Goal: Task Accomplishment & Management: Use online tool/utility

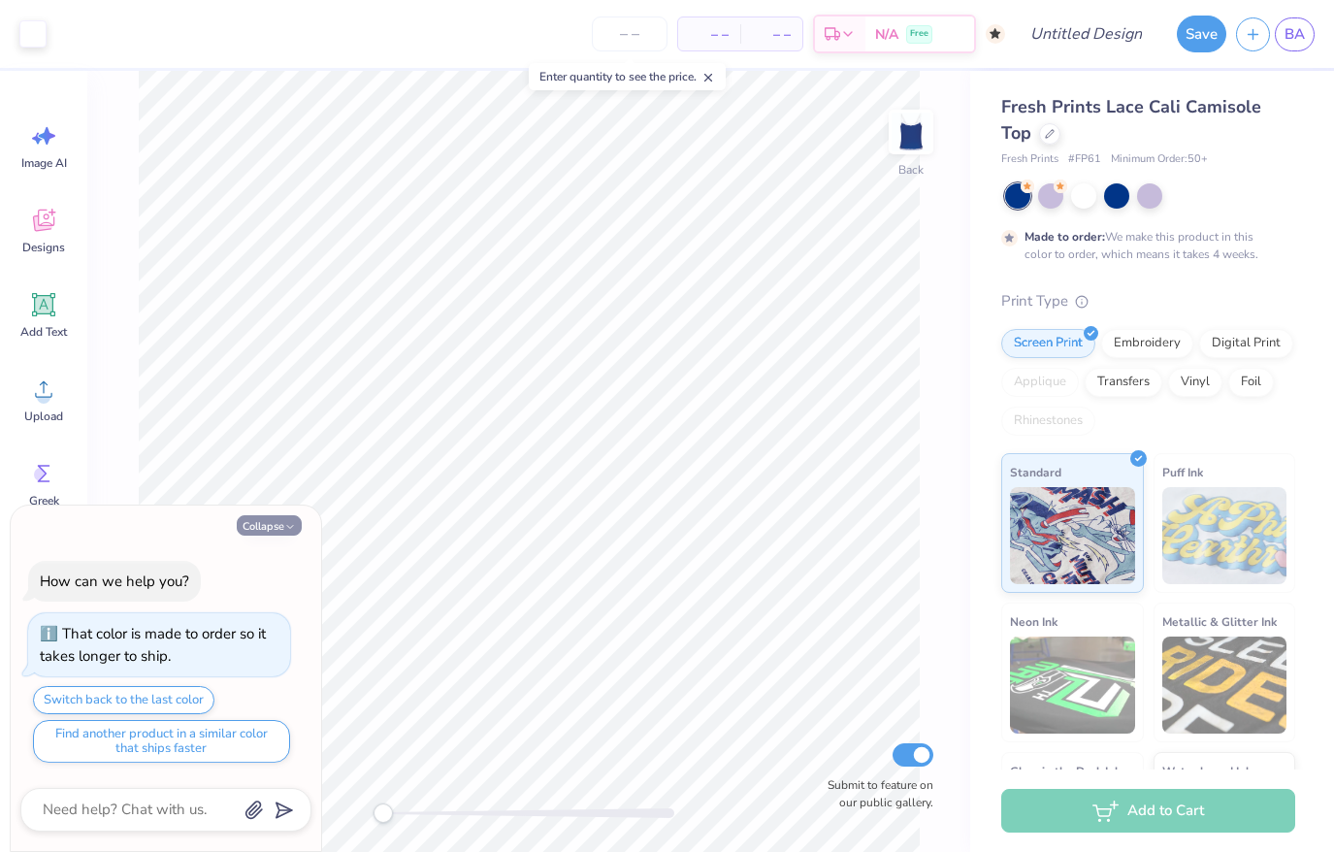
click at [259, 525] on button "Collapse" at bounding box center [269, 525] width 65 height 20
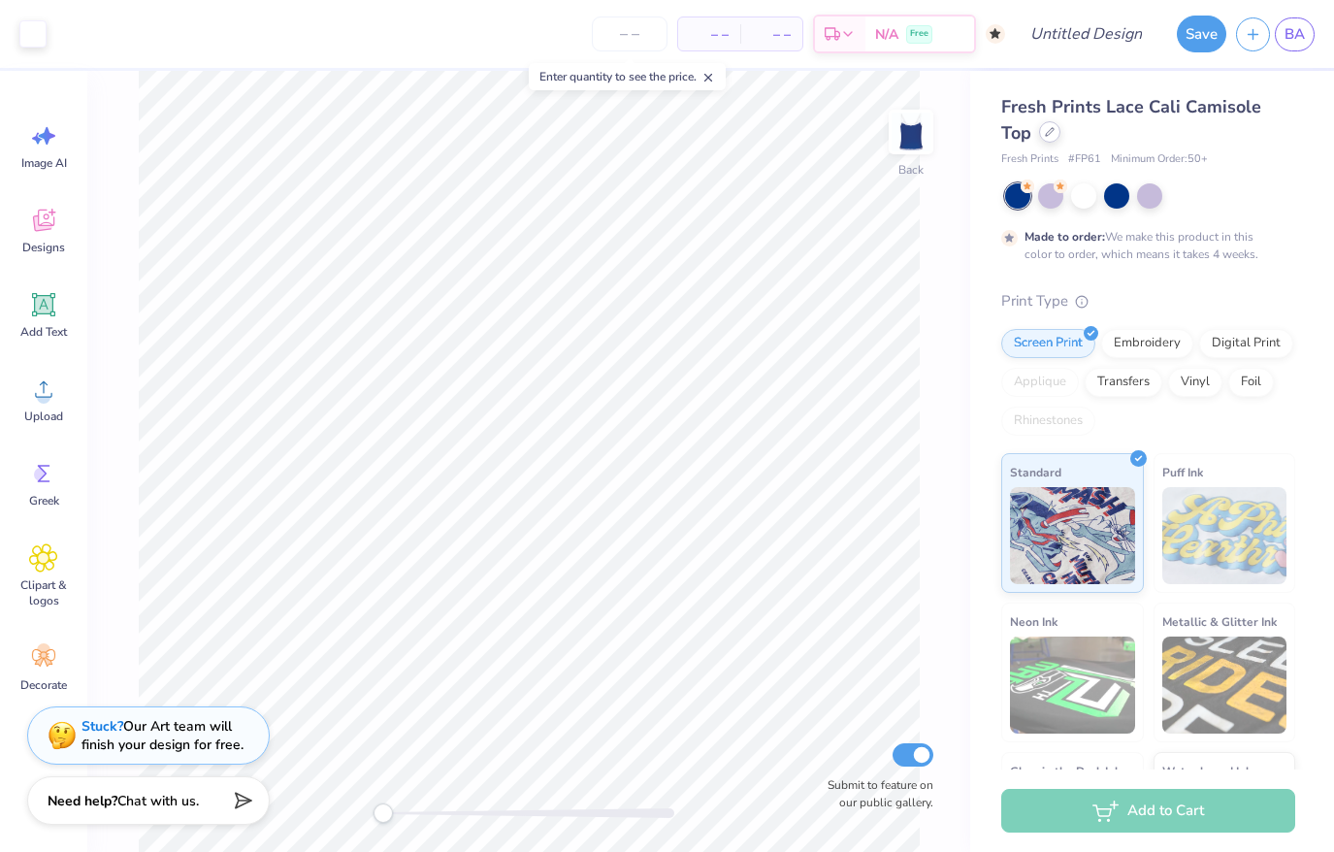
click at [1051, 128] on icon at bounding box center [1050, 132] width 8 height 8
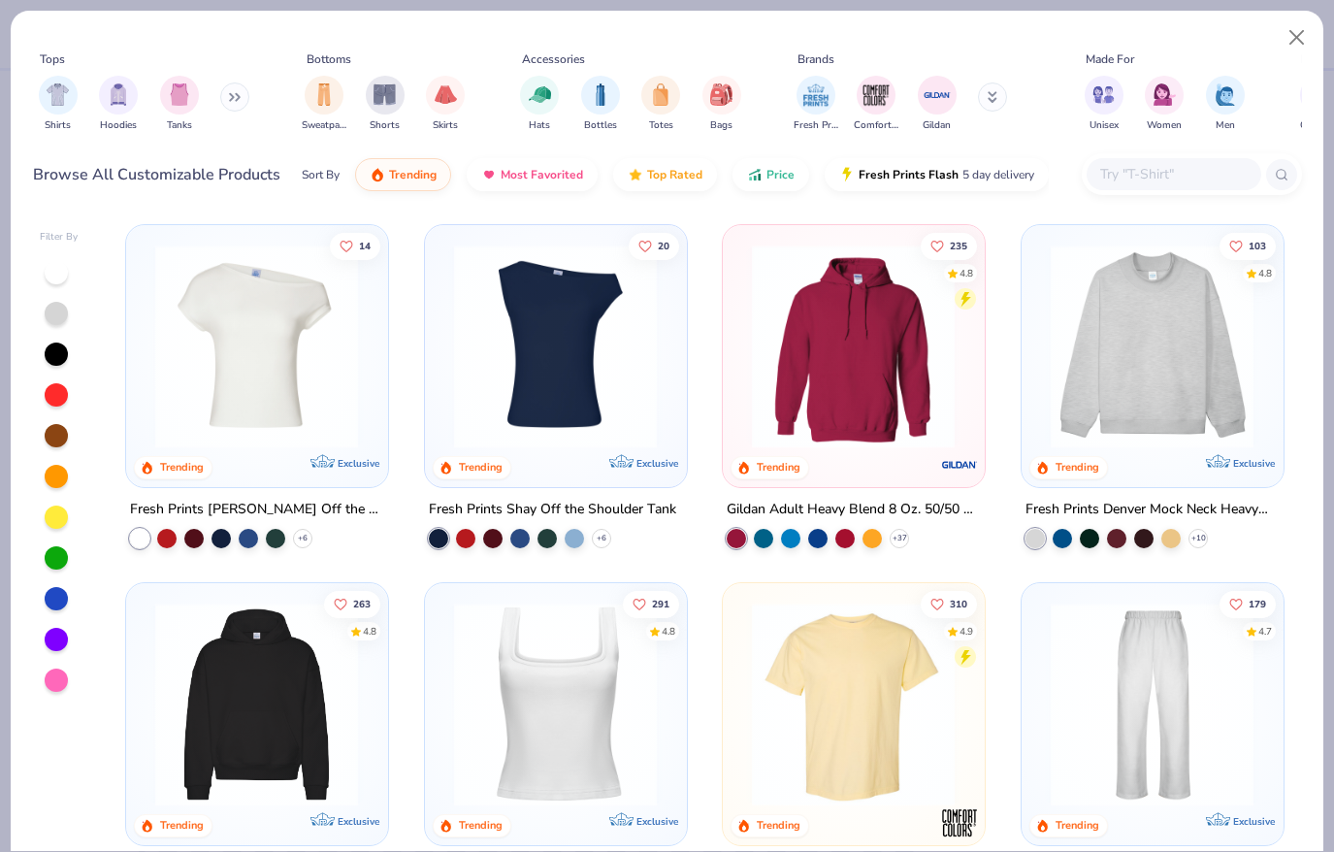
click at [859, 331] on img at bounding box center [853, 346] width 222 height 204
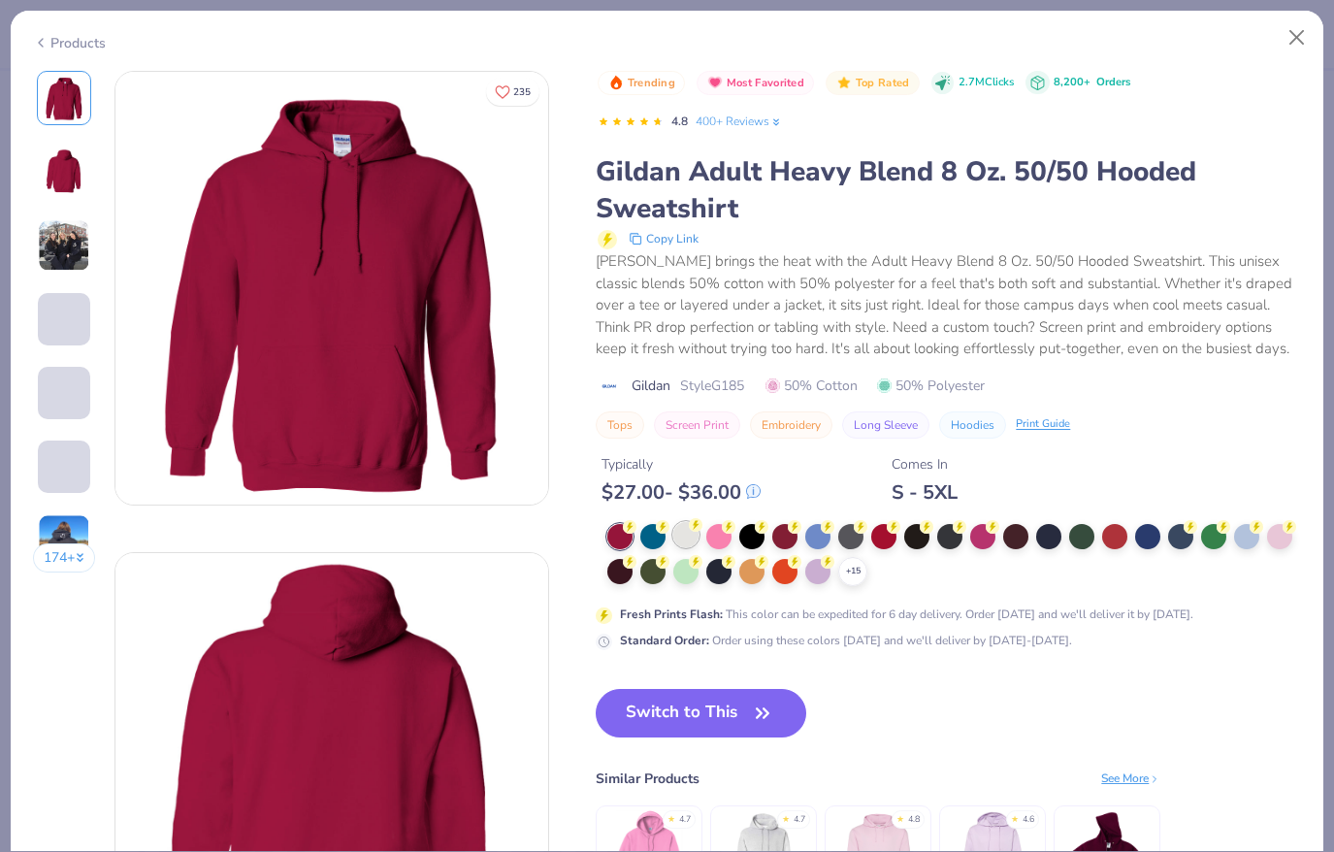
click at [688, 540] on div at bounding box center [685, 534] width 25 height 25
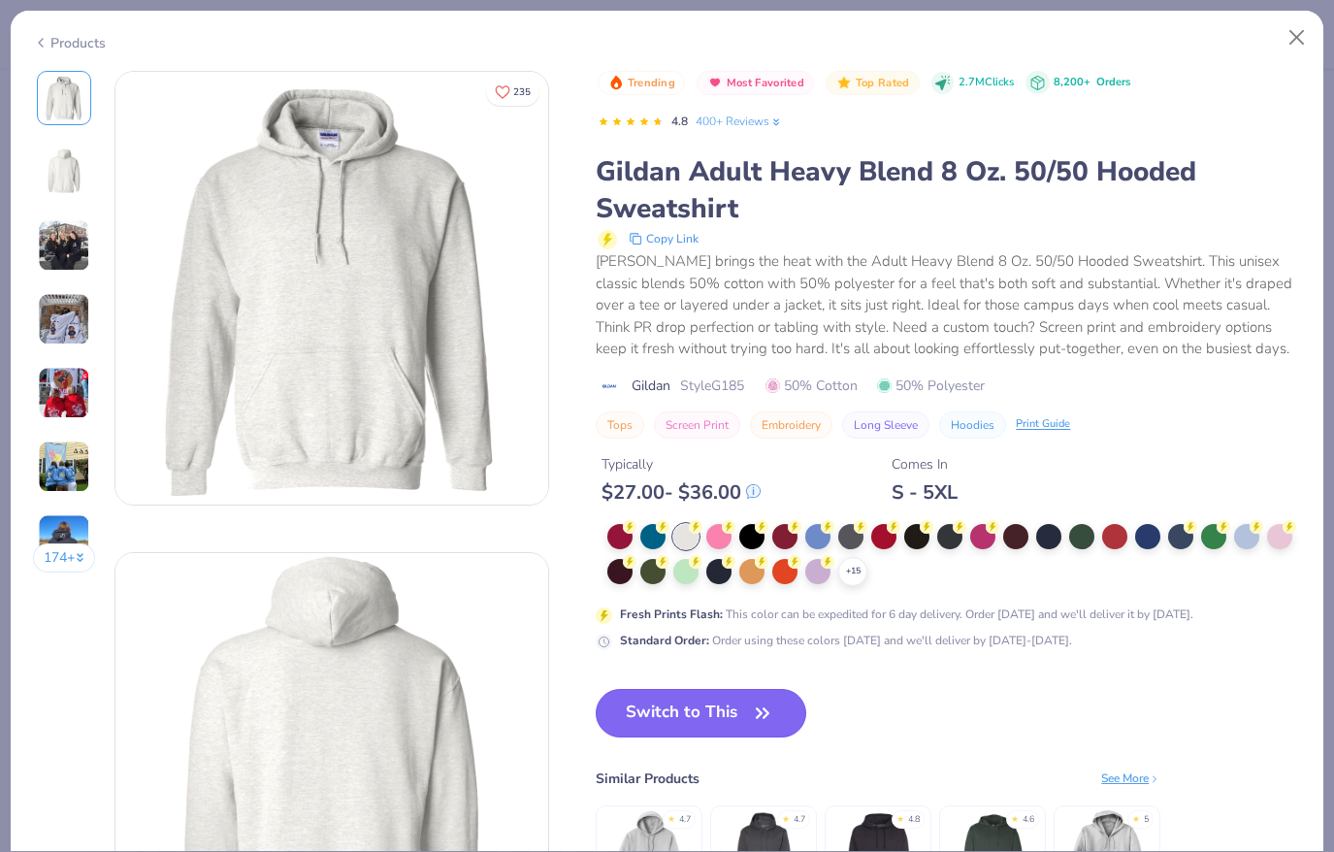
click at [764, 705] on icon "button" at bounding box center [762, 712] width 27 height 27
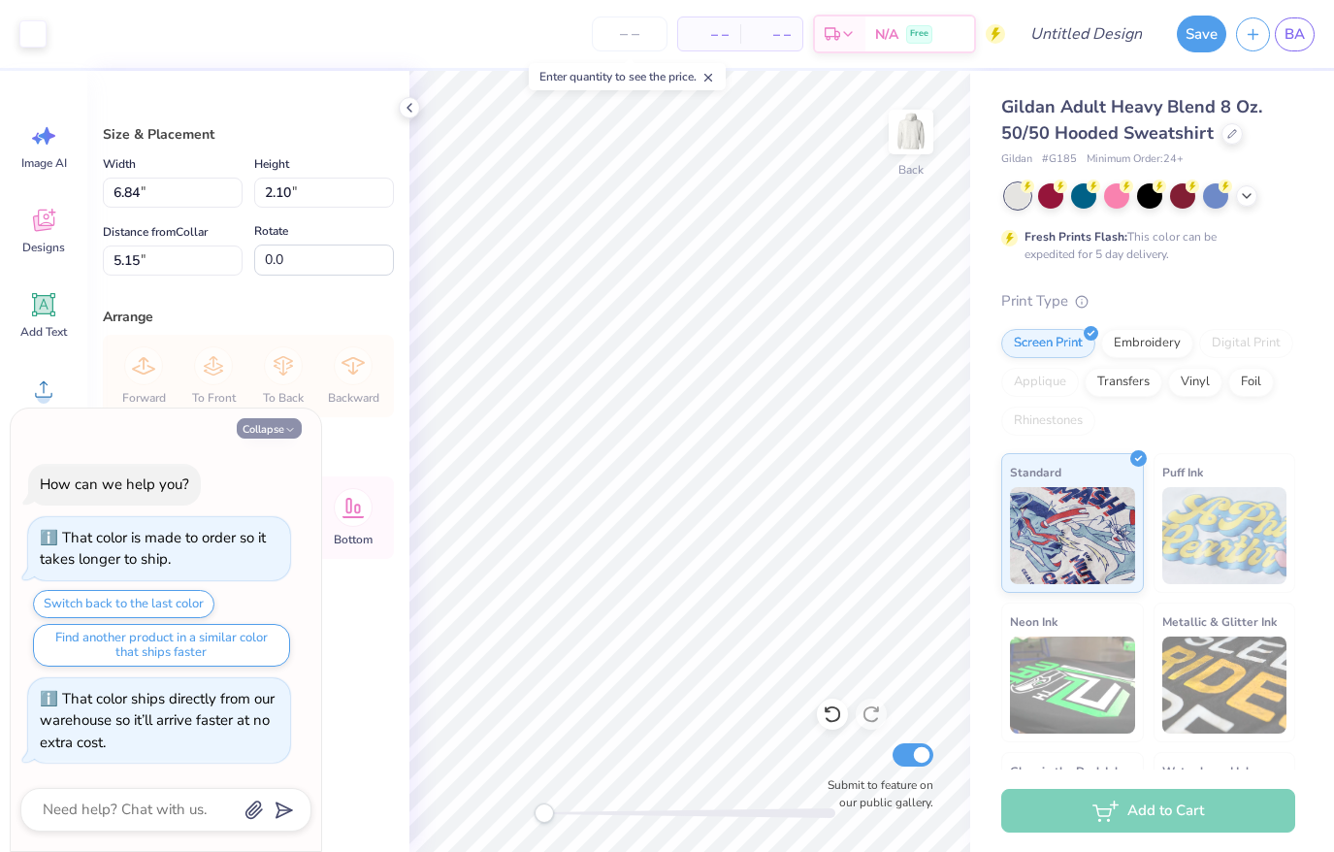
click at [262, 429] on button "Collapse" at bounding box center [269, 428] width 65 height 20
type textarea "x"
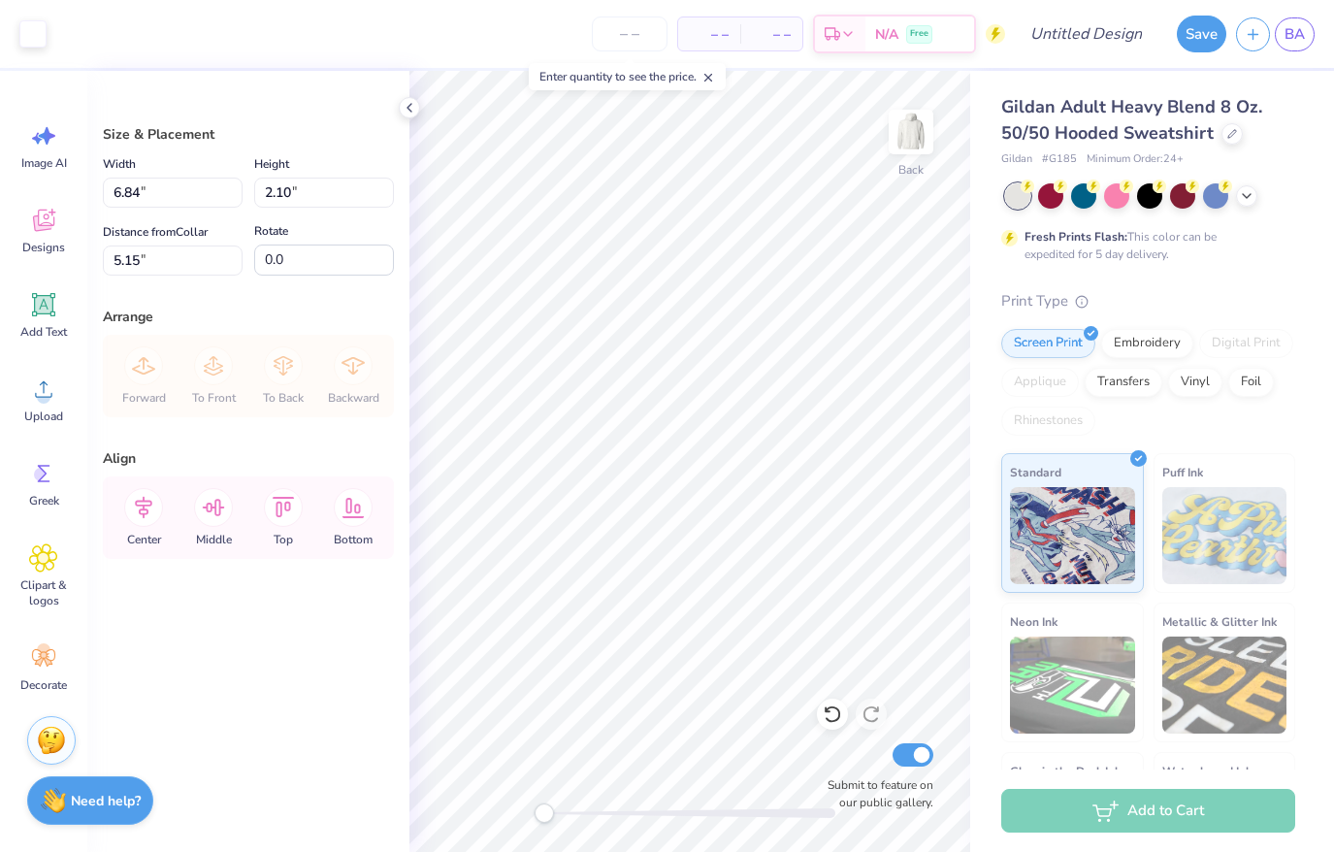
click at [1098, 192] on div at bounding box center [1150, 195] width 290 height 25
click at [1075, 192] on div at bounding box center [1083, 193] width 25 height 25
type input "2.56"
type input "14.11"
type input "4.34"
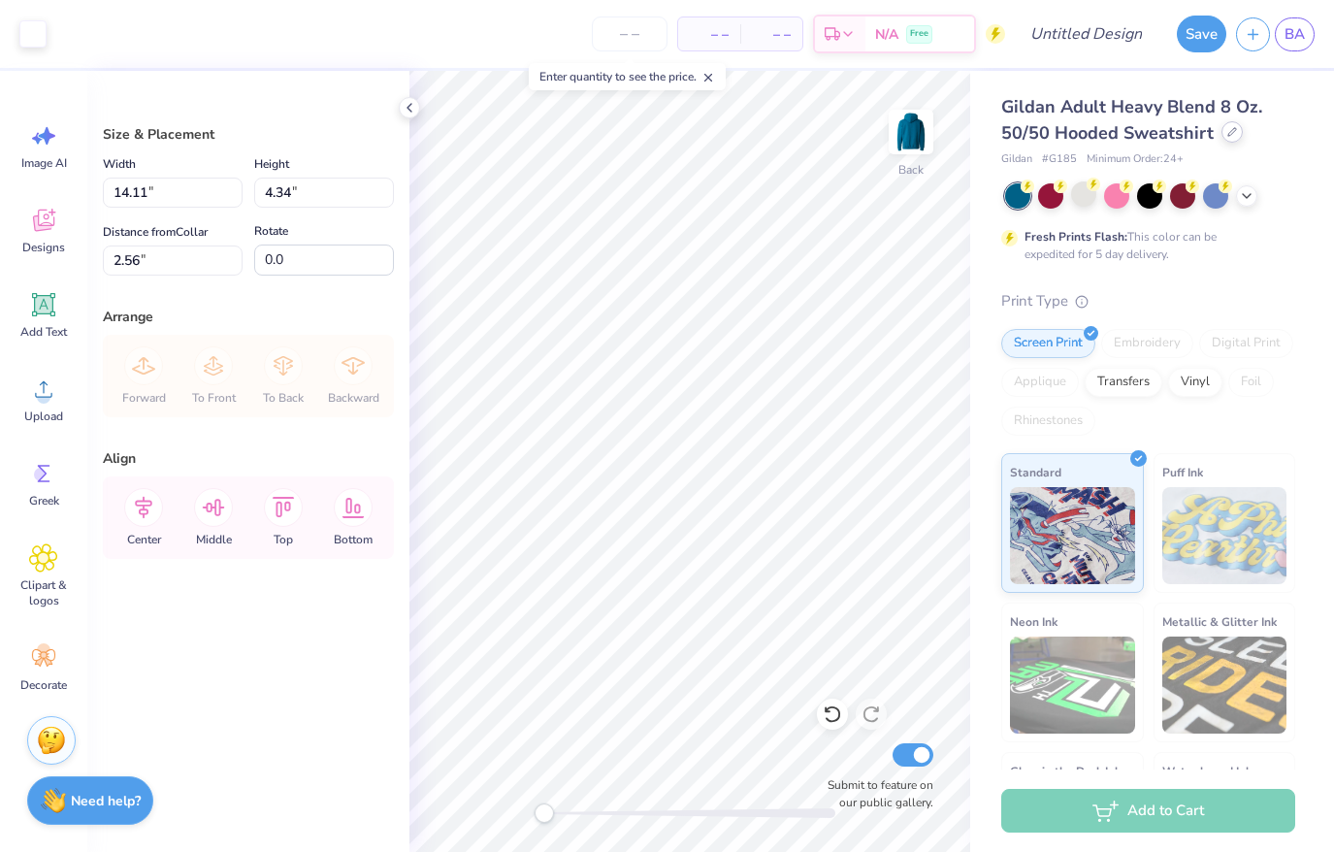
click at [1221, 134] on div at bounding box center [1231, 131] width 21 height 21
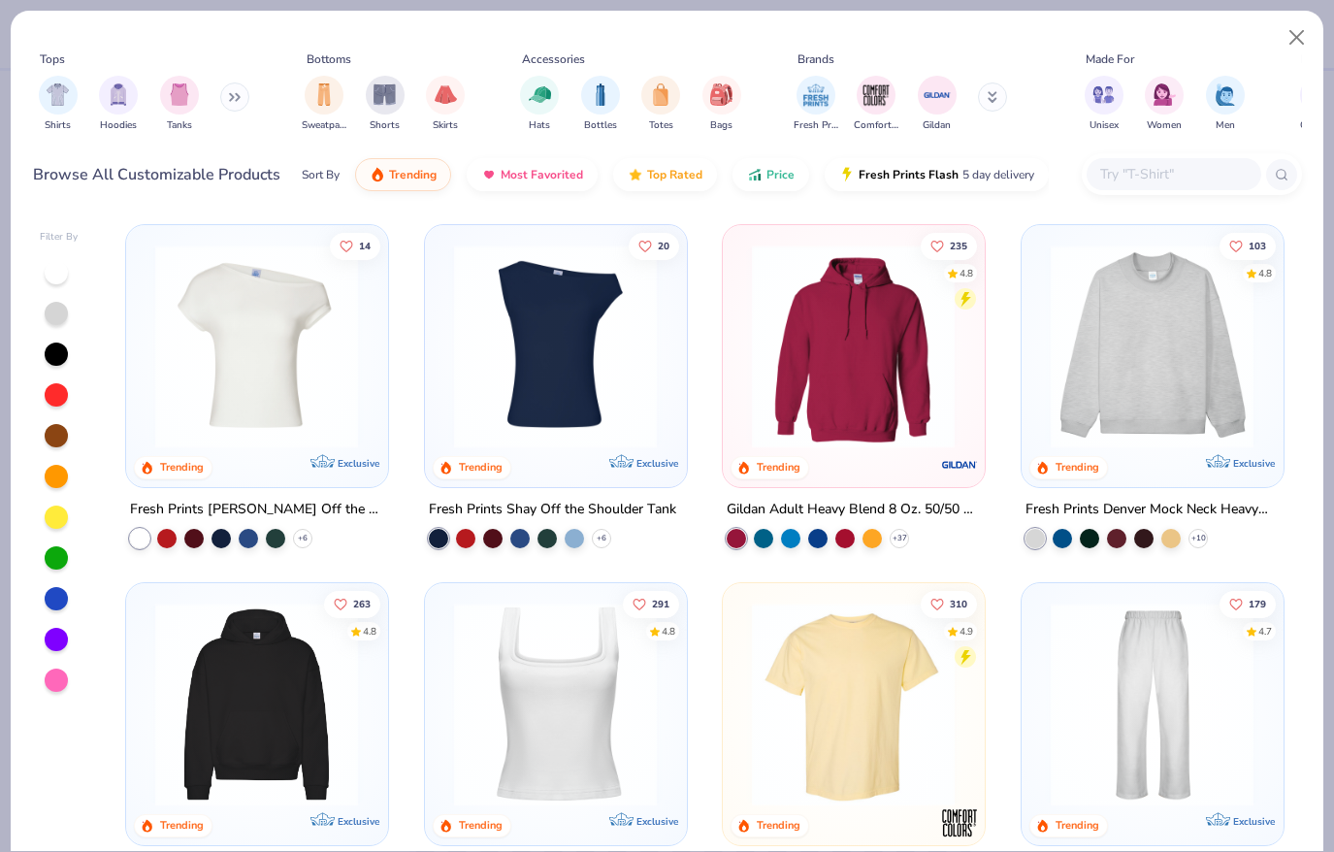
click at [590, 323] on img at bounding box center [555, 346] width 222 height 204
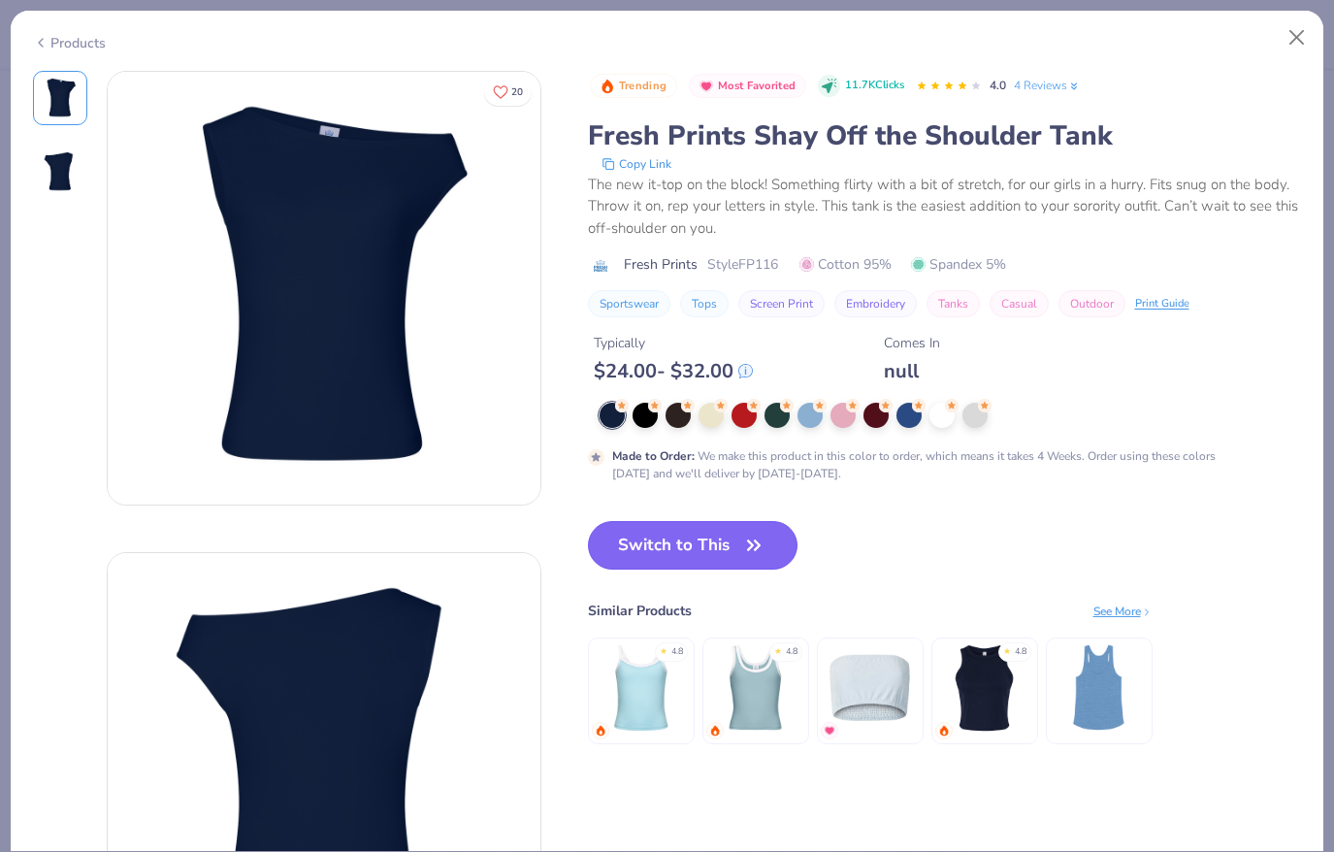
click at [670, 524] on button "Switch to This" at bounding box center [693, 545] width 211 height 49
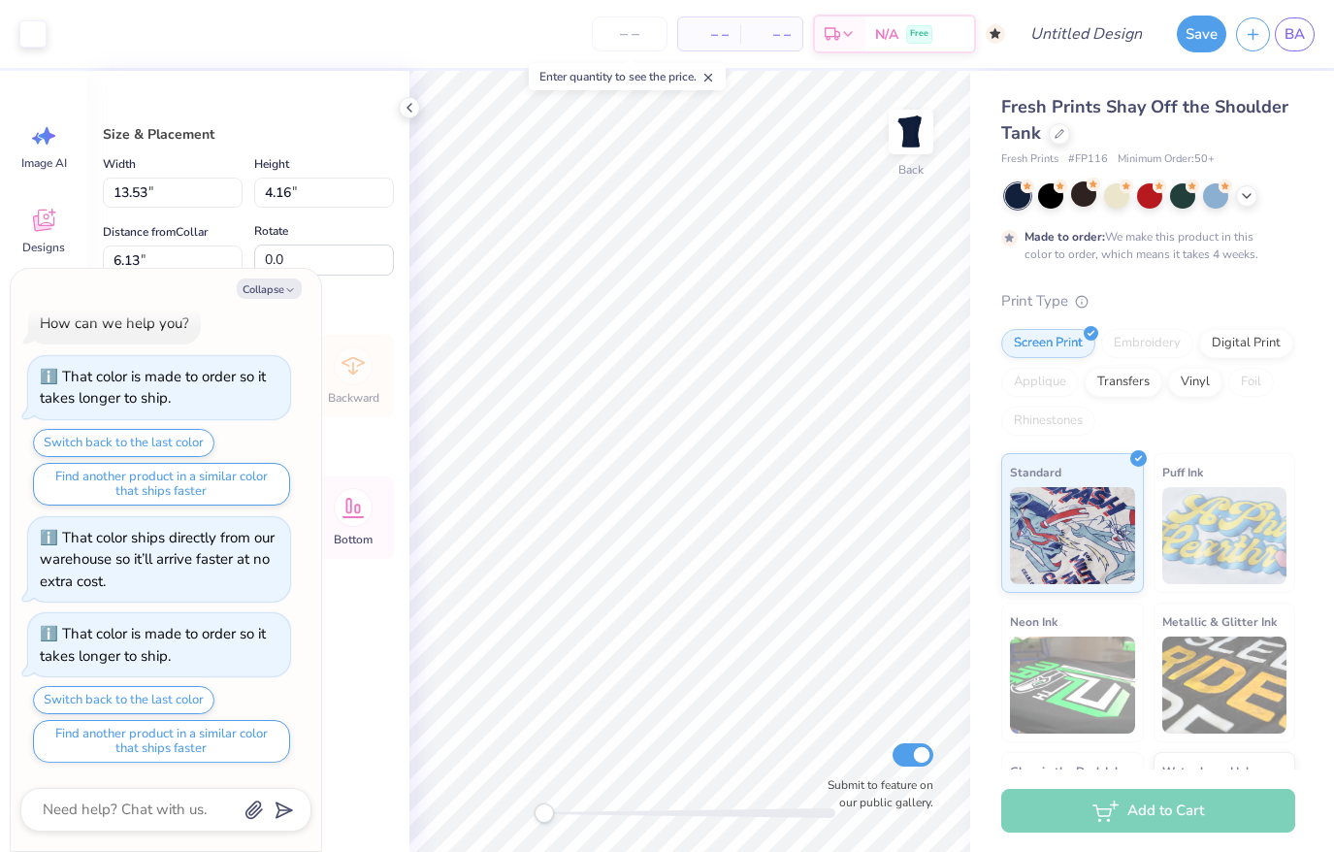
type textarea "x"
type input "10.41"
type input "3.20"
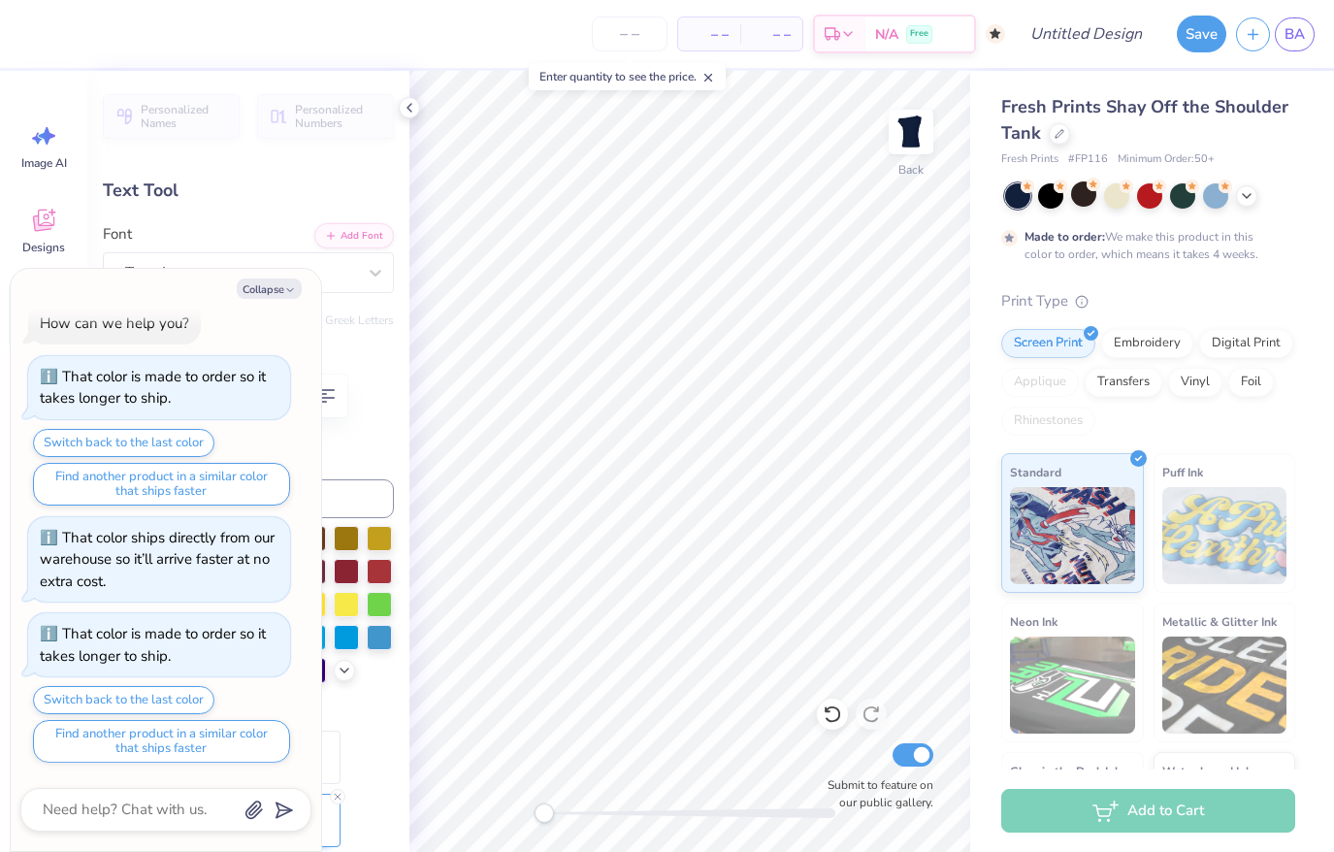
scroll to position [0, 1]
type textarea "x"
type textarea "A"
type textarea "x"
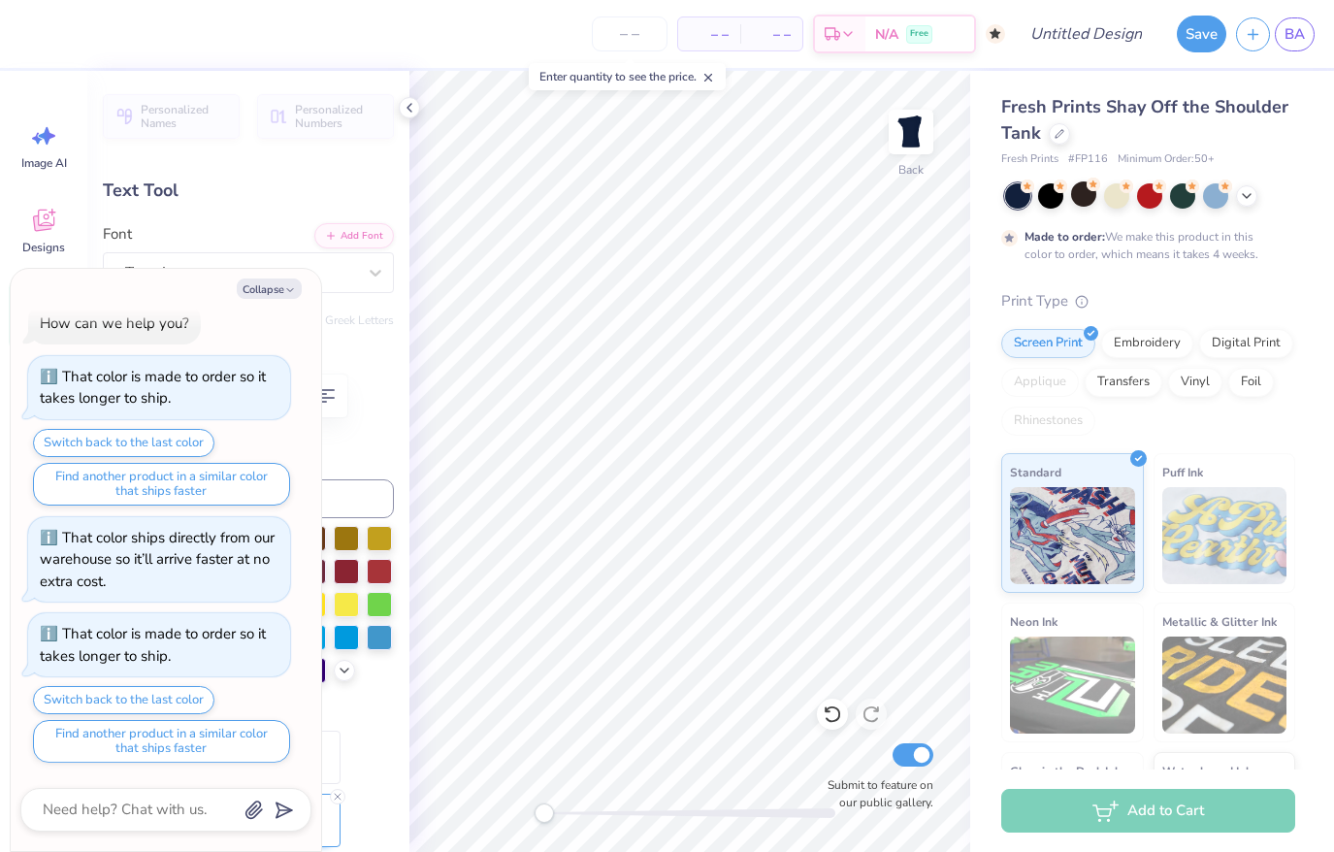
type textarea "Al"
type textarea "x"
type textarea "Alph"
type textarea "x"
type textarea "Alpha"
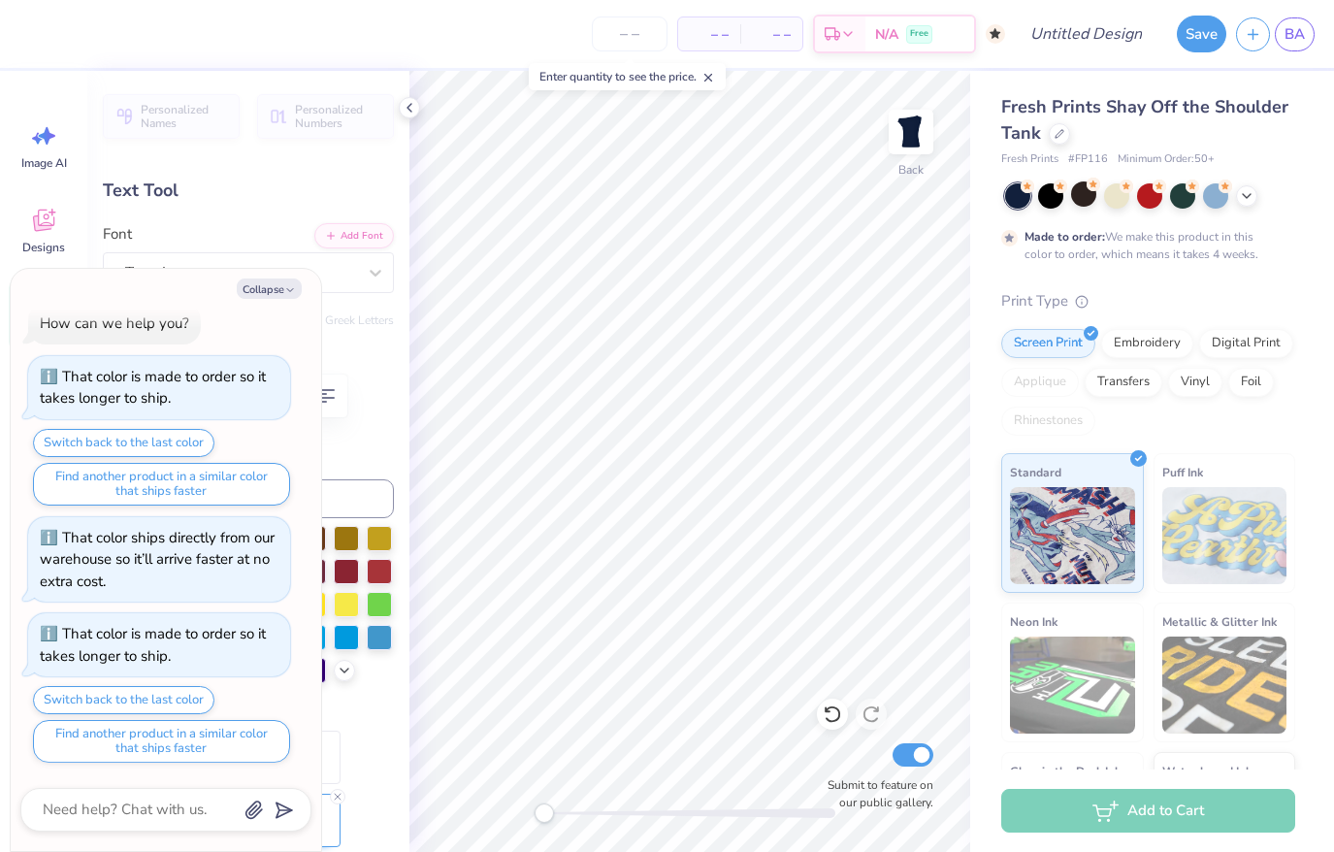
type textarea "x"
type textarea "Alpha"
type textarea "x"
type textarea "Alpha O"
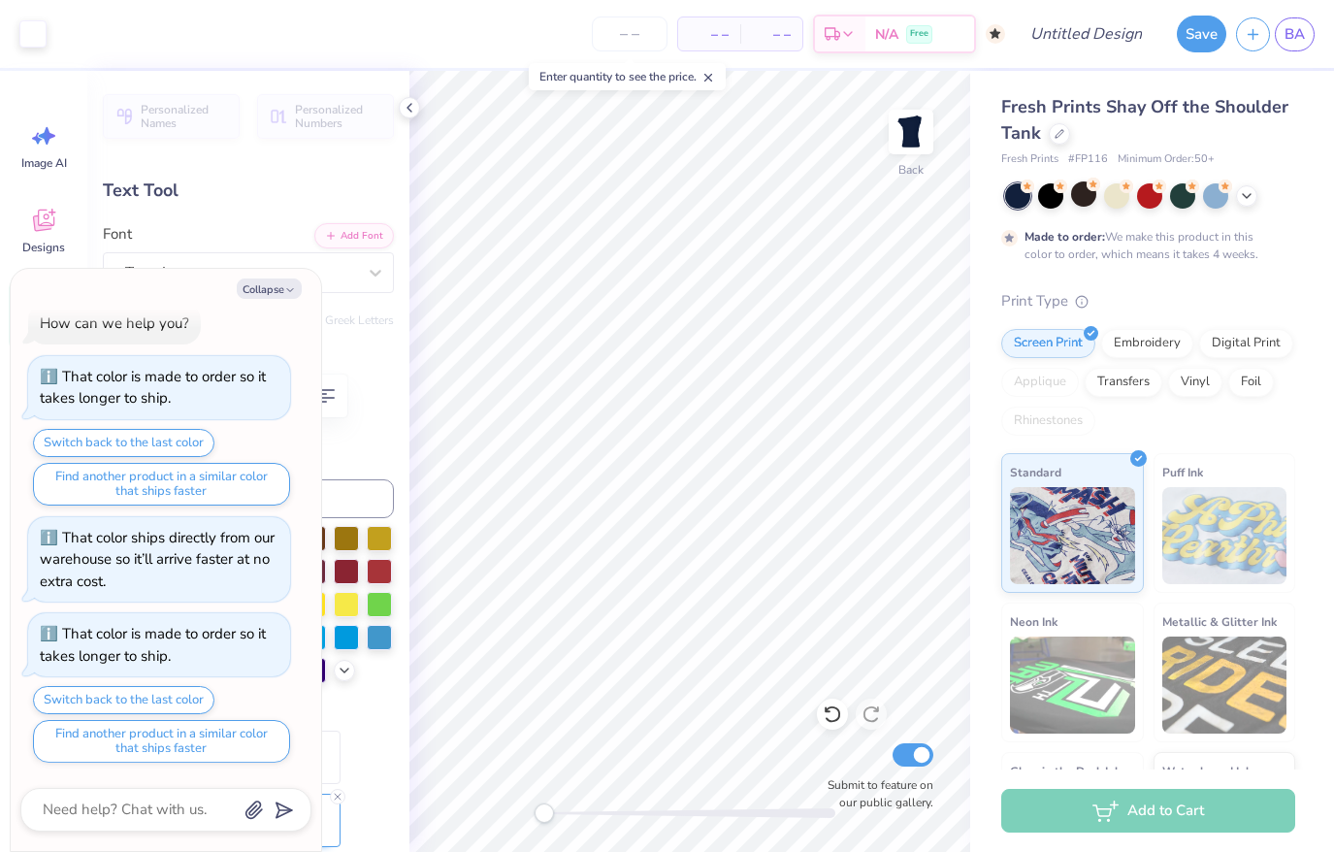
type textarea "x"
type input "3.56"
type input "0.29"
type input "7.78"
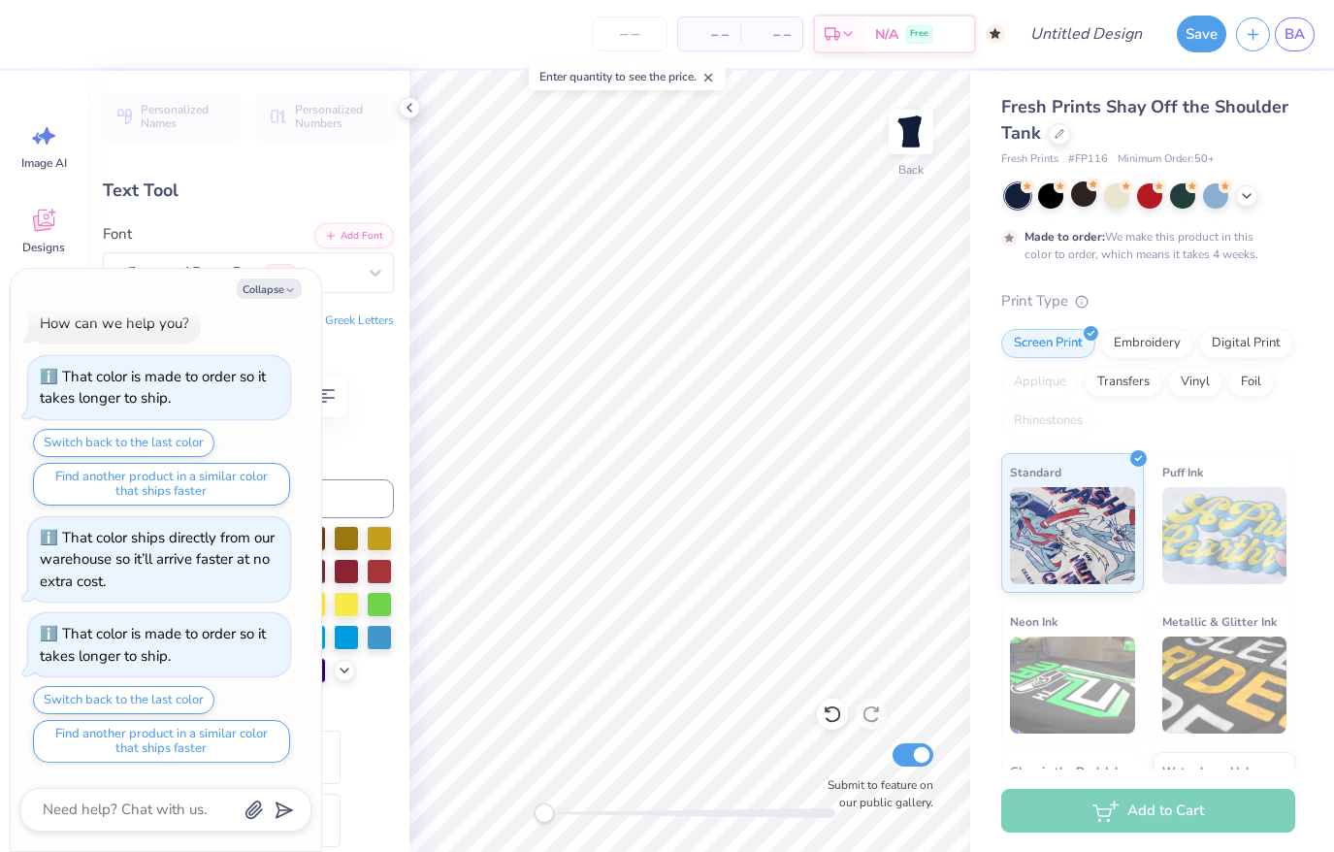
type textarea "x"
type textarea "P"
type textarea "x"
type textarea "Pi"
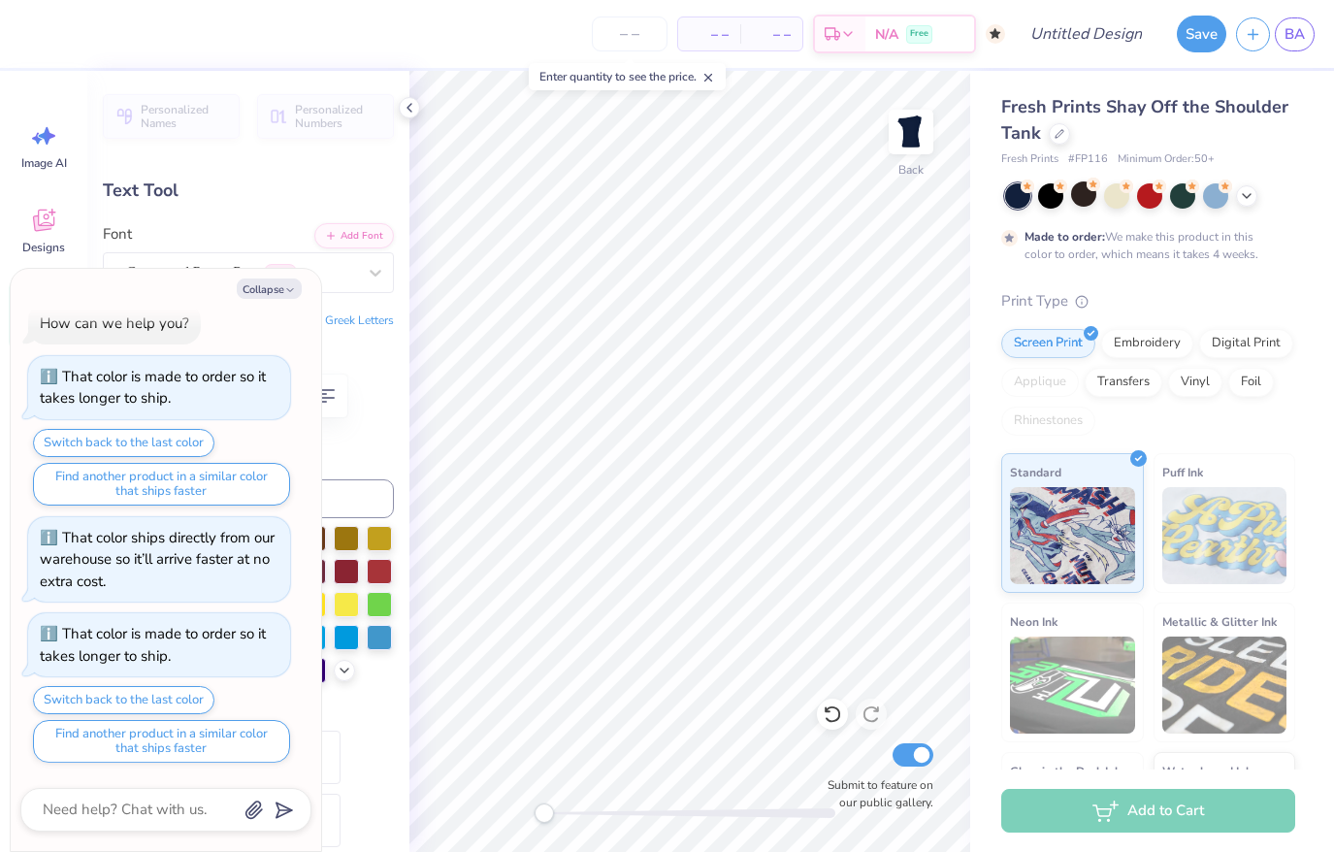
type textarea "x"
type textarea "Pi"
type textarea "x"
type textarea "Pi T"
type textarea "x"
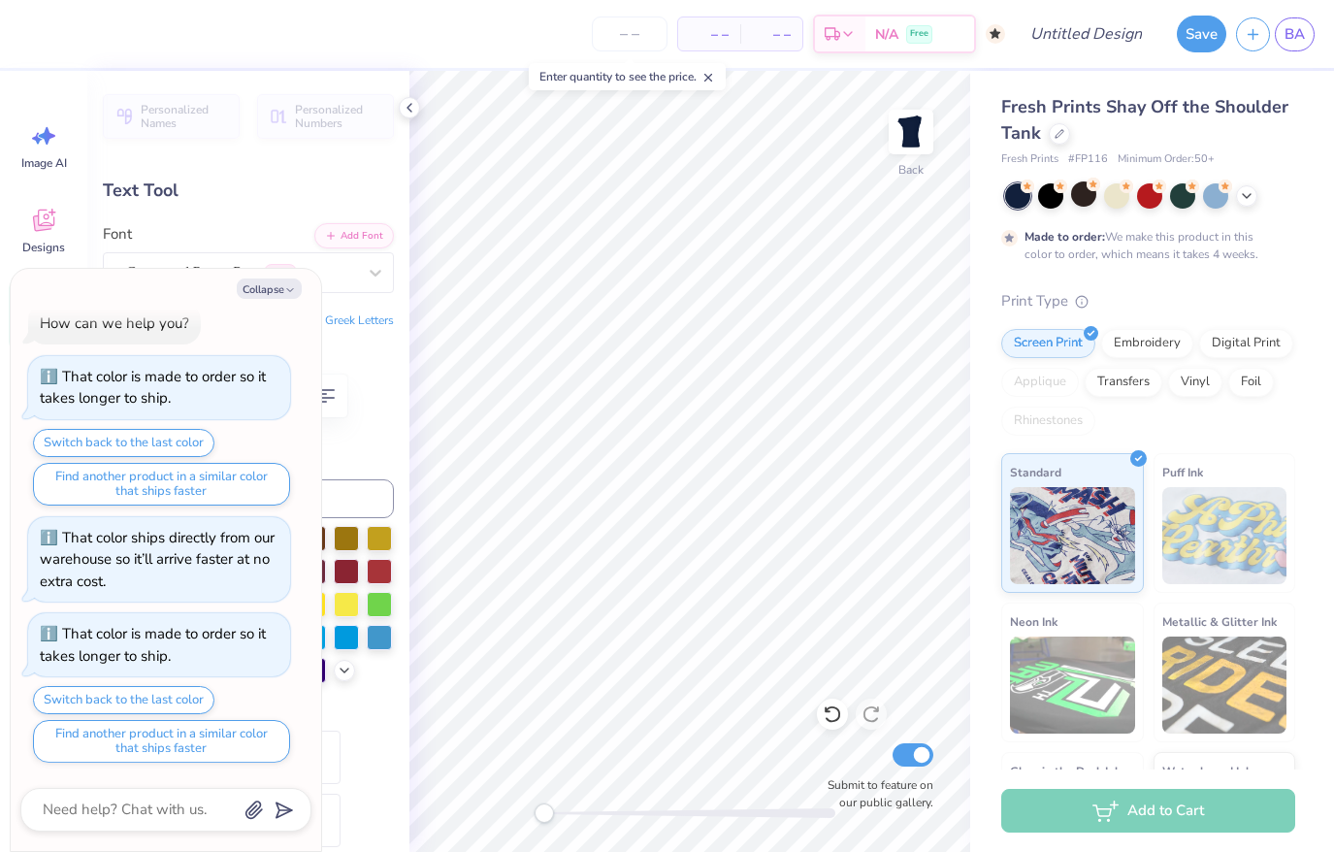
type textarea "Pi The"
type textarea "x"
type textarea "Pi Thet"
type textarea "x"
type textarea "Pi Theta"
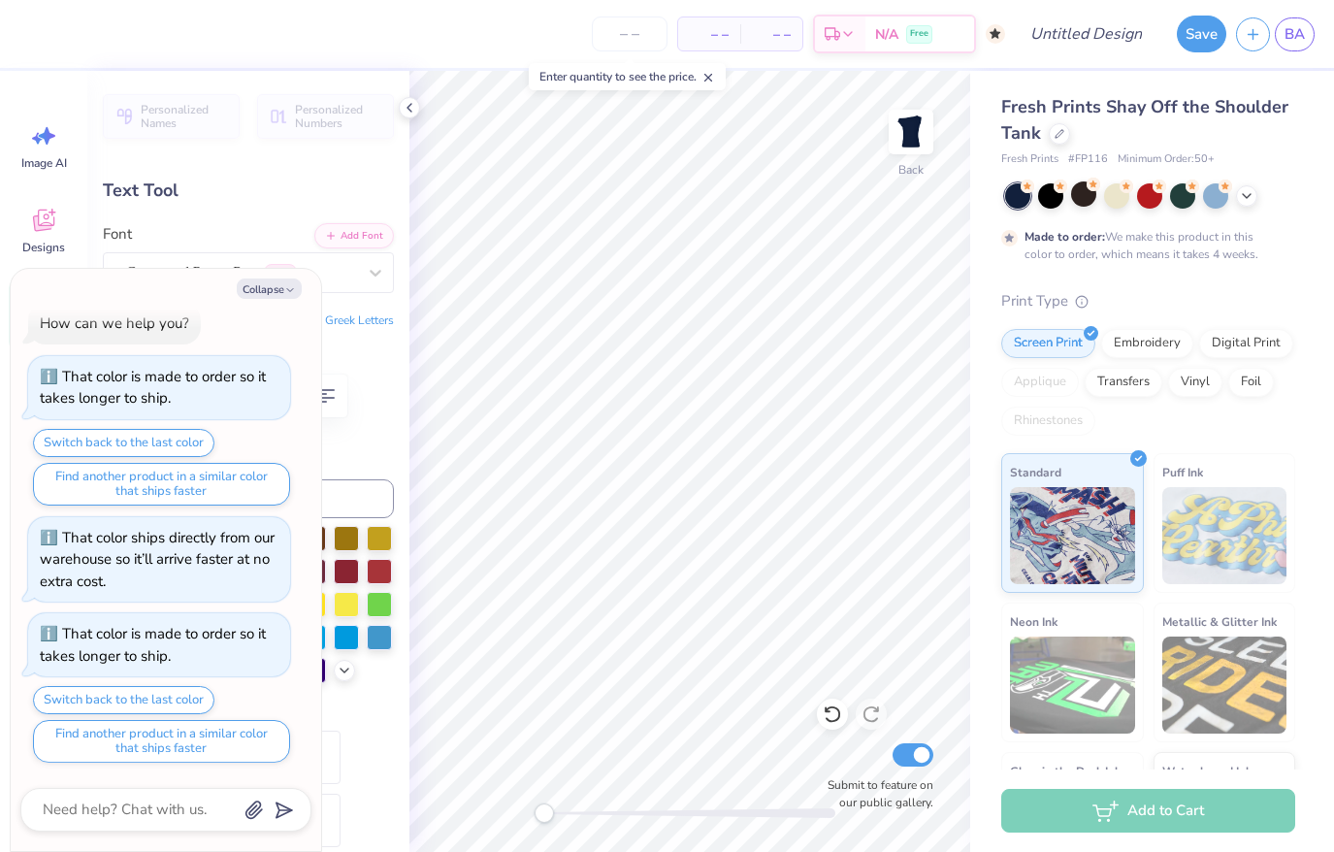
type textarea "x"
type textarea "Pi Theta '"
type textarea "x"
type textarea "Pi Theta '9"
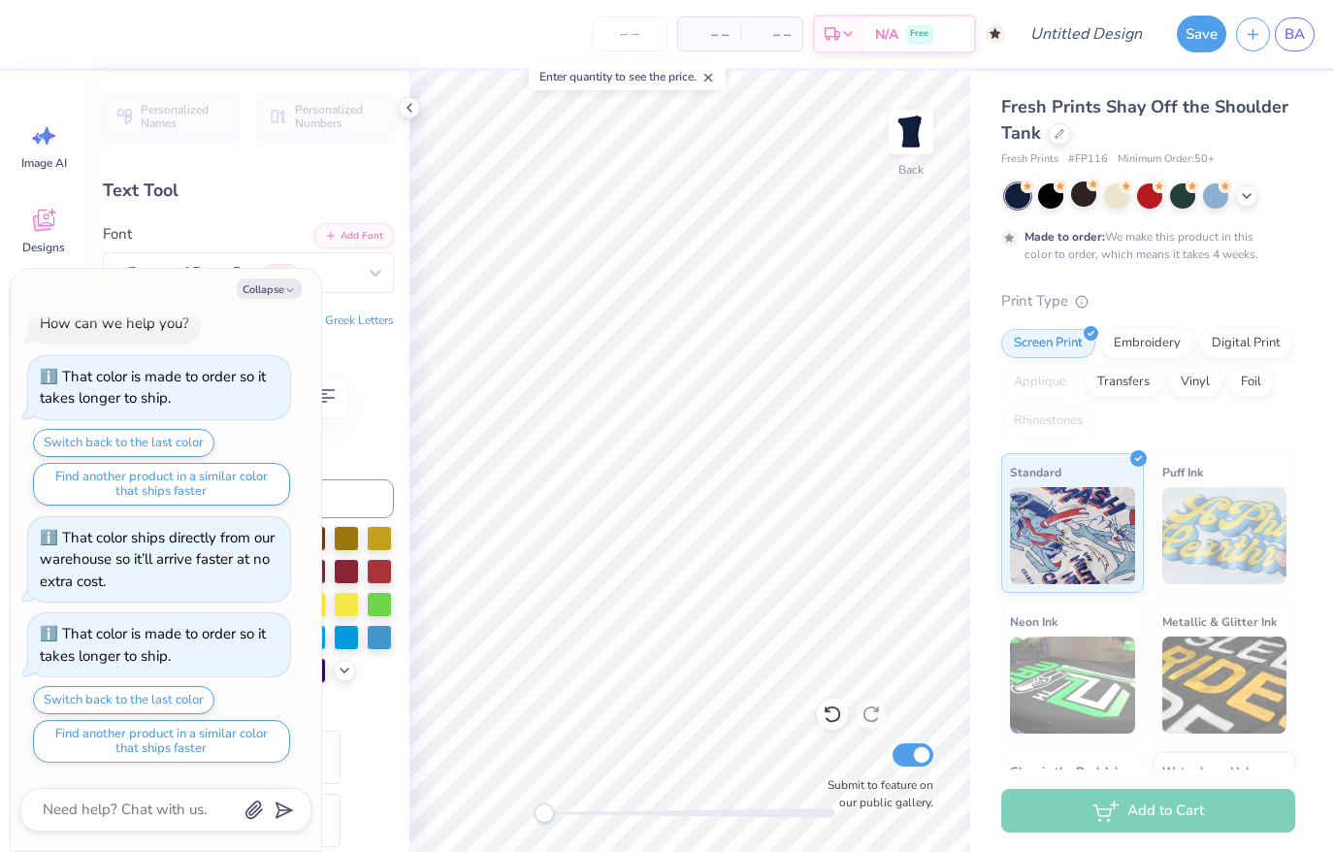
type textarea "x"
type textarea "Pi Theta '97"
click at [1062, 131] on div at bounding box center [1059, 131] width 21 height 21
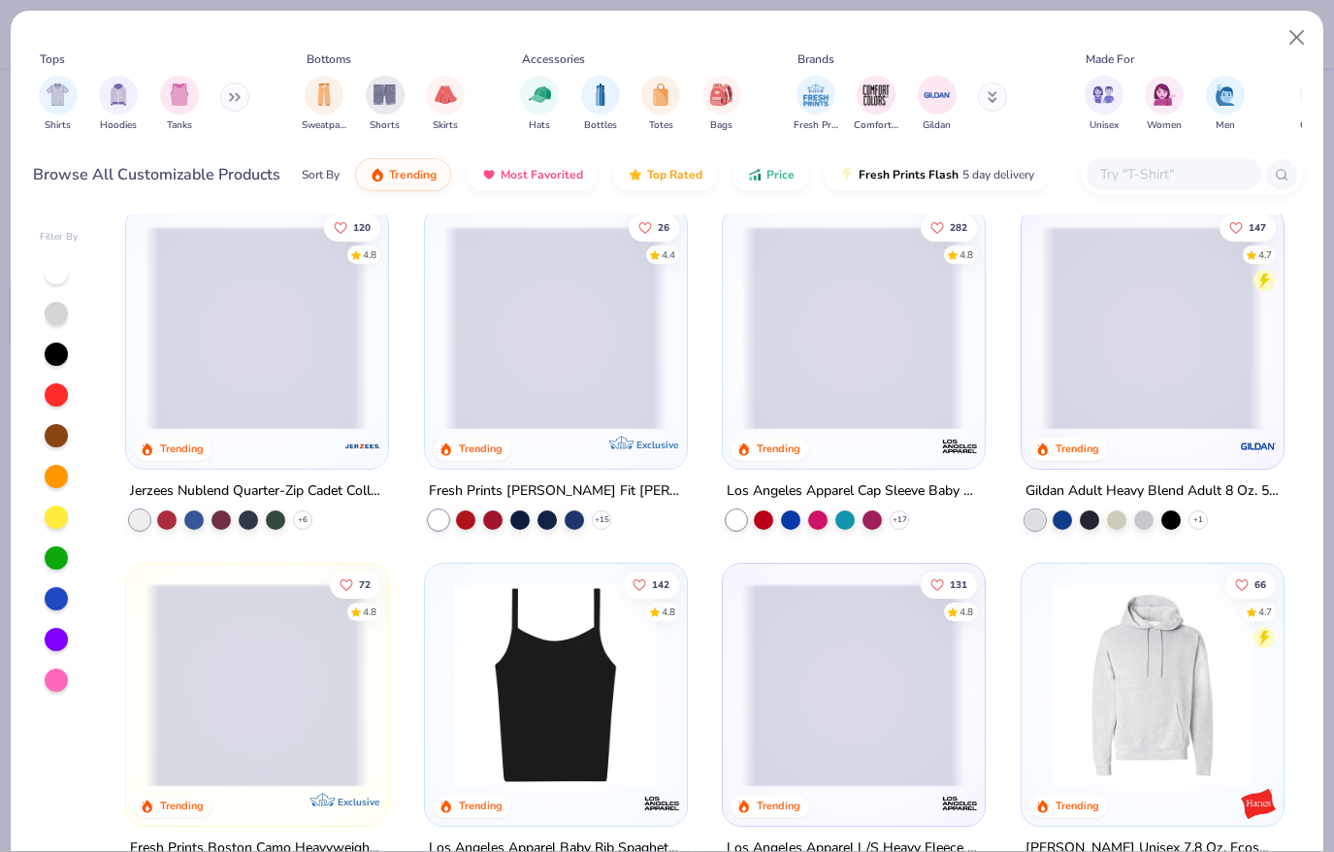
scroll to position [1808, 0]
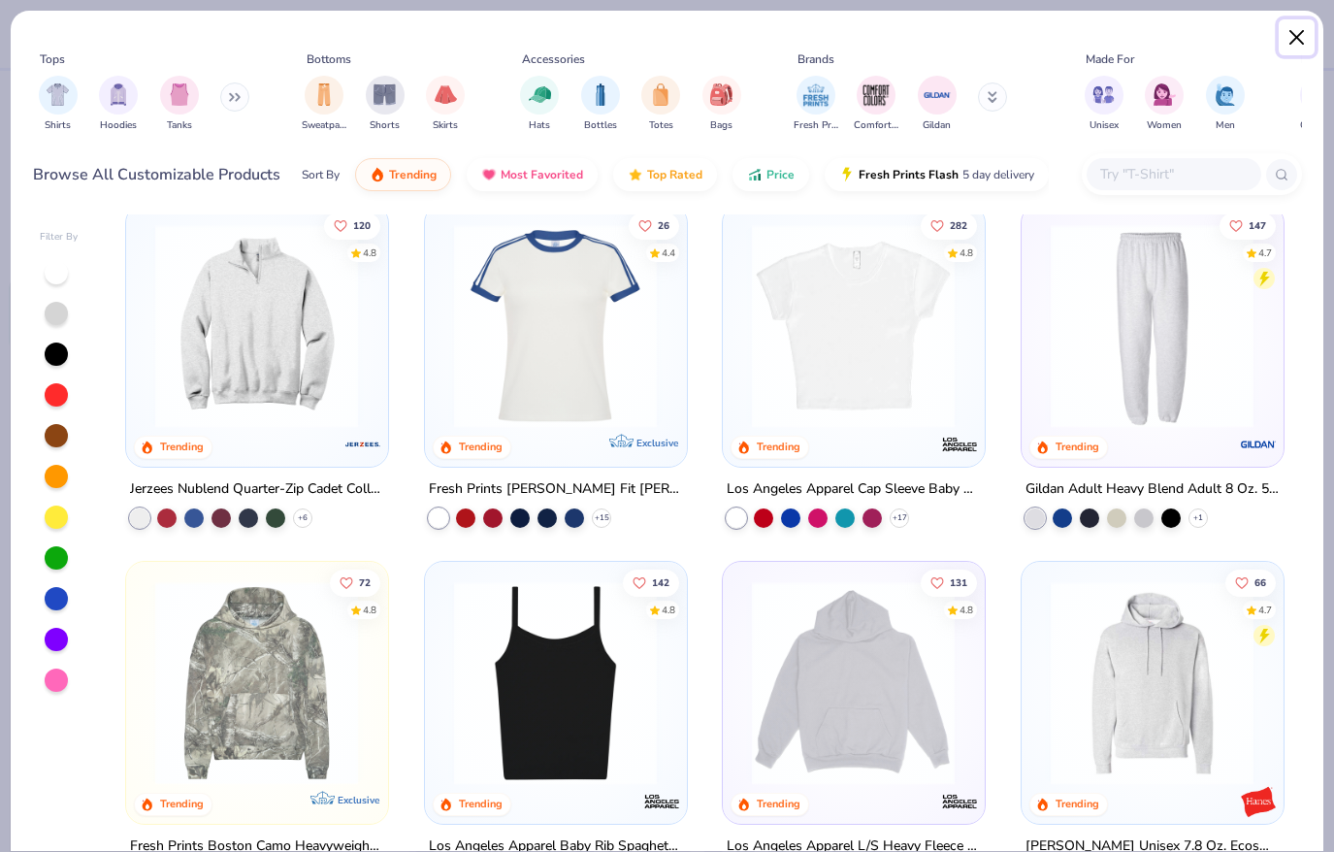
click at [1289, 41] on button "Close" at bounding box center [1297, 37] width 37 height 37
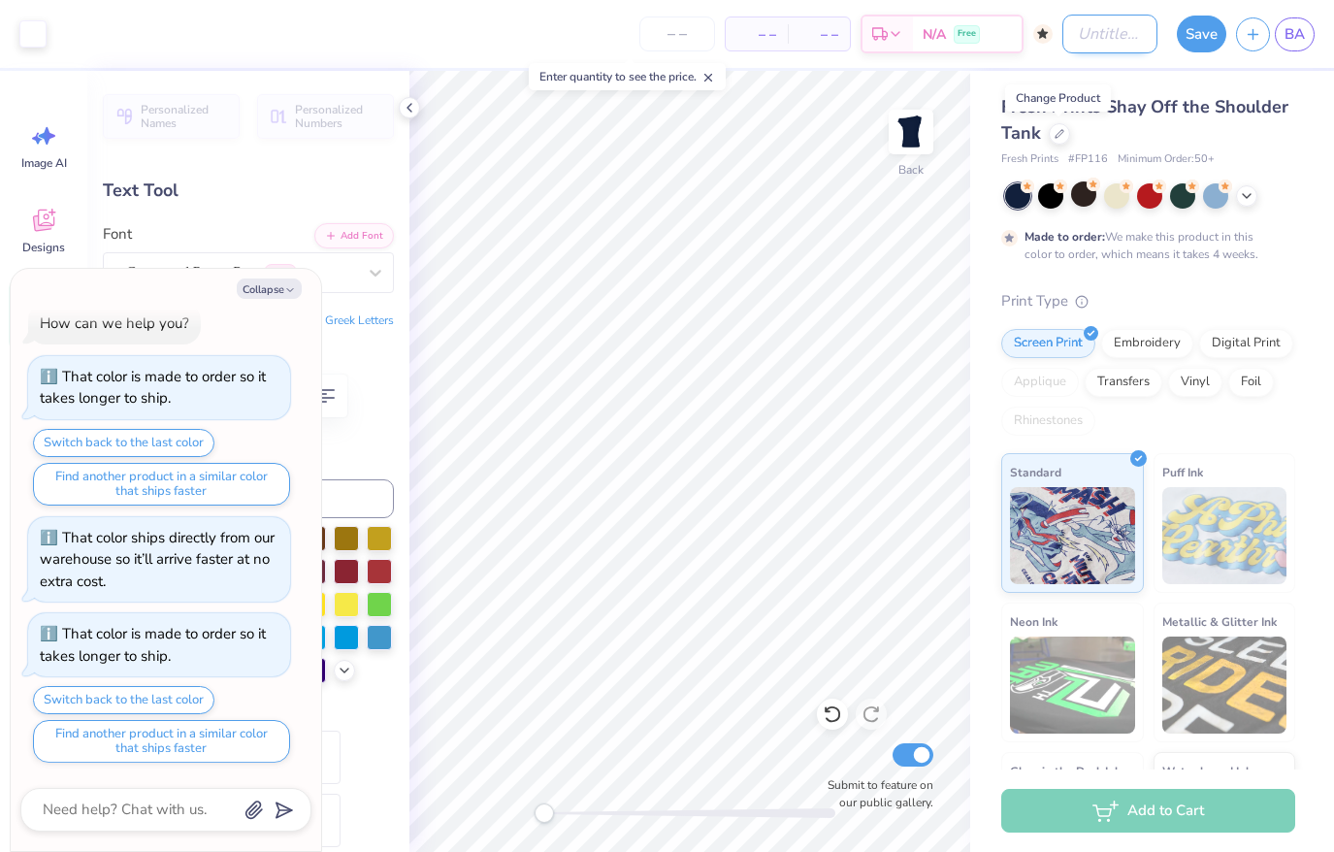
click at [1062, 31] on input "Design Title" at bounding box center [1109, 34] width 95 height 39
type textarea "x"
type input "a"
type textarea "x"
type input "an"
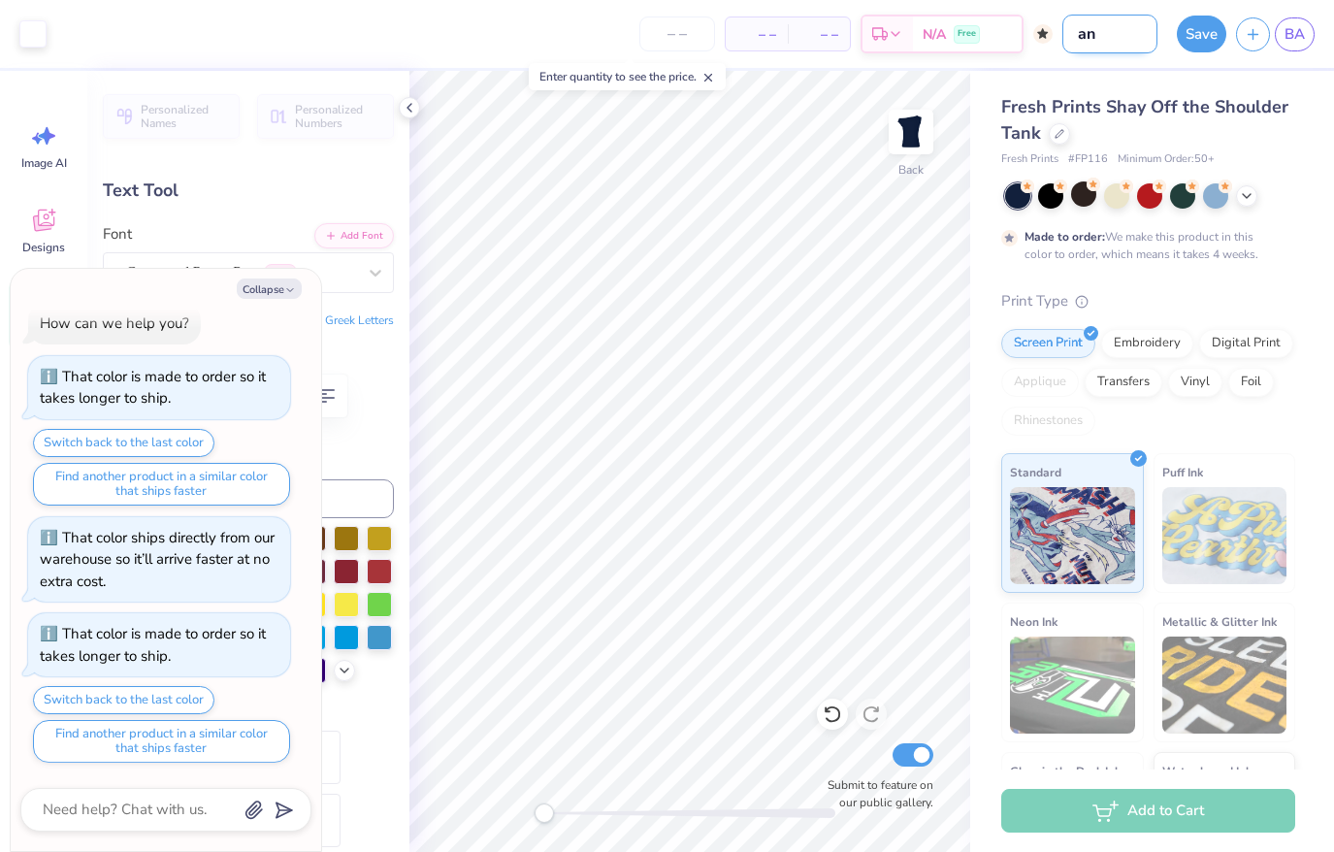
type textarea "x"
type input "ang"
type textarea "x"
type input "ange"
type textarea "x"
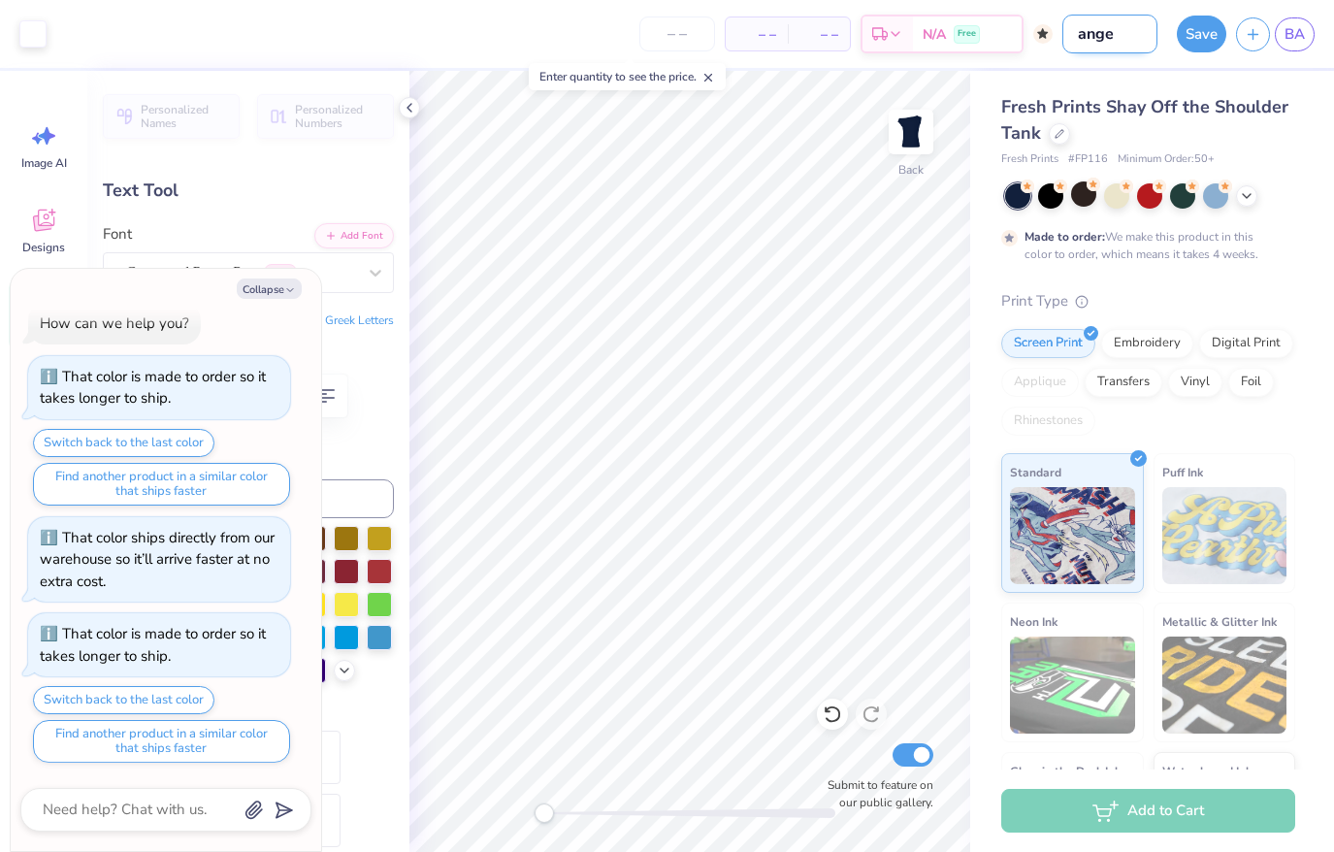
type input "angel"
type textarea "x"
type input "angel"
drag, startPoint x: 1197, startPoint y: 31, endPoint x: 1116, endPoint y: 13, distance: 83.5
click at [1196, 31] on button "Save" at bounding box center [1201, 34] width 49 height 37
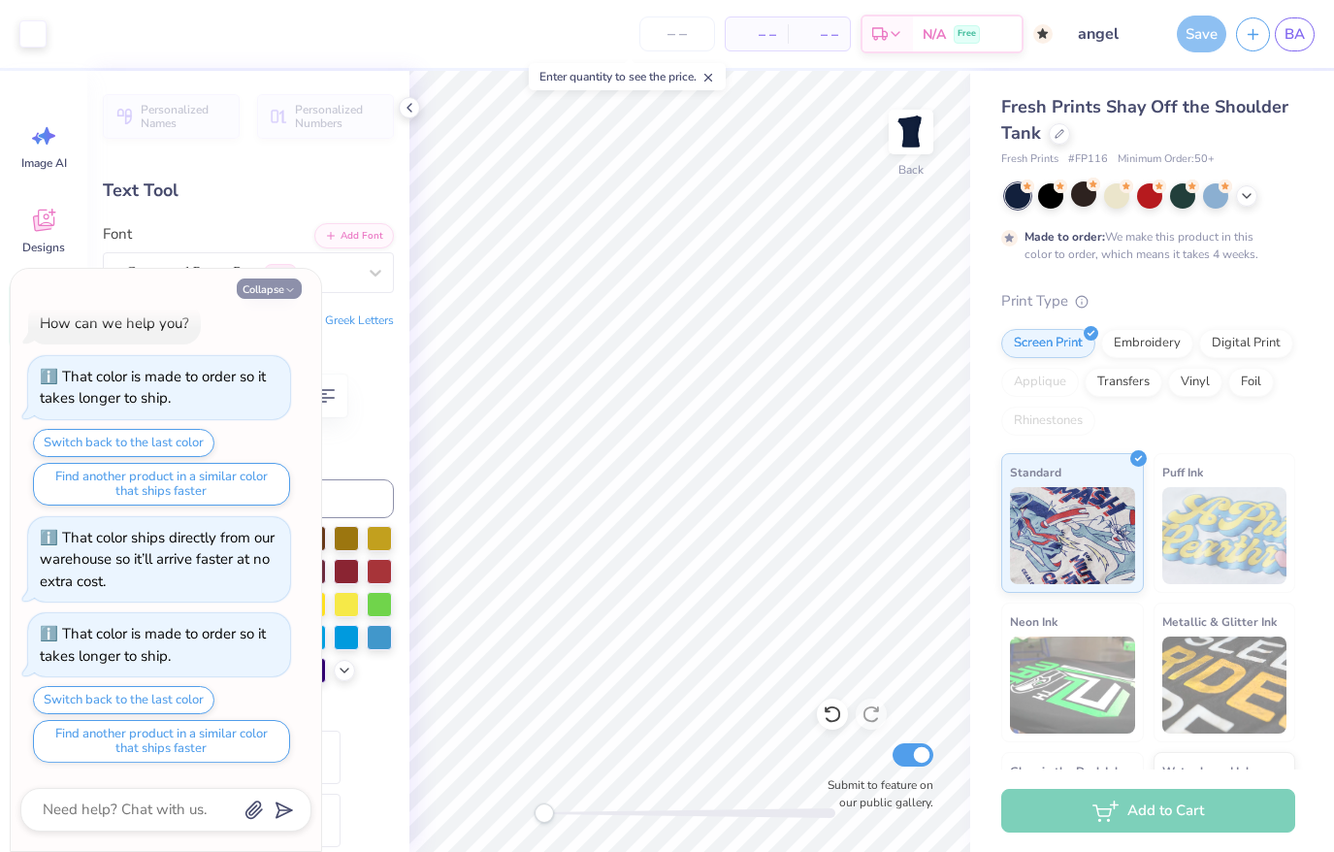
click at [252, 295] on button "Collapse" at bounding box center [269, 288] width 65 height 20
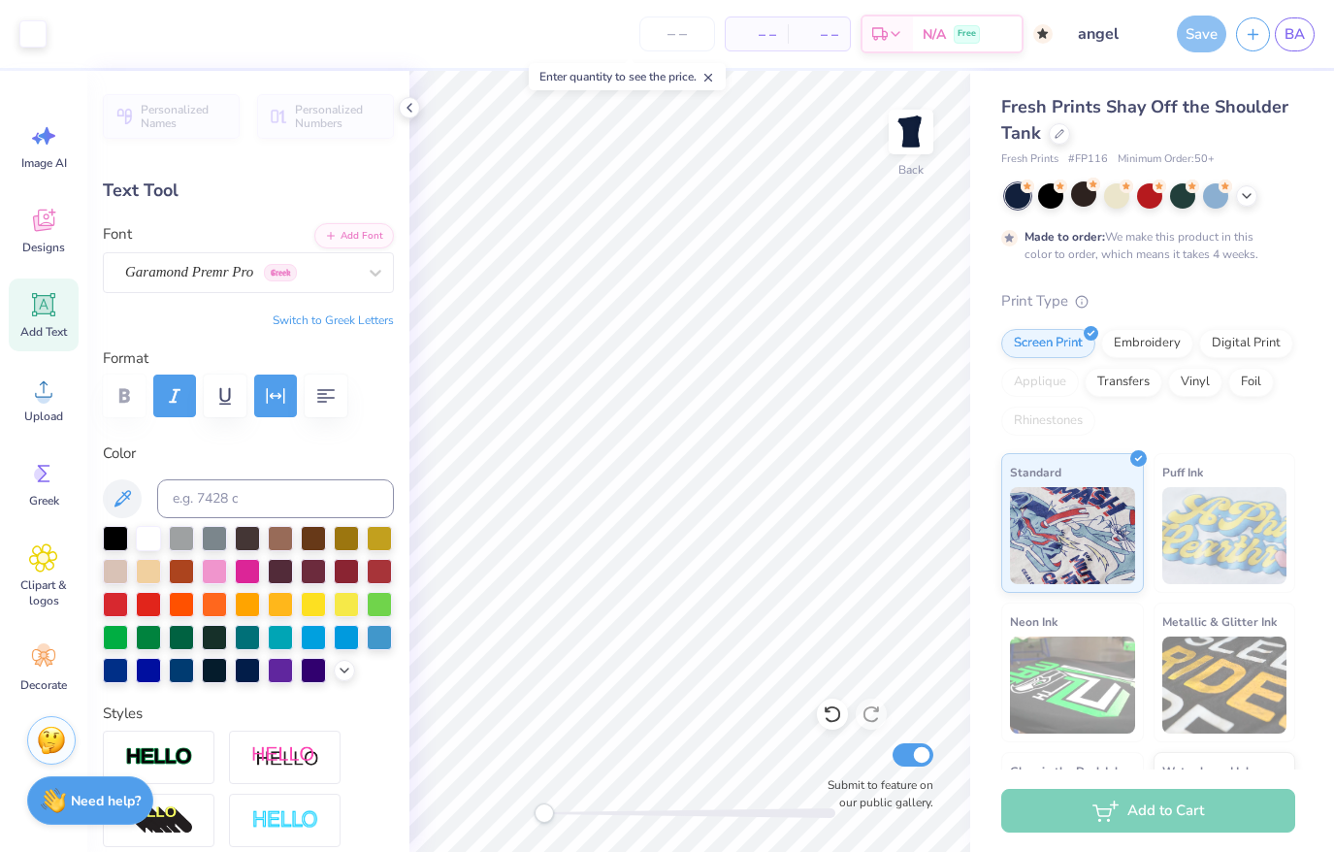
type textarea "x"
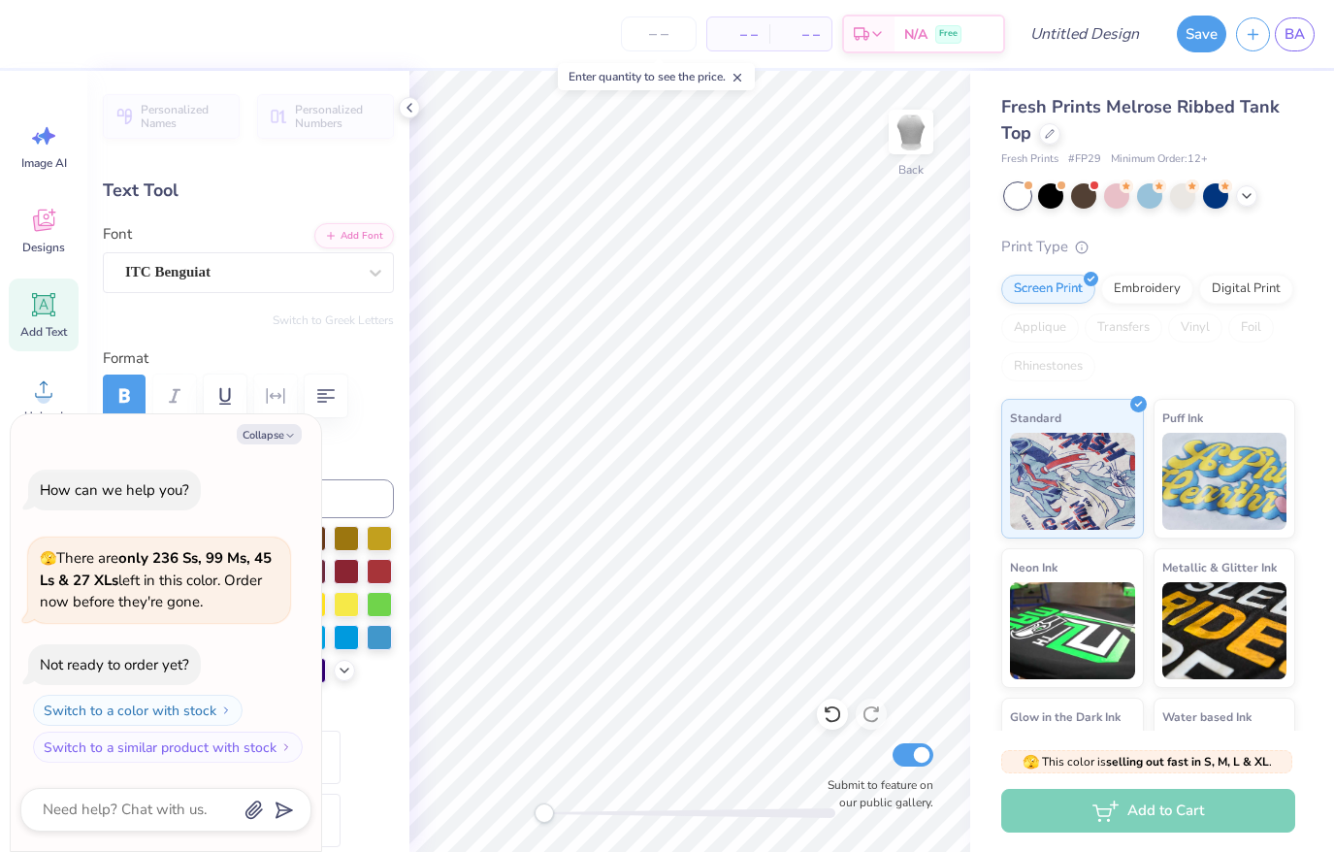
type textarea "x"
type textarea "ANGELS"
type textarea "x"
type textarea "ANGELS"
type textarea "x"
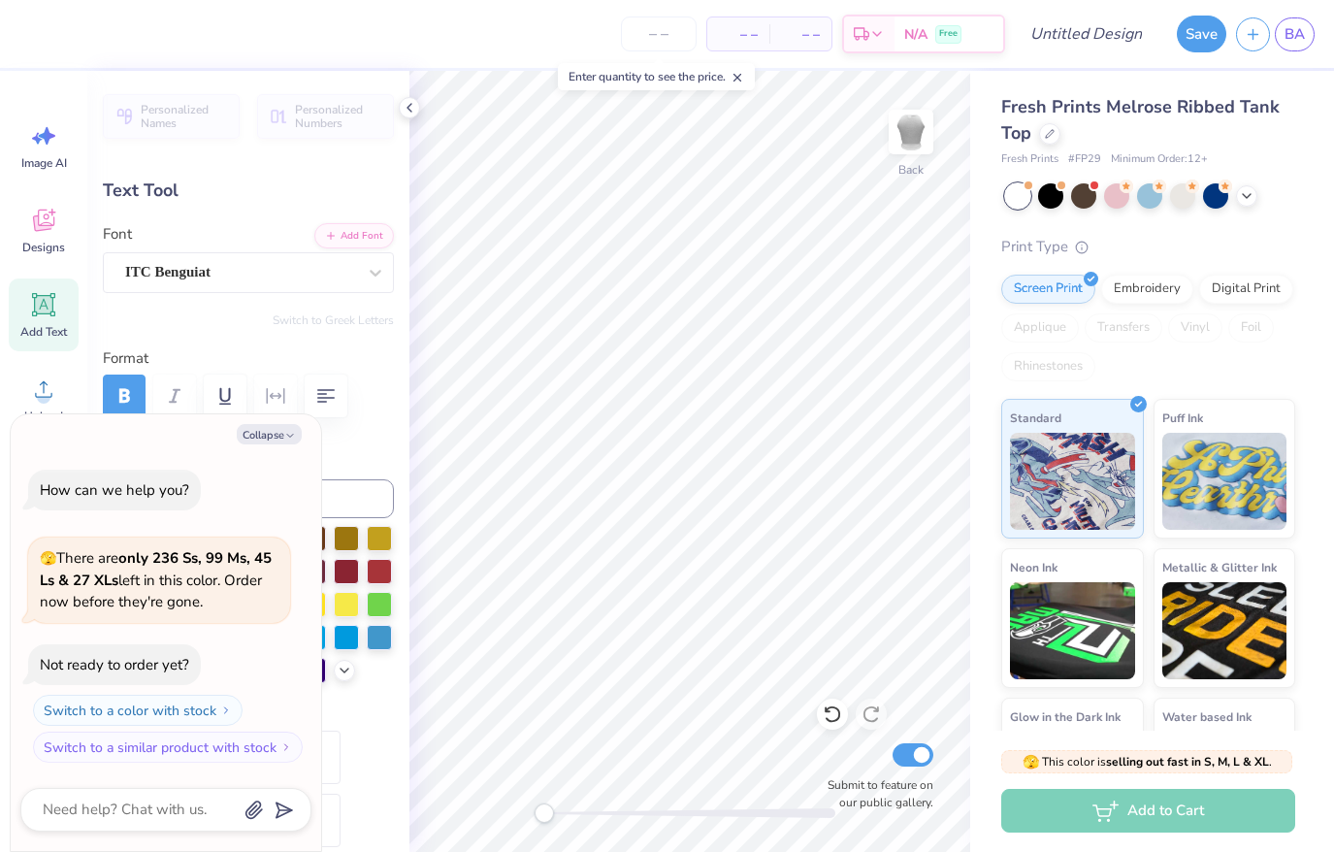
type textarea "ANGEL"
type textarea "x"
type textarea "ANGE"
type textarea "x"
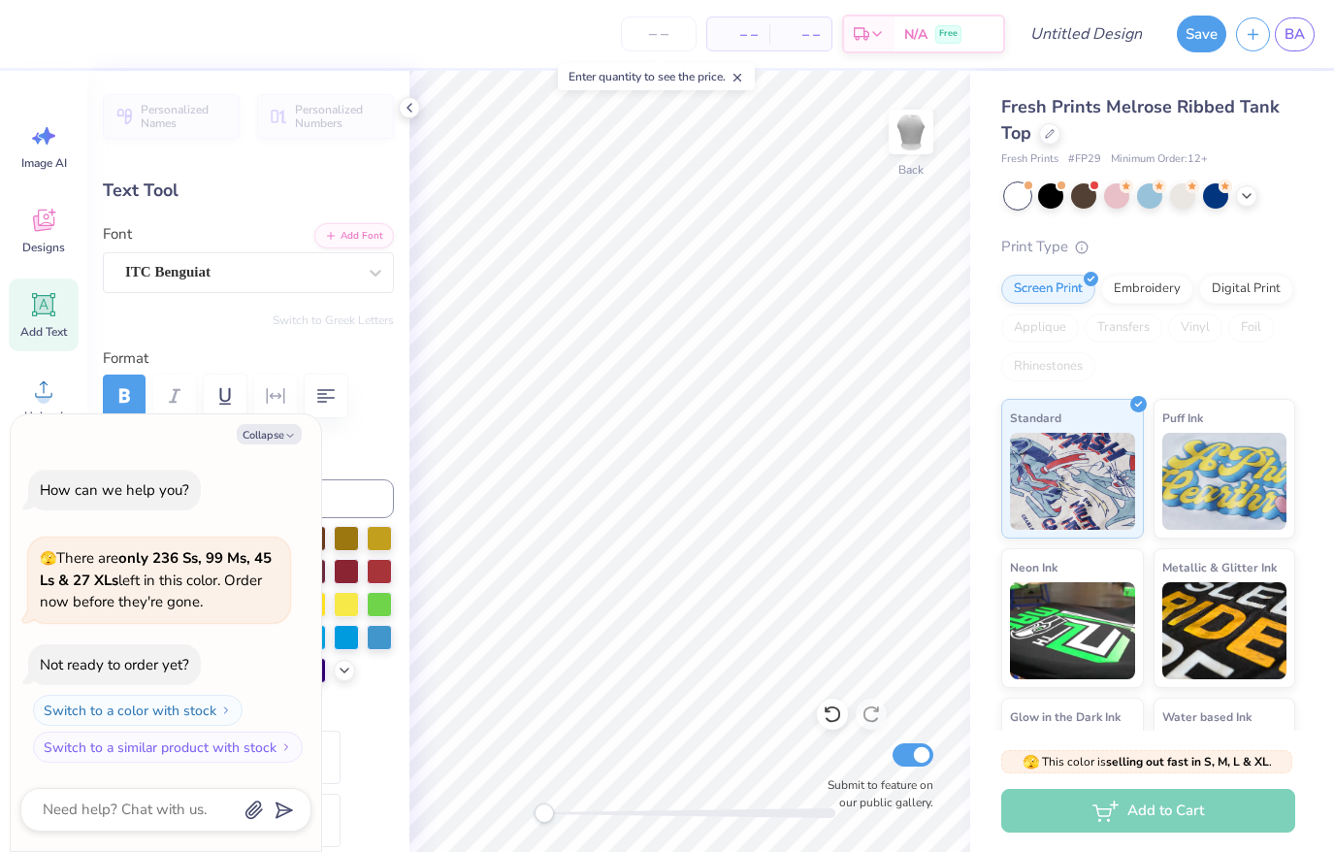
type textarea "ANG"
type textarea "x"
type textarea "AN"
type textarea "x"
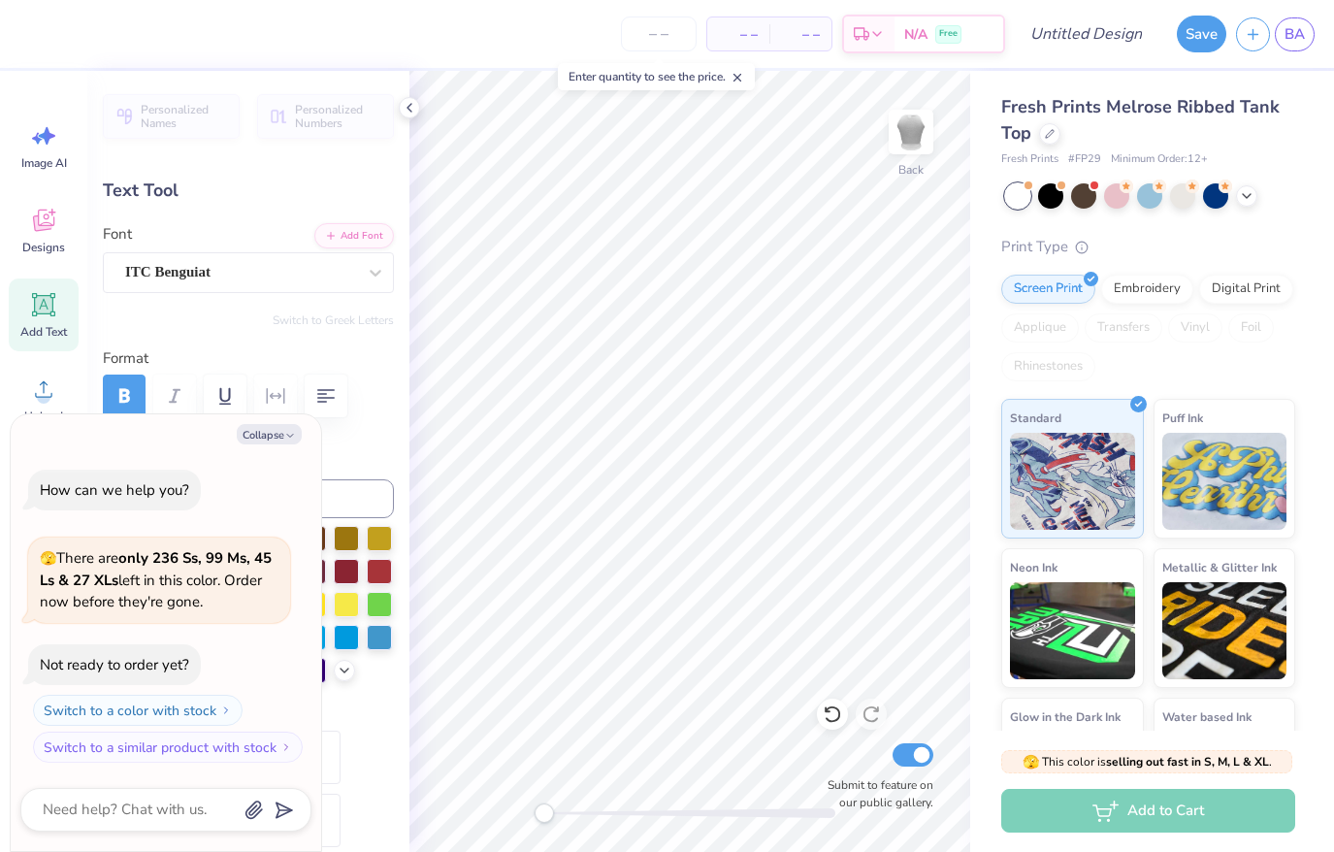
type textarea "A"
type textarea "x"
type textarea "G"
type textarea "x"
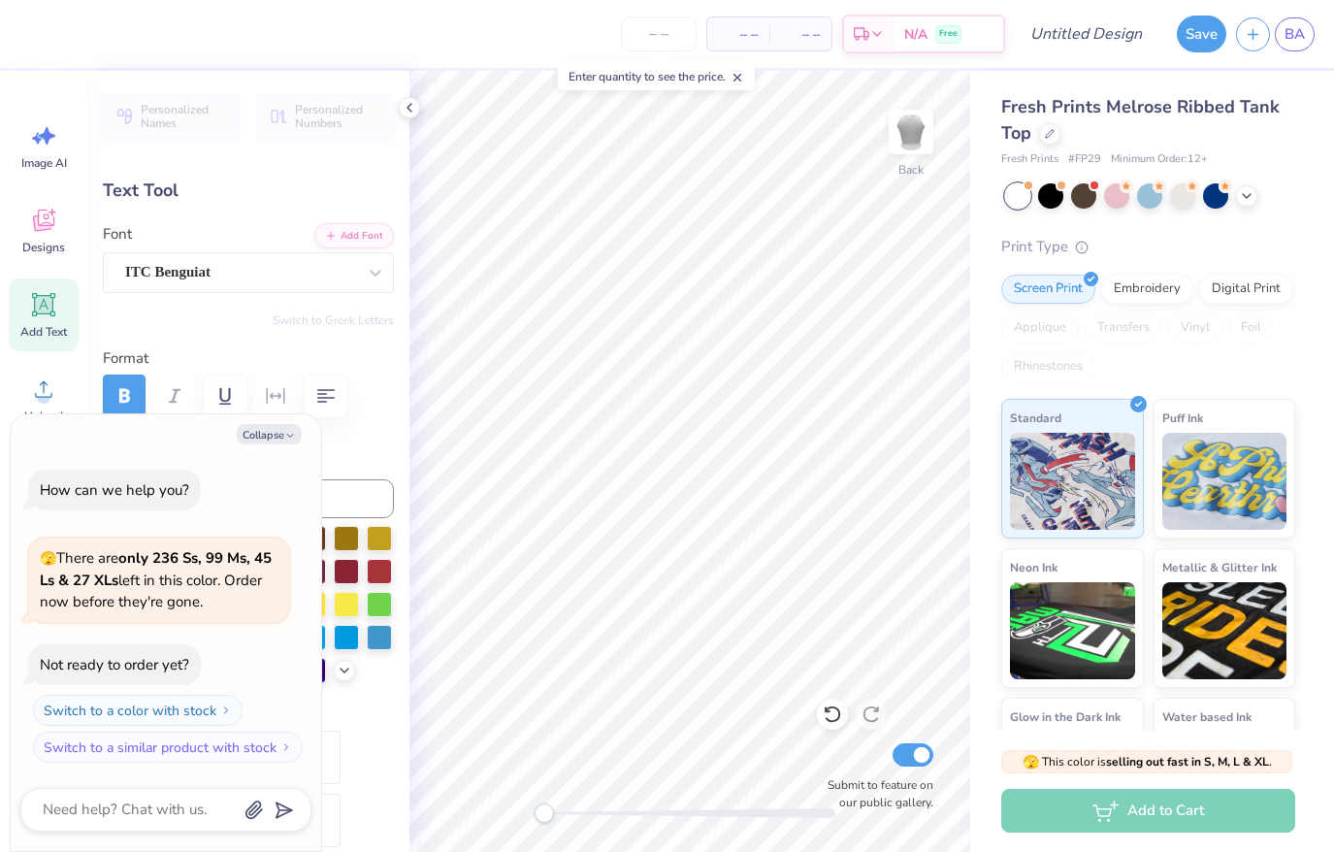
type textarea "Gi"
type textarea "x"
type textarea "Gir"
type textarea "x"
type textarea "Gi"
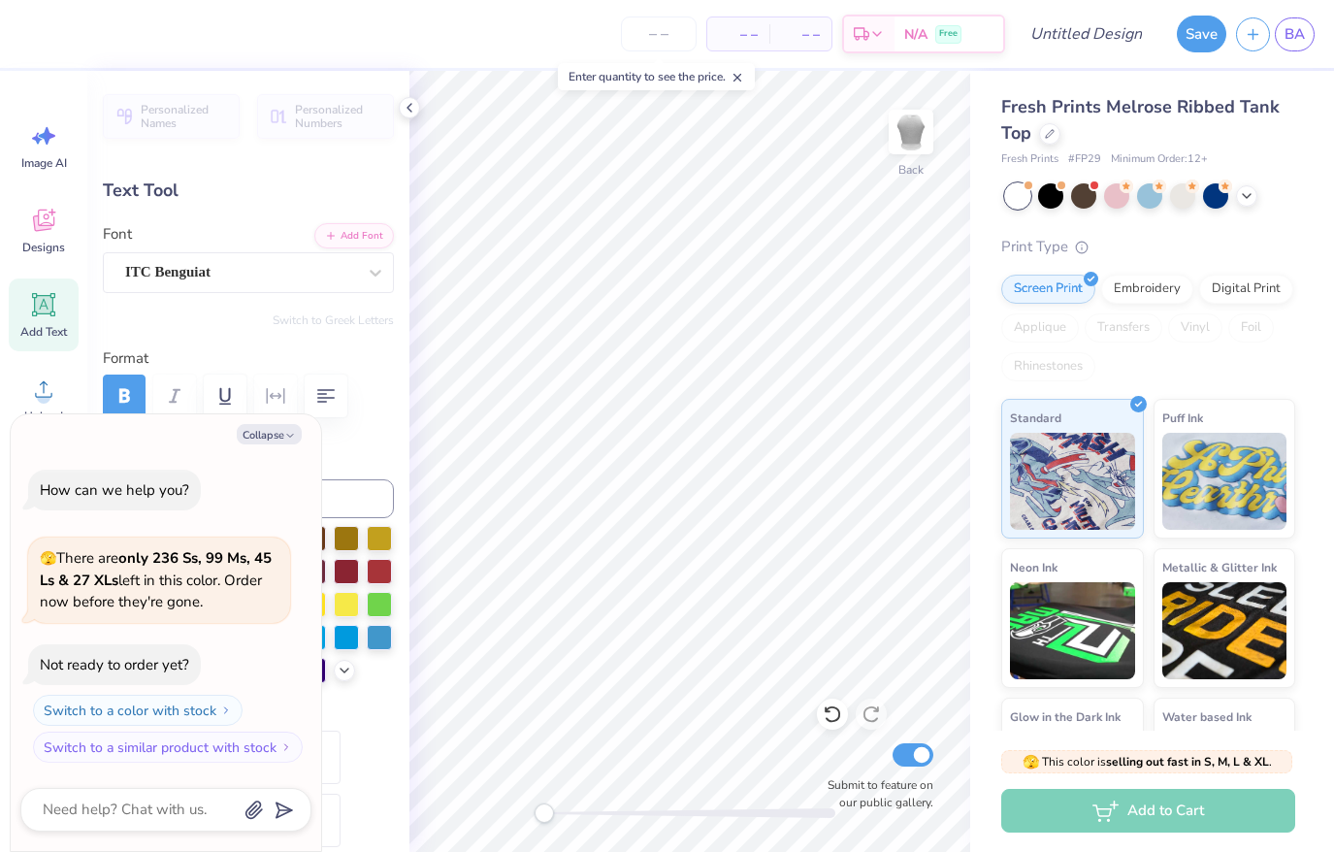
type textarea "x"
type textarea "G"
type textarea "x"
type textarea "GI"
type textarea "x"
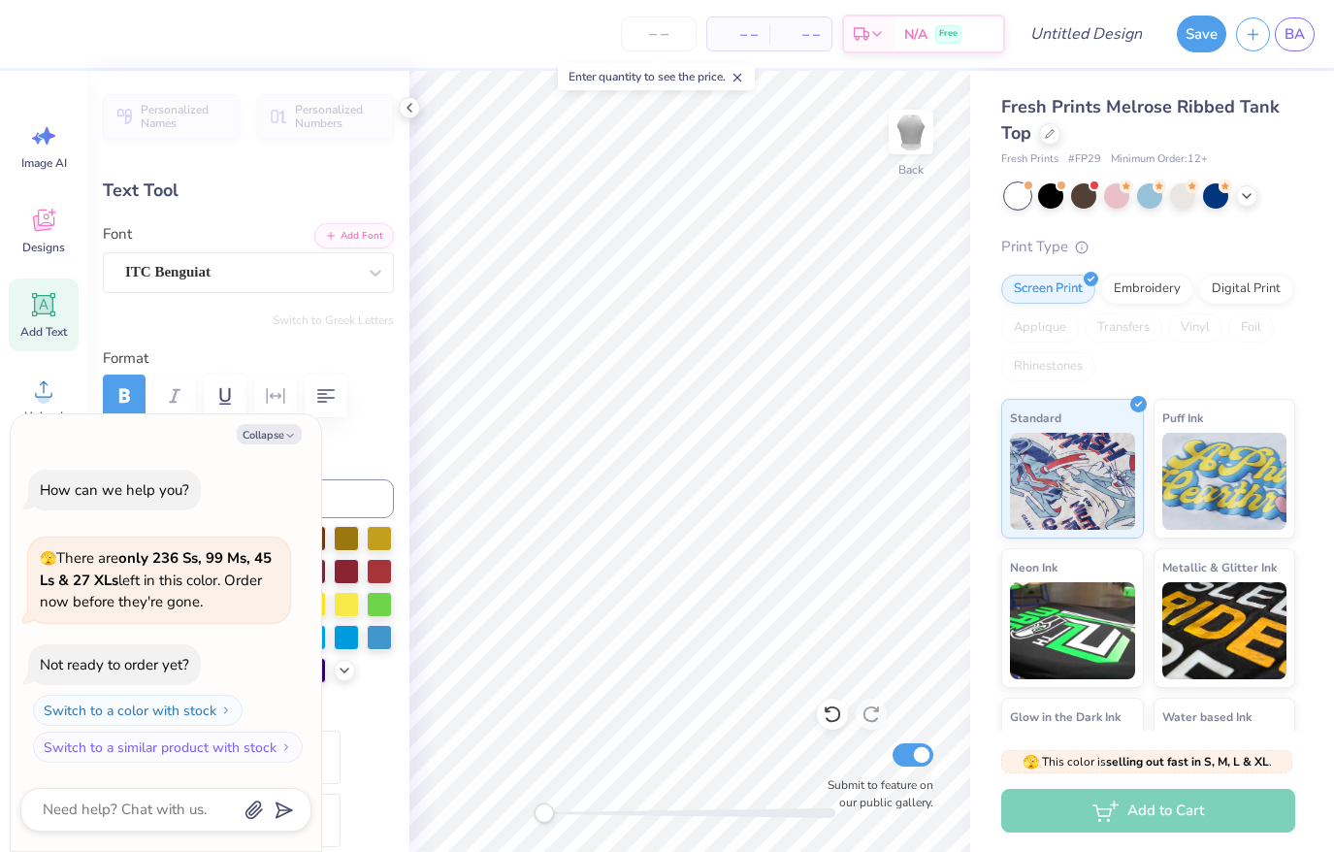
type textarea "GIR"
type textarea "x"
type textarea "GIRL"
type textarea "x"
type textarea "GIRLS"
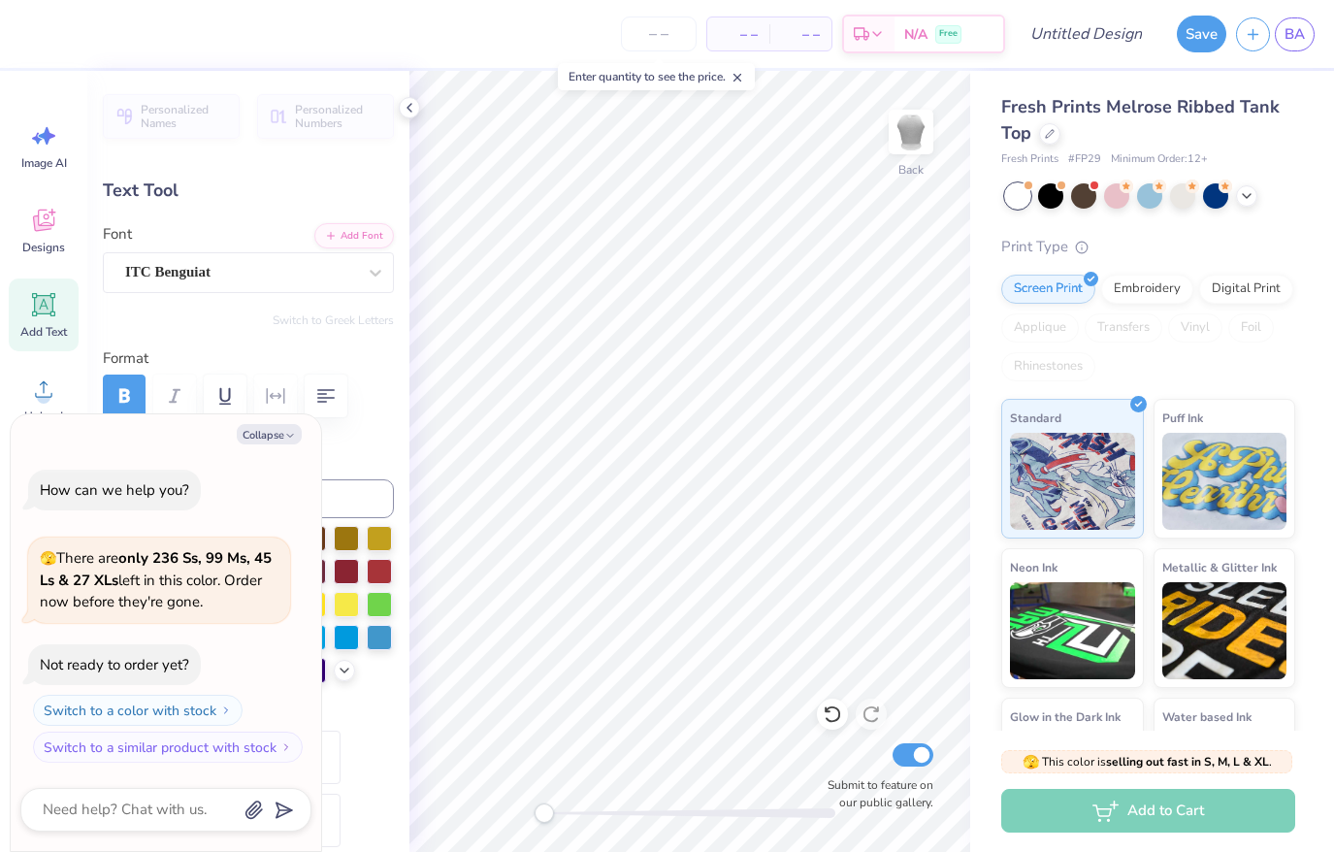
scroll to position [0, 1]
type textarea "x"
type textarea "GIRLS"
type textarea "x"
type textarea "GIRLS W"
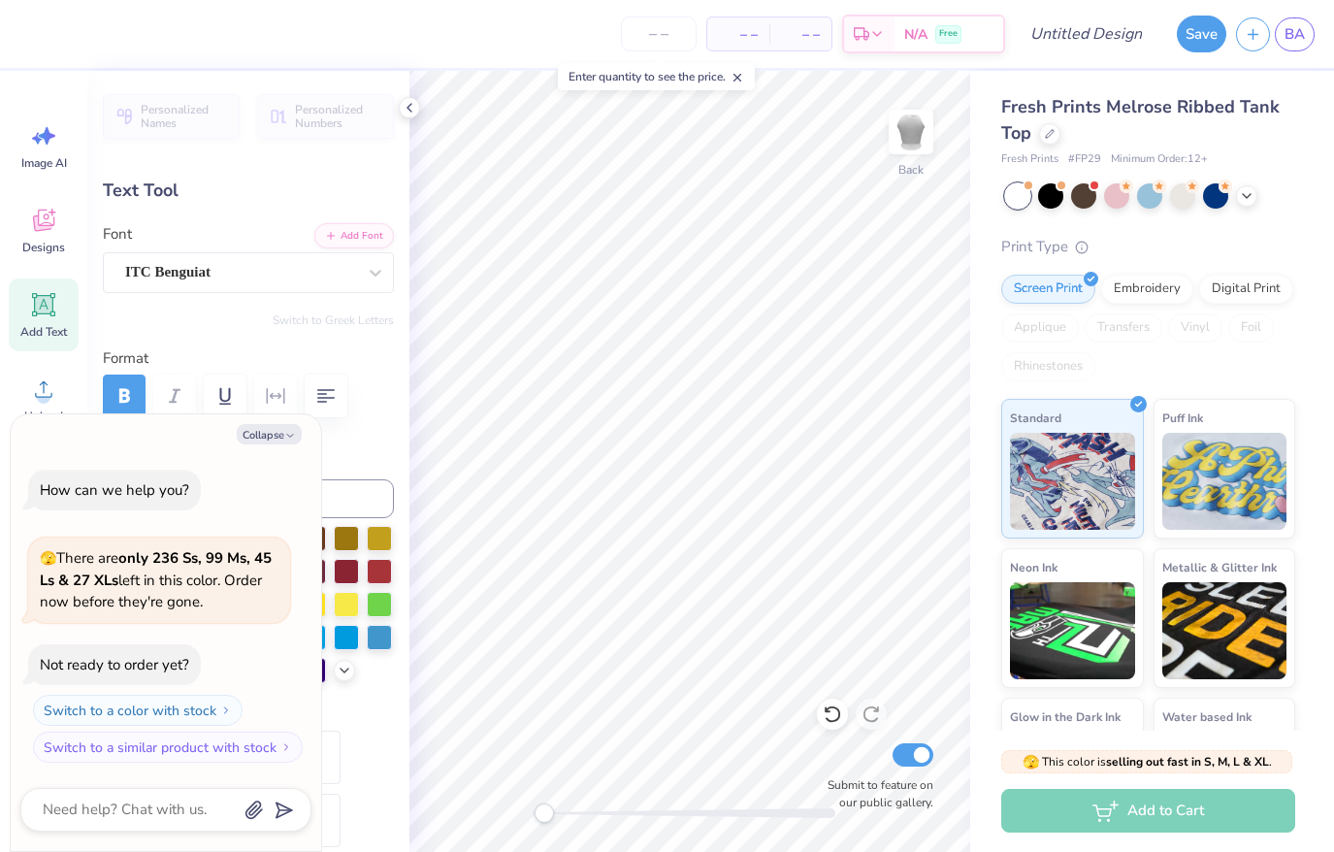
type textarea "x"
type textarea "GIRLS WI"
type textarea "x"
type textarea "GIRLS WIT"
type textarea "x"
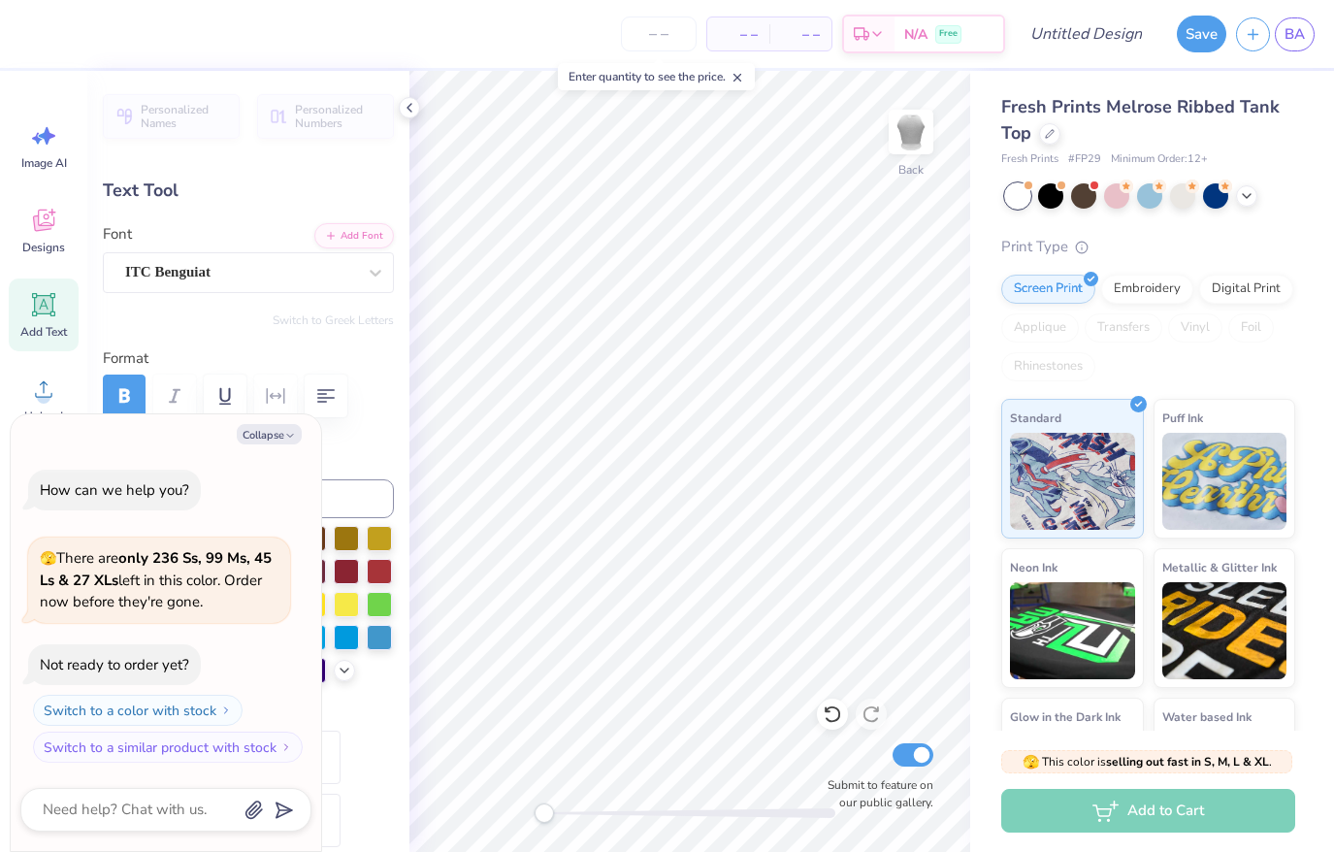
type textarea "GIRLS WITH"
type textarea "x"
type textarea "GIRLS WITH T"
type textarea "x"
type textarea "GIRLS WITH TH"
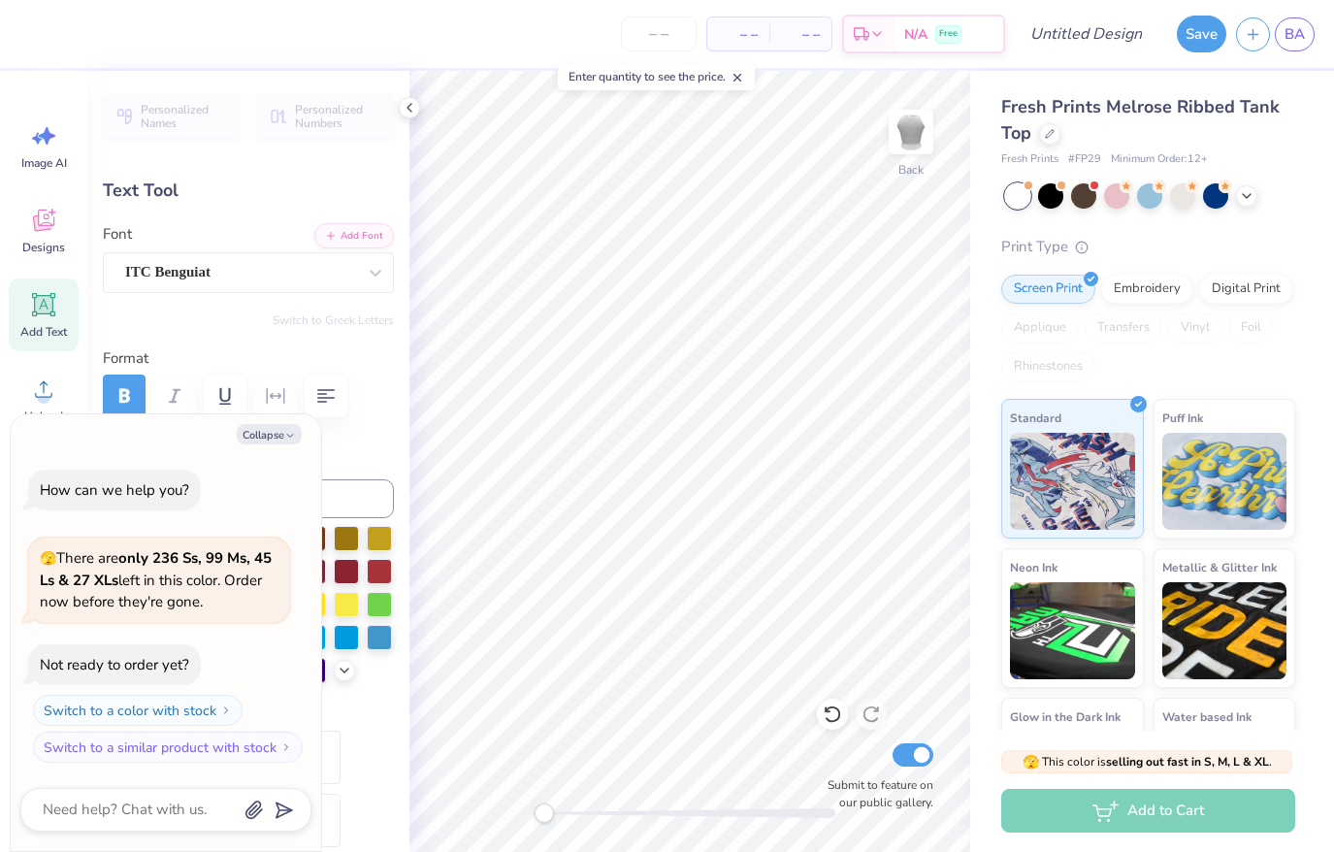
scroll to position [0, 5]
type textarea "x"
type textarea "GIRLS WITH THE"
type textarea "x"
type input "3.71"
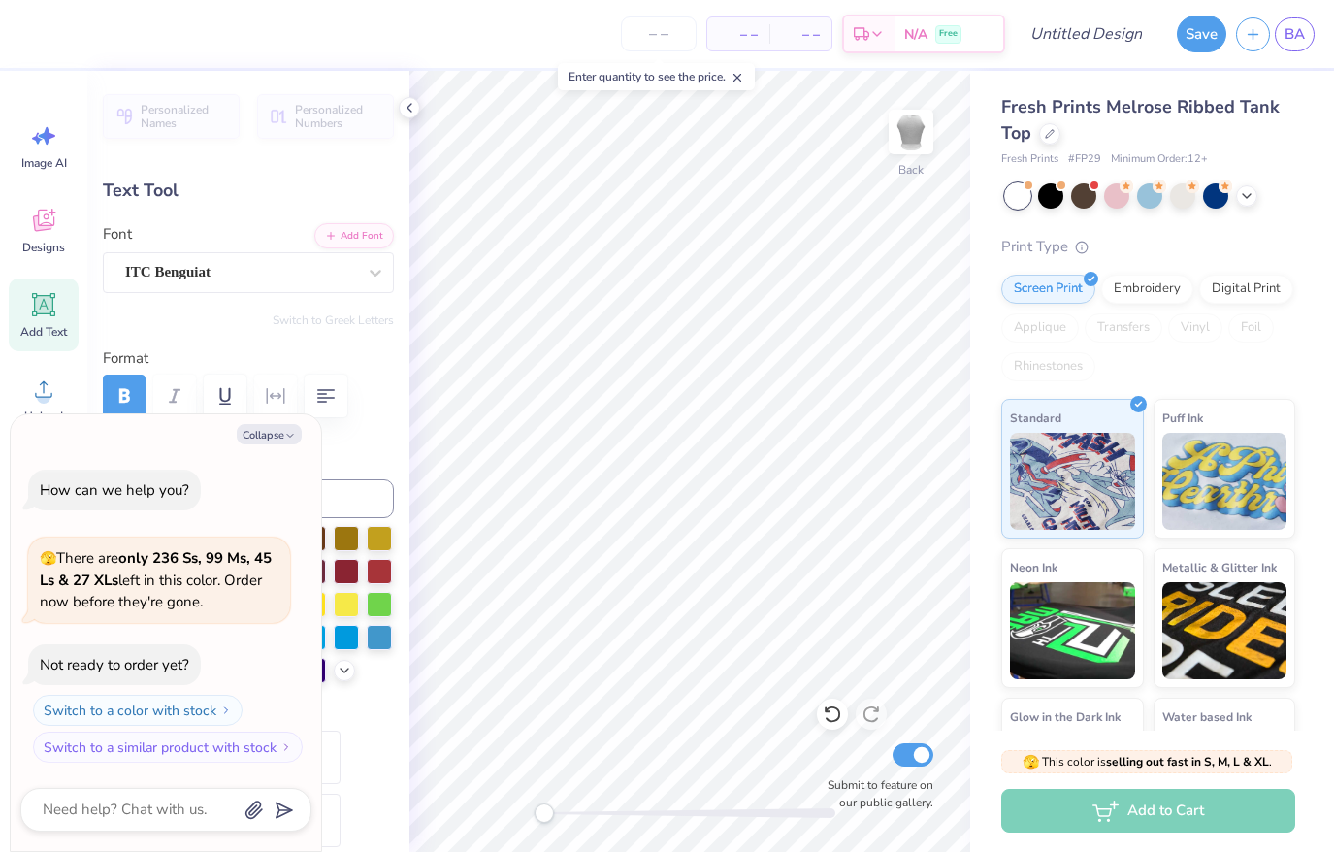
type input "4.75"
type input "52.5"
type textarea "x"
type textarea "B HEAVEN"
type textarea "x"
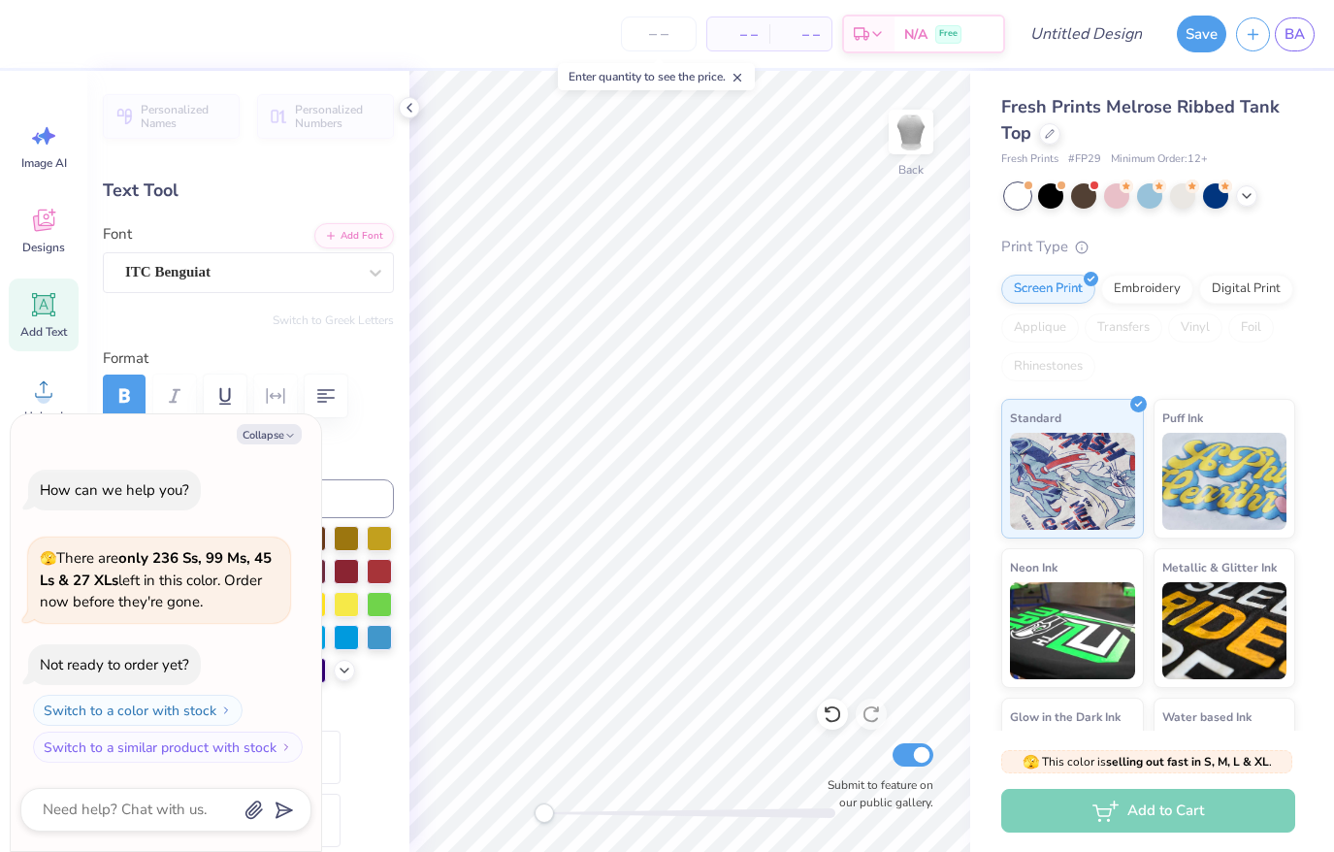
type textarea "BIG HEAVEN"
type textarea "x"
type textarea "BIGG HEAVEN"
type textarea "x"
type textarea "BIGGE HEAVEN"
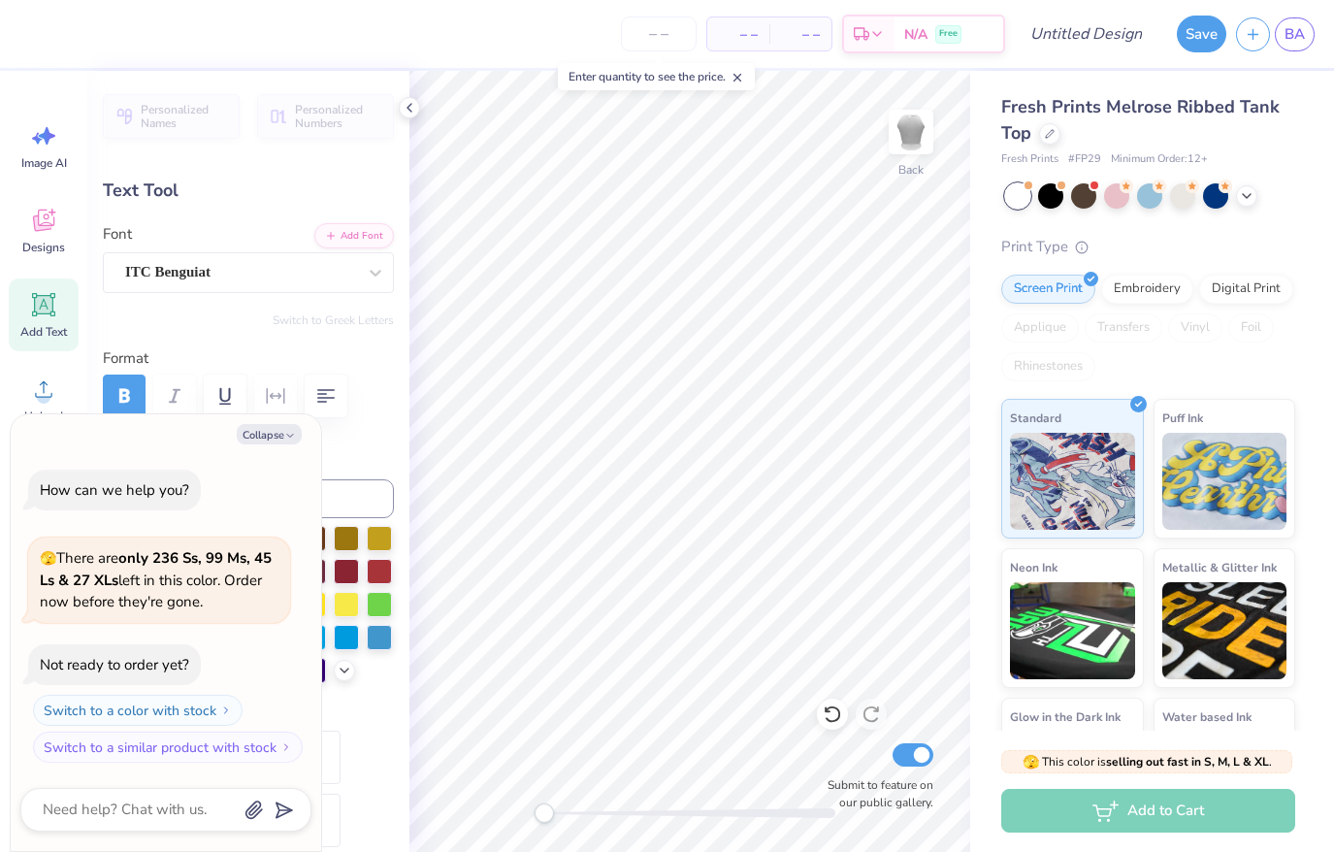
type textarea "x"
type textarea "BIGGEST HEAVEN"
type textarea "x"
type textarea "BIGGEST HEAVE"
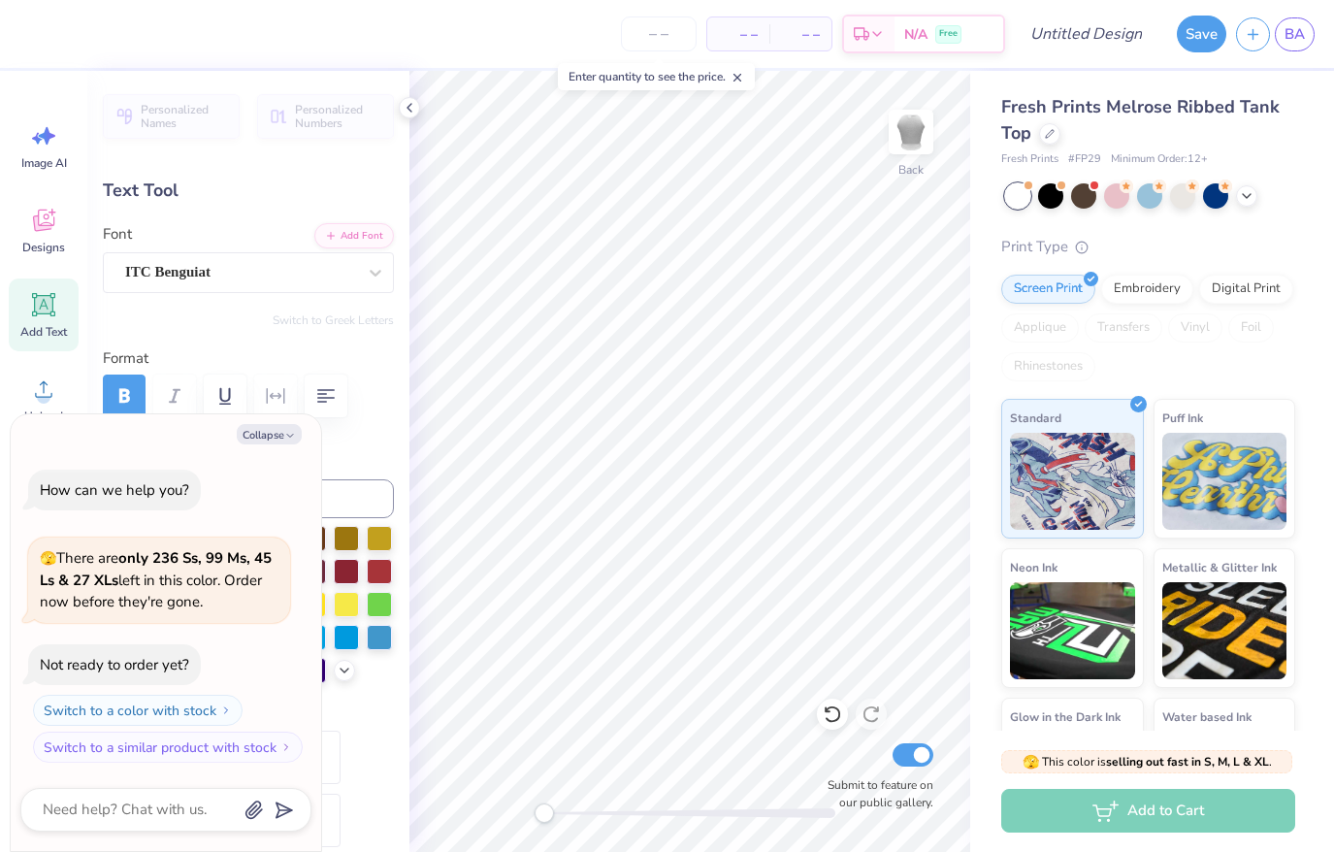
type textarea "x"
type textarea "BIGGEST HEAV"
type textarea "x"
type textarea "BIGGEST HEA"
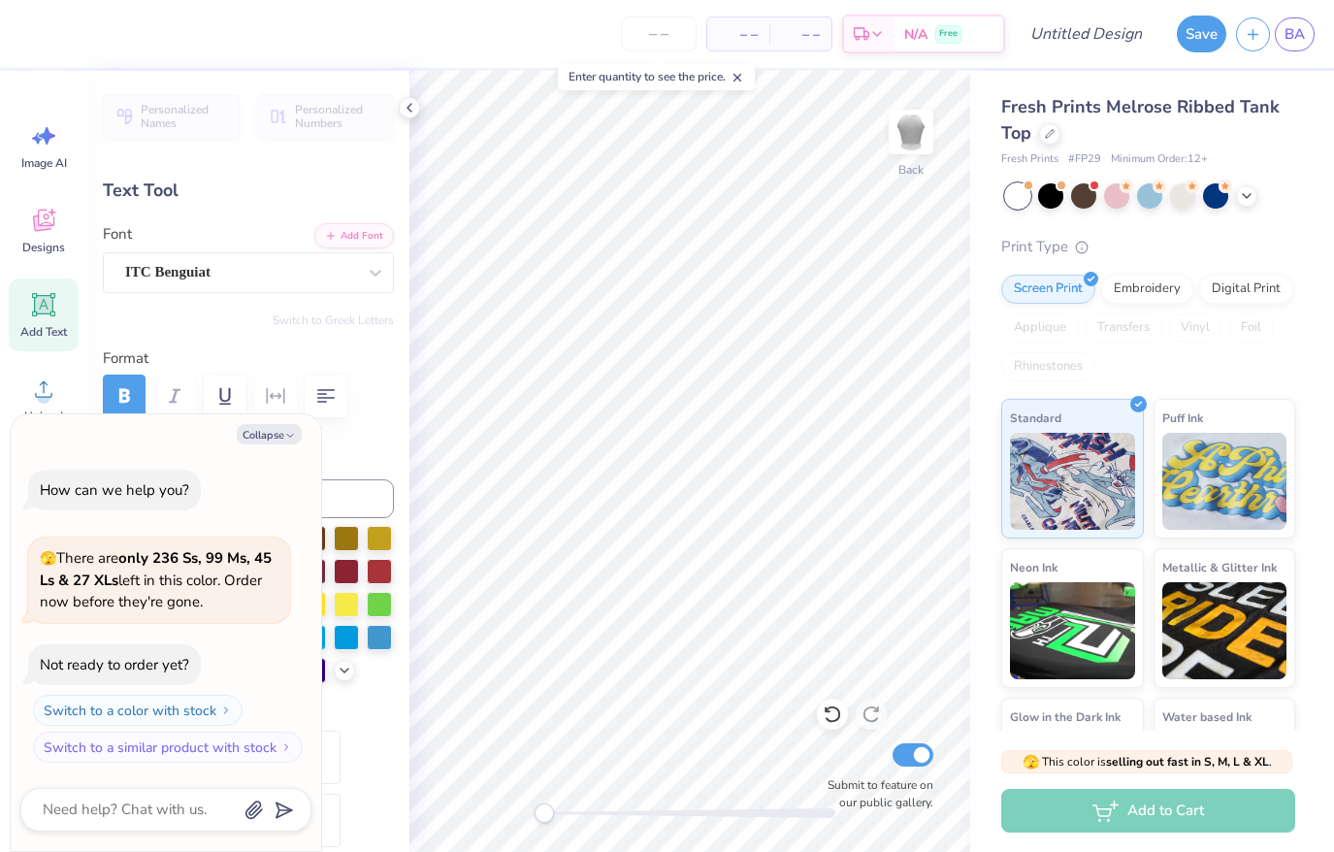
type textarea "x"
type textarea "BIGGEST HEArt"
type textarea "x"
type textarea "BIGGEST HEArt"
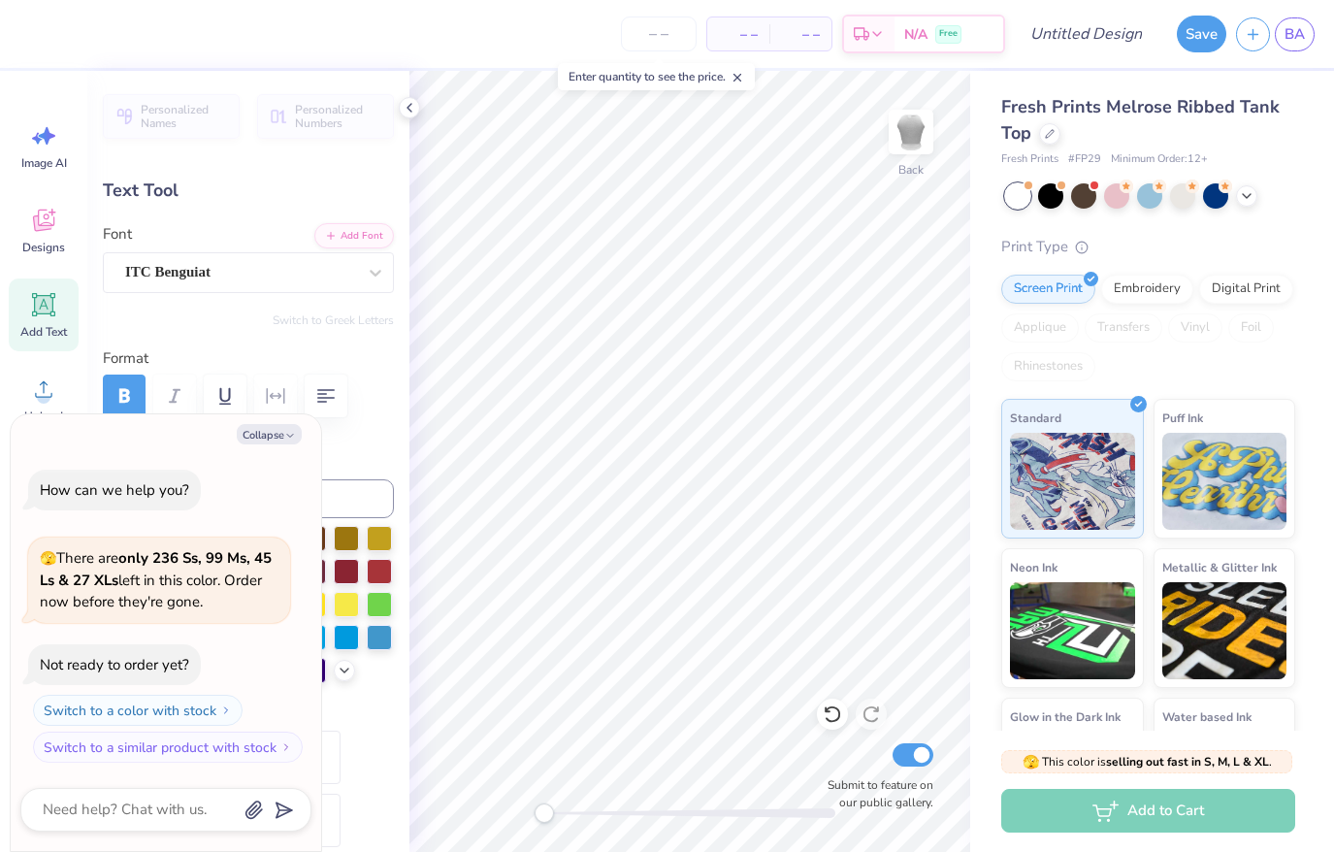
type textarea "x"
type textarea "BIGGEST HEAr"
type textarea "x"
type textarea "BIGGEST HEA"
type textarea "x"
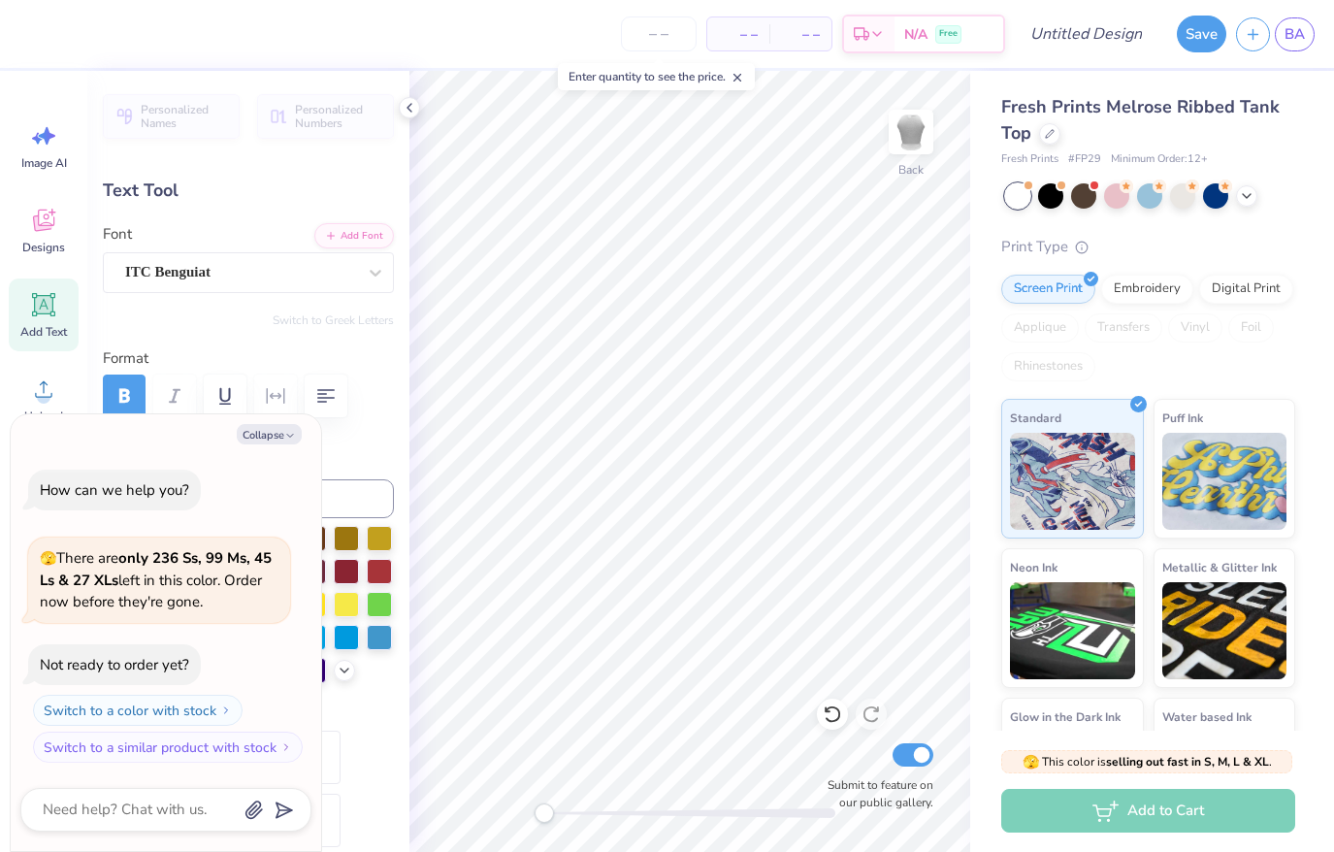
type textarea "BIGGEST HEART"
type textarea "x"
type textarea "BIGGEST HEARTS"
type textarea "x"
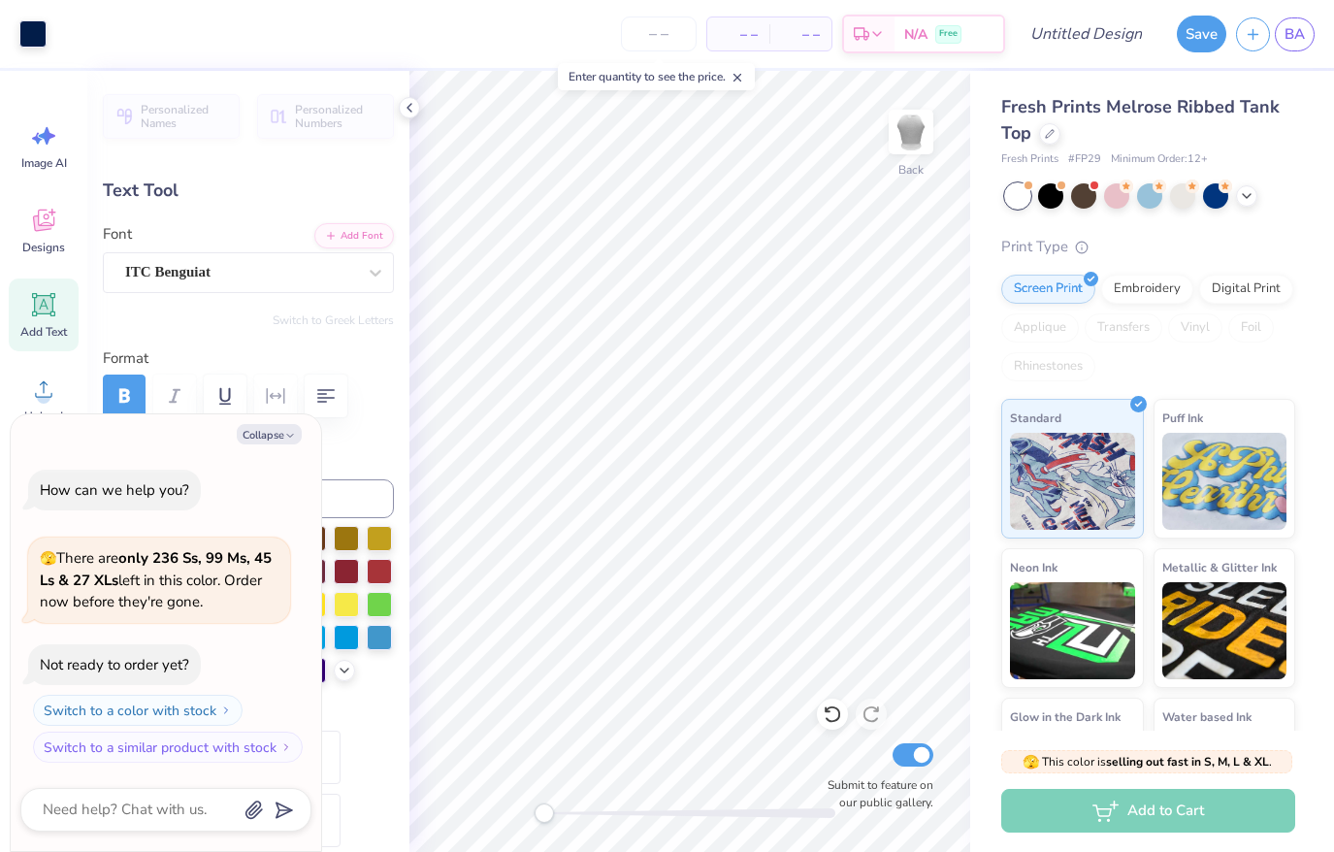
type input "0.0"
type textarea "x"
type input "3.74"
type input "4.71"
type input "3.03"
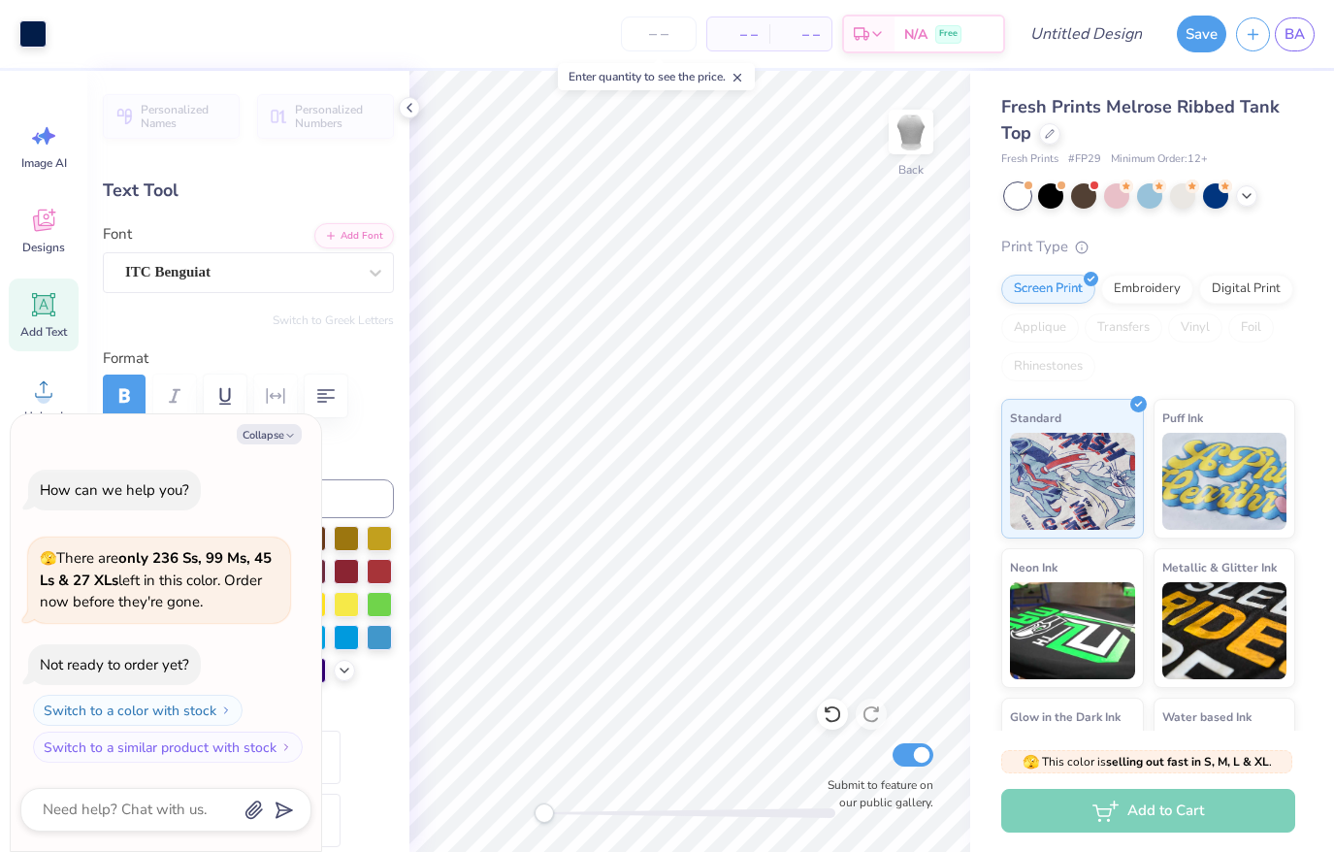
type input "52.5"
type textarea "x"
type input "2.73"
type textarea "x"
type input "3.97"
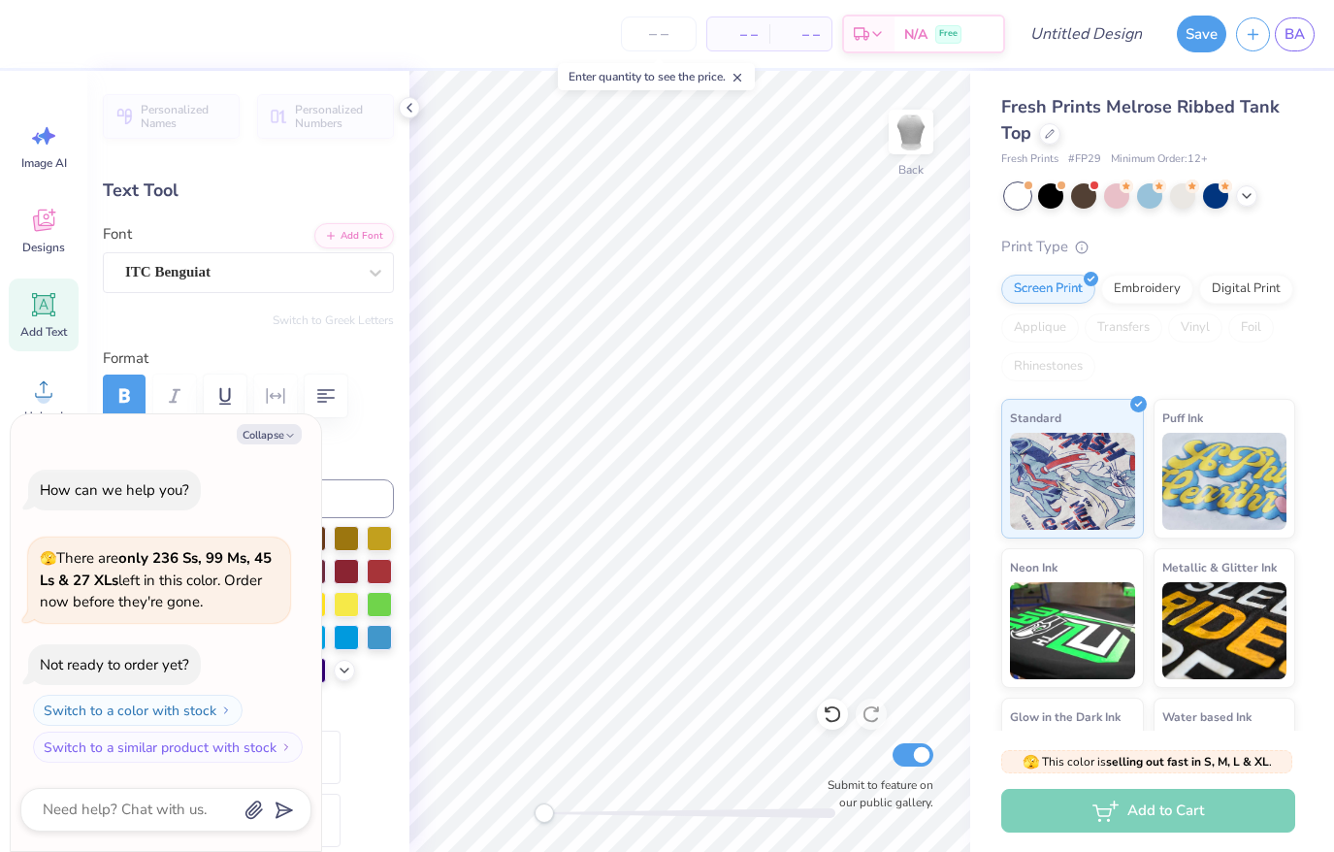
type input "5.00"
type input "2.71"
type textarea "x"
type input "0.0"
type textarea "x"
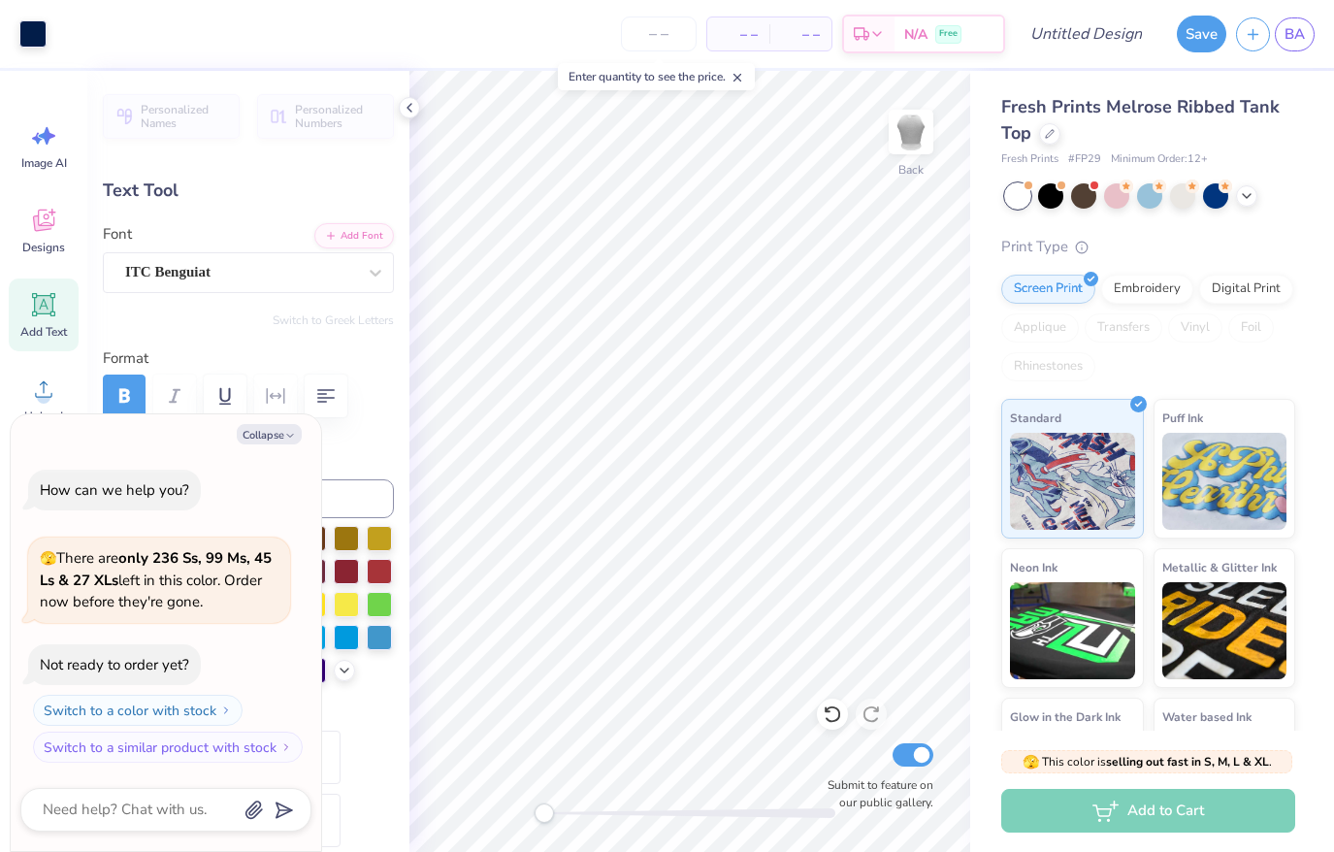
type input "52.5"
type textarea "x"
type input "0.0"
type textarea "x"
type input "3.61"
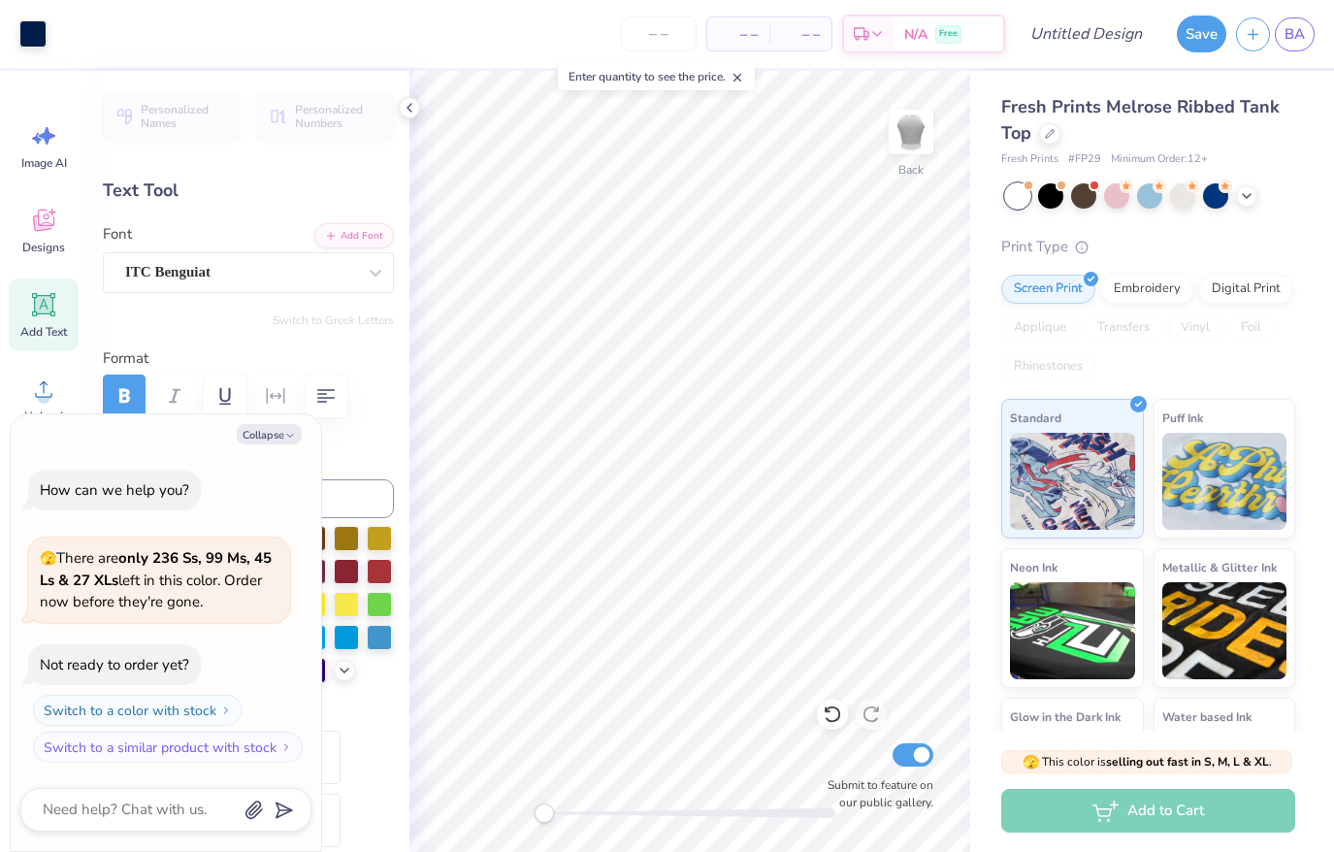
type input "1.29"
type input "7.44"
type textarea "x"
type input "-1.4"
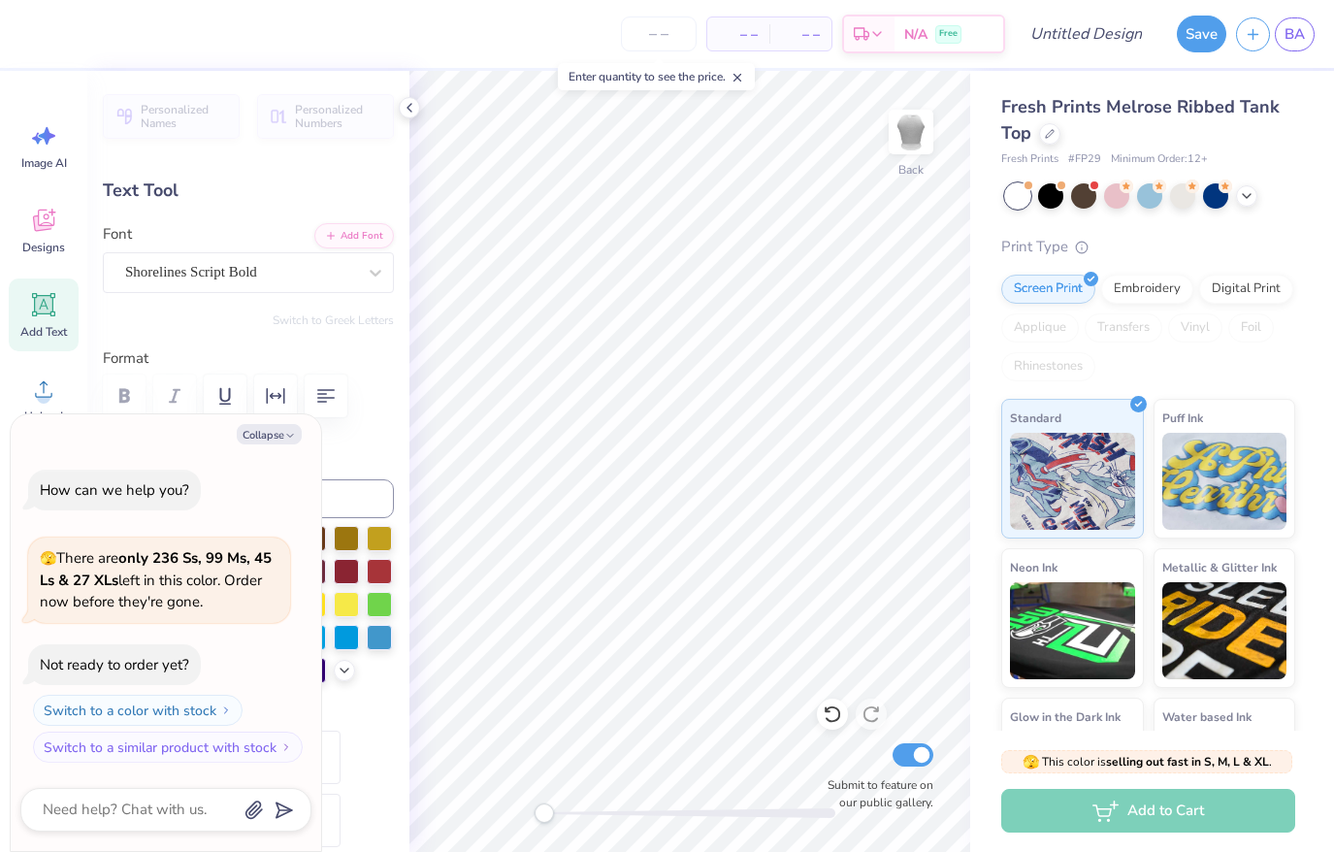
type textarea "x"
type textarea "alpha O"
type textarea "x"
type textarea "alpha Omi"
type textarea "x"
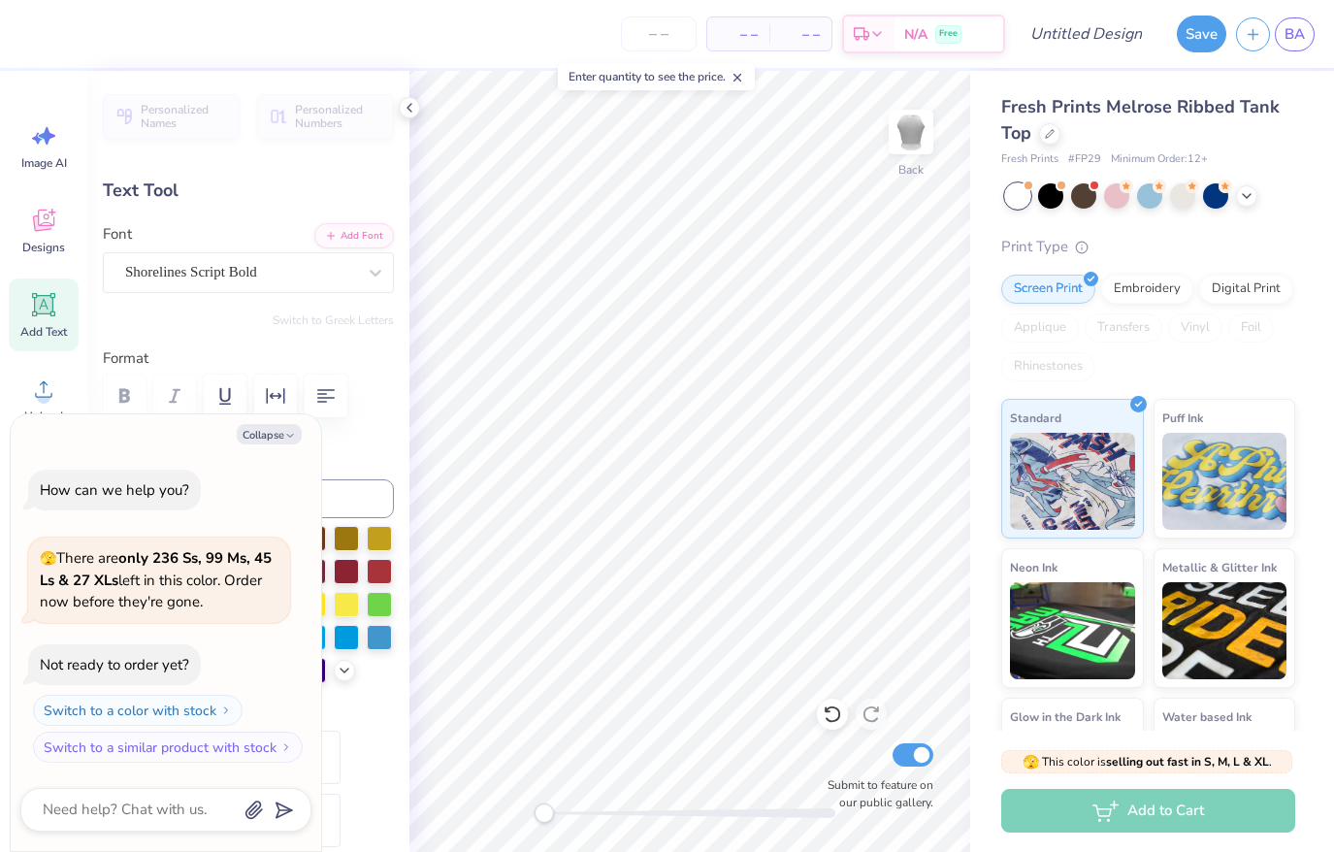
type textarea "alpha Omicr"
type textarea "x"
type textarea "alpha Omicro"
type textarea "x"
type textarea "alpha Omicron"
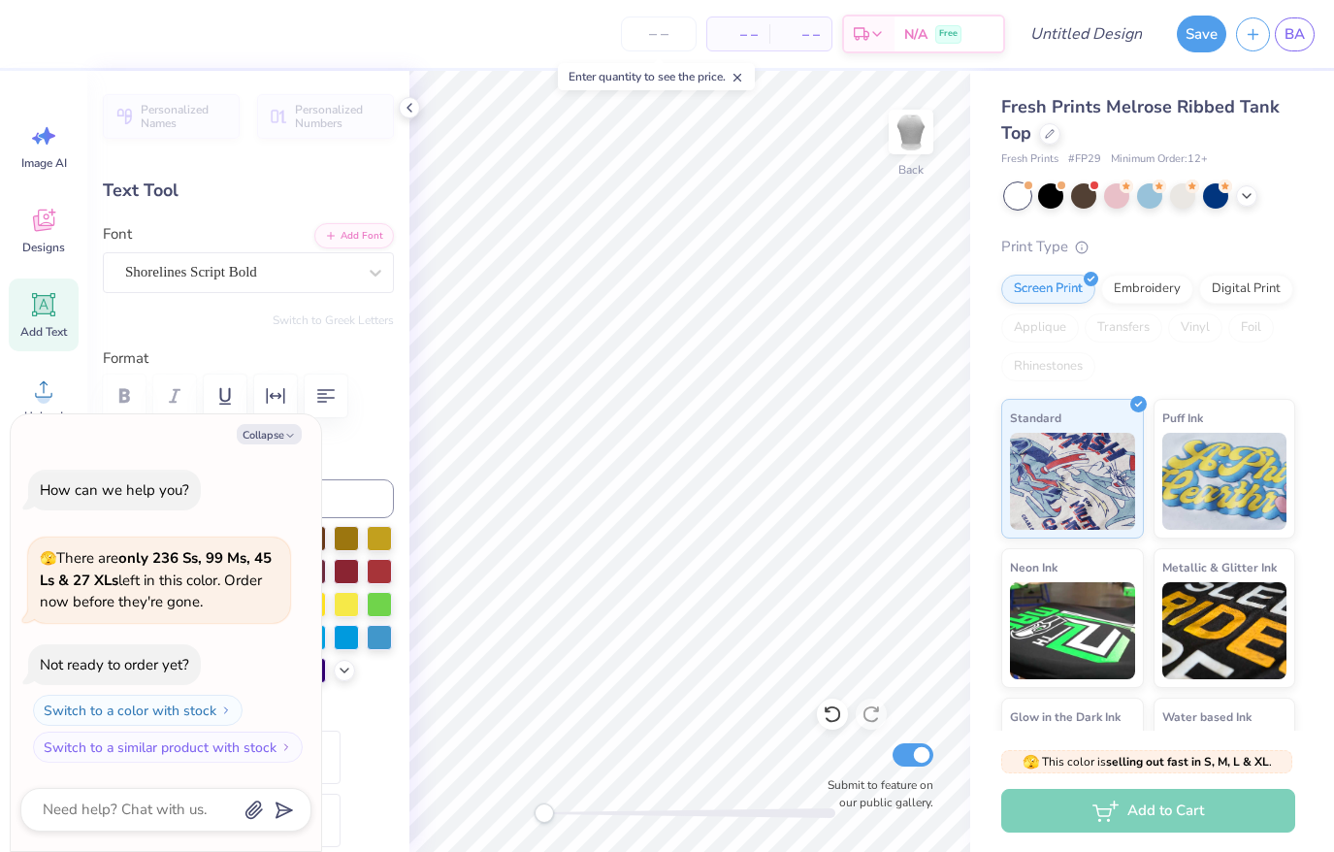
type textarea "x"
type textarea "alpha Omicron"
type textarea "x"
type textarea "alpha Omicron pi"
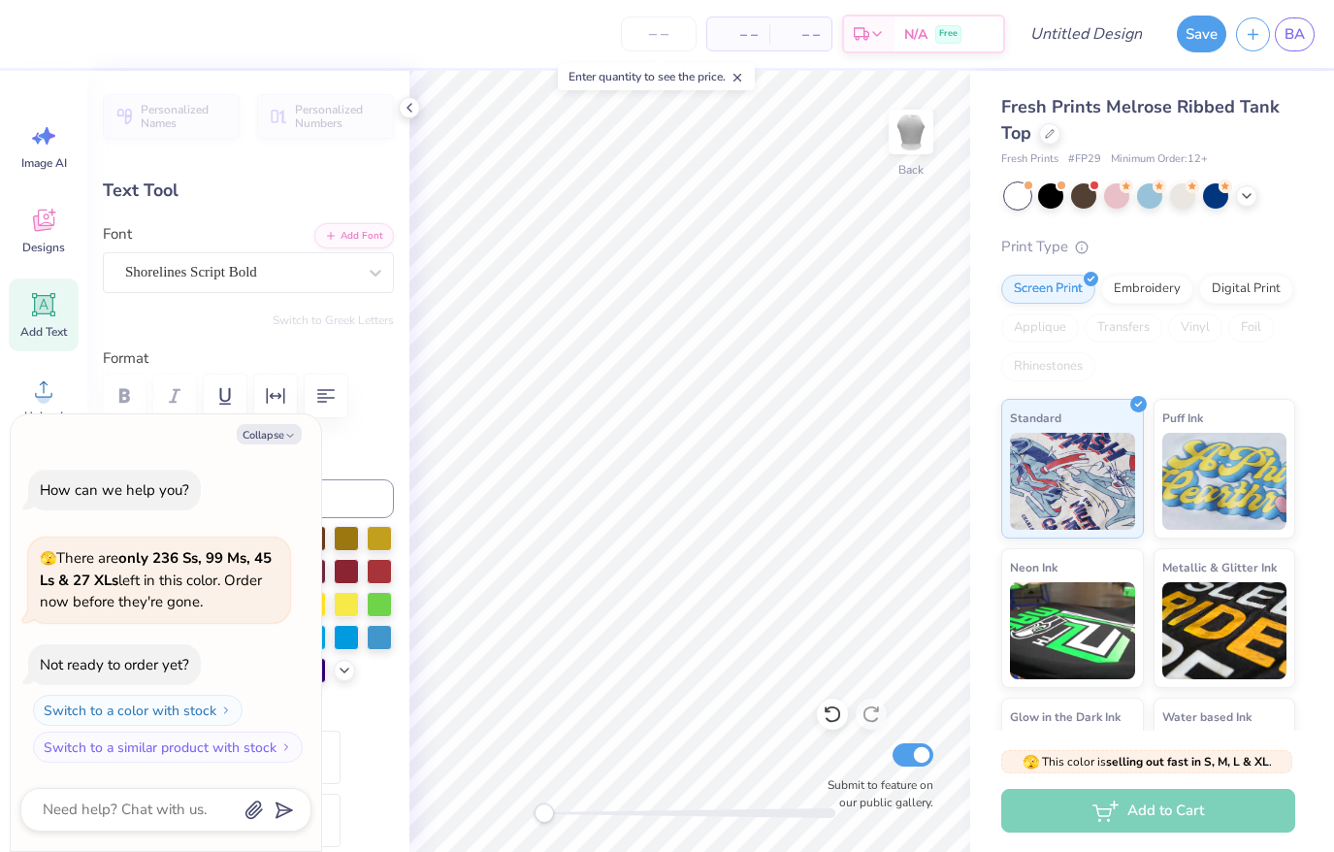
type textarea "x"
type input "0.0"
type textarea "x"
type input "2.59"
type input "0.30"
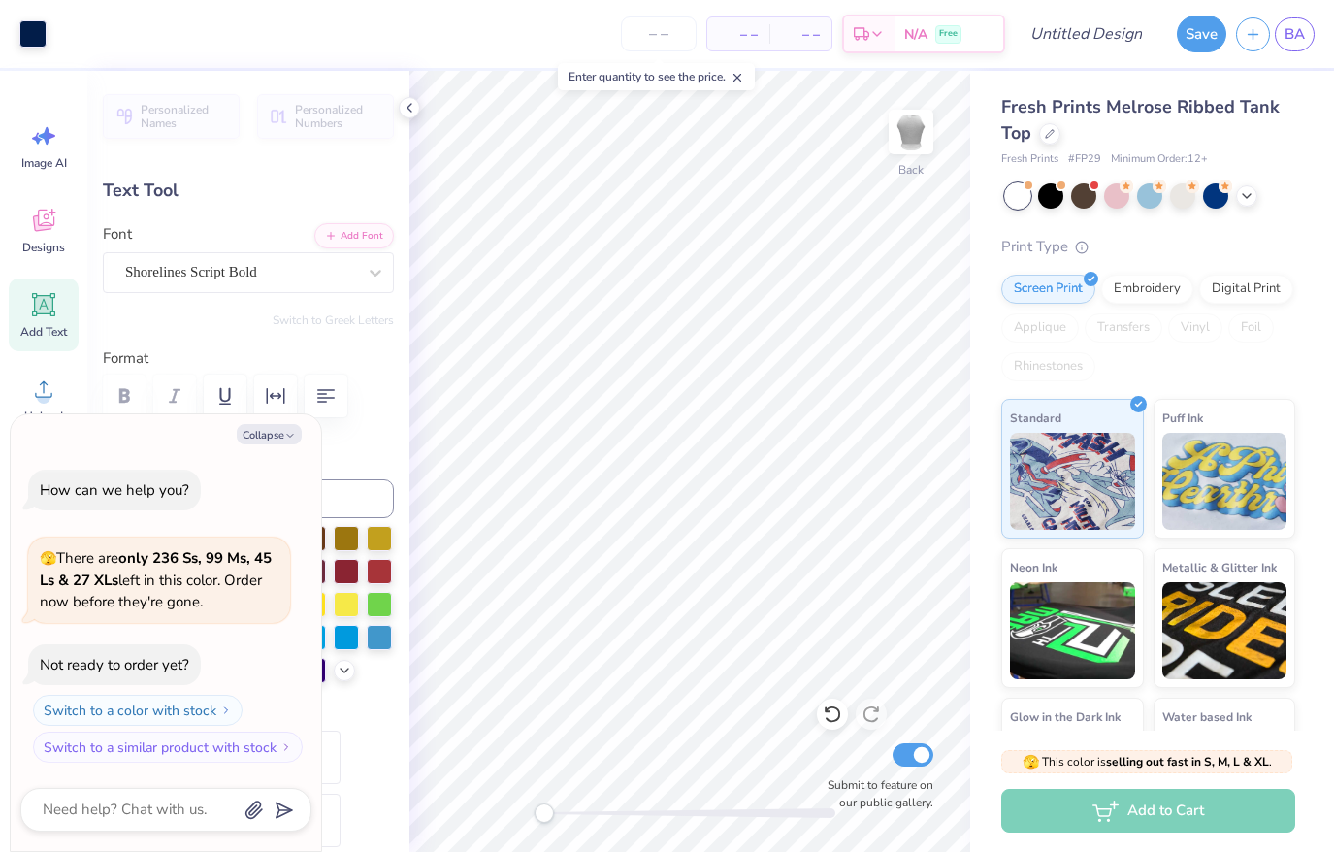
type input "8.71"
type textarea "x"
type textarea "E S T. 1 9 0"
type textarea "x"
type textarea "E S T. 1 9 0"
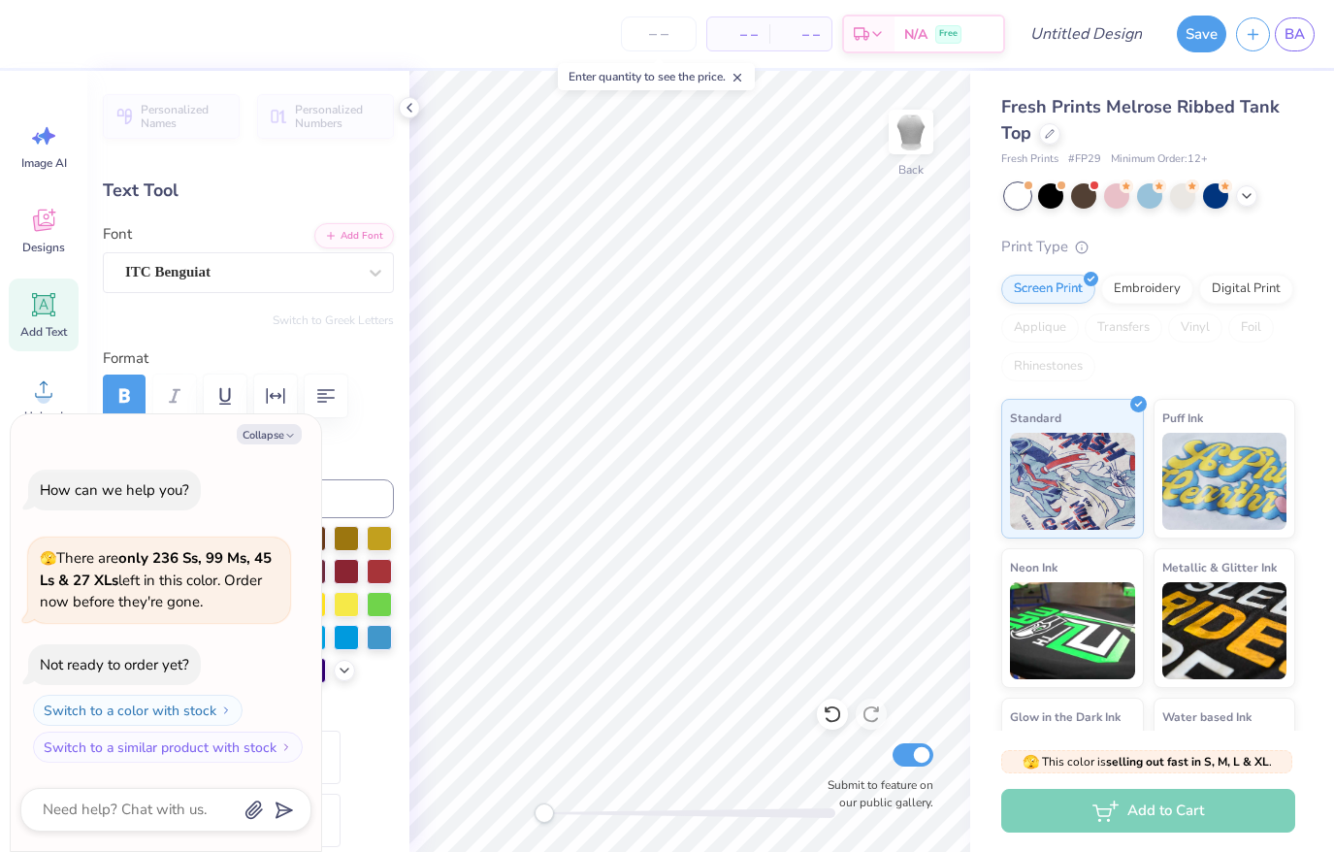
type textarea "x"
type textarea "E S T. 1 9"
type textarea "x"
type textarea "E S T. 1 9"
type textarea "x"
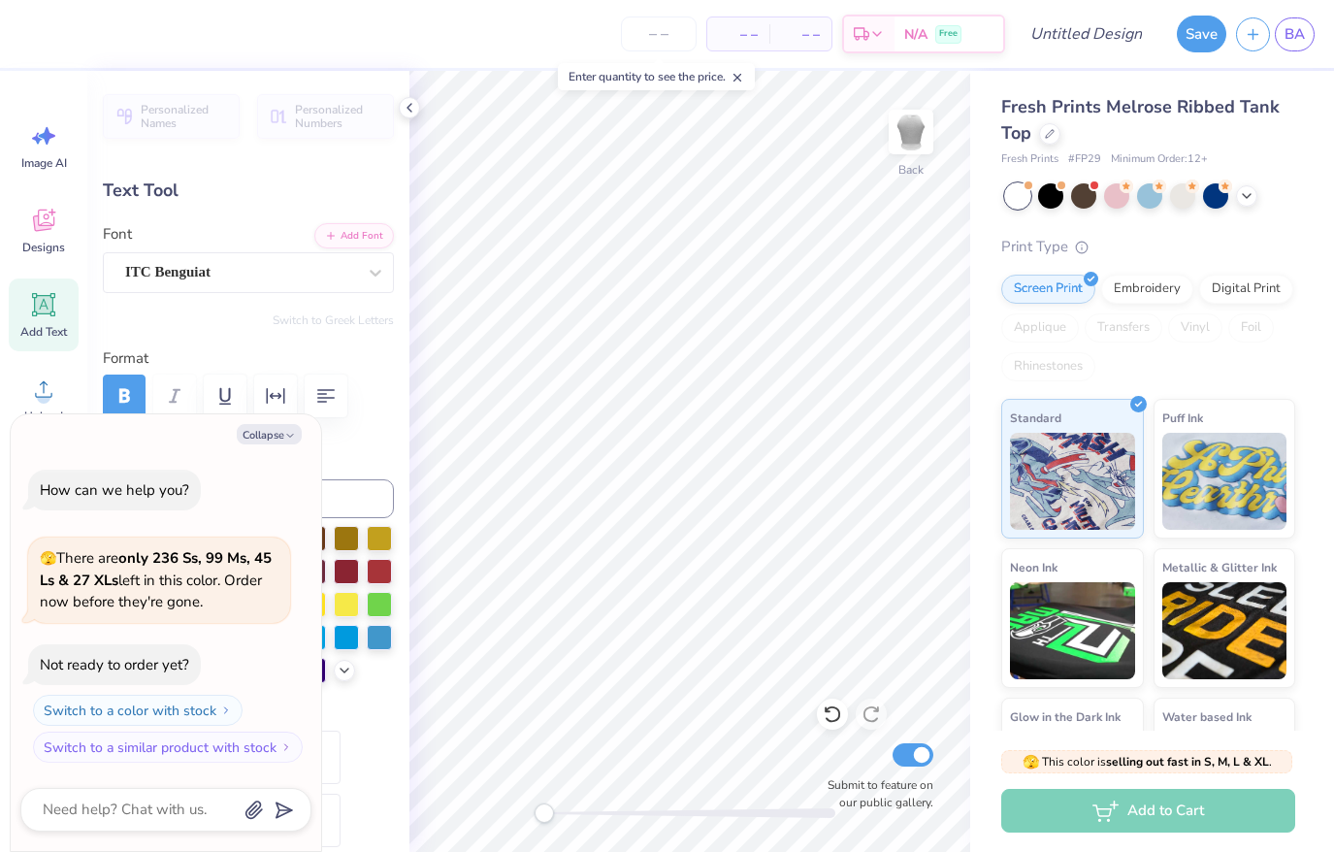
type textarea "E S T. 1"
type textarea "x"
type textarea "E S T. 1 8"
type textarea "x"
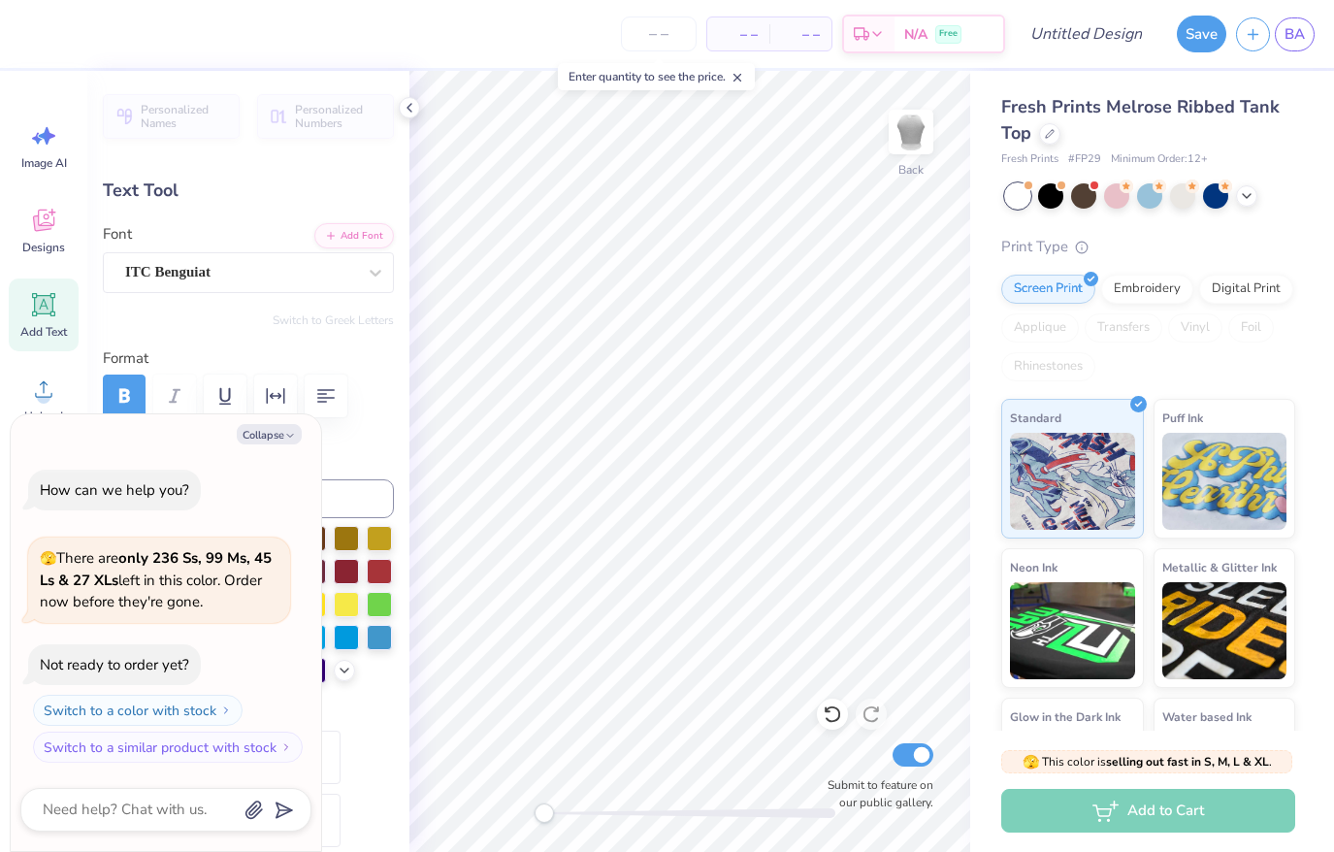
type textarea "E S T. 1 897"
type textarea "x"
type textarea "E S T. 1 89"
type textarea "x"
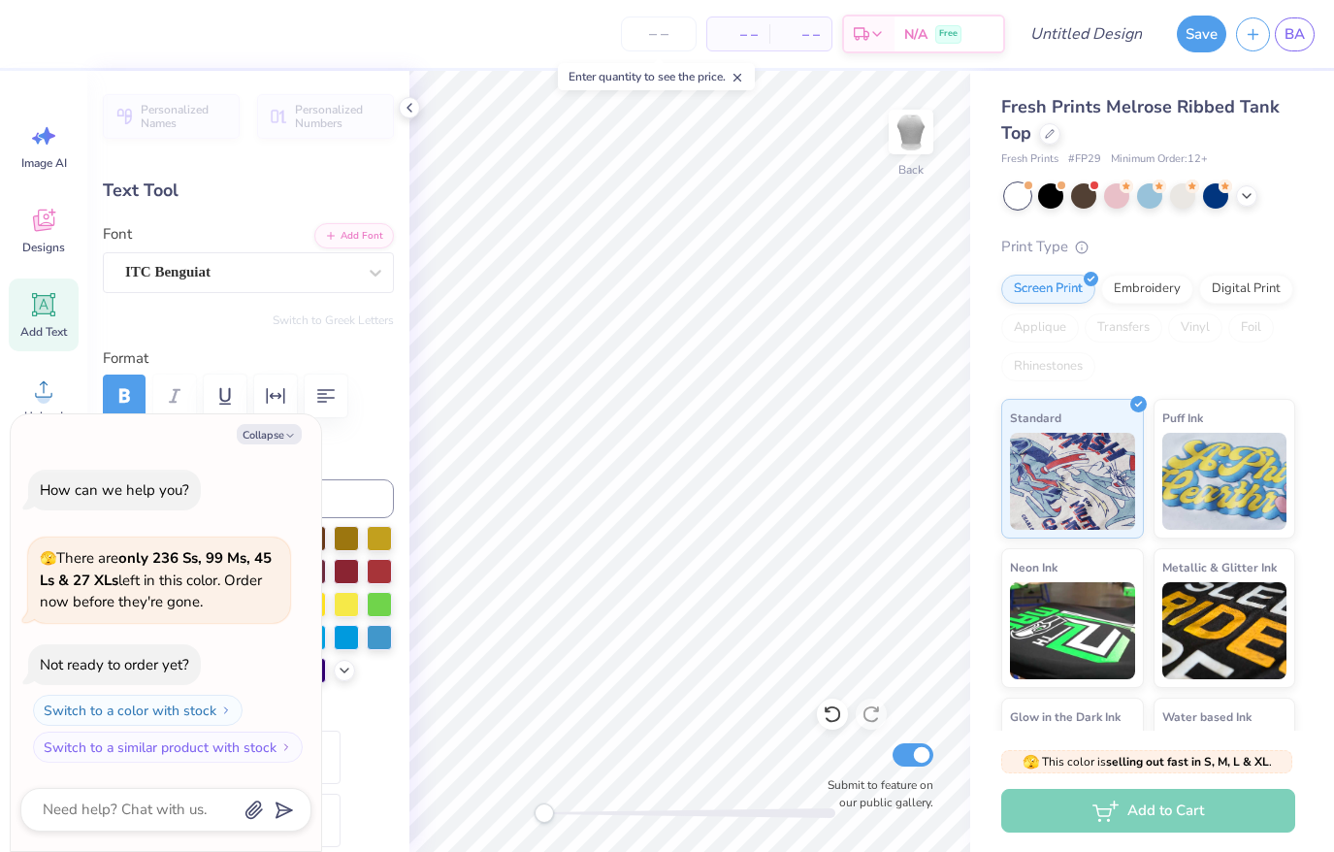
type textarea "E S T. 1 8"
type textarea "x"
type textarea "E S T. 1 8"
type textarea "x"
type textarea "E S T. 1 8 9"
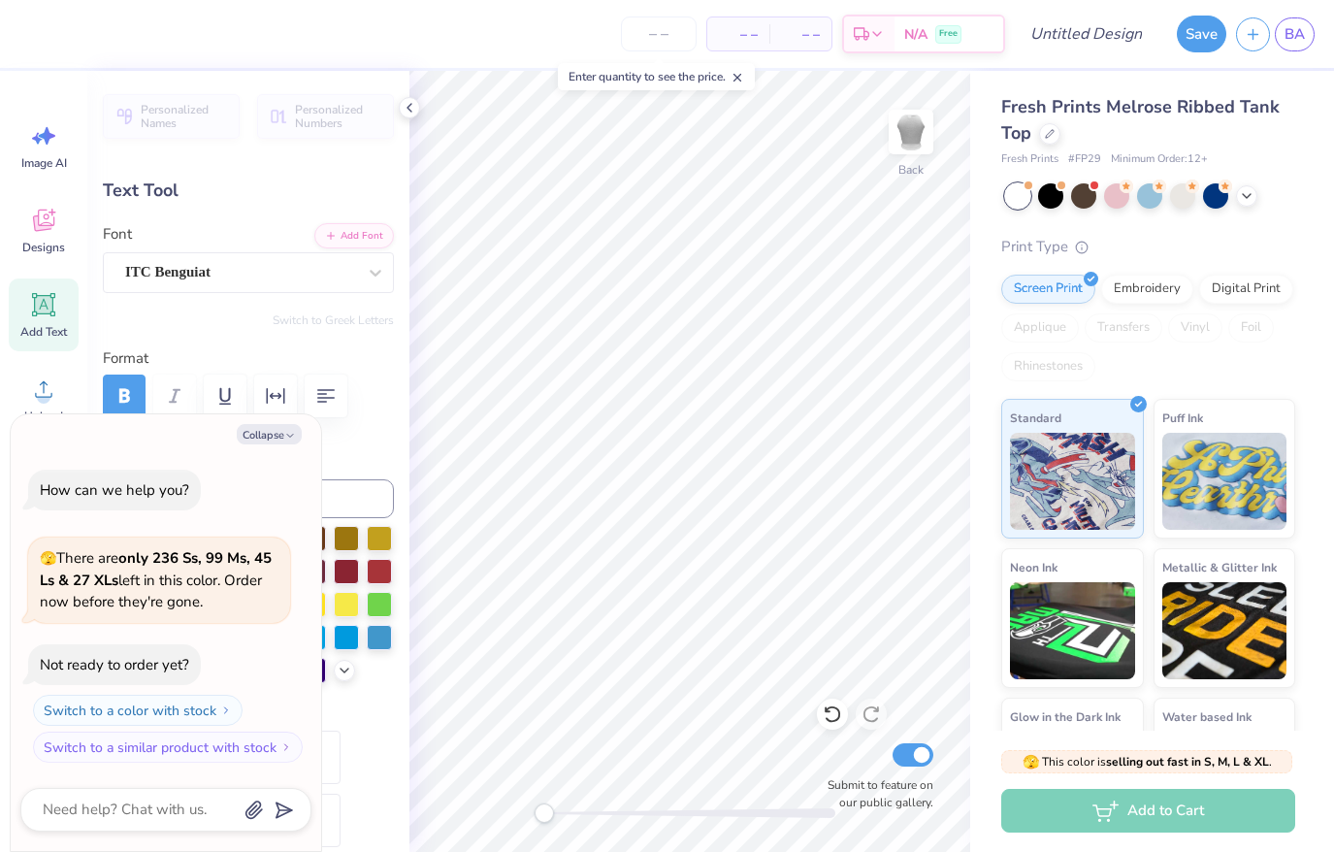
type textarea "x"
type textarea "E S T. 1 8 9"
type textarea "x"
type textarea "E S T. 1 8 9 7"
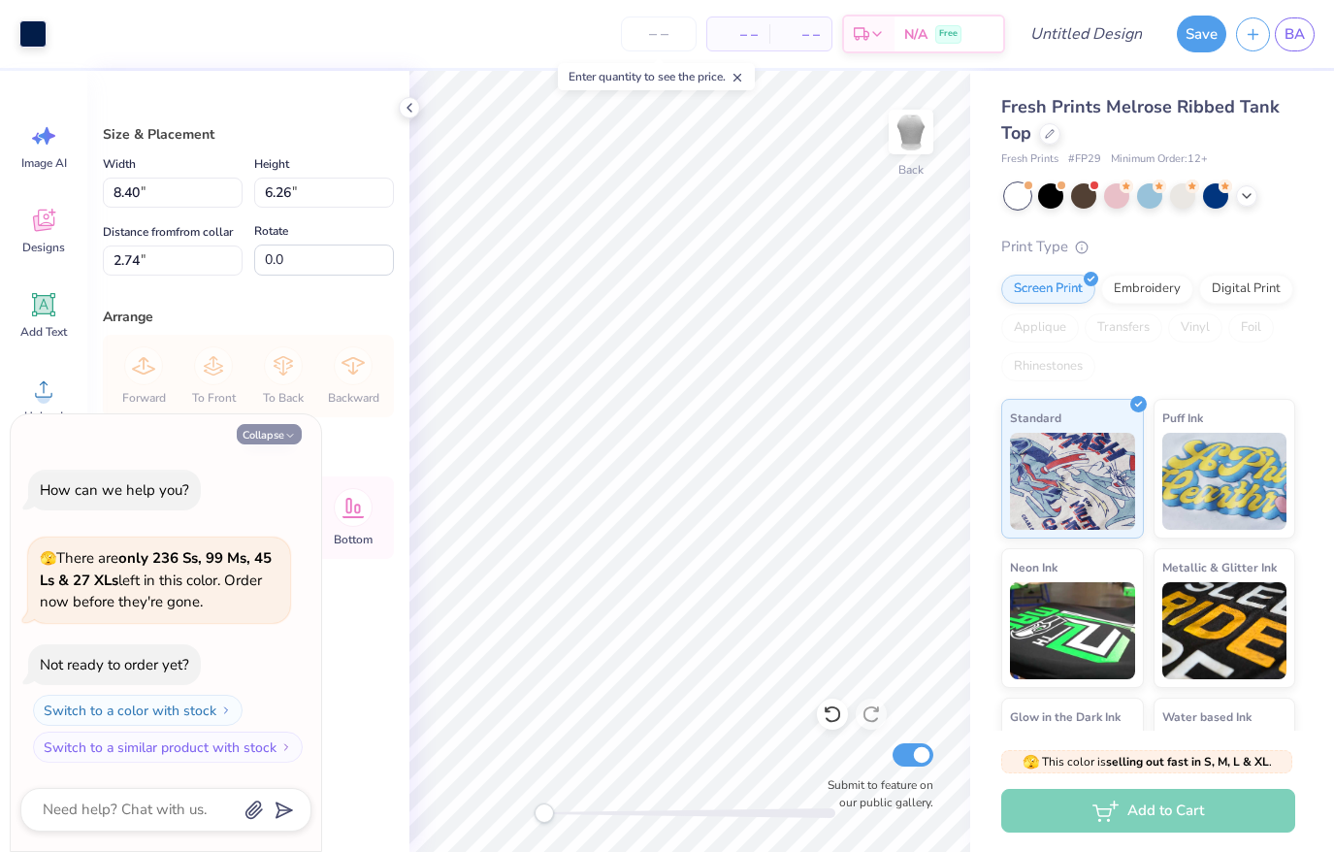
click at [257, 431] on button "Collapse" at bounding box center [269, 434] width 65 height 20
type textarea "x"
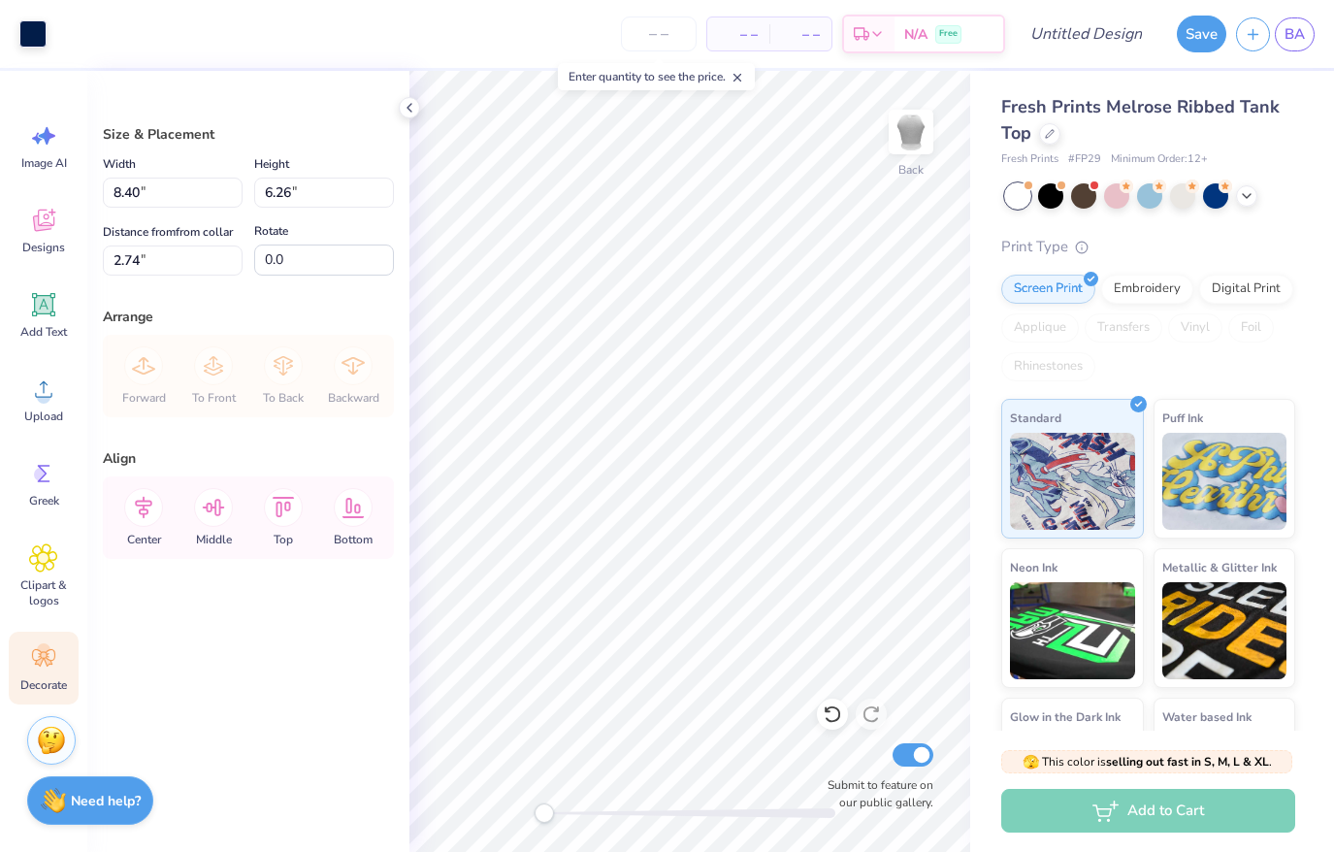
click at [52, 665] on icon at bounding box center [43, 657] width 29 height 29
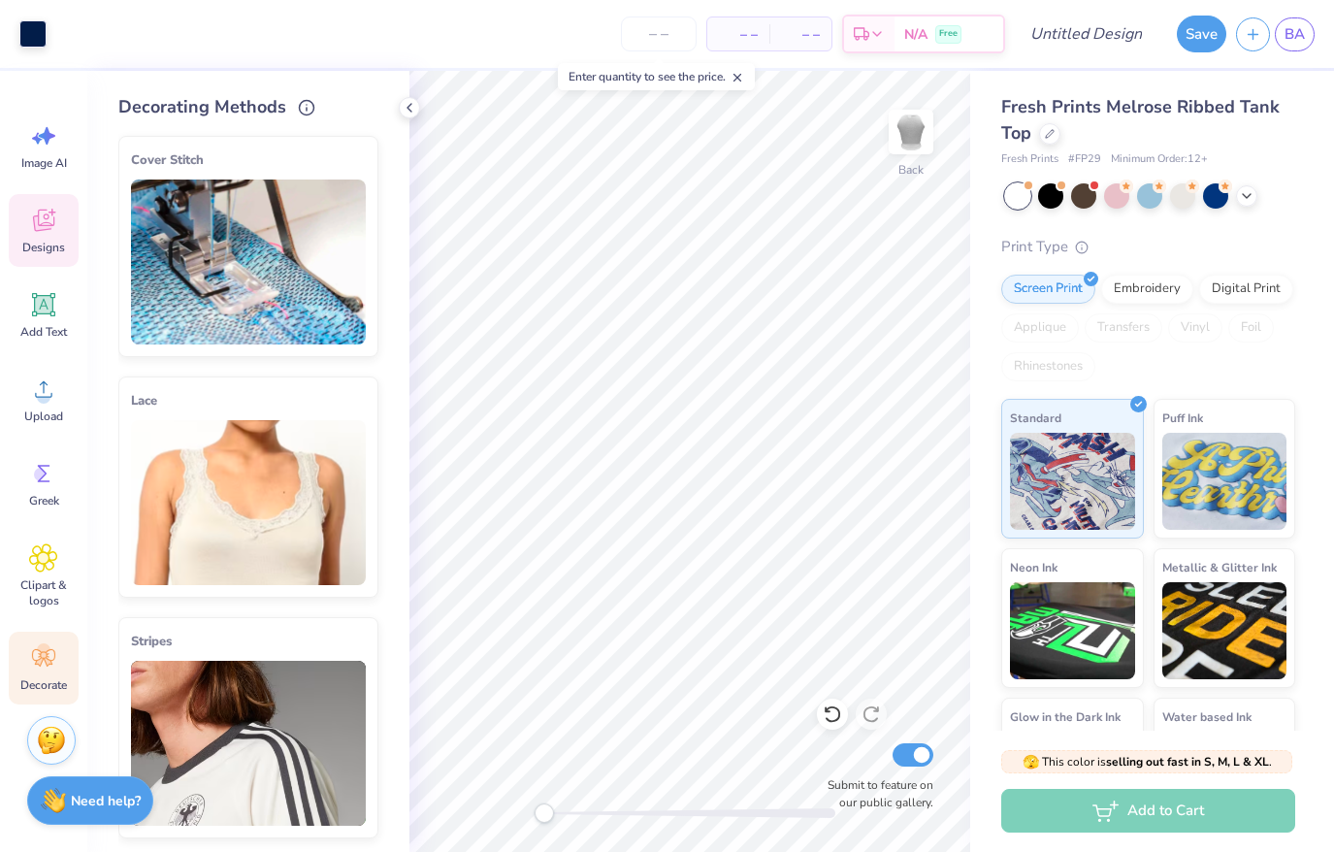
click at [51, 256] on div "Designs" at bounding box center [44, 230] width 70 height 73
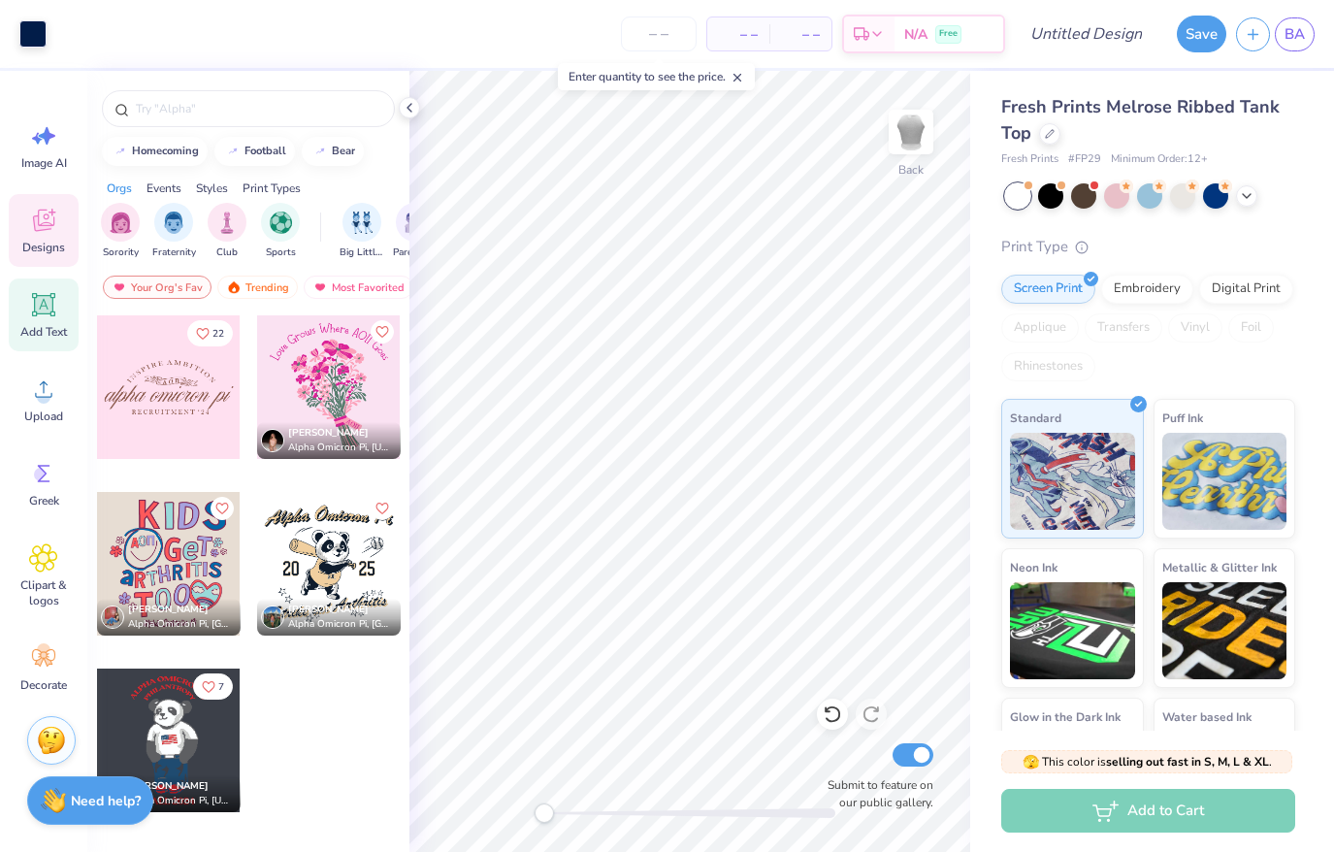
click at [43, 307] on icon at bounding box center [44, 305] width 18 height 18
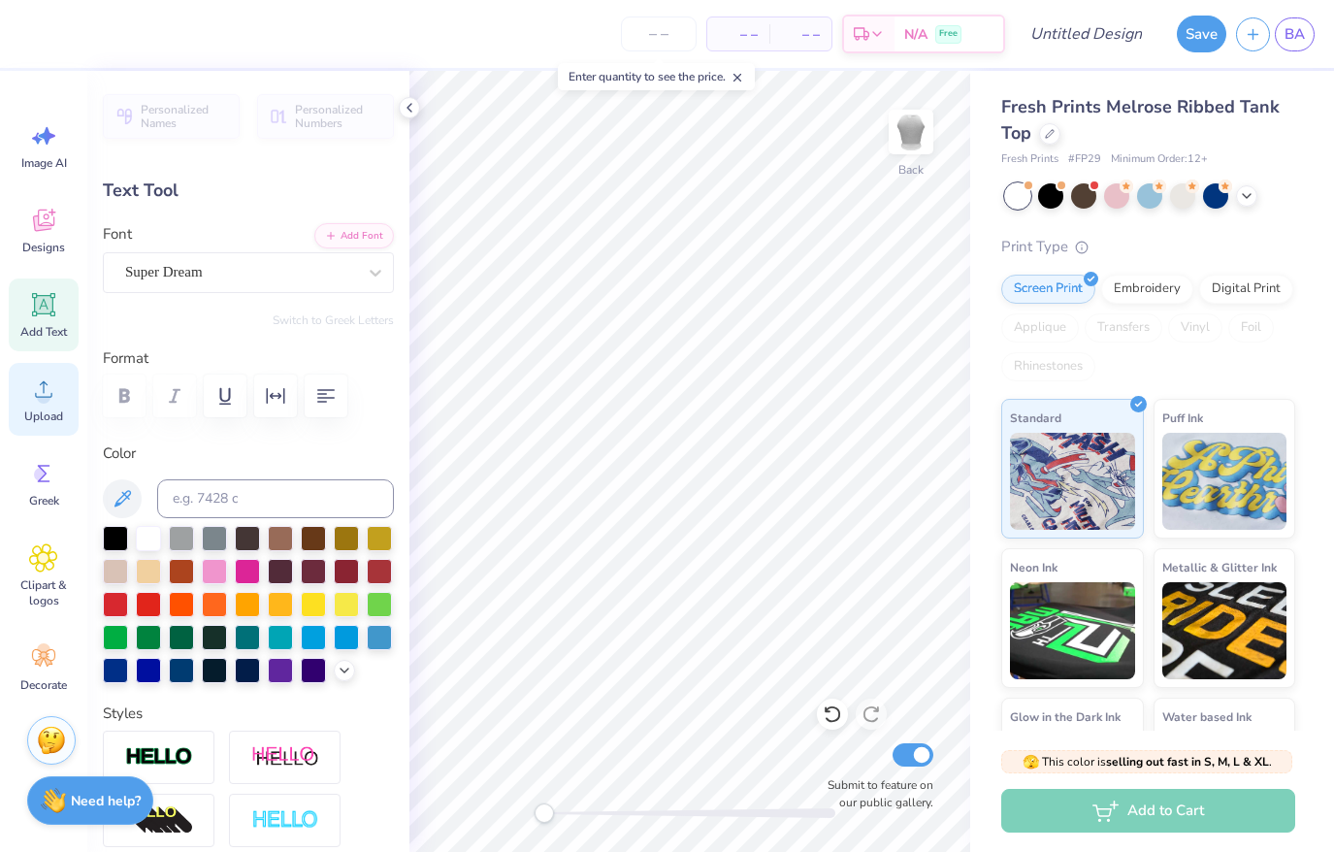
click at [35, 368] on div "Upload" at bounding box center [44, 399] width 70 height 73
click at [1051, 134] on icon at bounding box center [1050, 132] width 10 height 10
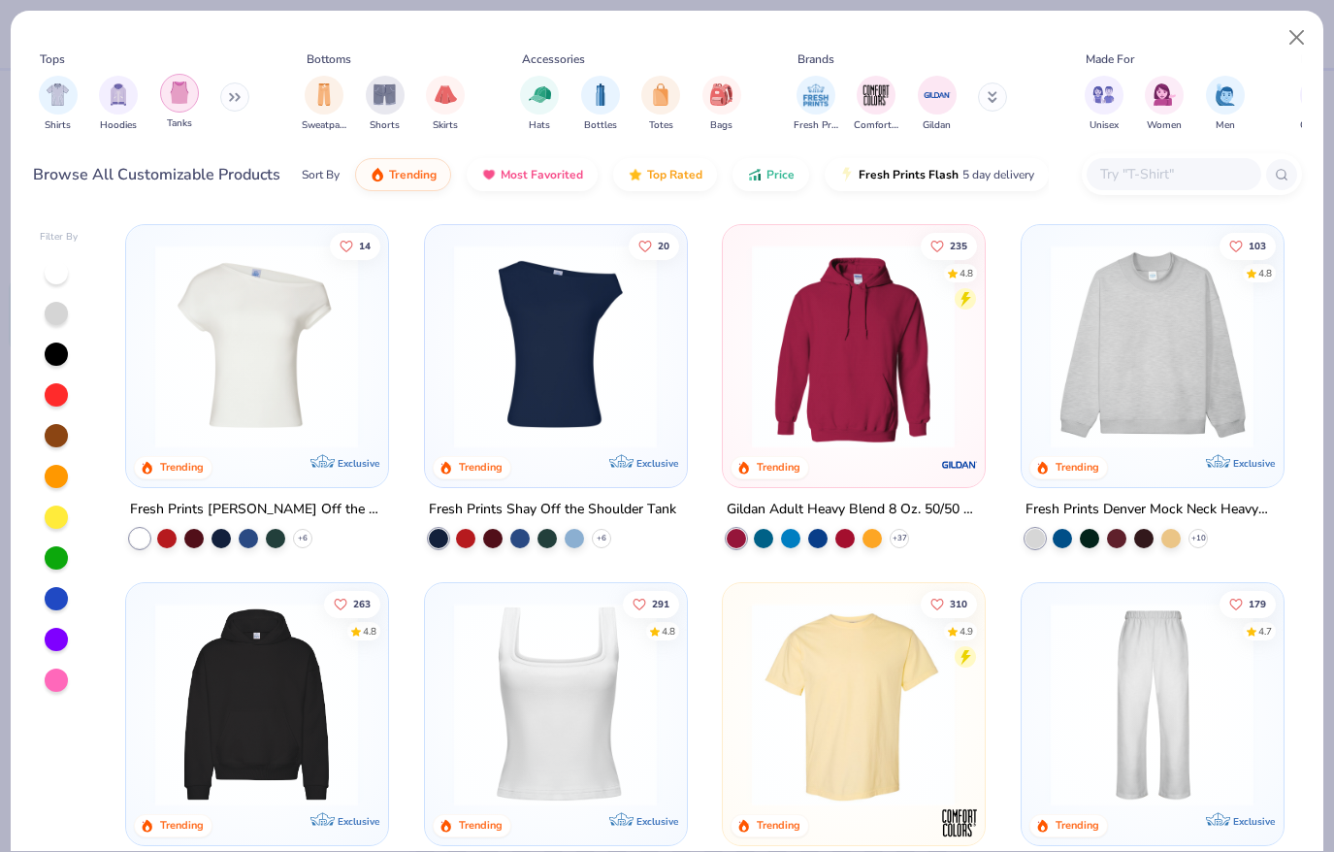
click at [189, 87] on div "filter for Tanks" at bounding box center [179, 93] width 39 height 39
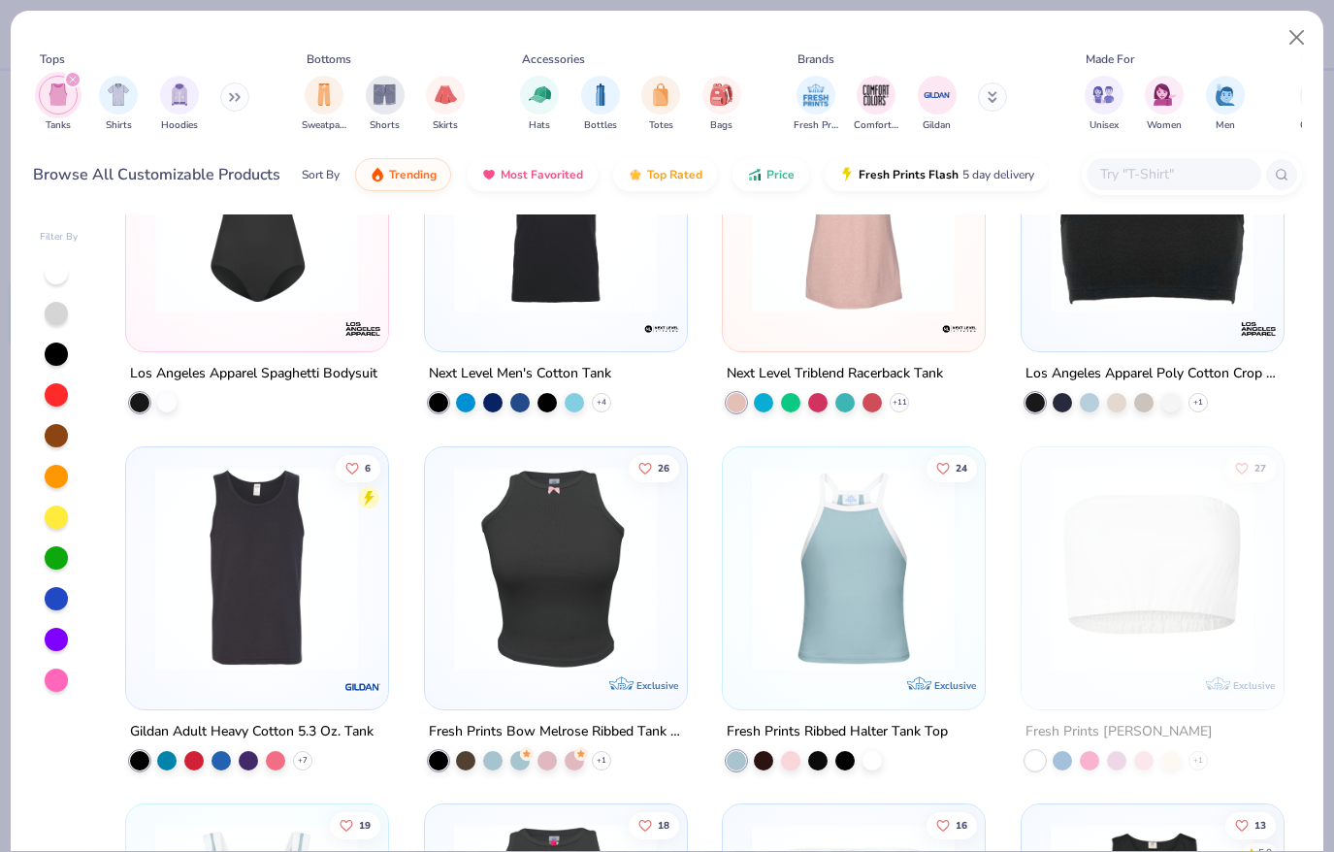
scroll to position [3018, 0]
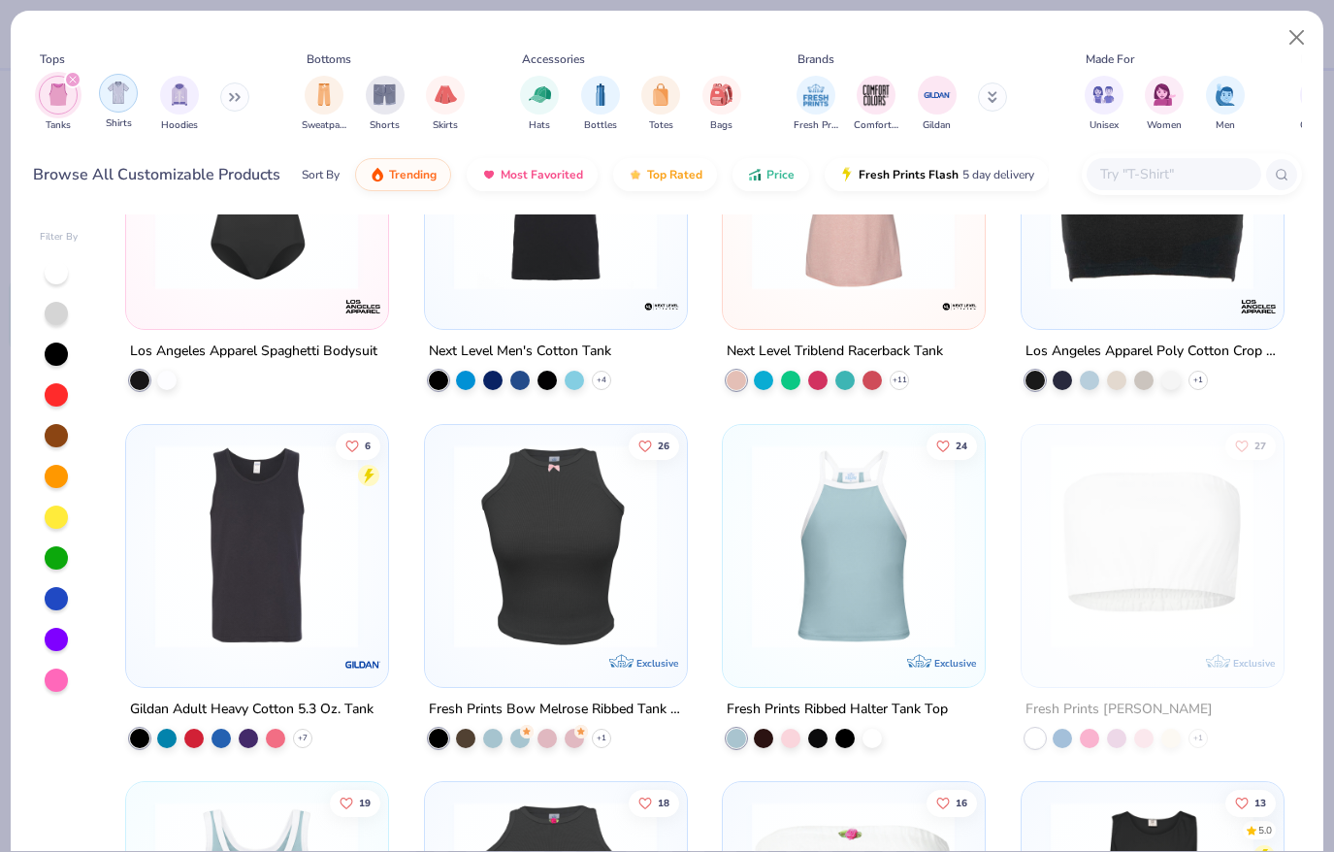
click at [111, 97] on img "filter for Shirts" at bounding box center [119, 92] width 22 height 22
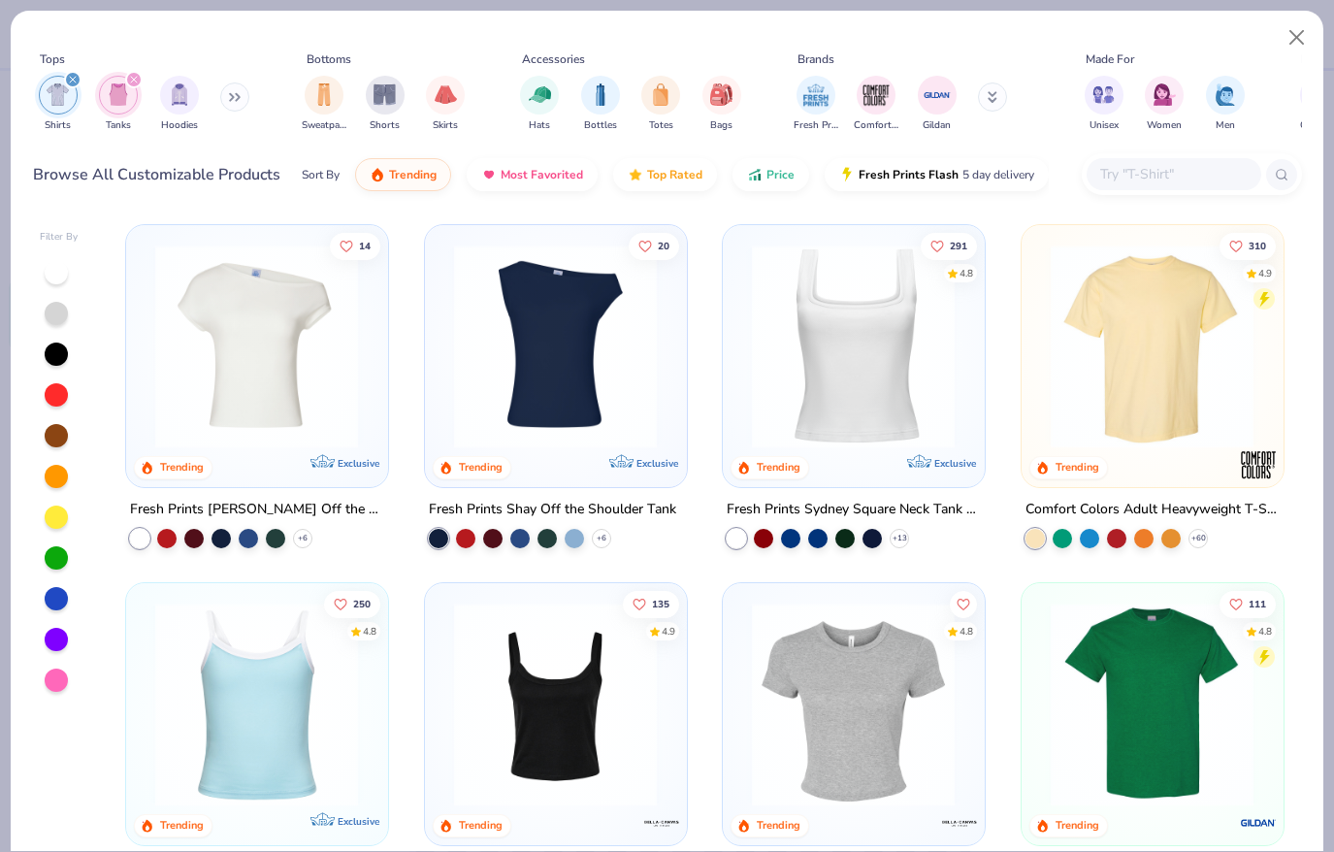
click at [73, 78] on icon "filter for Shirts" at bounding box center [73, 80] width 8 height 8
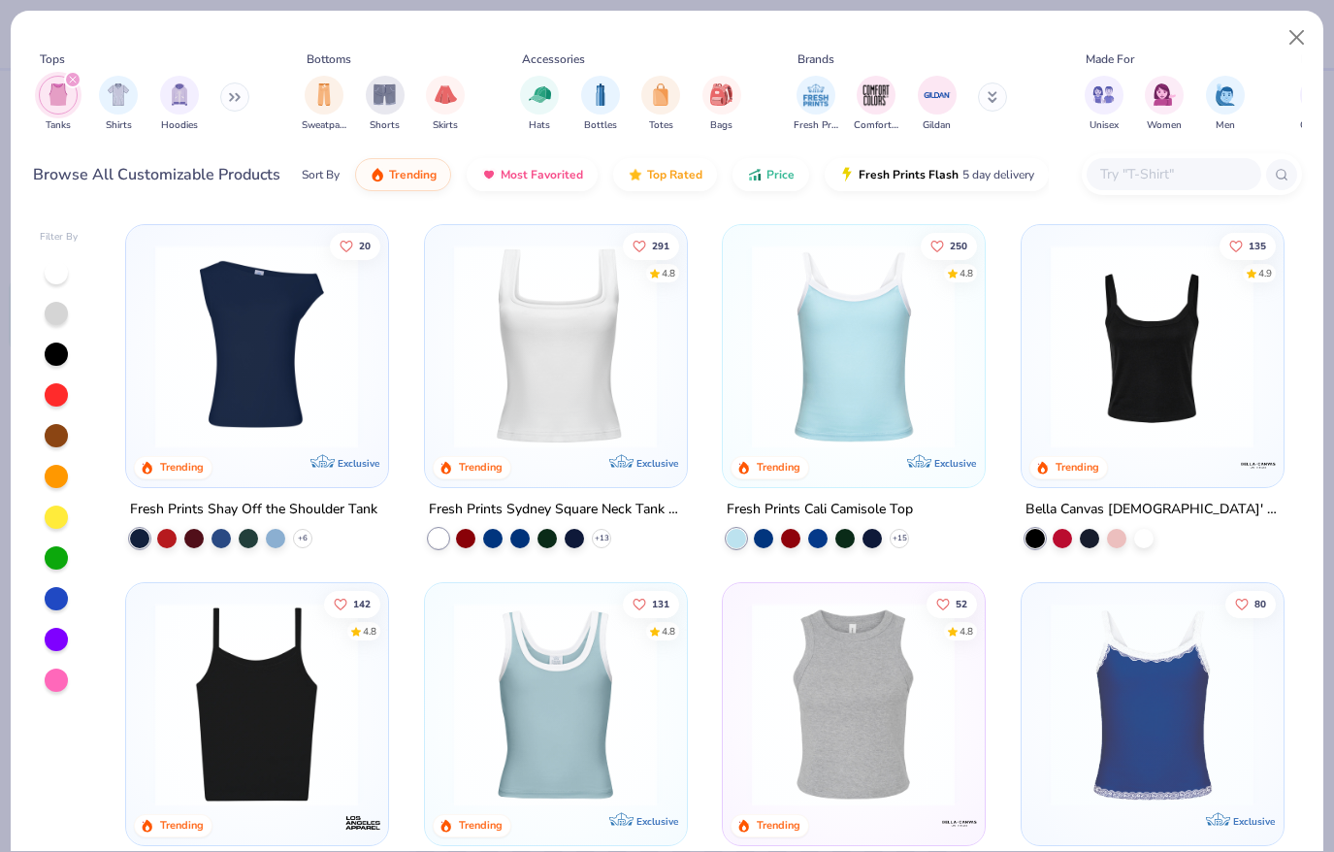
click at [72, 79] on icon "filter for Tanks" at bounding box center [73, 80] width 8 height 8
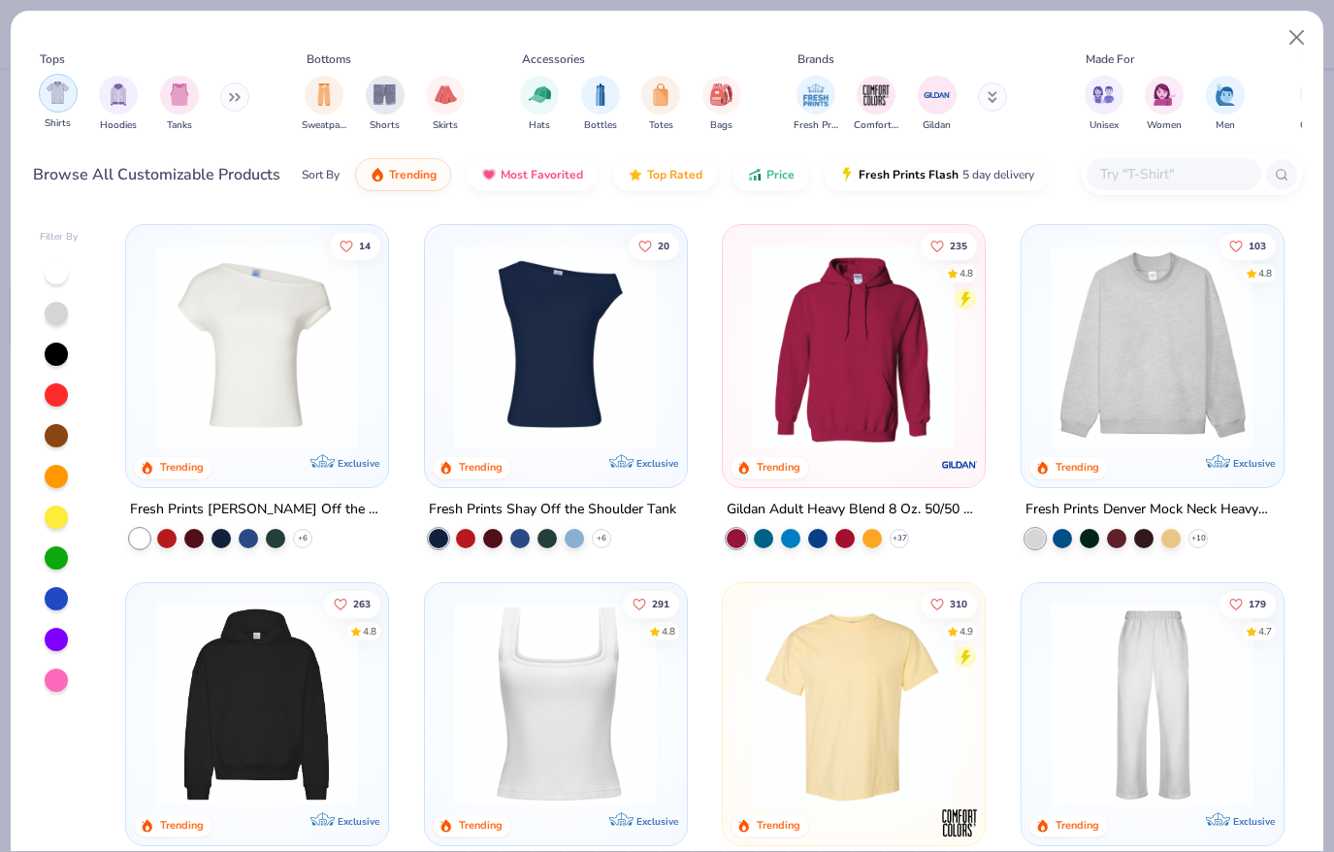
click at [58, 93] on img "filter for Shirts" at bounding box center [58, 92] width 22 height 22
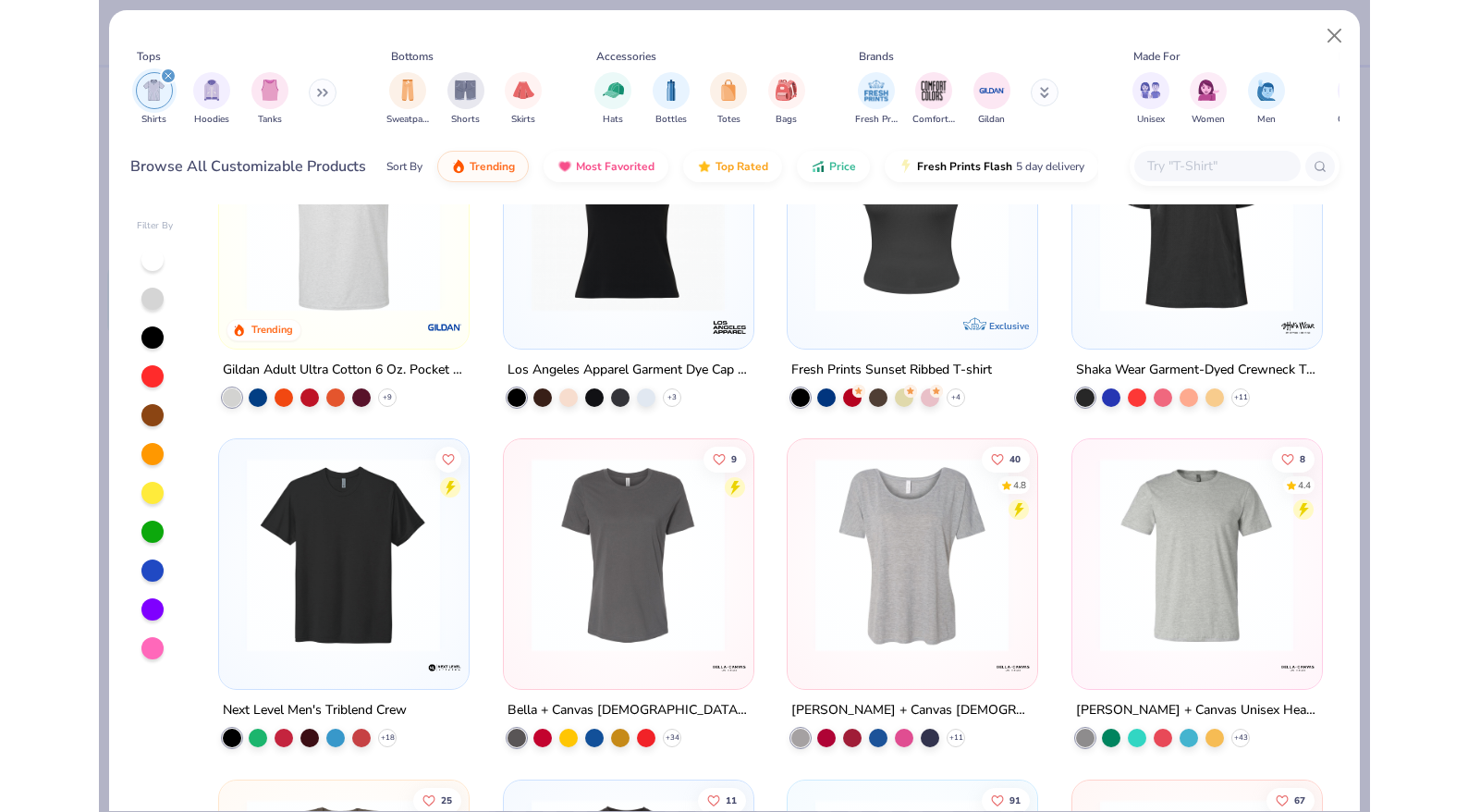
scroll to position [1151, 0]
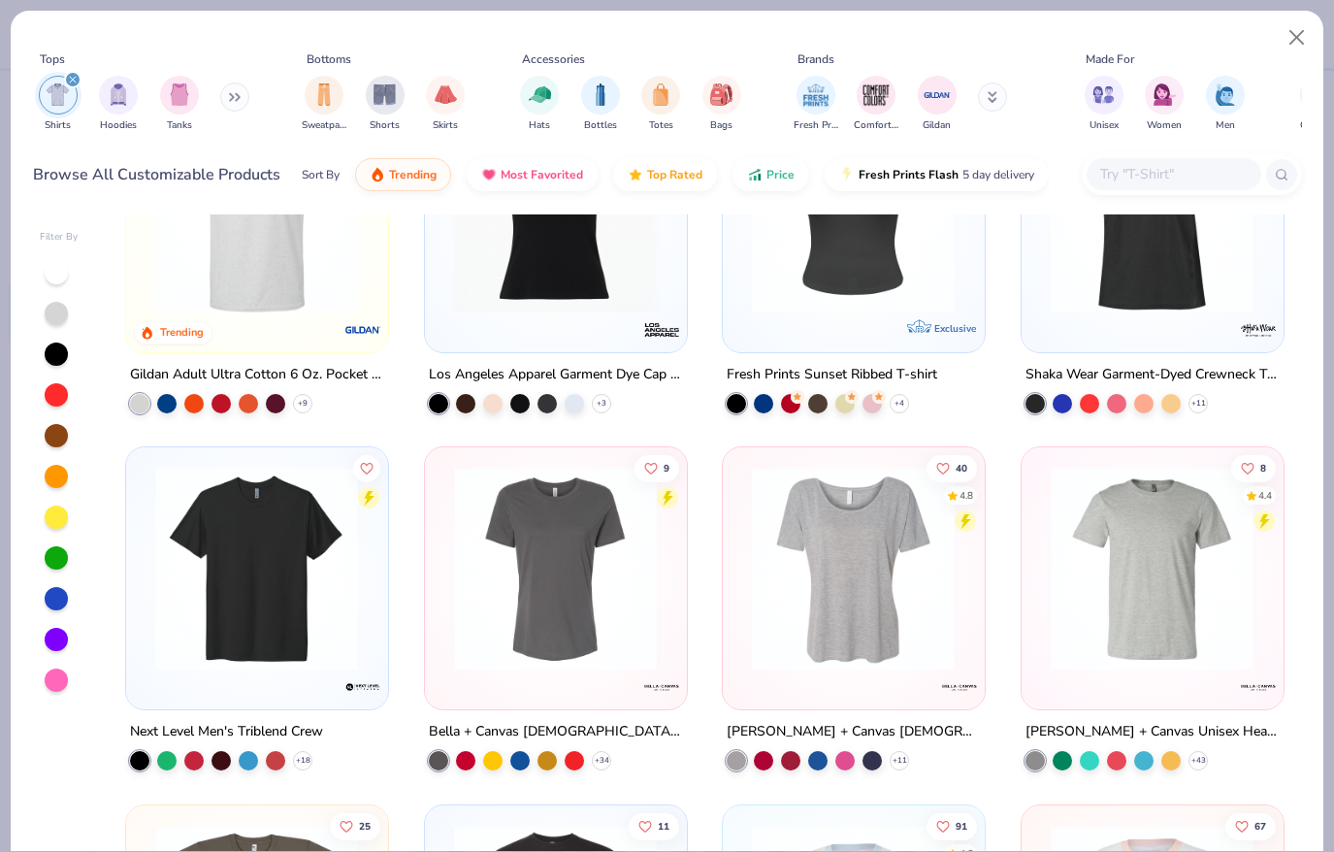
click at [829, 571] on img at bounding box center [853, 569] width 222 height 204
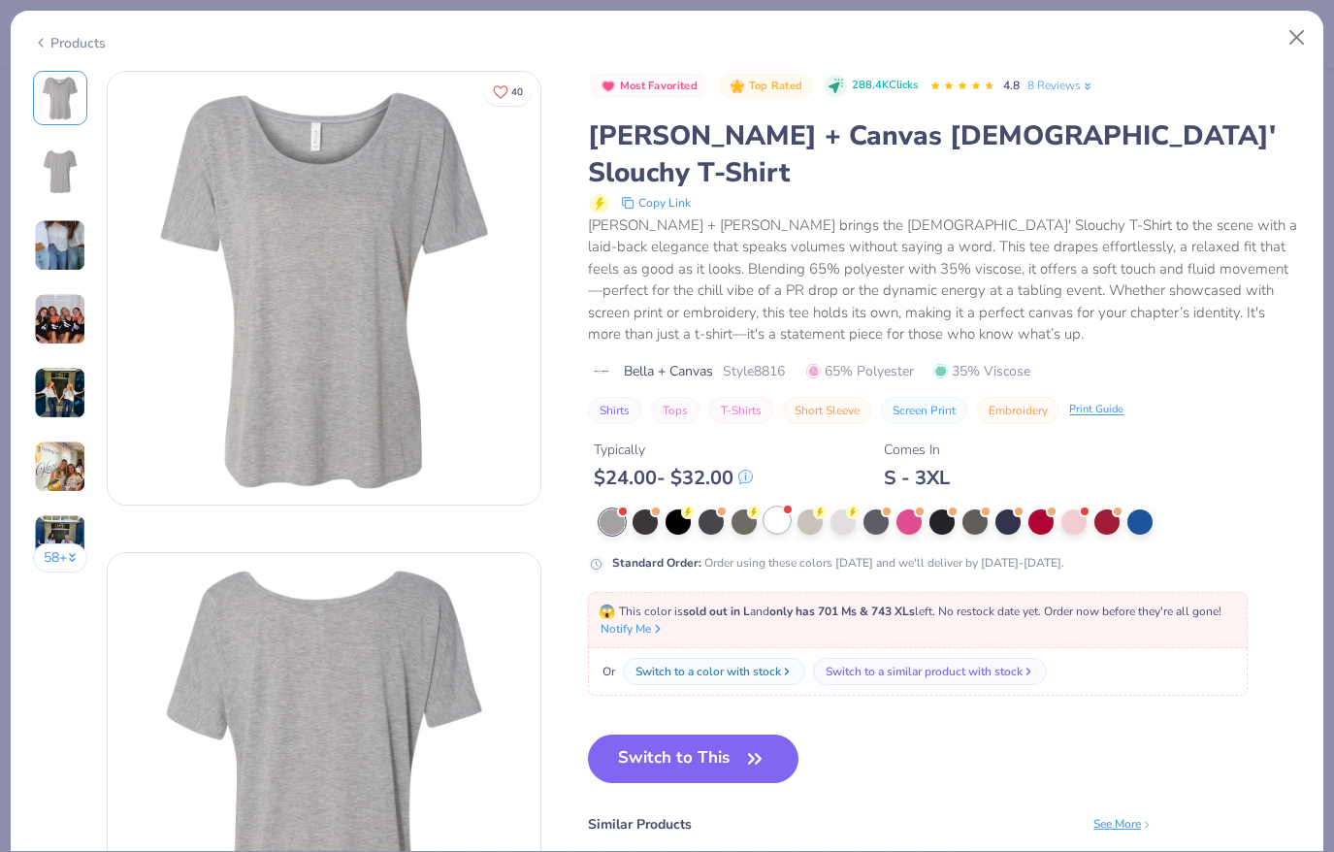
click at [779, 507] on div at bounding box center [776, 519] width 25 height 25
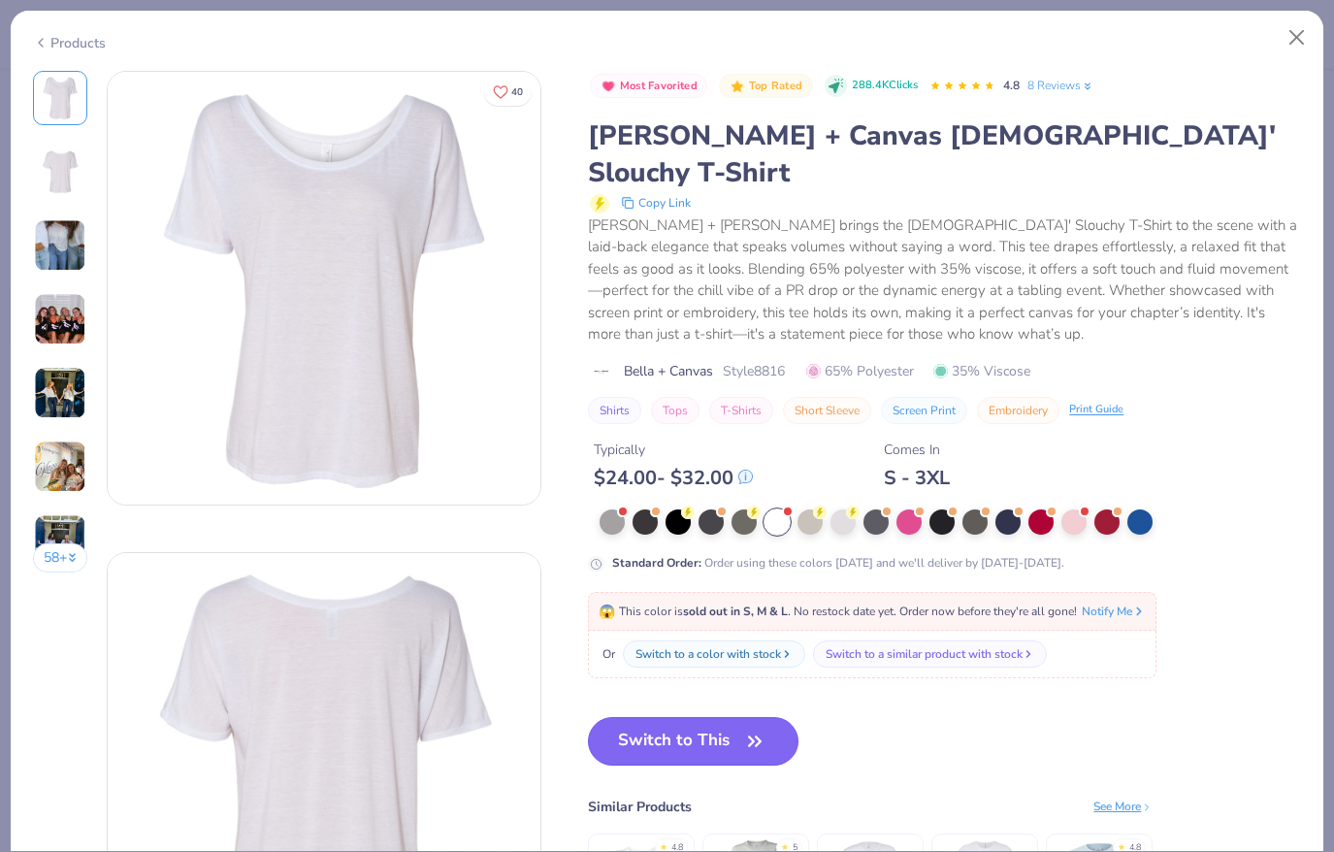
click at [702, 717] on button "Switch to This" at bounding box center [693, 741] width 211 height 49
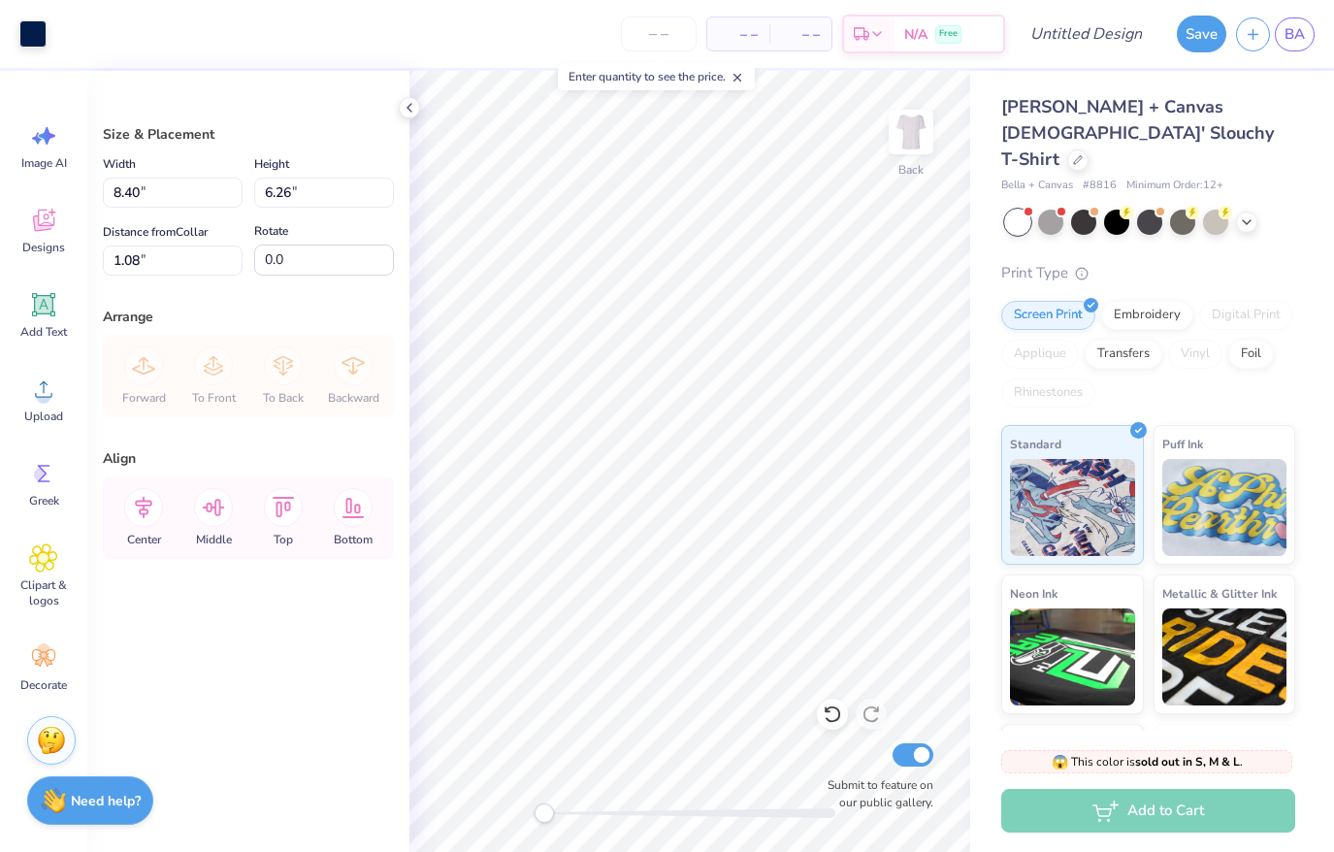
type input "7.40"
type input "5.51"
type input "1.11"
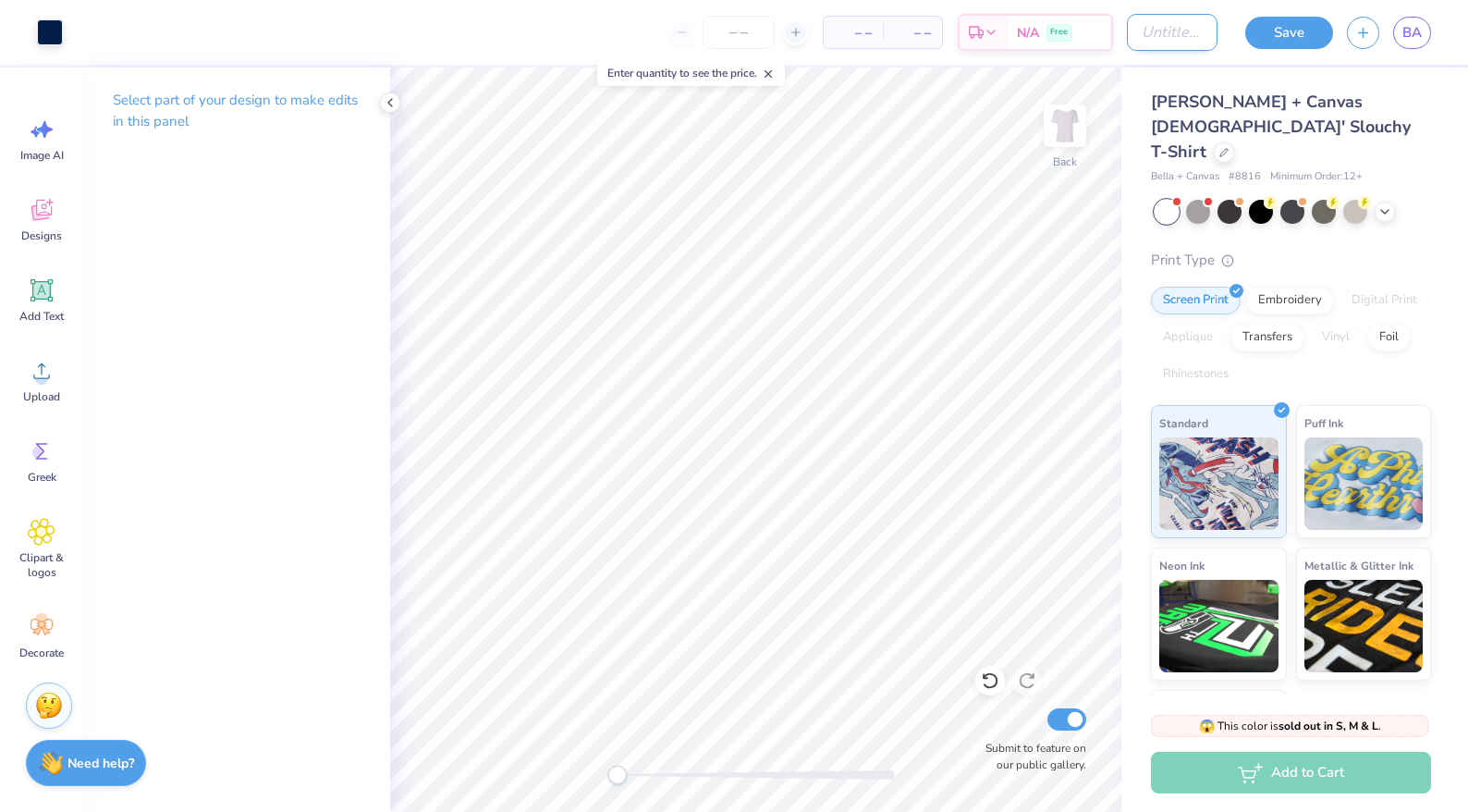
click at [1128, 35] on input "Design Title" at bounding box center [1172, 32] width 91 height 37
type input "slouchy"
click at [1246, 36] on div "Save" at bounding box center [1290, 32] width 88 height 32
click at [1256, 40] on button "Save" at bounding box center [1290, 30] width 88 height 32
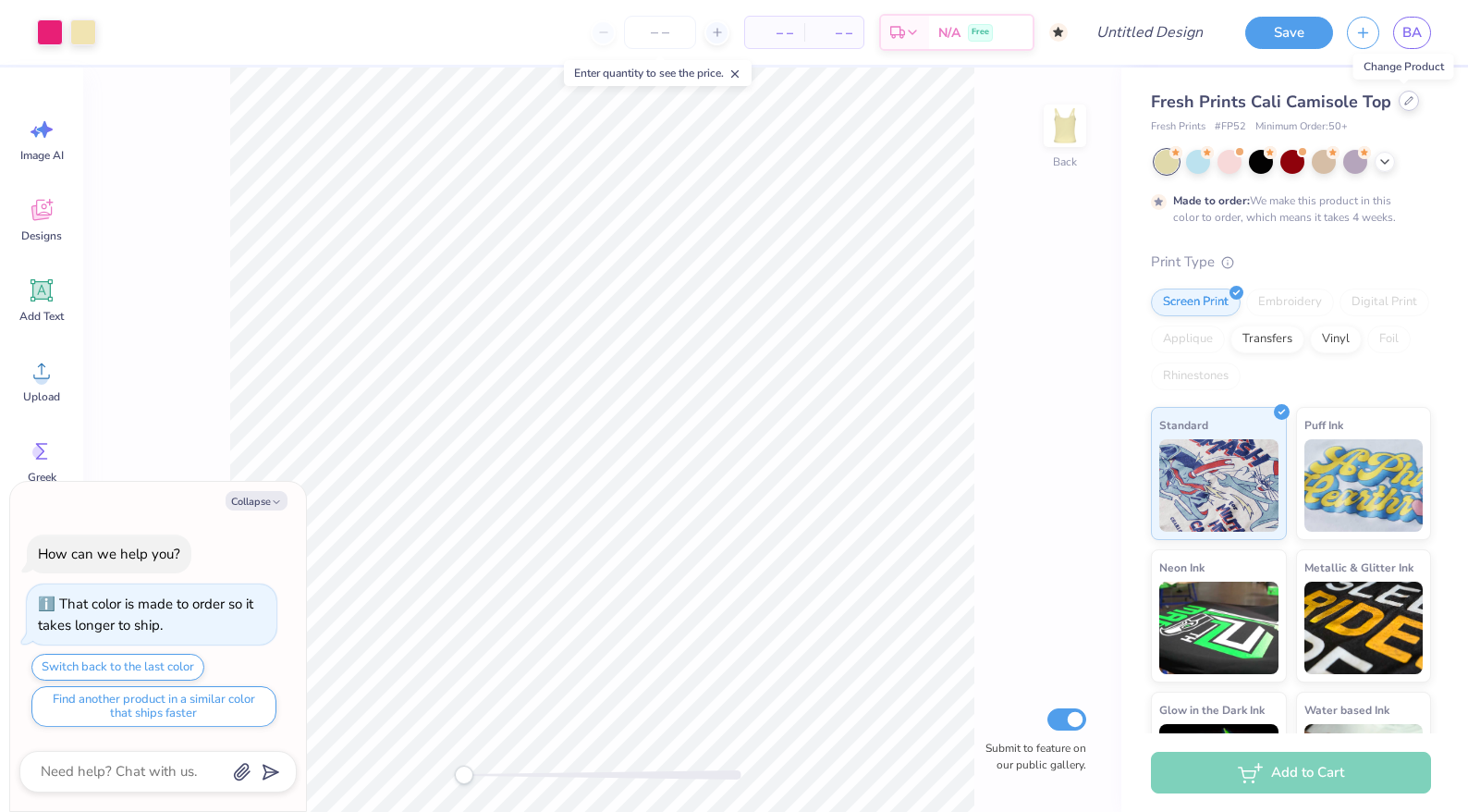
click at [1399, 108] on div at bounding box center [1409, 100] width 20 height 20
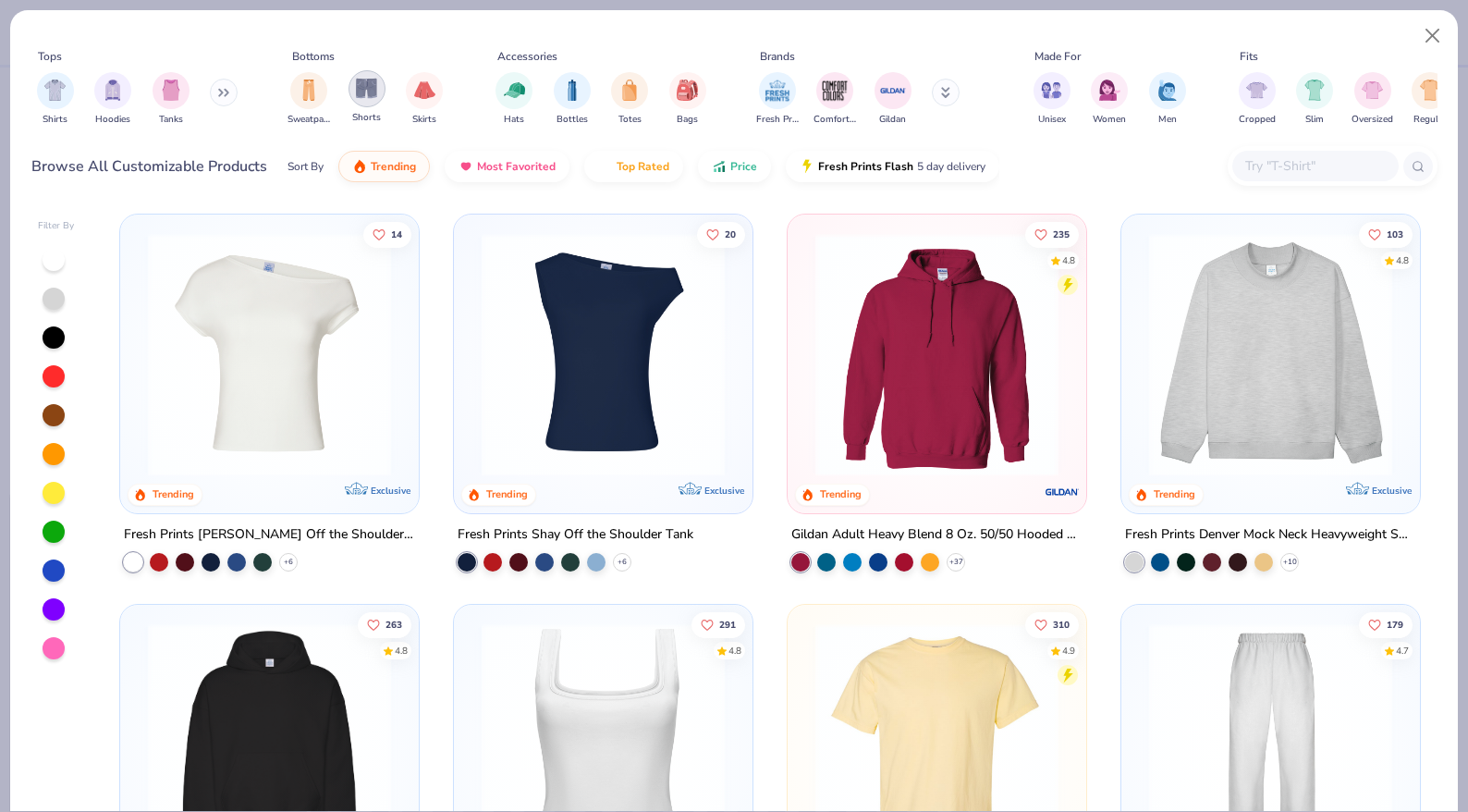
click at [373, 90] on img "filter for Shorts" at bounding box center [366, 88] width 21 height 21
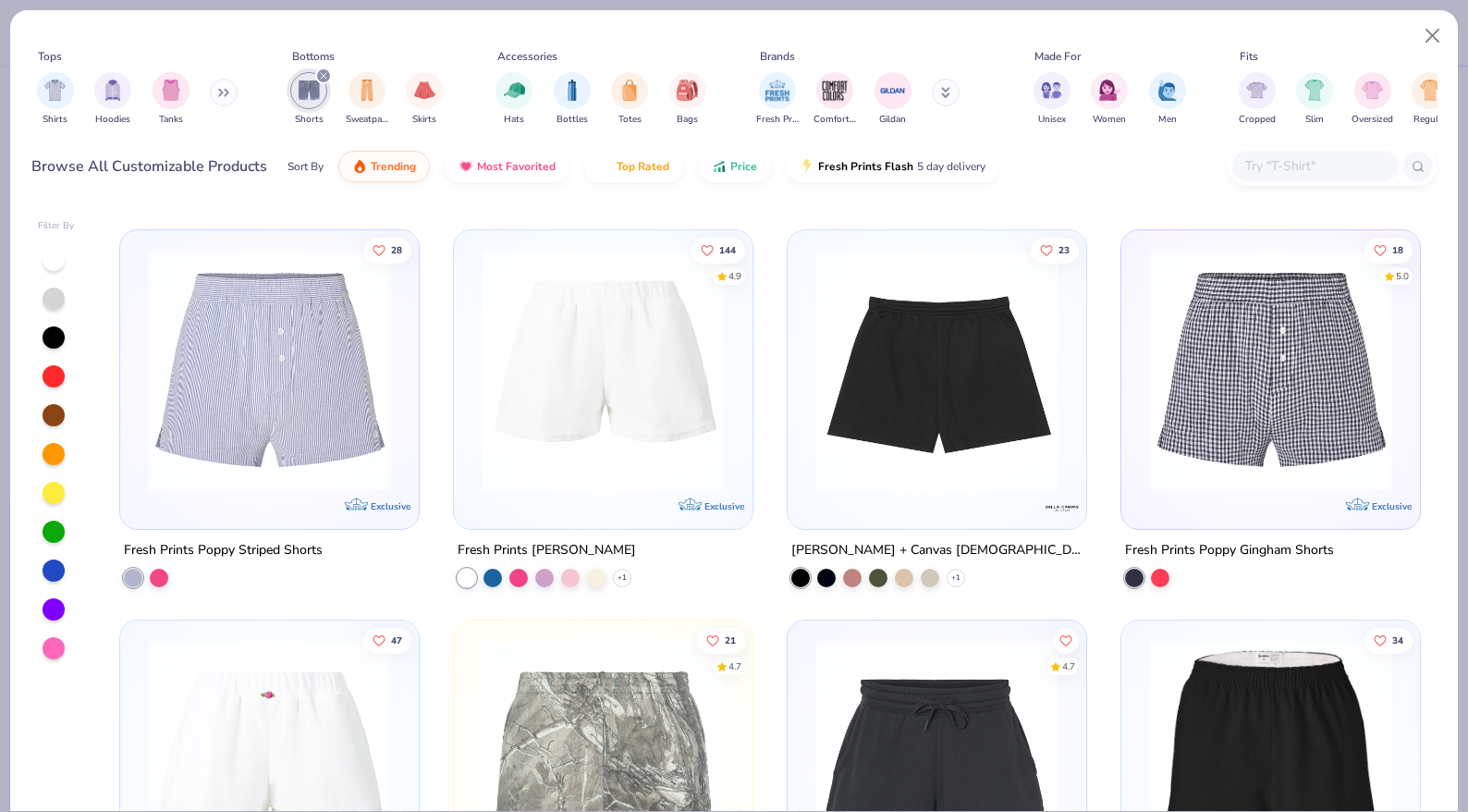
scroll to position [392, 0]
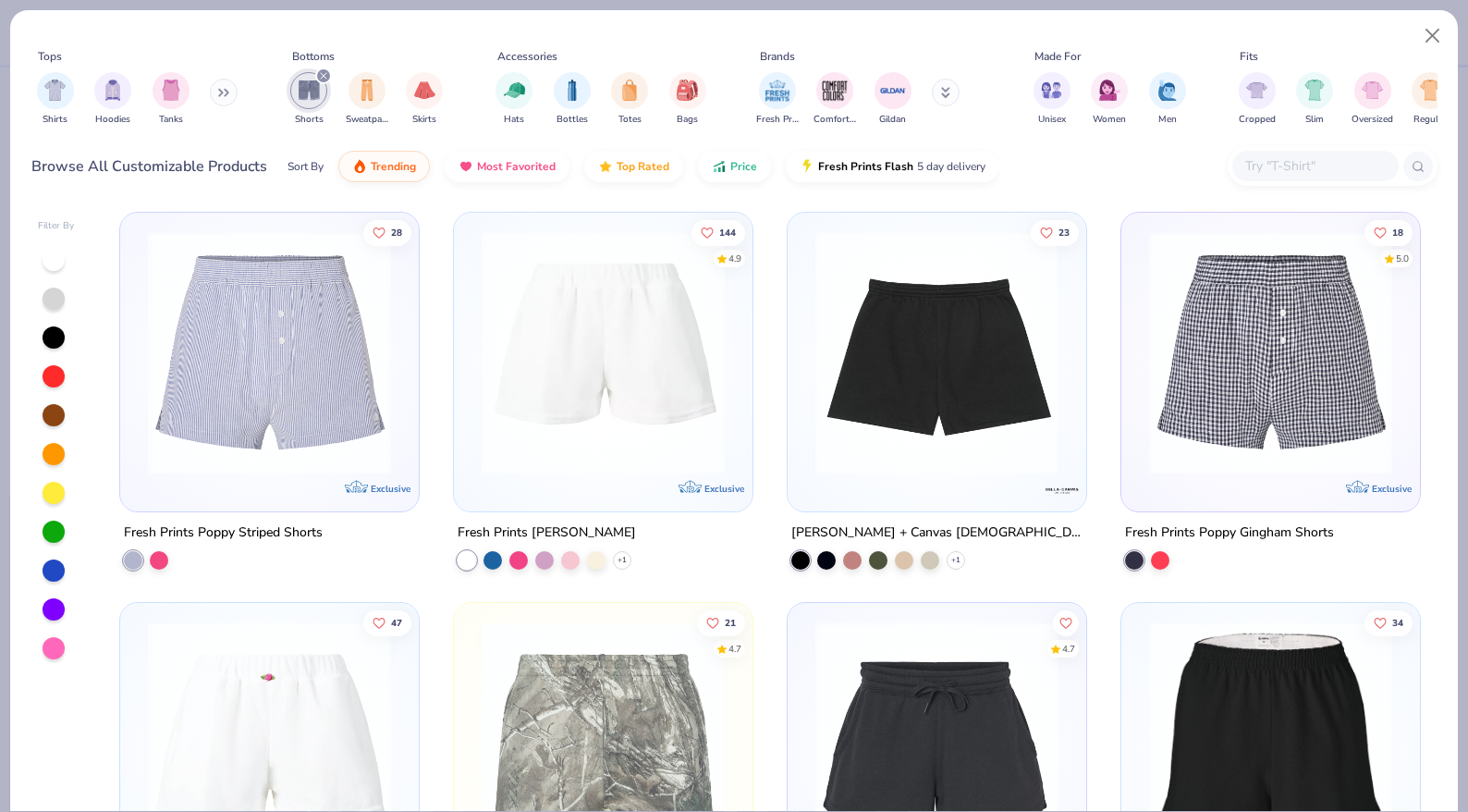
click at [640, 408] on img at bounding box center [603, 353] width 262 height 243
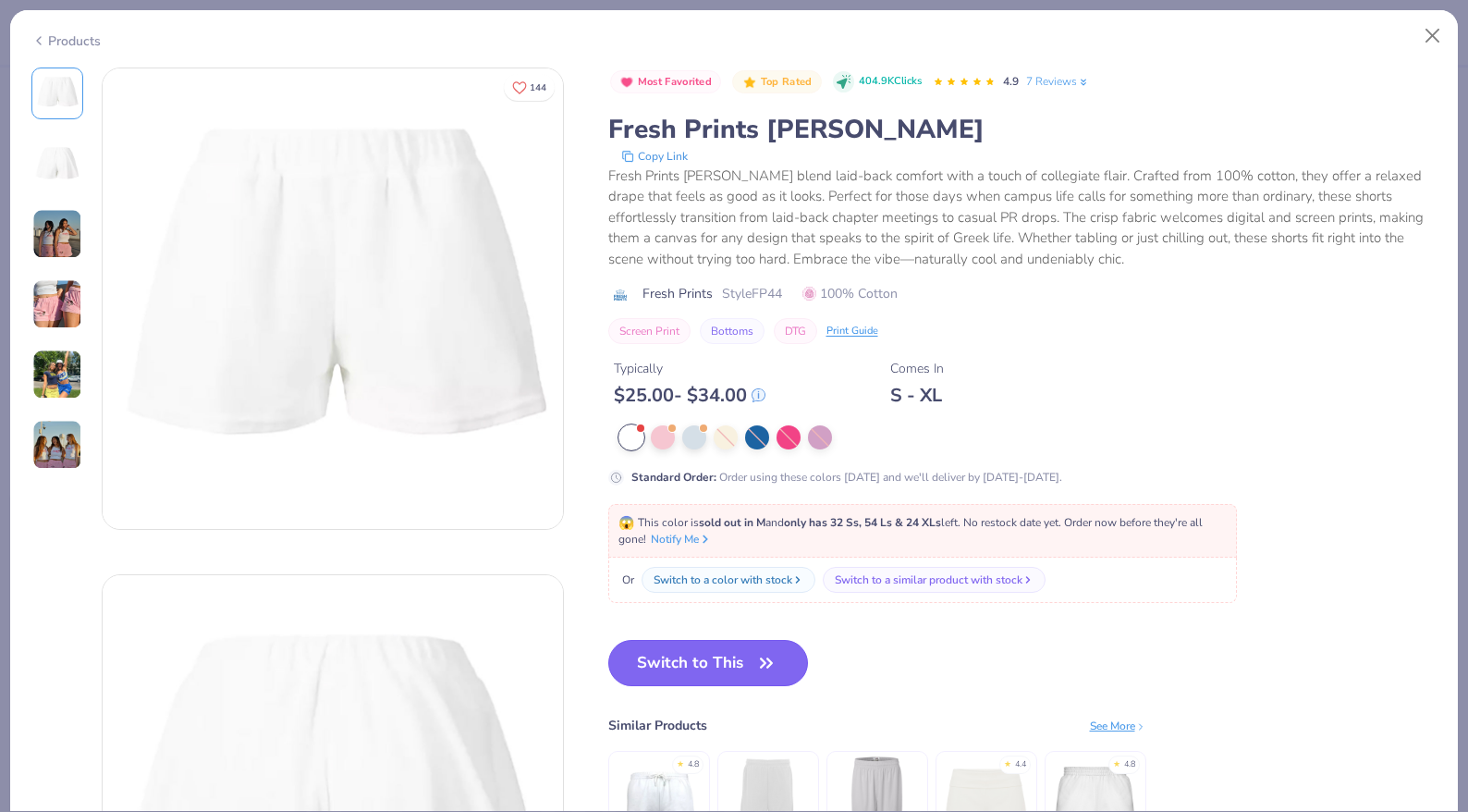
click at [683, 669] on button "Switch to This" at bounding box center [708, 662] width 201 height 47
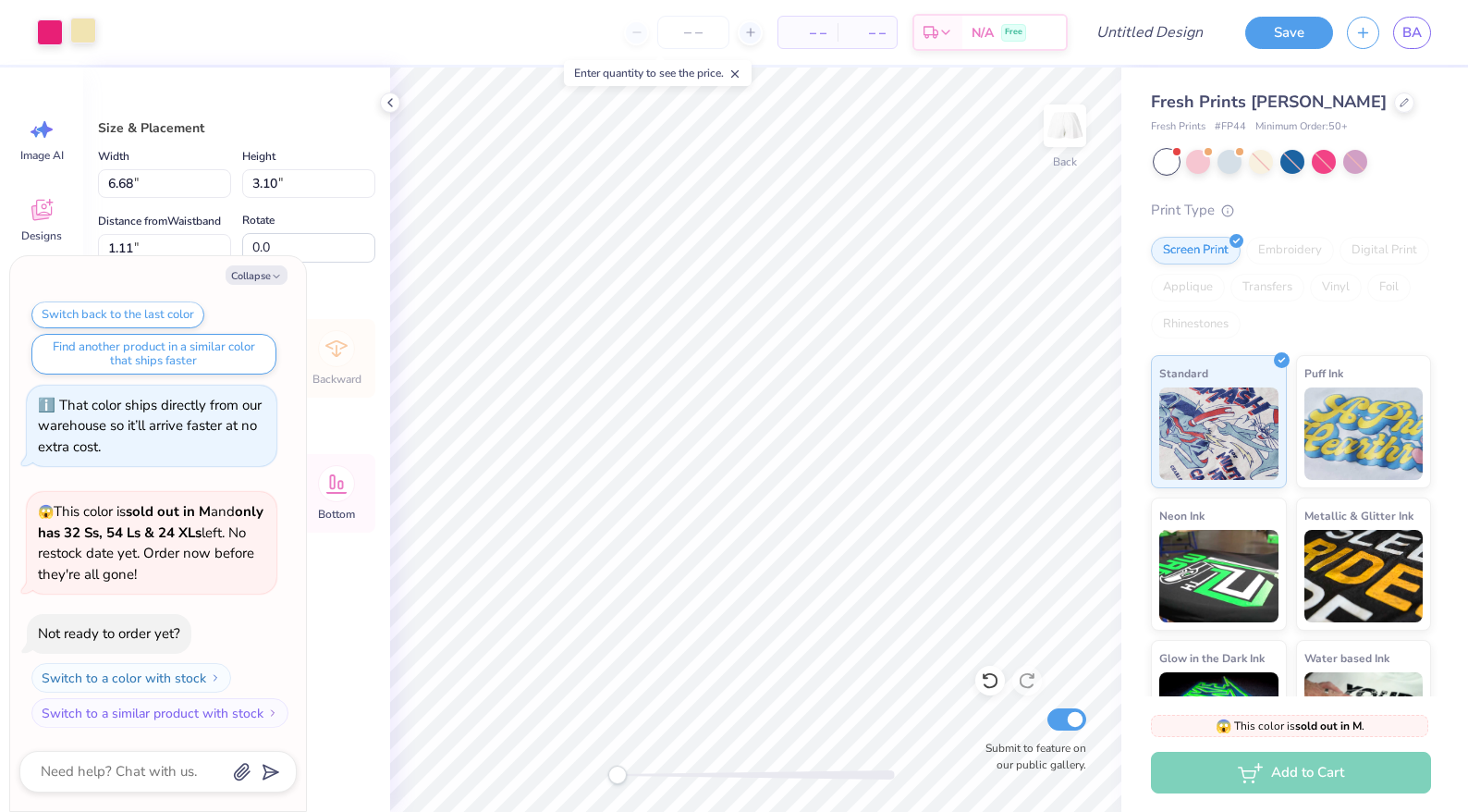
click at [73, 32] on div at bounding box center [83, 30] width 26 height 26
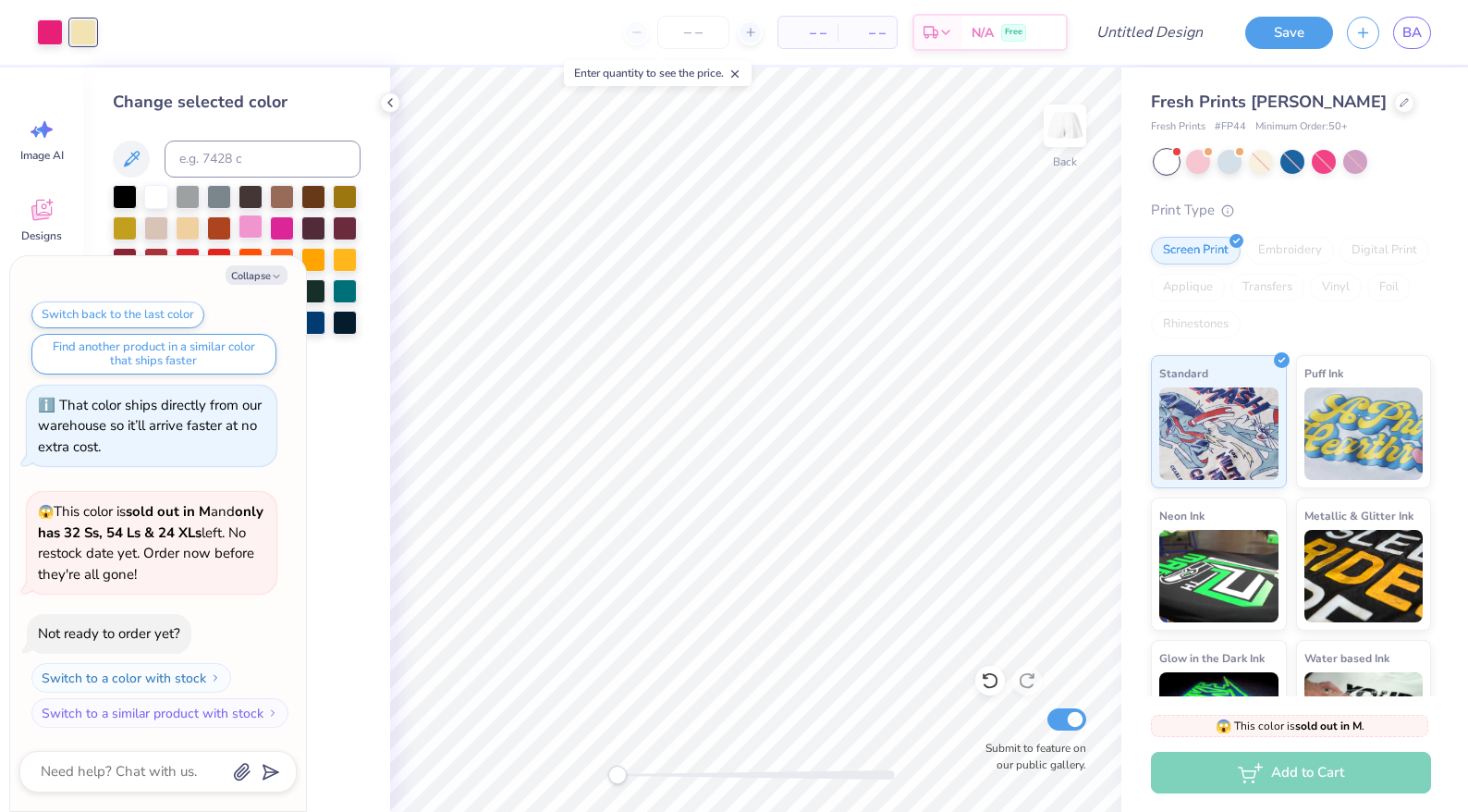
click at [253, 237] on div at bounding box center [250, 226] width 24 height 24
click at [57, 40] on div at bounding box center [50, 30] width 26 height 26
click at [262, 271] on button "Collapse" at bounding box center [256, 274] width 62 height 19
type textarea "x"
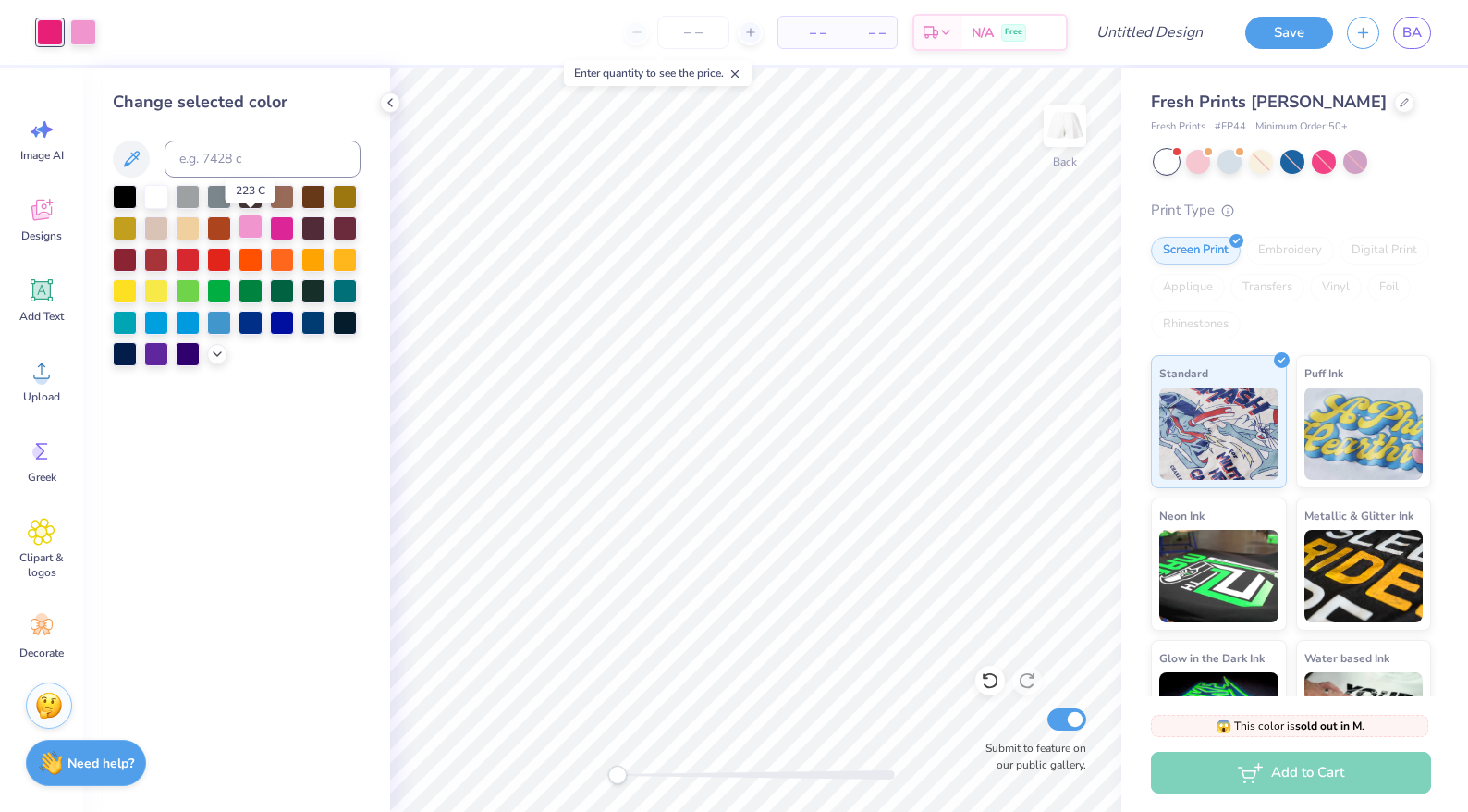
click at [249, 220] on div at bounding box center [250, 226] width 24 height 24
click at [78, 37] on div "– – Per Item – – Total Est. Delivery N/A Free" at bounding box center [573, 32] width 991 height 65
click at [987, 690] on div at bounding box center [989, 680] width 30 height 30
click at [990, 689] on icon at bounding box center [989, 680] width 18 height 18
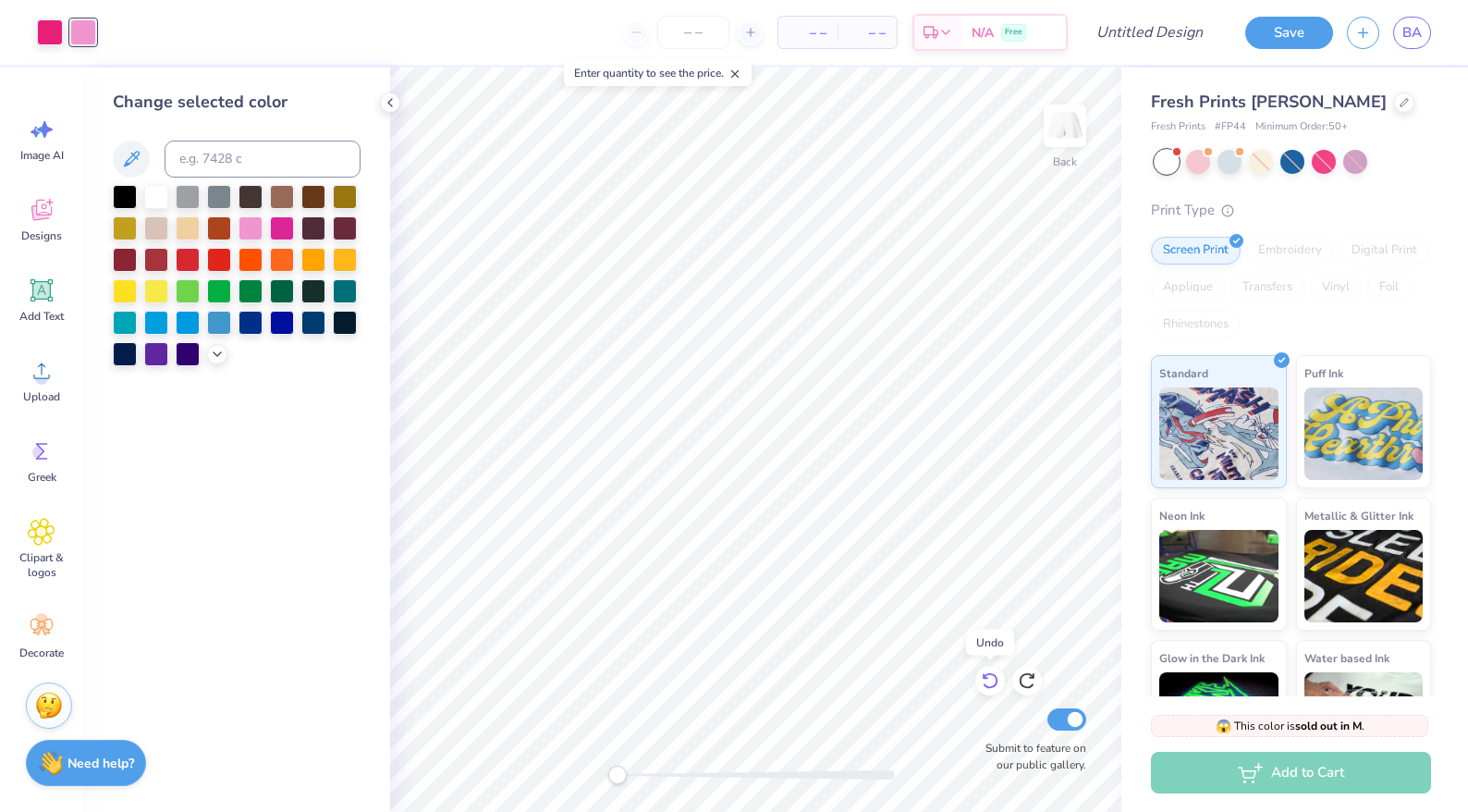
click at [994, 690] on icon at bounding box center [989, 680] width 18 height 18
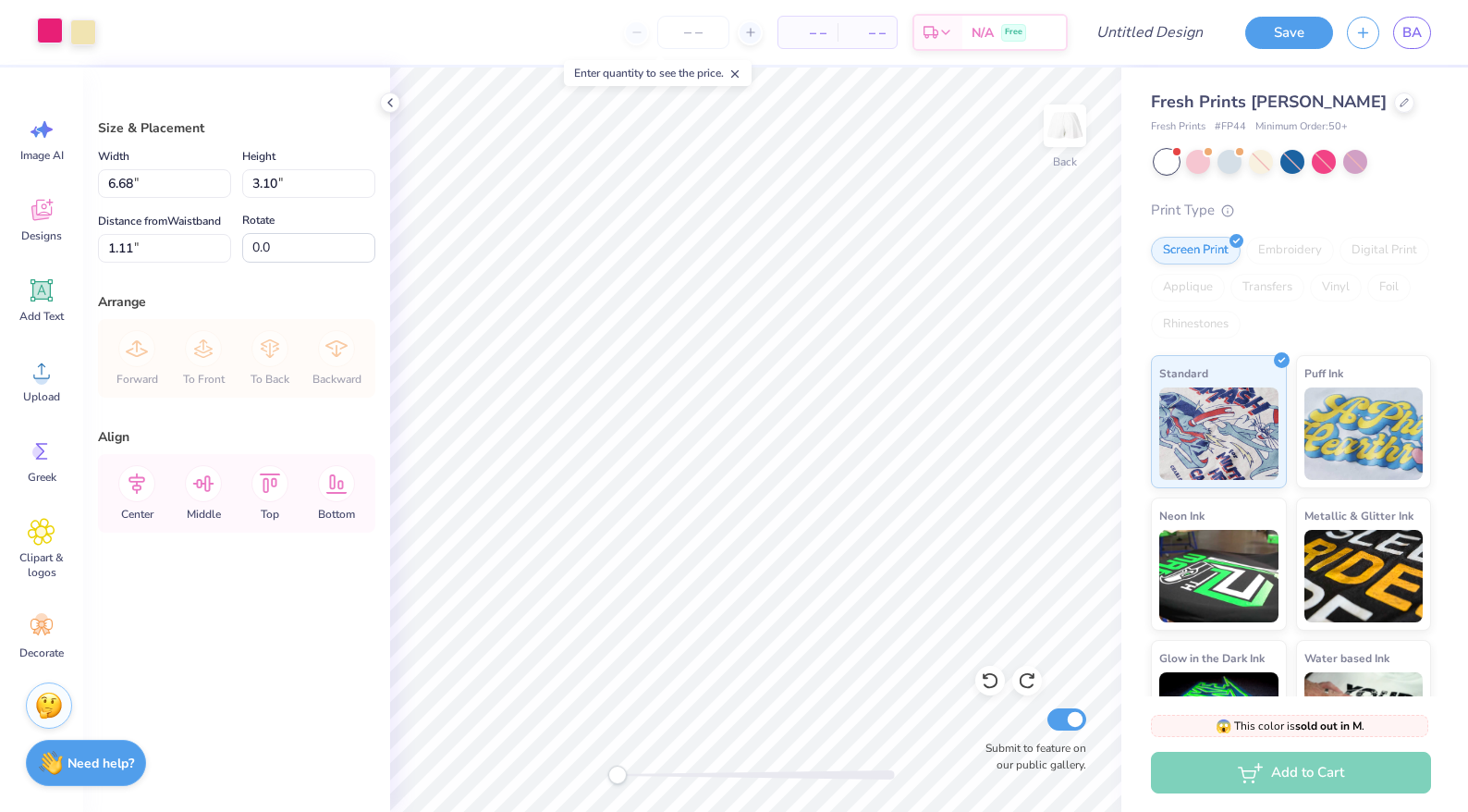
click at [54, 43] on div at bounding box center [50, 30] width 26 height 26
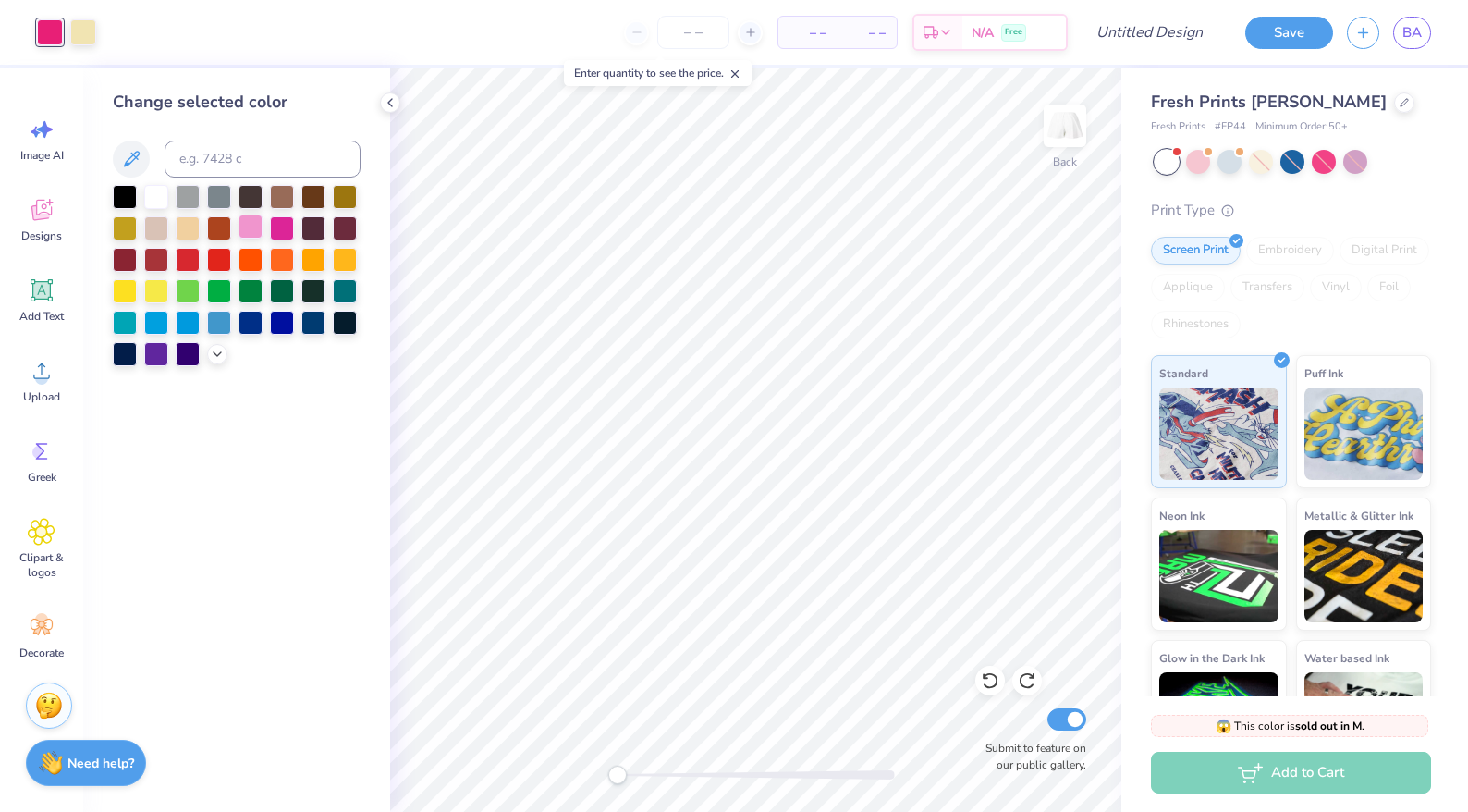
click at [256, 236] on div at bounding box center [250, 226] width 24 height 24
click at [93, 39] on div at bounding box center [83, 30] width 26 height 26
click at [191, 200] on div at bounding box center [187, 194] width 24 height 24
click at [257, 228] on div at bounding box center [250, 226] width 24 height 24
click at [289, 232] on div at bounding box center [281, 226] width 24 height 24
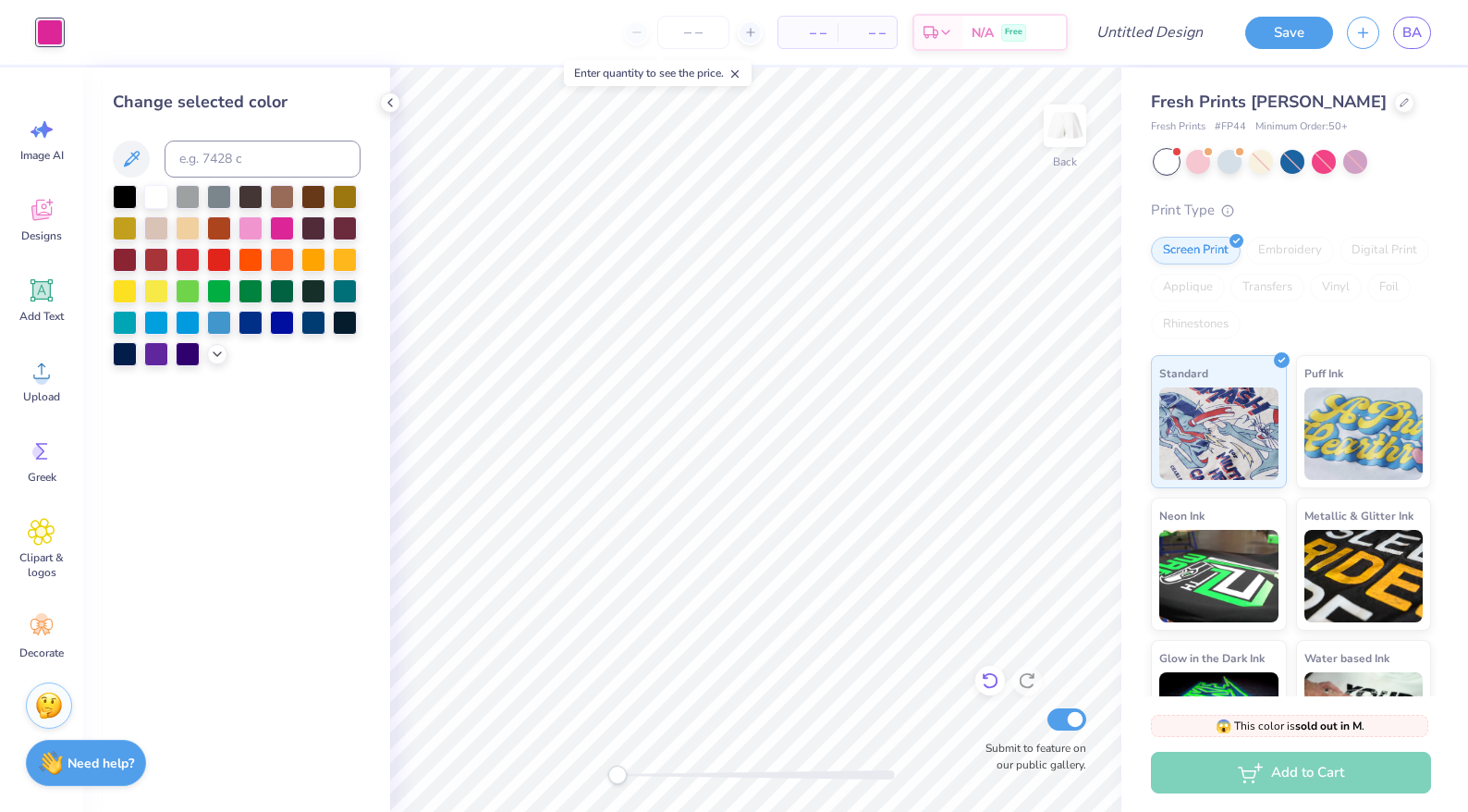
click at [990, 681] on icon at bounding box center [989, 680] width 18 height 18
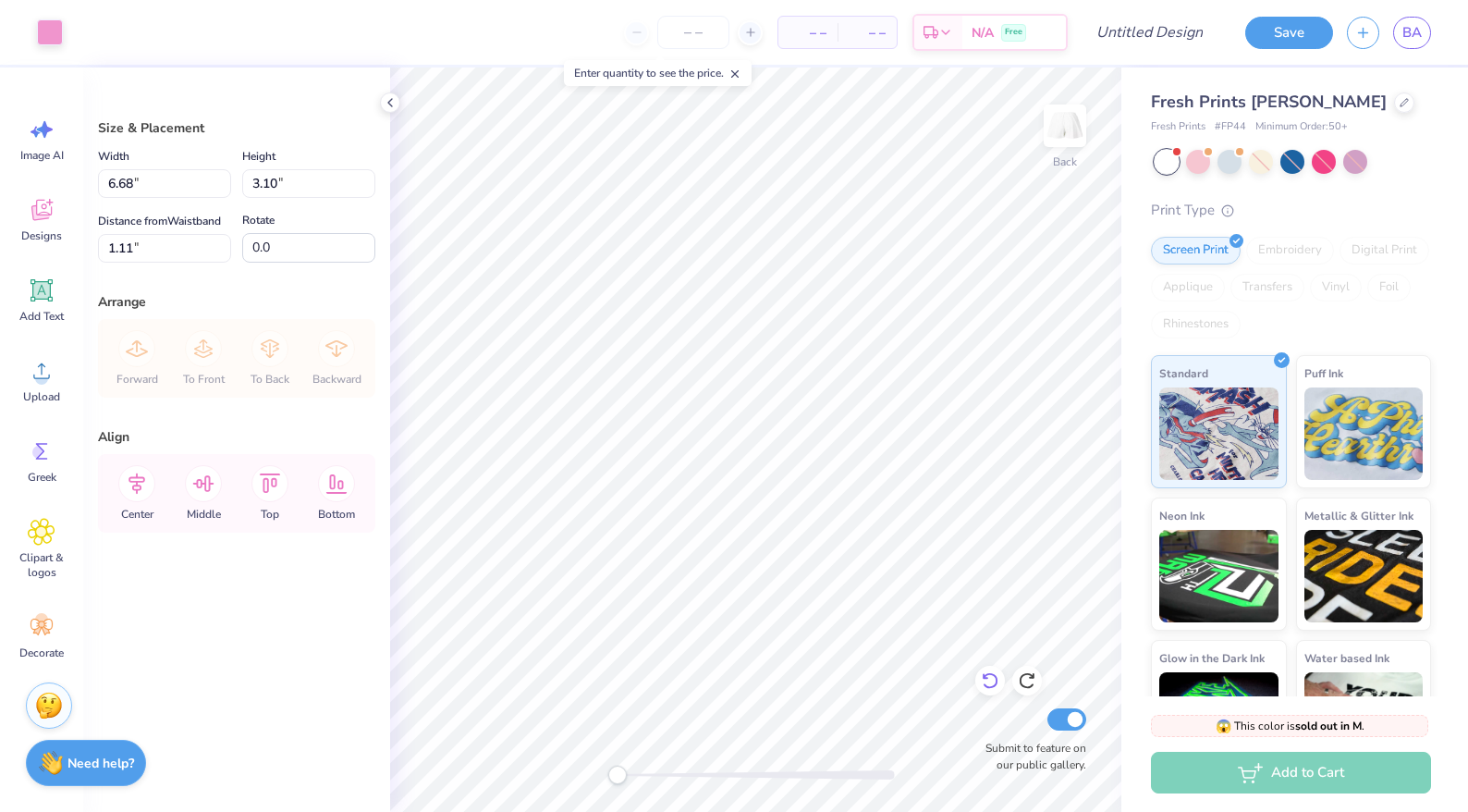
click at [990, 681] on icon at bounding box center [989, 680] width 18 height 18
click at [85, 30] on div at bounding box center [83, 30] width 26 height 26
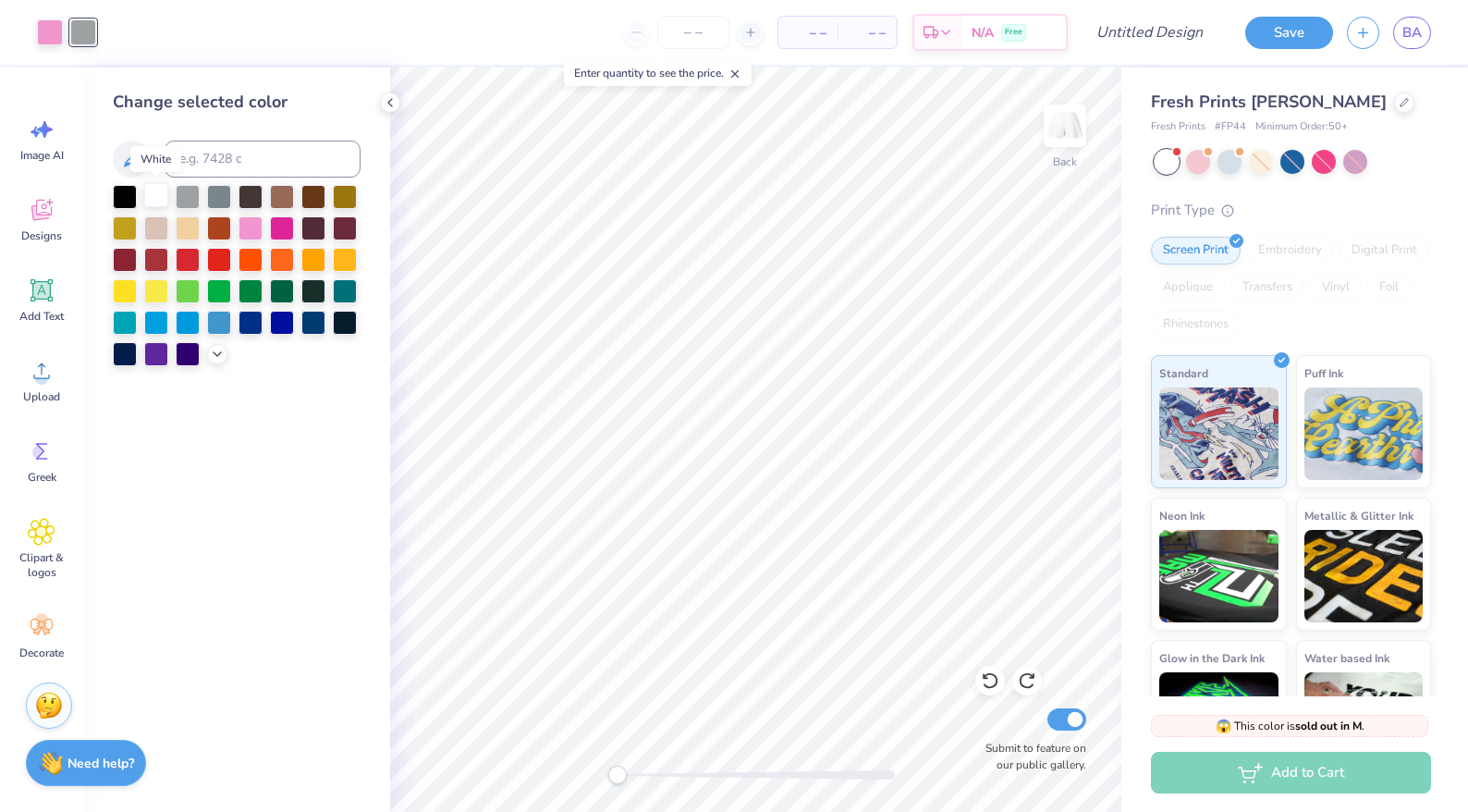
click at [156, 199] on div at bounding box center [155, 194] width 24 height 24
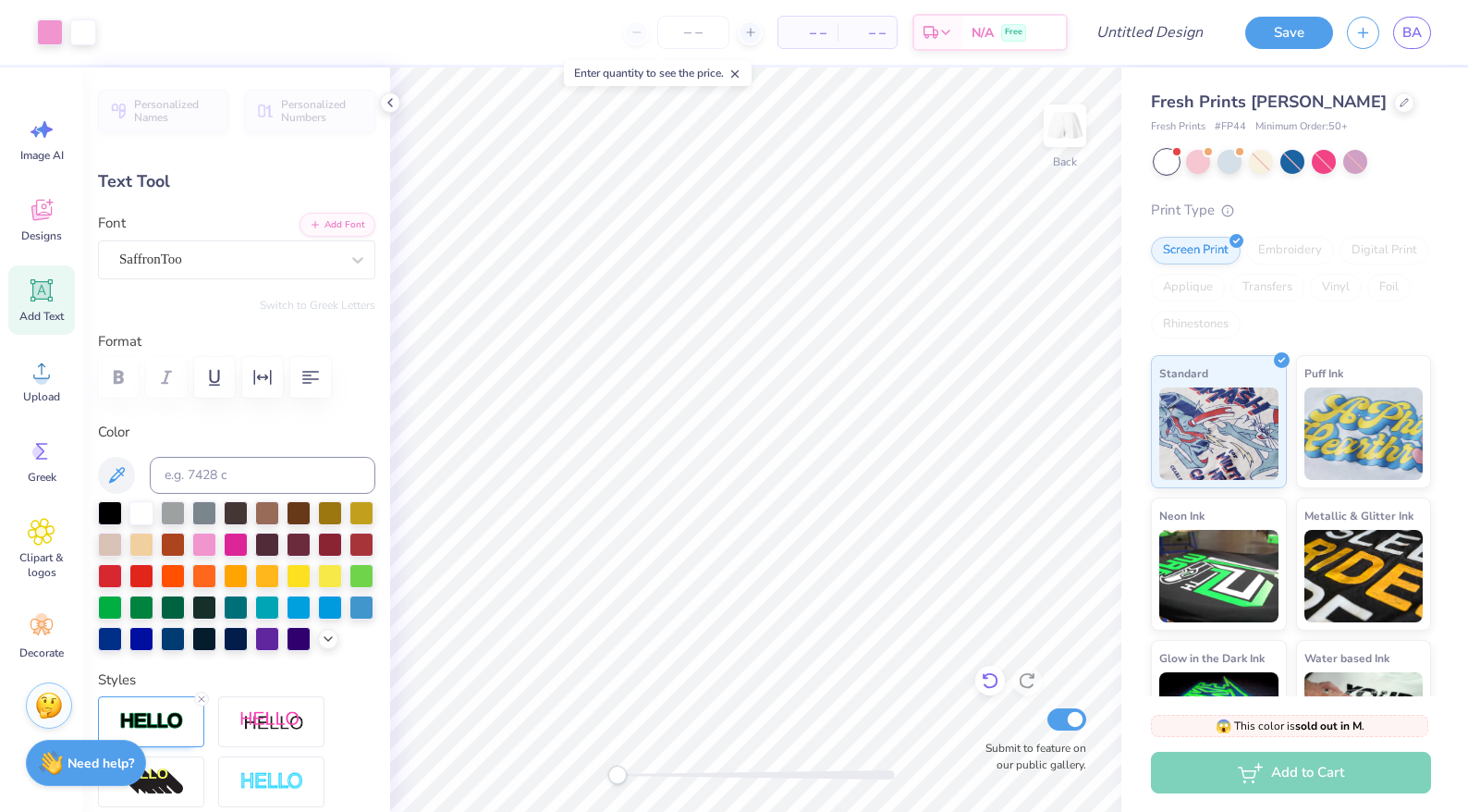
click at [983, 673] on icon at bounding box center [989, 680] width 18 height 18
type textarea "Al"
click at [989, 680] on icon at bounding box center [989, 680] width 18 height 18
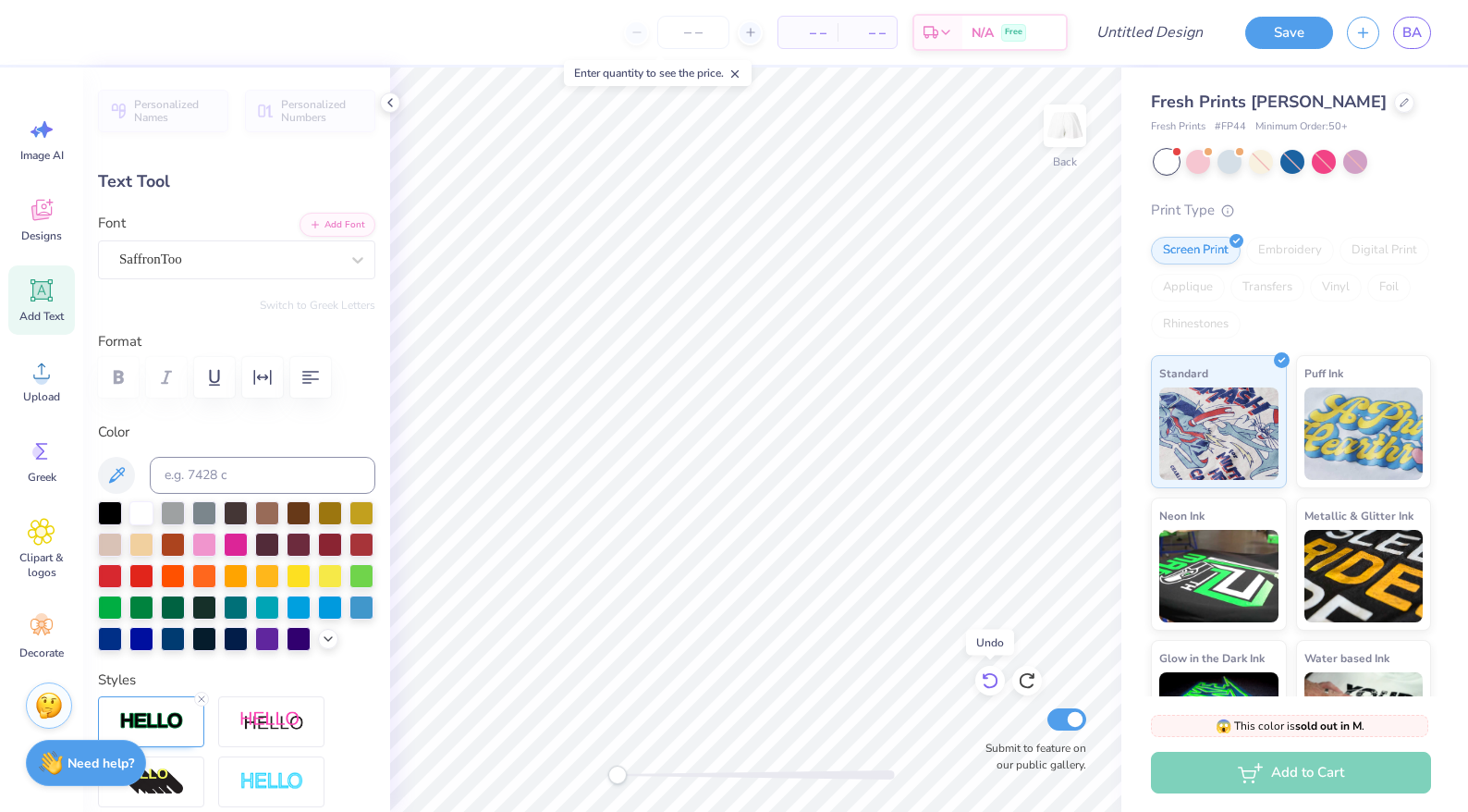
click at [989, 680] on icon at bounding box center [989, 680] width 18 height 18
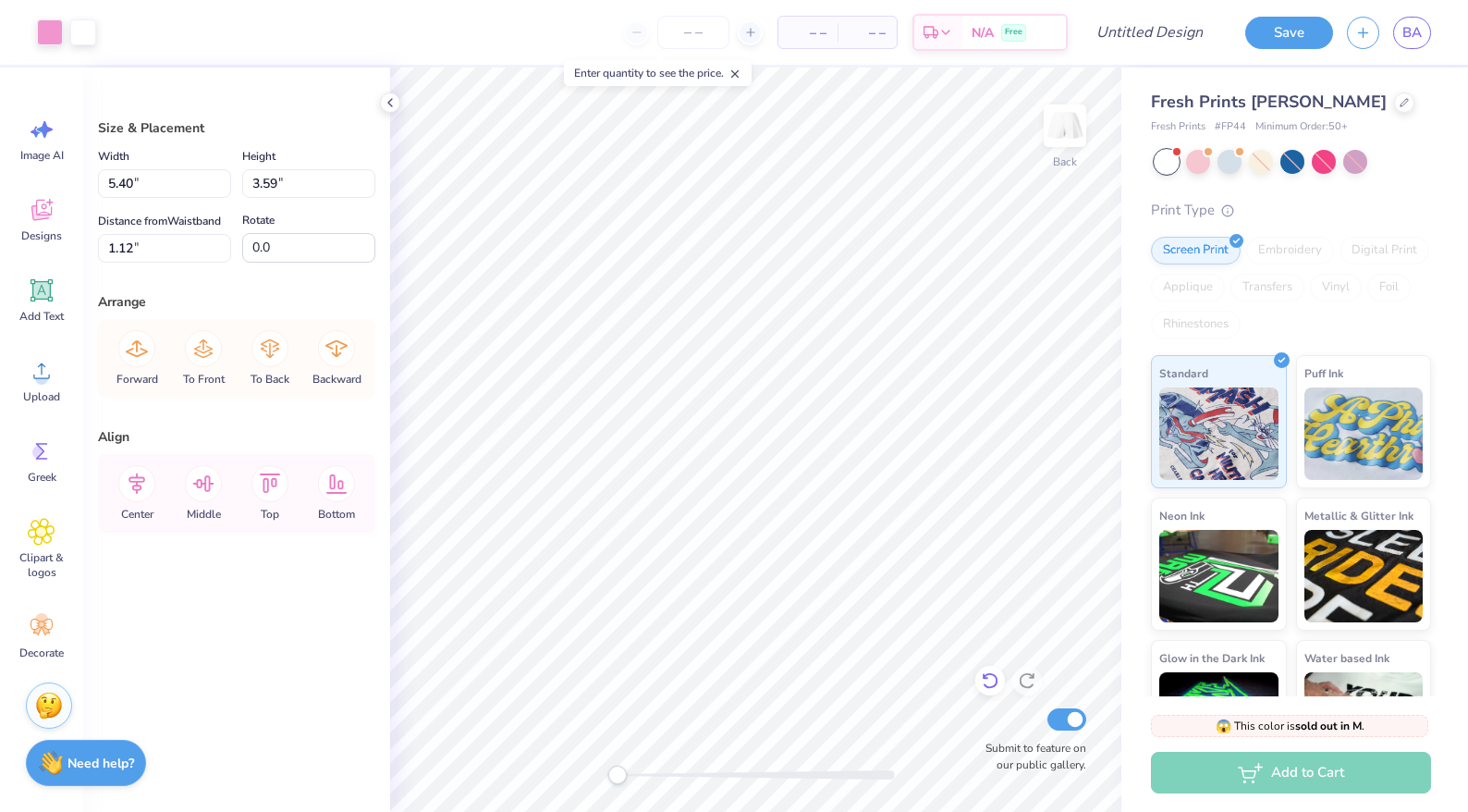
click at [988, 682] on icon at bounding box center [989, 680] width 18 height 18
type input "1.10"
click at [987, 677] on icon at bounding box center [986, 677] width 4 height 4
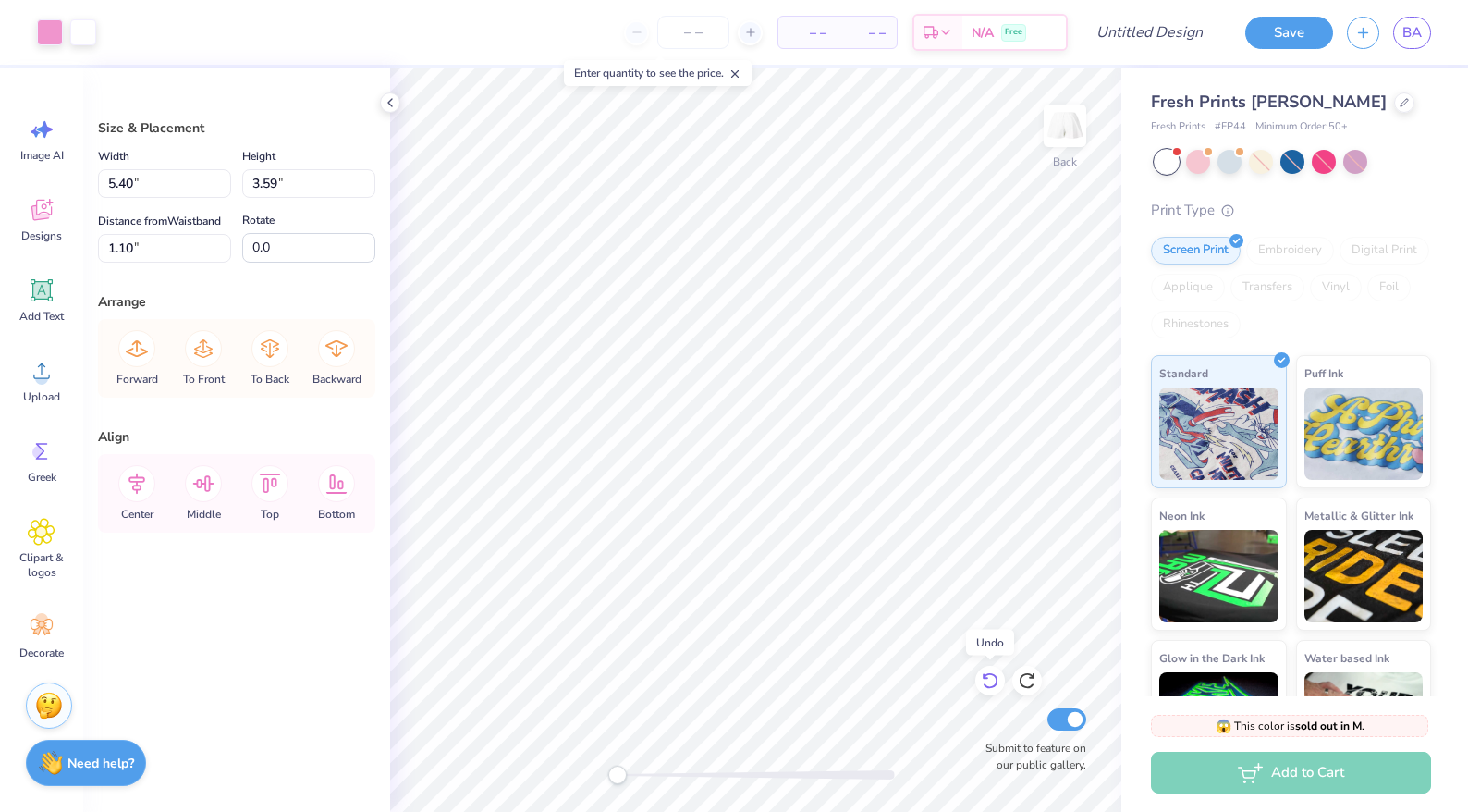
click at [989, 677] on icon at bounding box center [989, 680] width 18 height 18
type input "3.10"
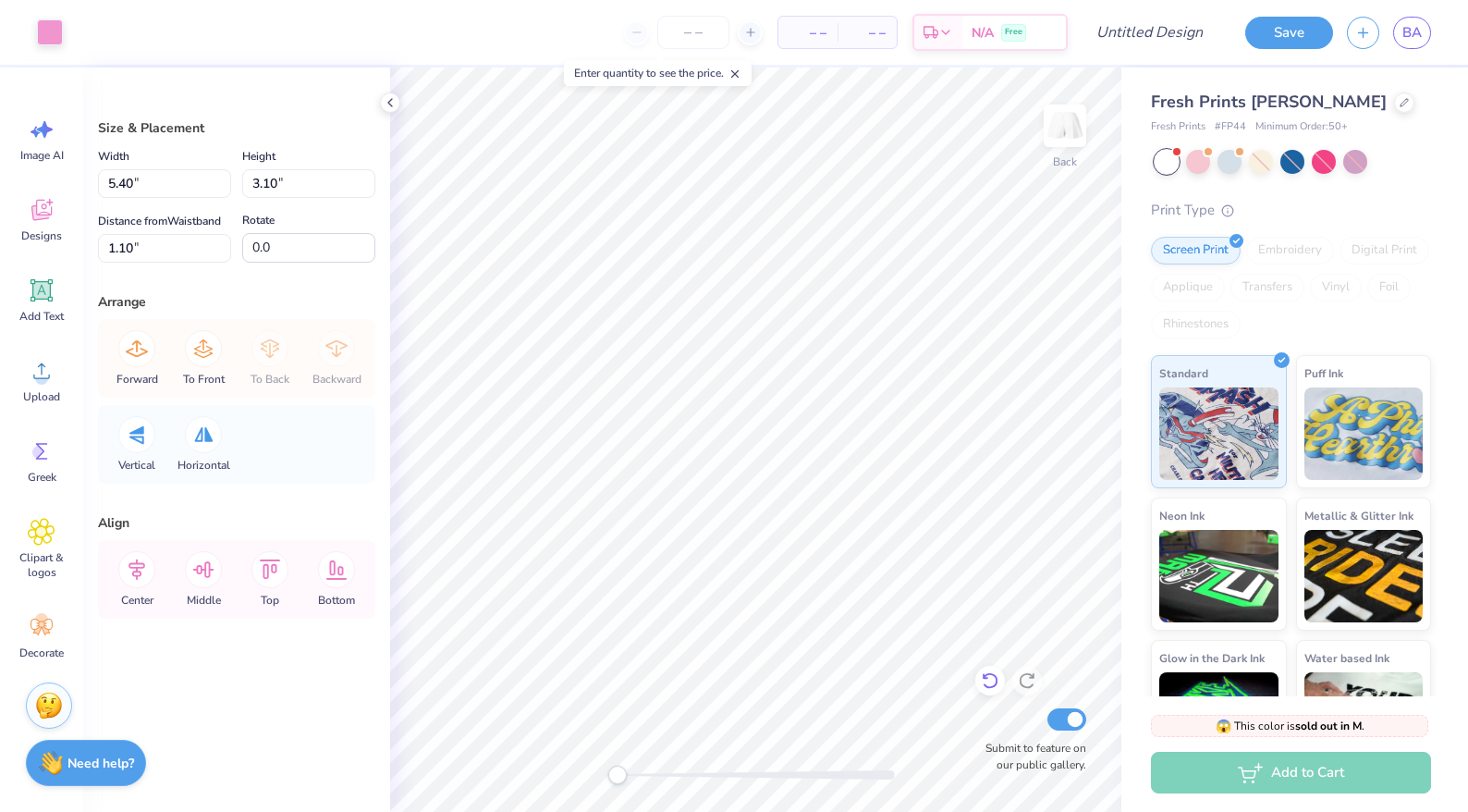
click at [988, 677] on icon at bounding box center [989, 680] width 18 height 18
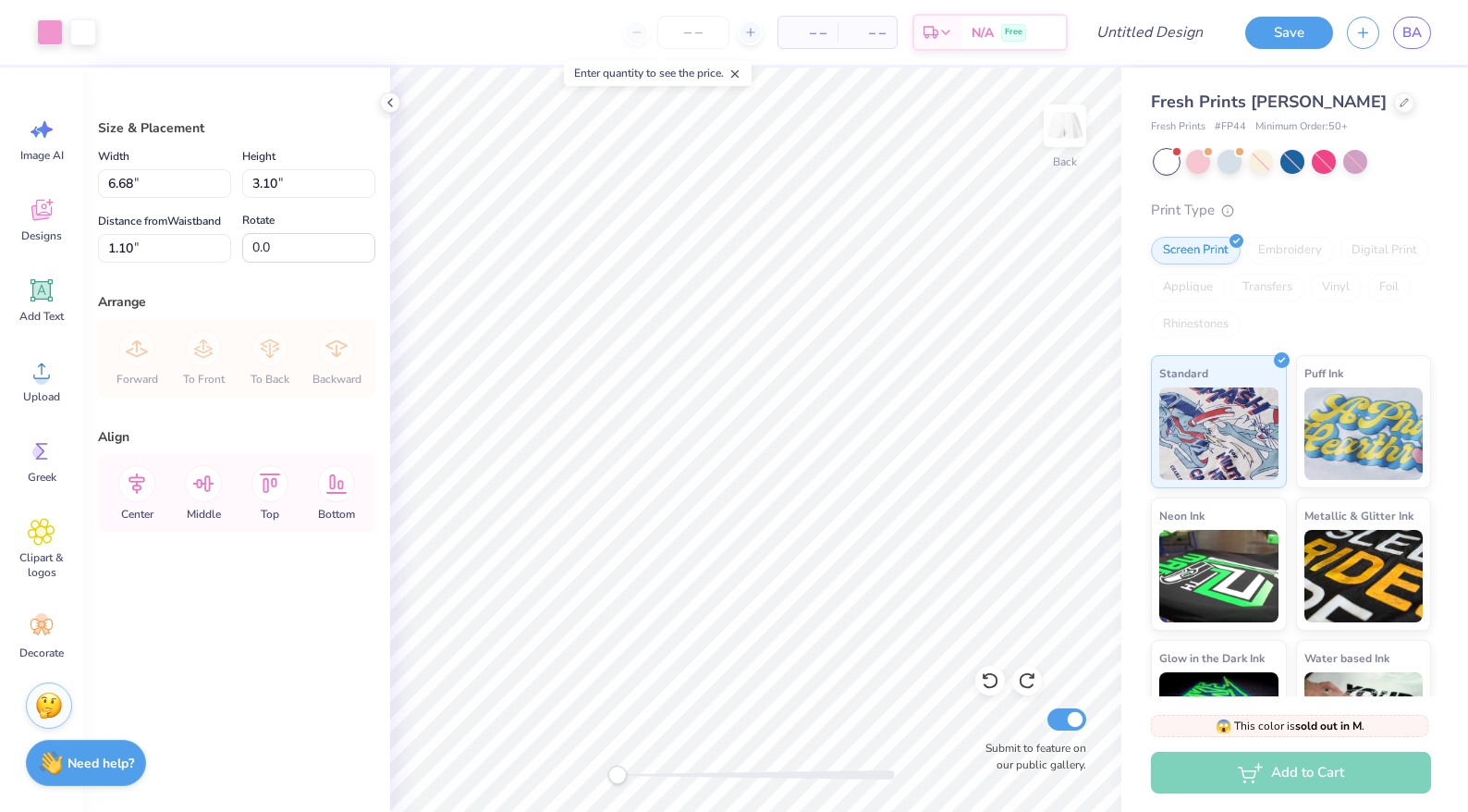
type input "6.63"
type input "3.19"
type input "5.22"
type input "6.66"
type input "3.25"
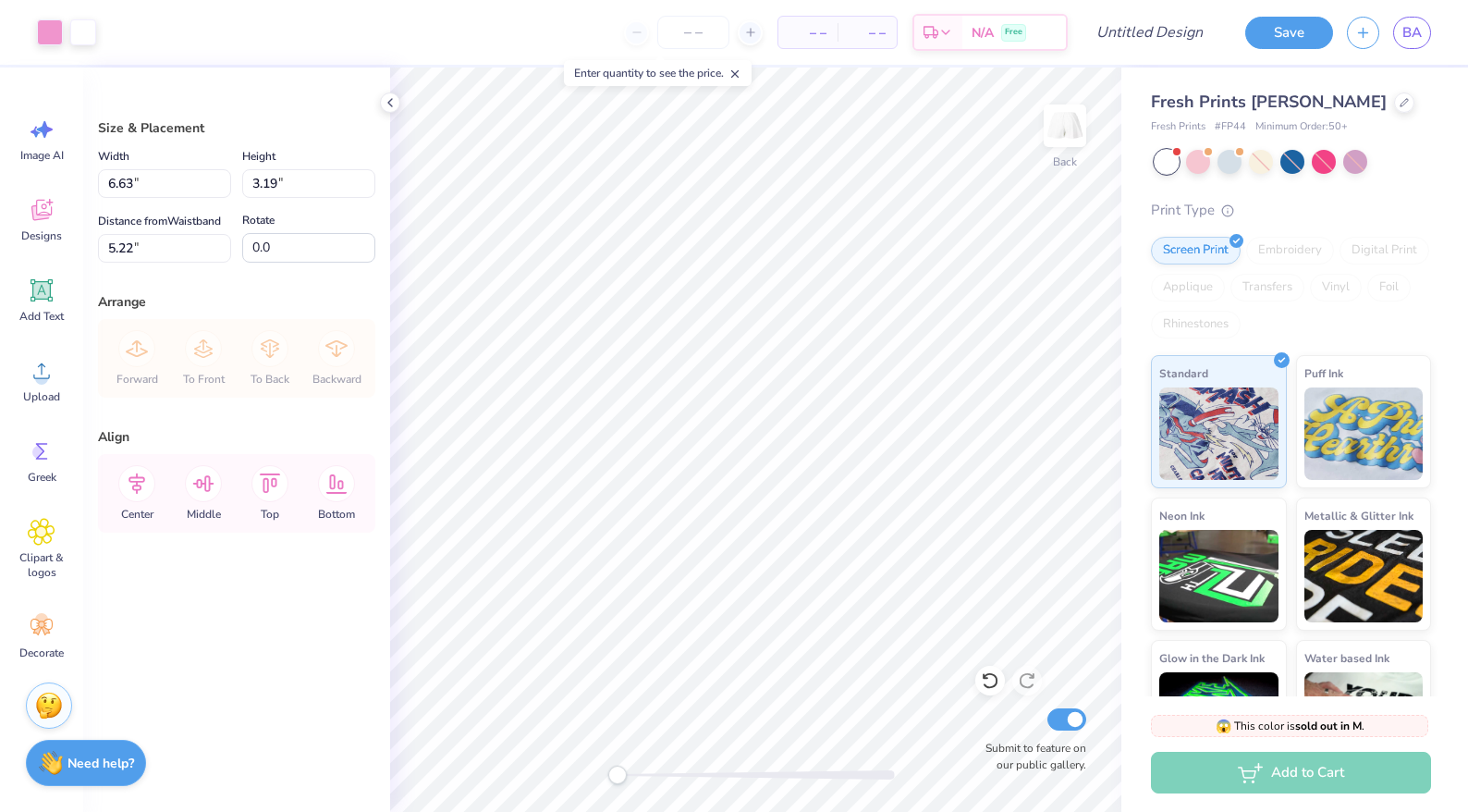
type input "5.09"
click at [989, 685] on icon at bounding box center [989, 680] width 18 height 18
type input "6.69"
type input "2.59"
click at [989, 685] on icon at bounding box center [989, 680] width 18 height 18
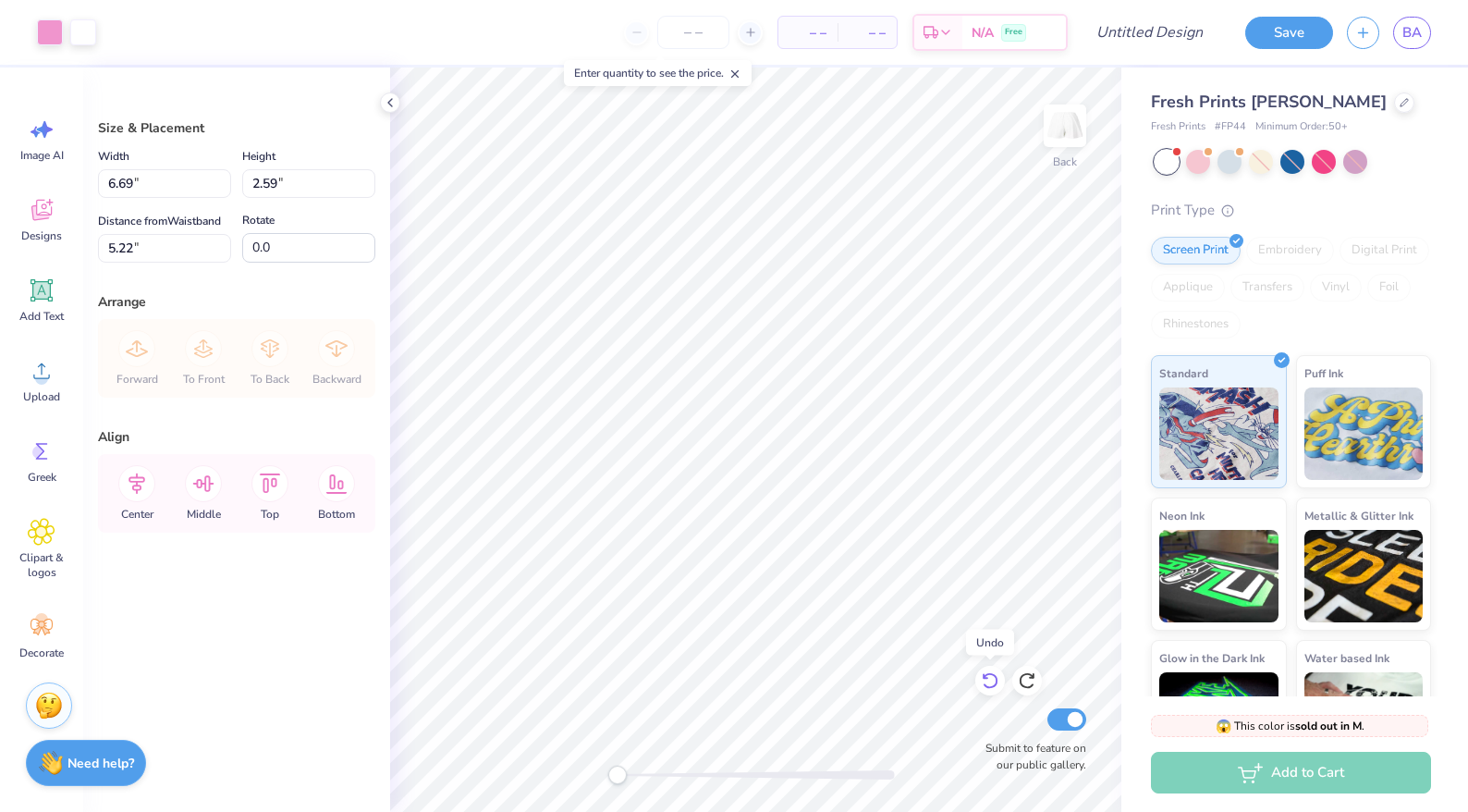
type input "1.14"
click at [989, 685] on icon at bounding box center [989, 680] width 18 height 18
type input "6.68"
type input "3.10"
type input "5.38"
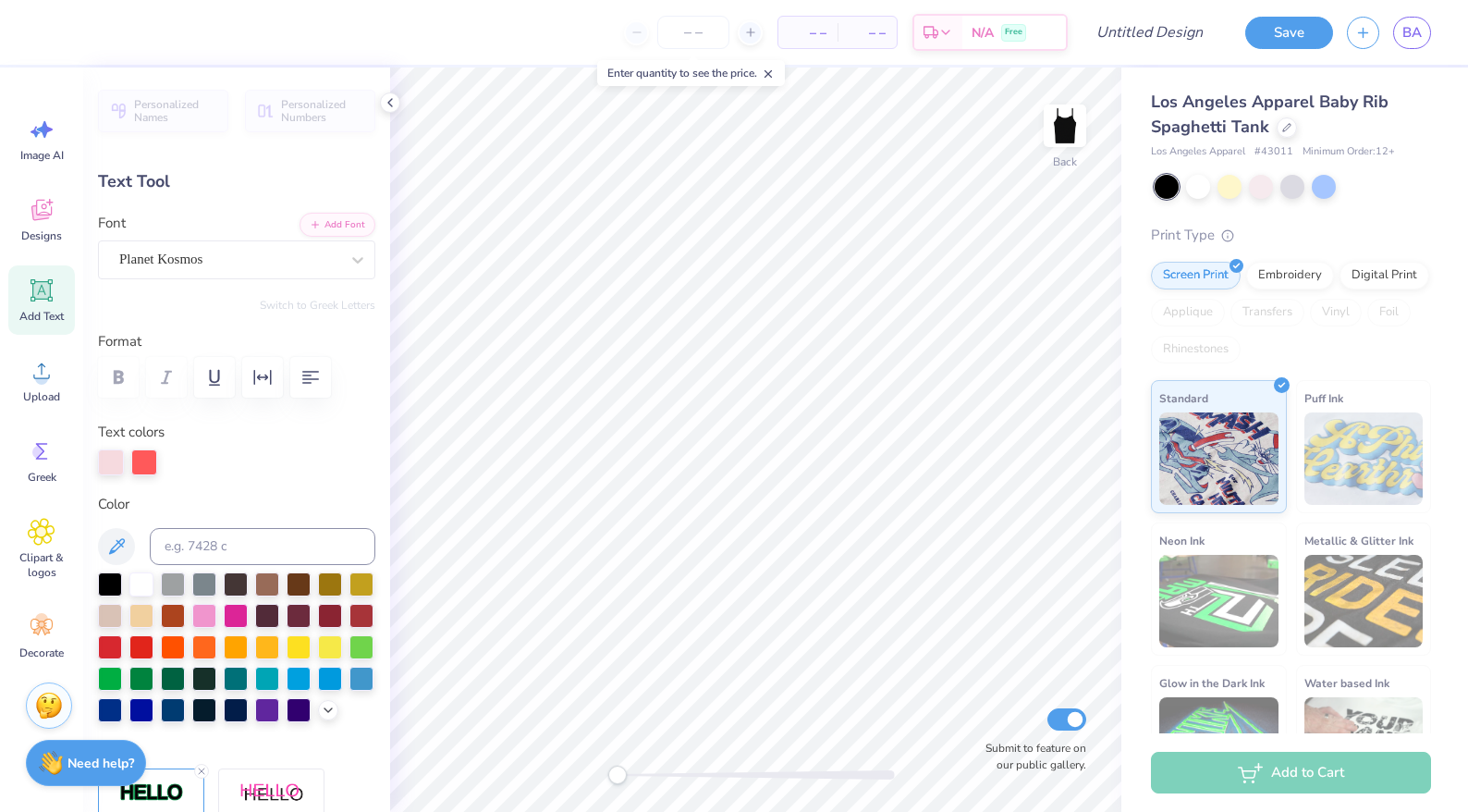
type input "4.87"
type input "1.04"
type input "2.57"
type textarea "Alpha"
type input "3.89"
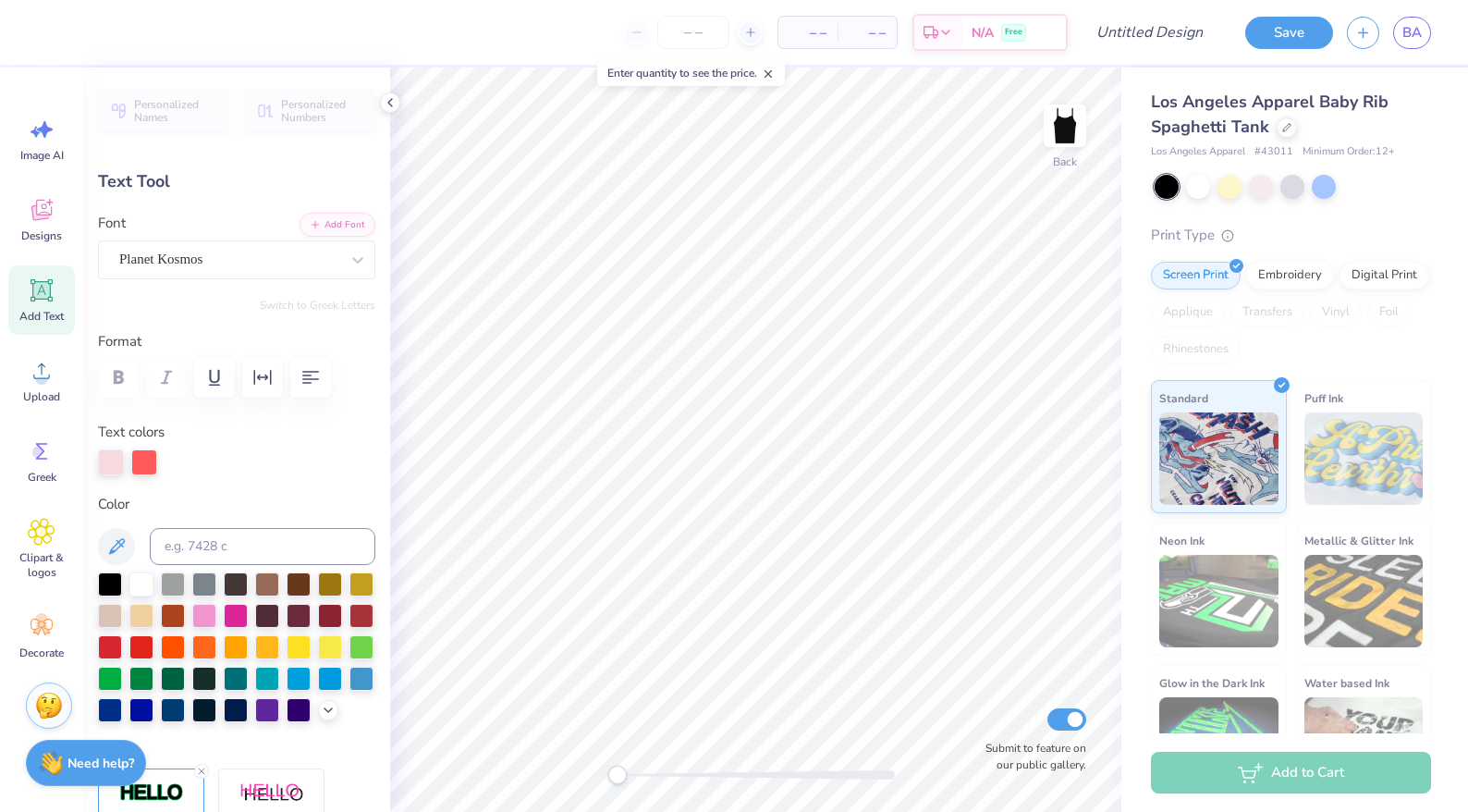
type input "1.43"
type input "3.03"
type textarea "omicron"
type input "2.62"
type input "1.36"
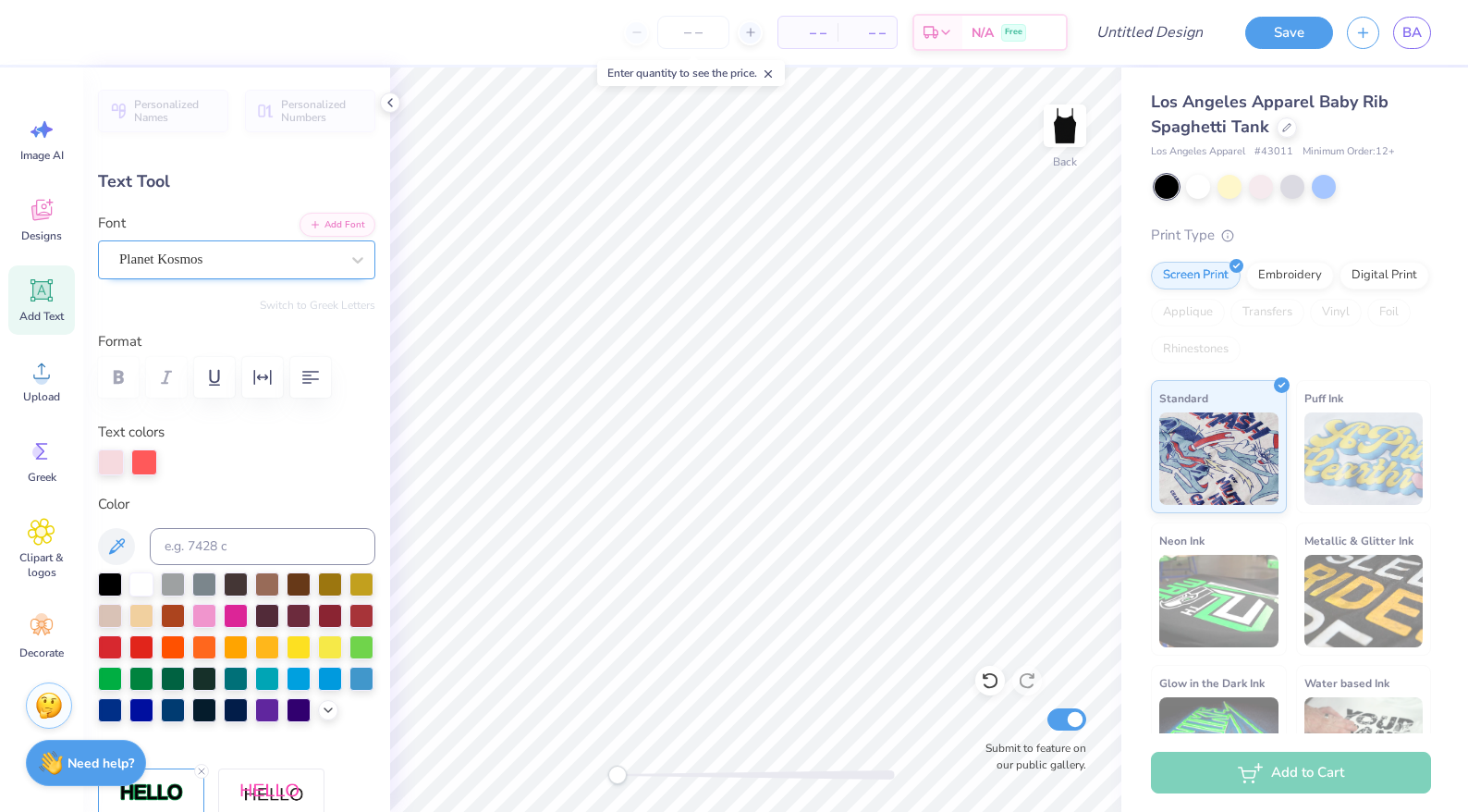
type input "3.99"
type textarea "pi"
type input "5.80"
type input "0.90"
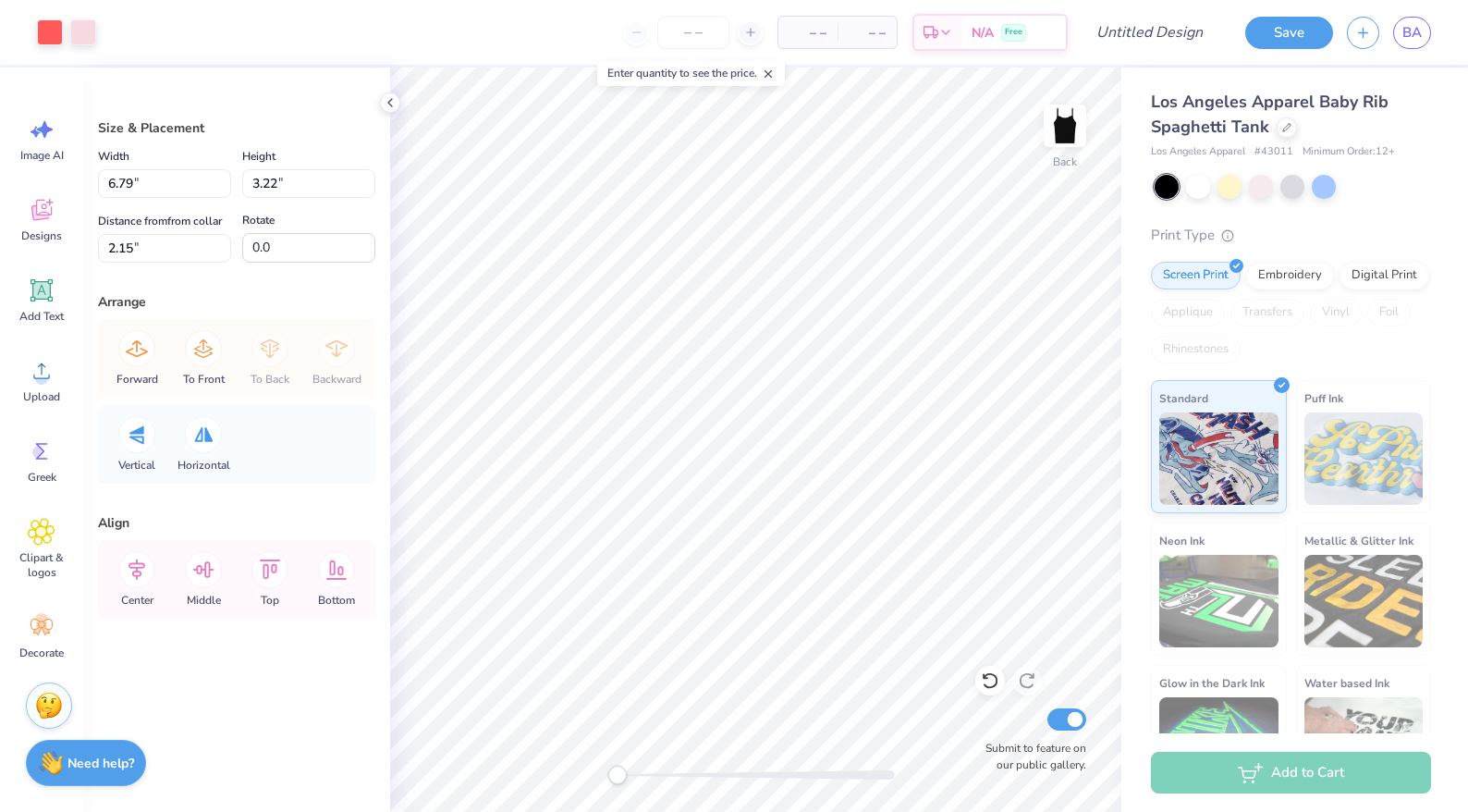
type input "7.06"
type input "3.35"
type input "2.06"
type input "7.36"
type input "3.49"
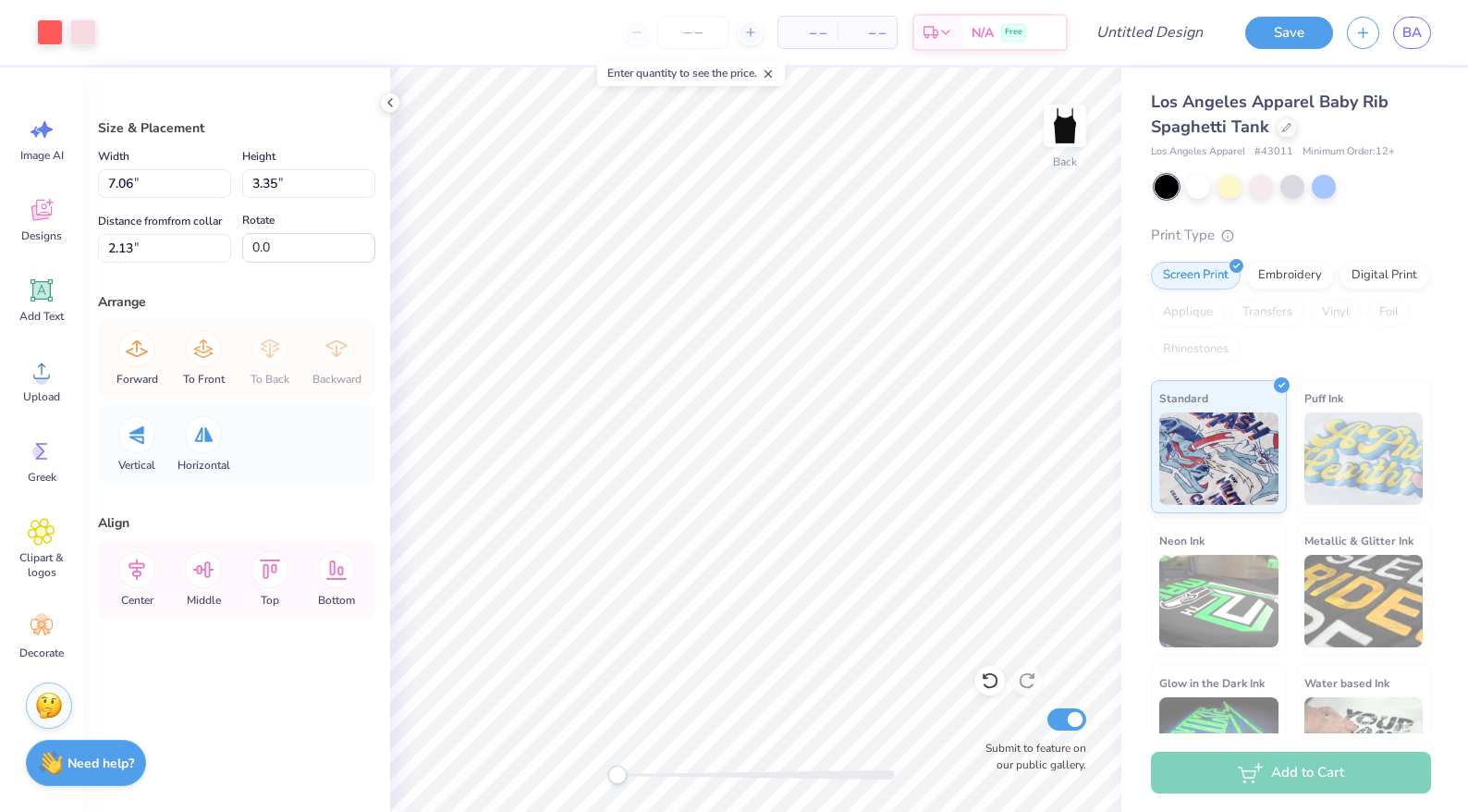
type input "1.98"
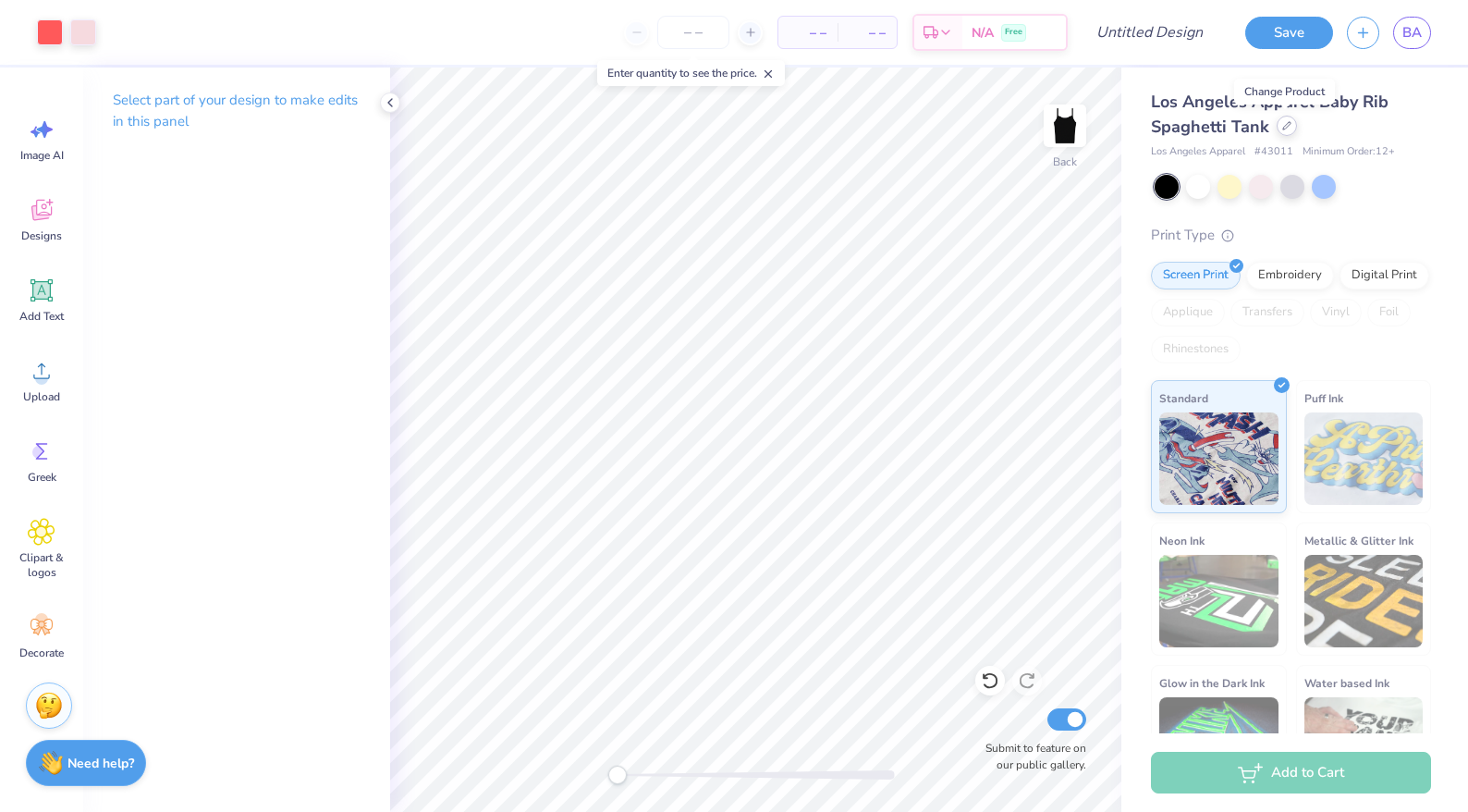
click at [1285, 123] on icon at bounding box center [1287, 126] width 10 height 10
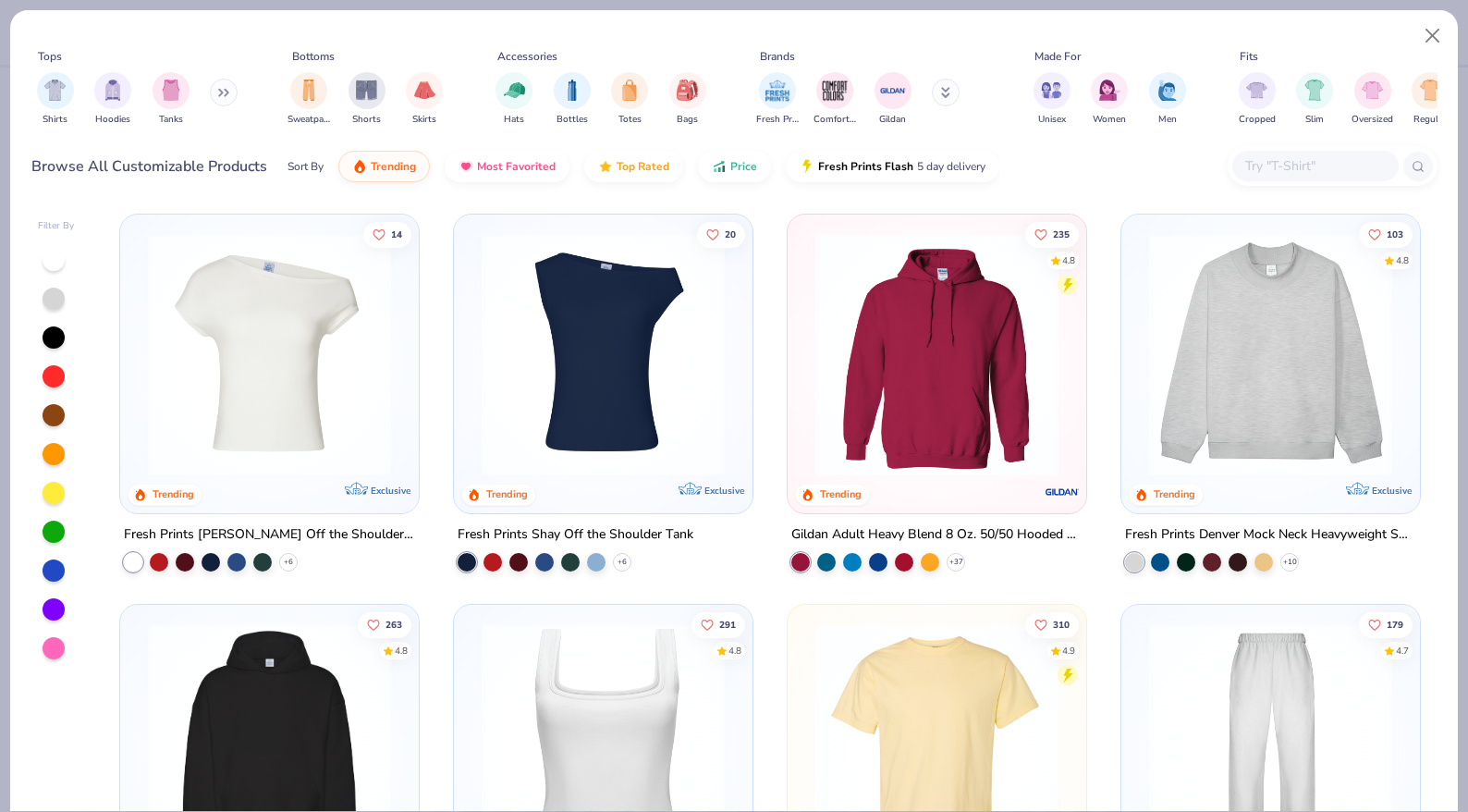
click at [1367, 307] on img at bounding box center [1271, 354] width 262 height 243
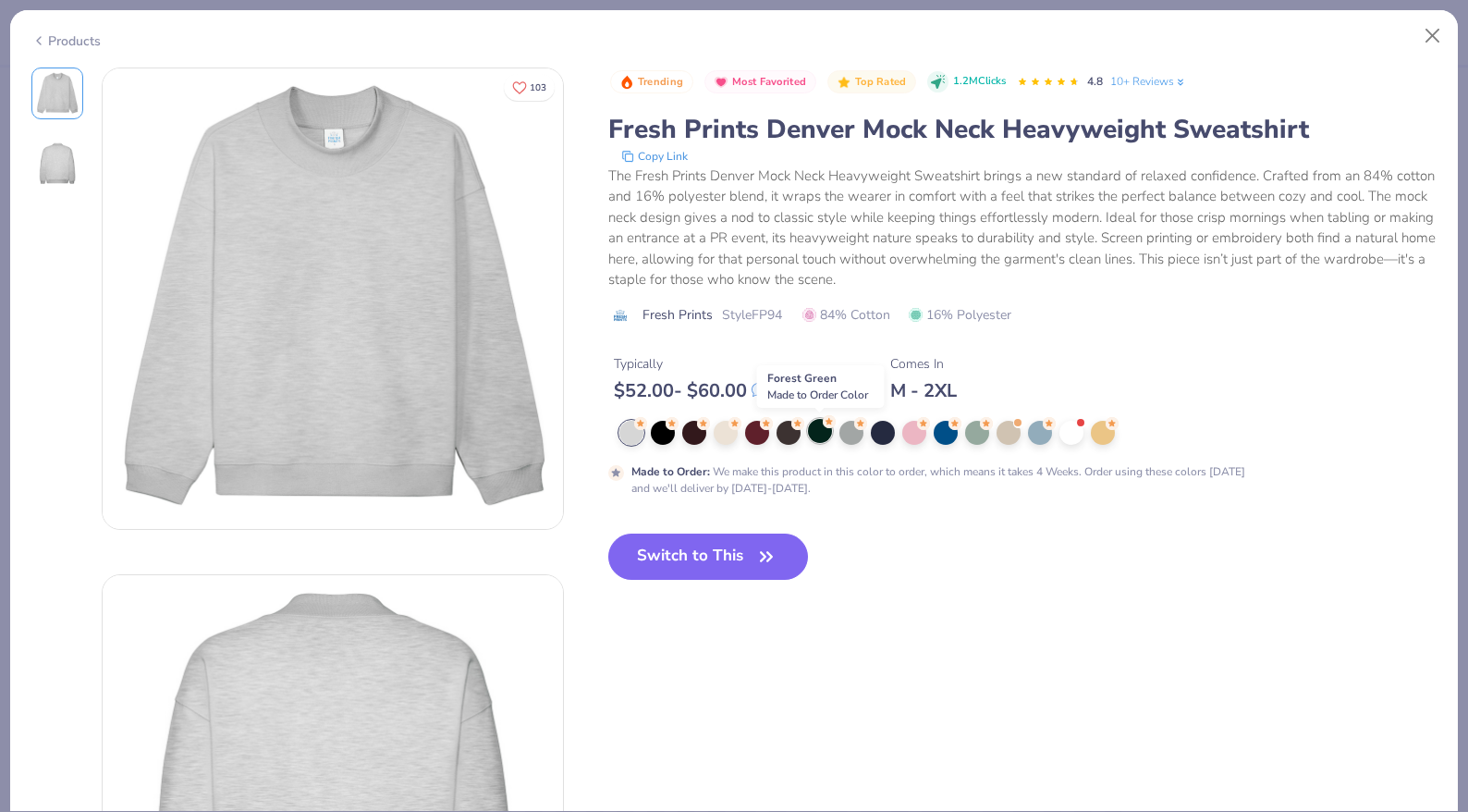
click at [823, 433] on div at bounding box center [820, 430] width 24 height 24
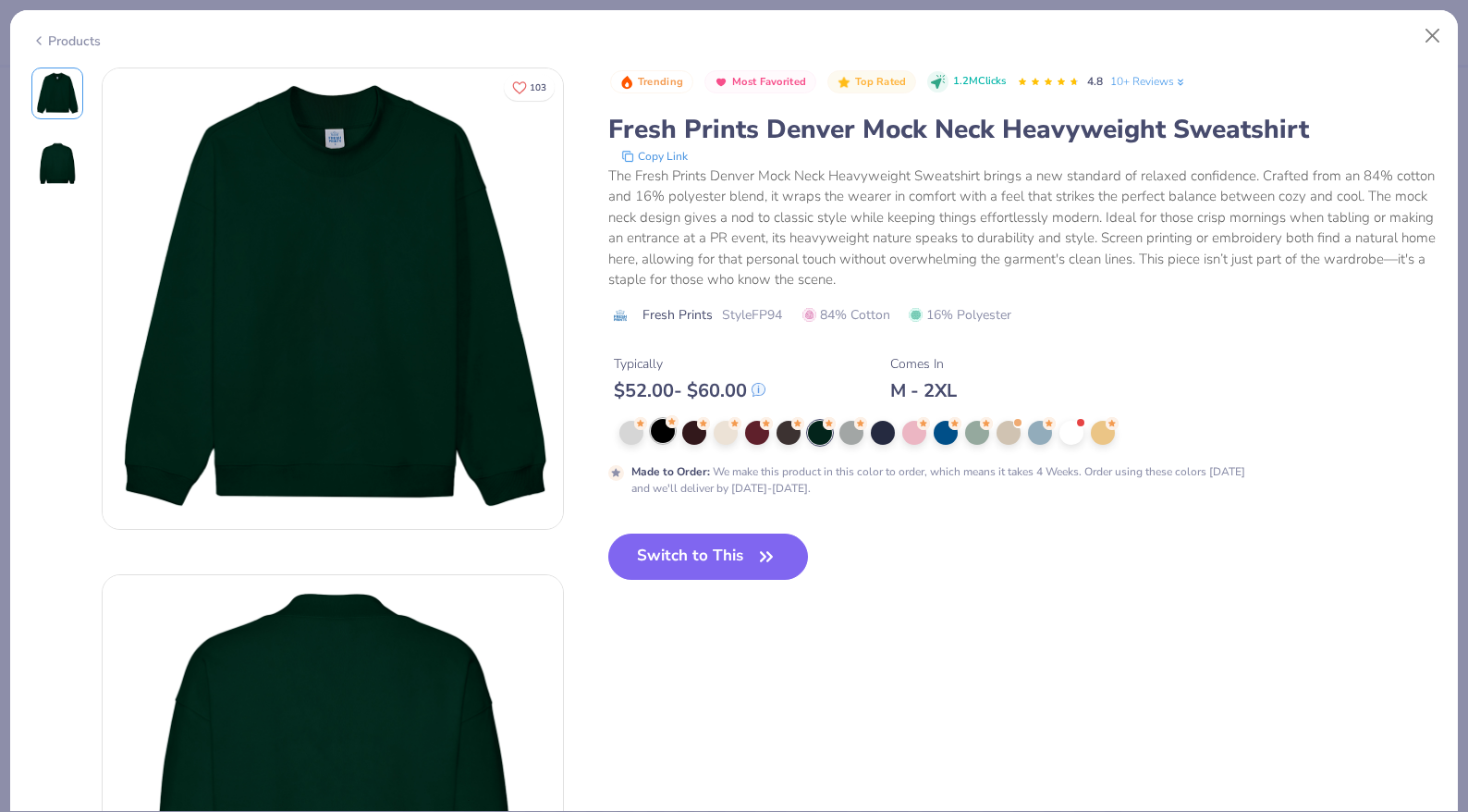
click at [664, 433] on div at bounding box center [663, 430] width 24 height 24
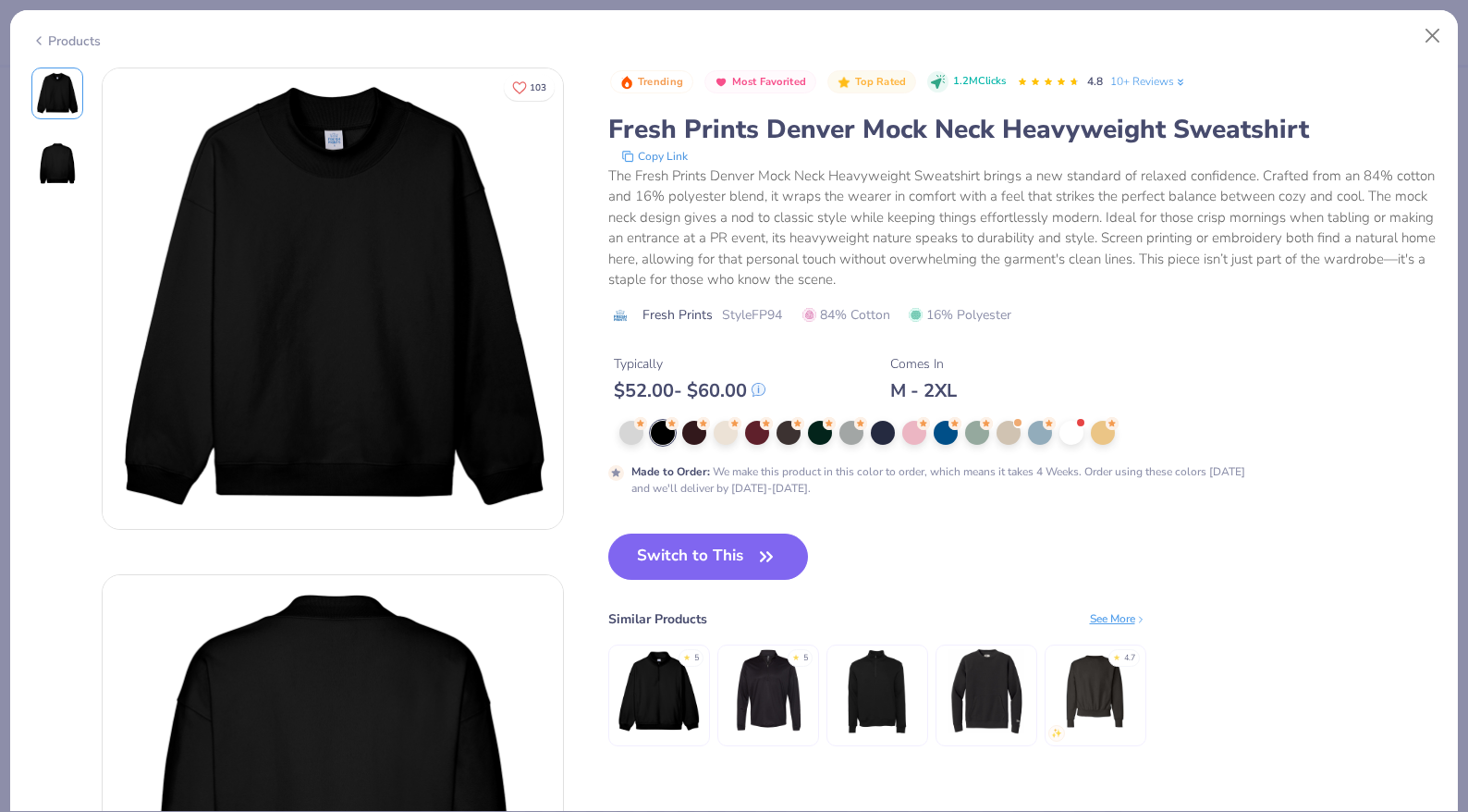
click at [896, 434] on div at bounding box center [984, 432] width 728 height 24
click at [1066, 436] on div at bounding box center [1071, 430] width 24 height 24
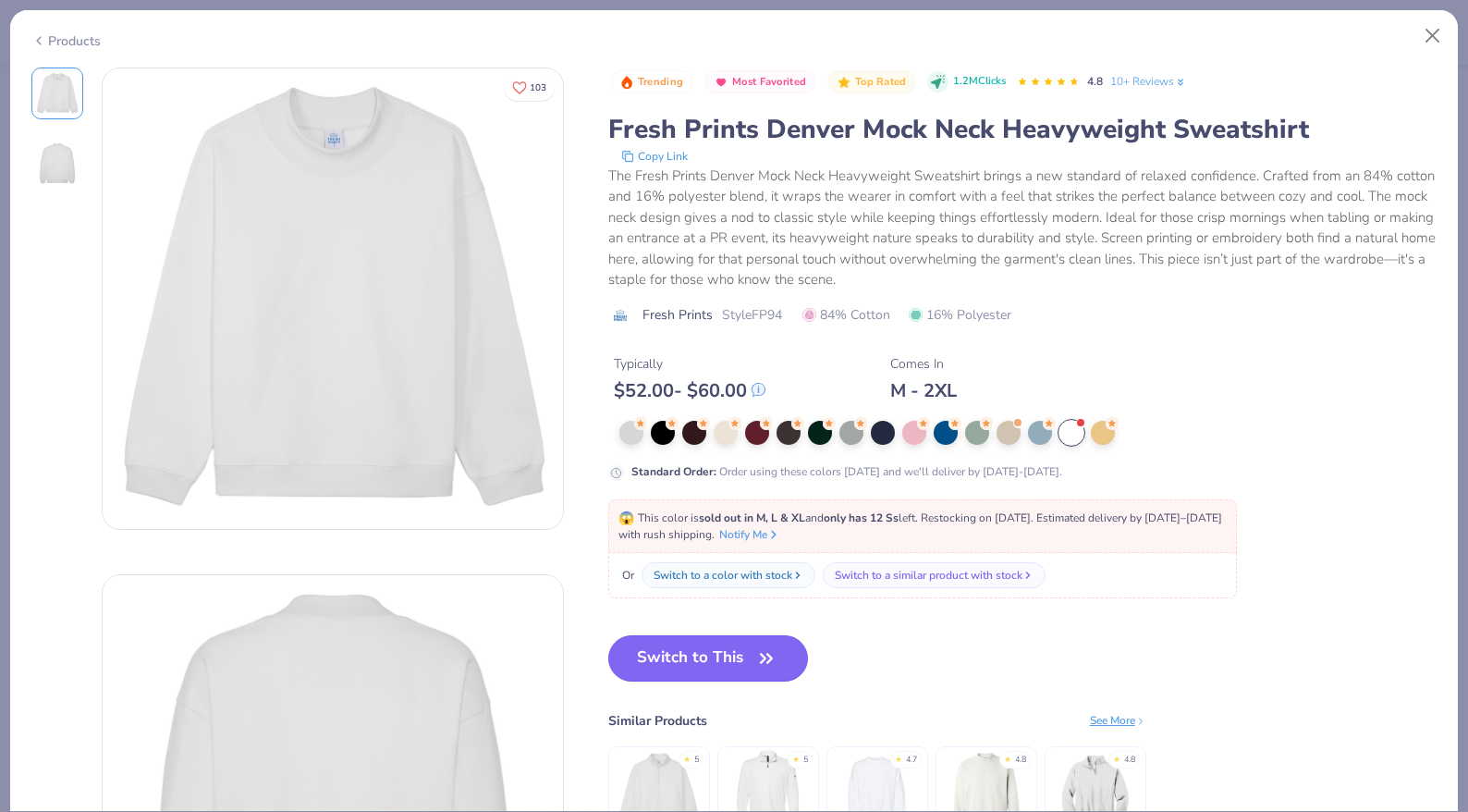
click at [768, 646] on icon "button" at bounding box center [766, 658] width 26 height 26
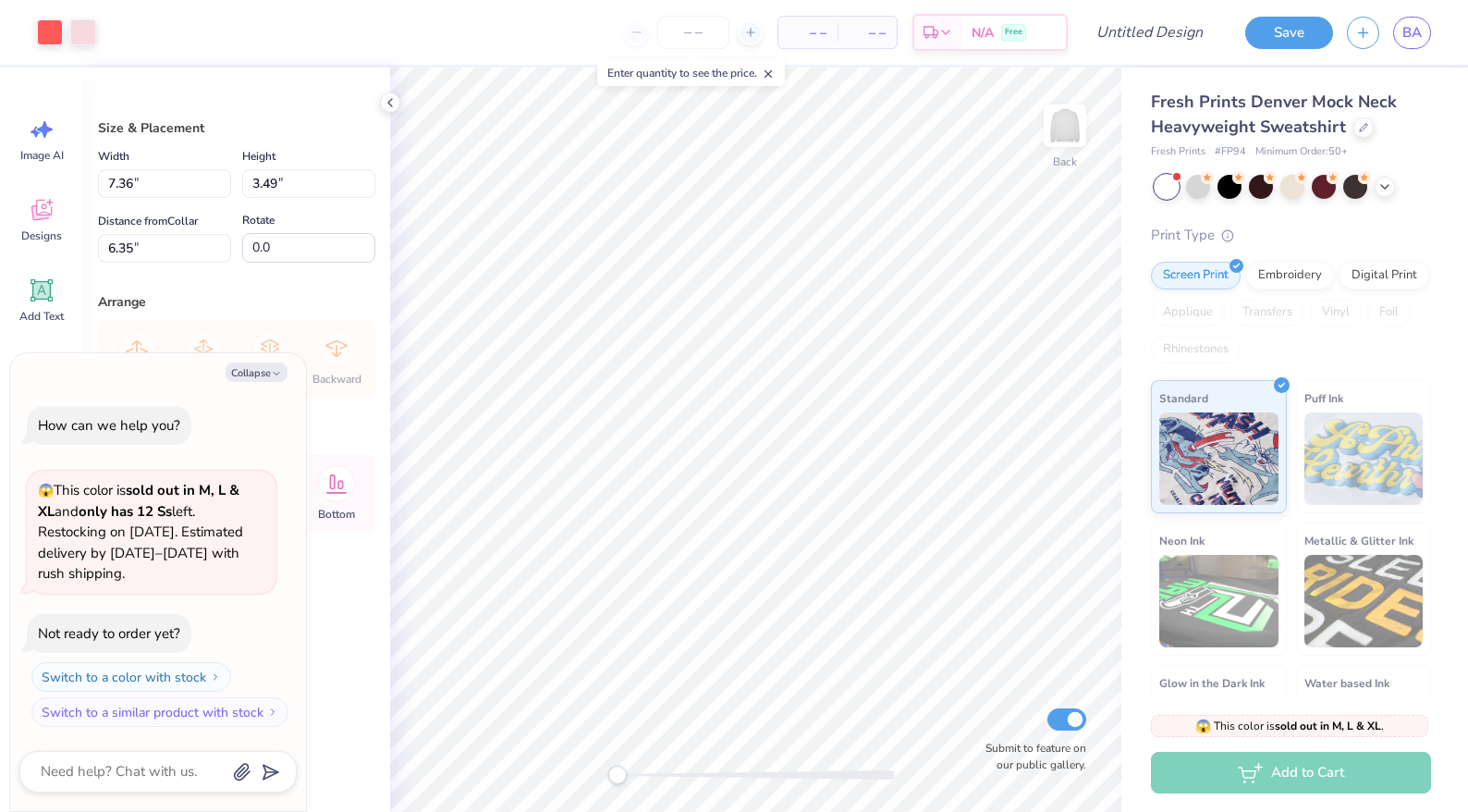
type textarea "x"
type input "1.95"
type textarea "x"
type input "13.79"
type input "6.54"
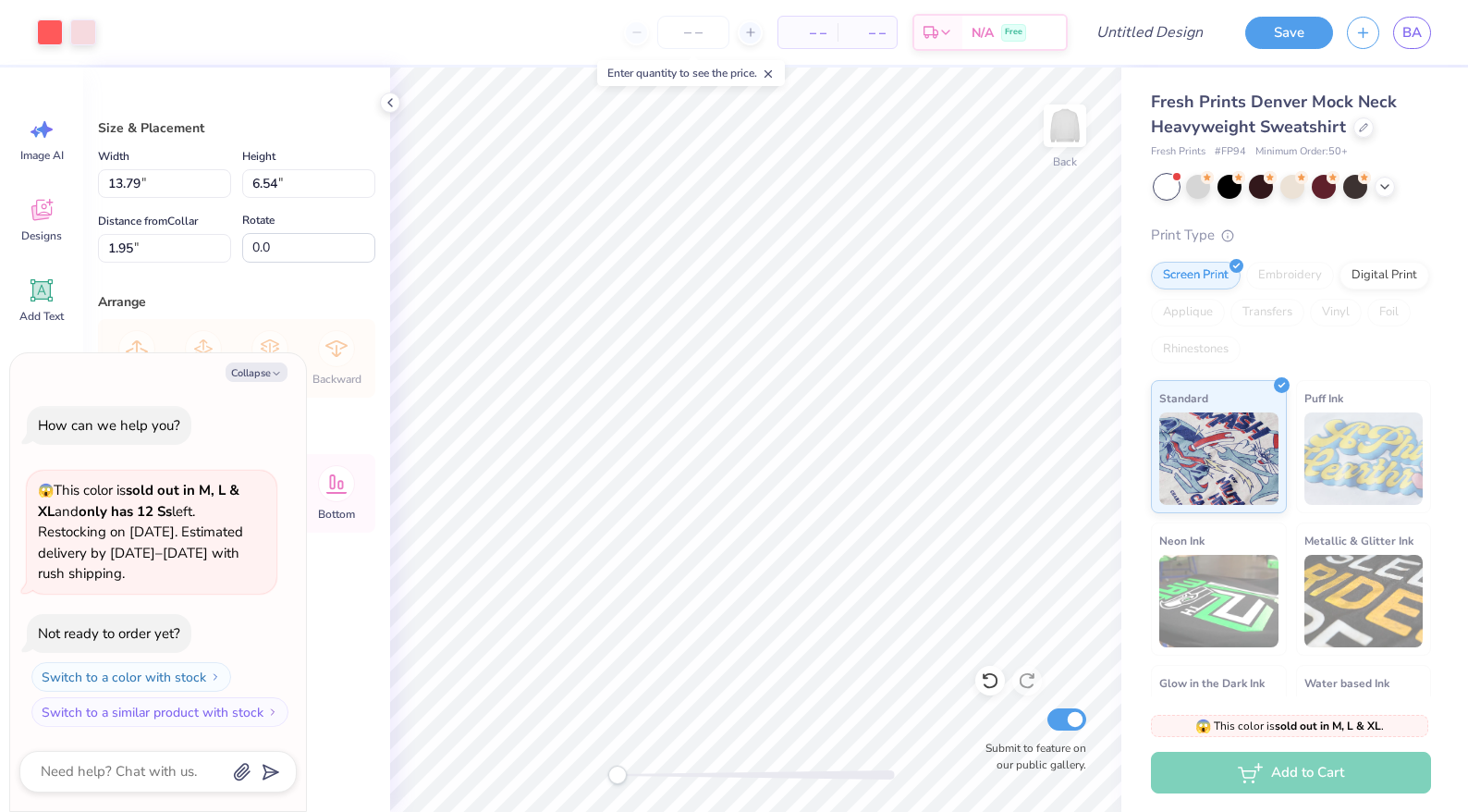
type textarea "x"
type input "2.42"
click at [1358, 132] on div at bounding box center [1363, 125] width 20 height 20
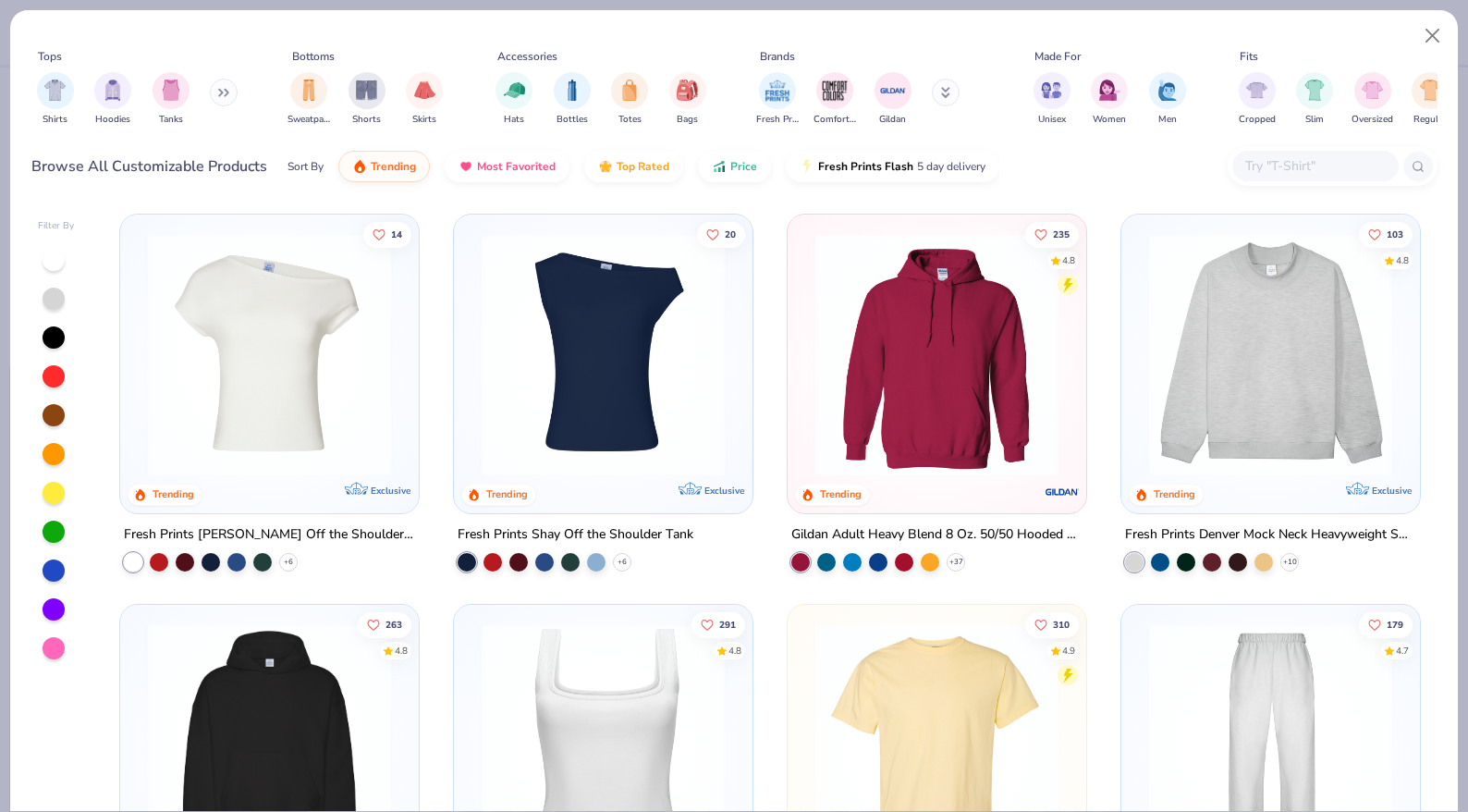
scroll to position [11, 0]
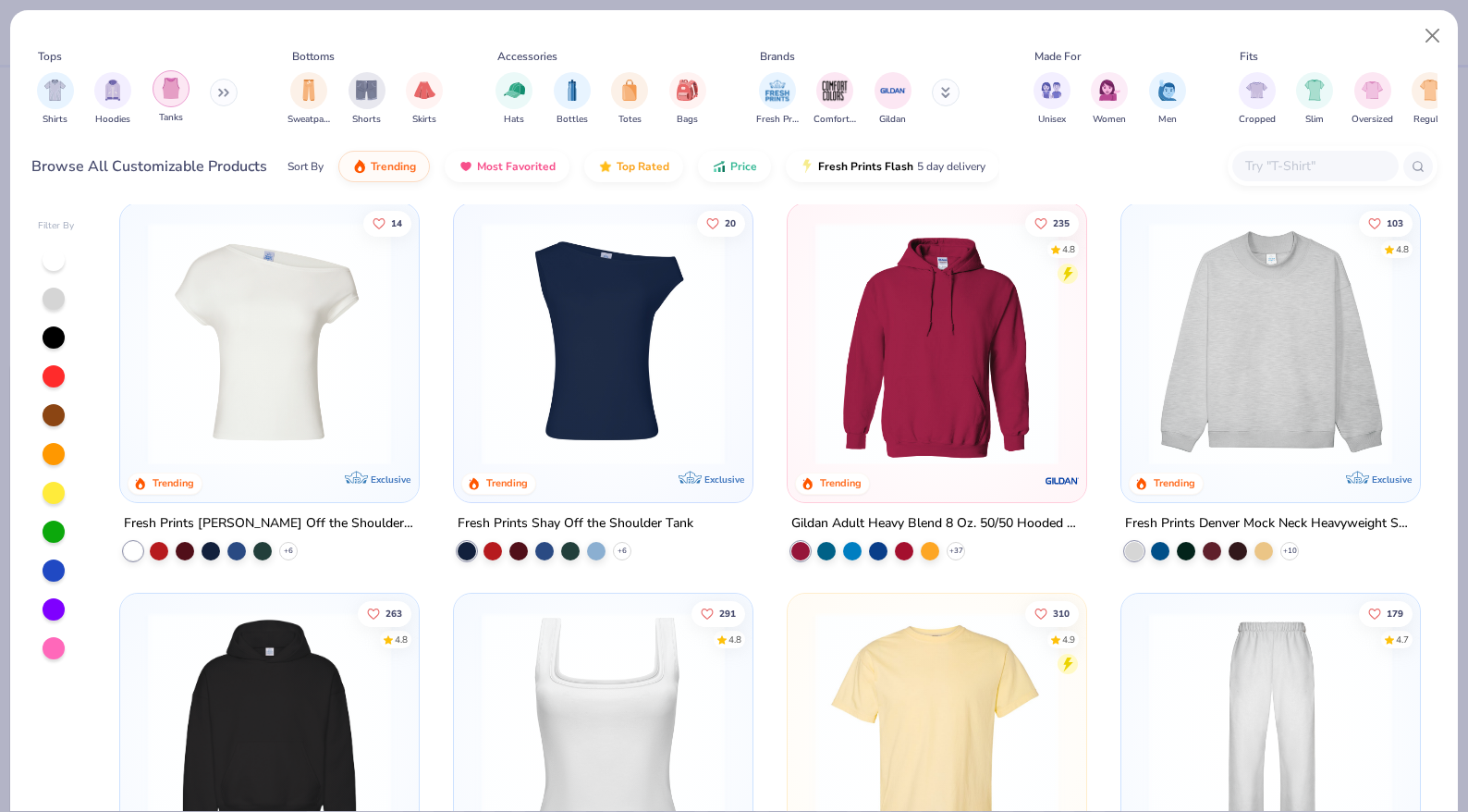
click at [168, 91] on img "filter for Tanks" at bounding box center [171, 88] width 20 height 21
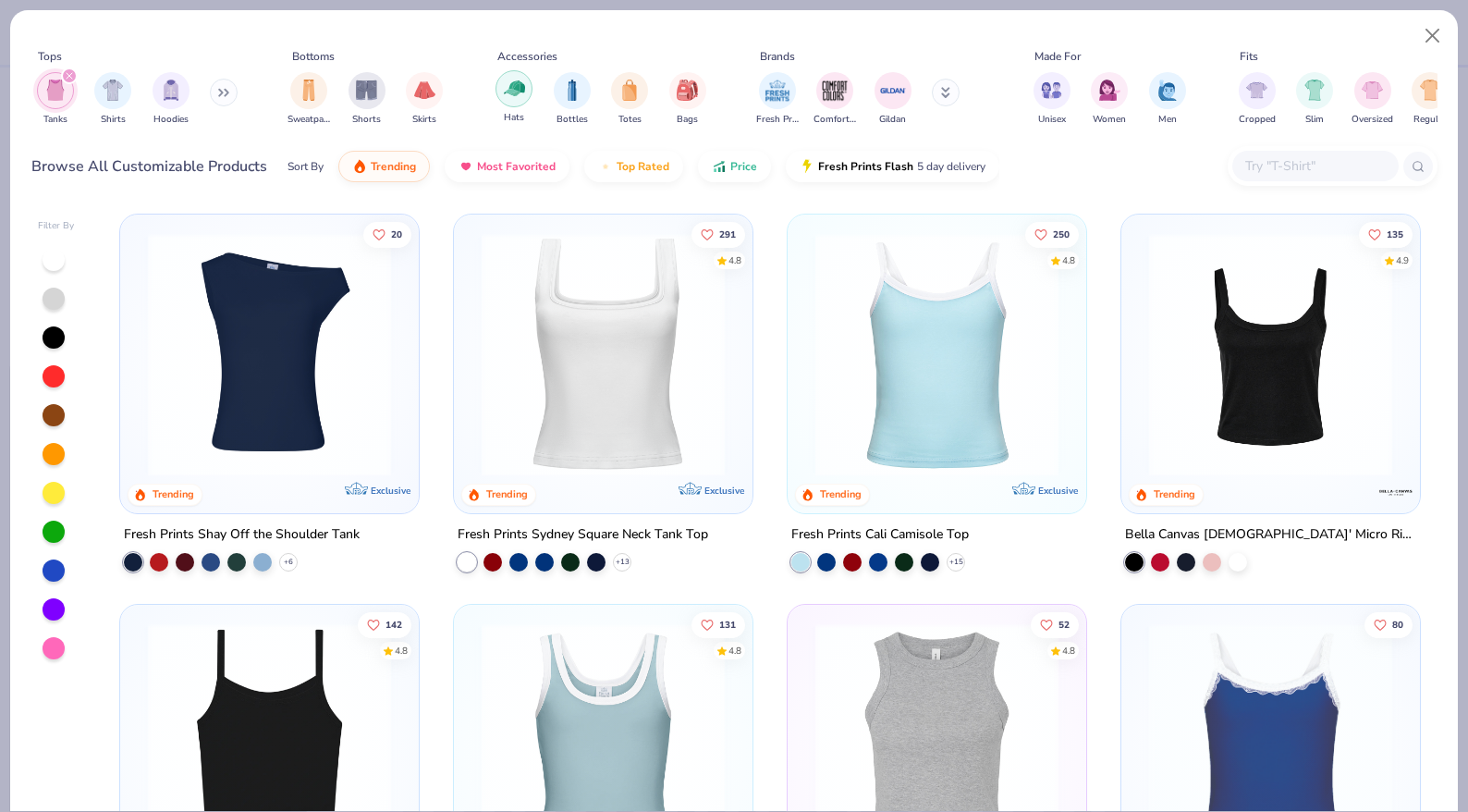
click at [518, 90] on img "filter for Hats" at bounding box center [515, 88] width 21 height 21
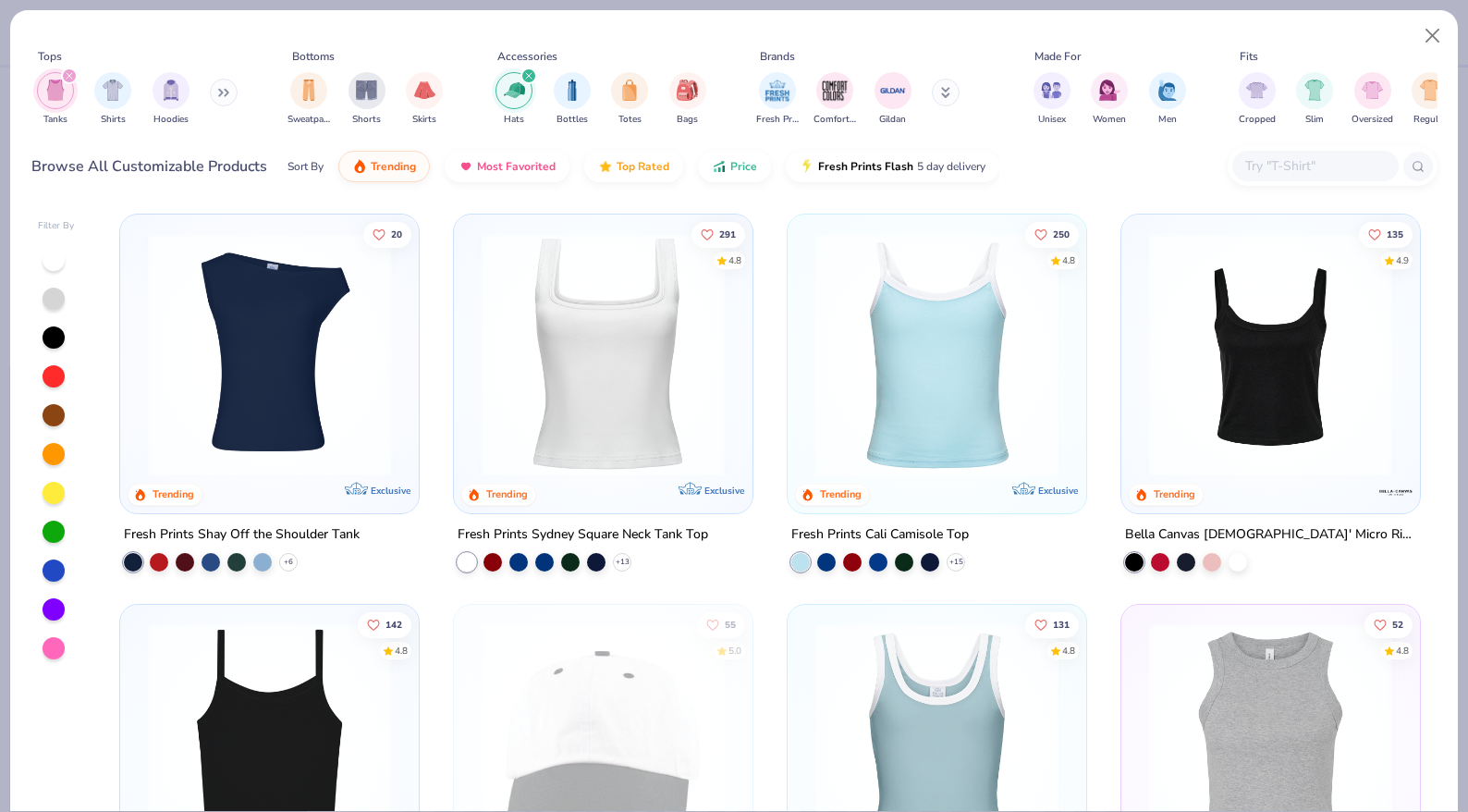
click at [52, 100] on img "filter for Tanks" at bounding box center [55, 90] width 20 height 21
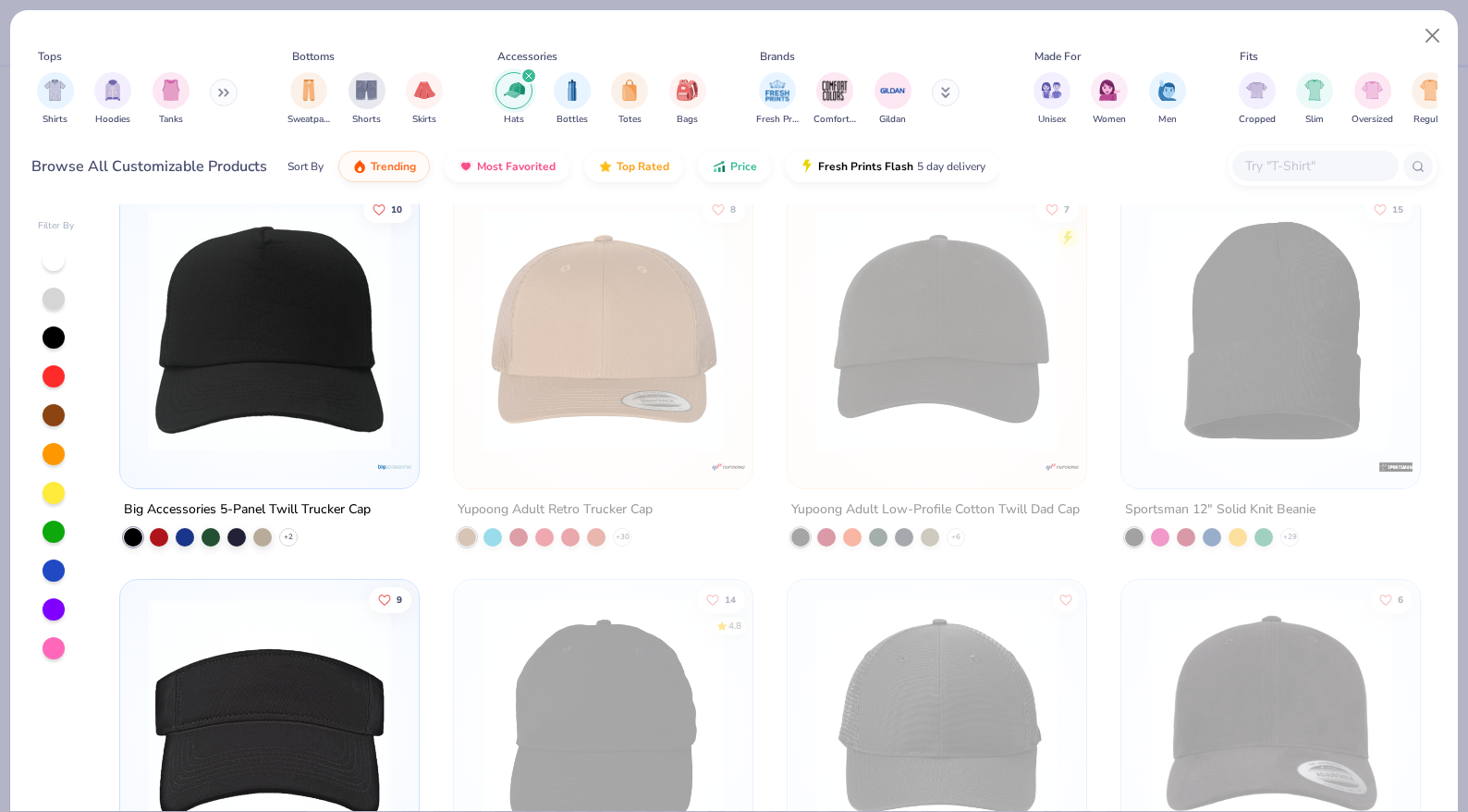
scroll to position [234, 0]
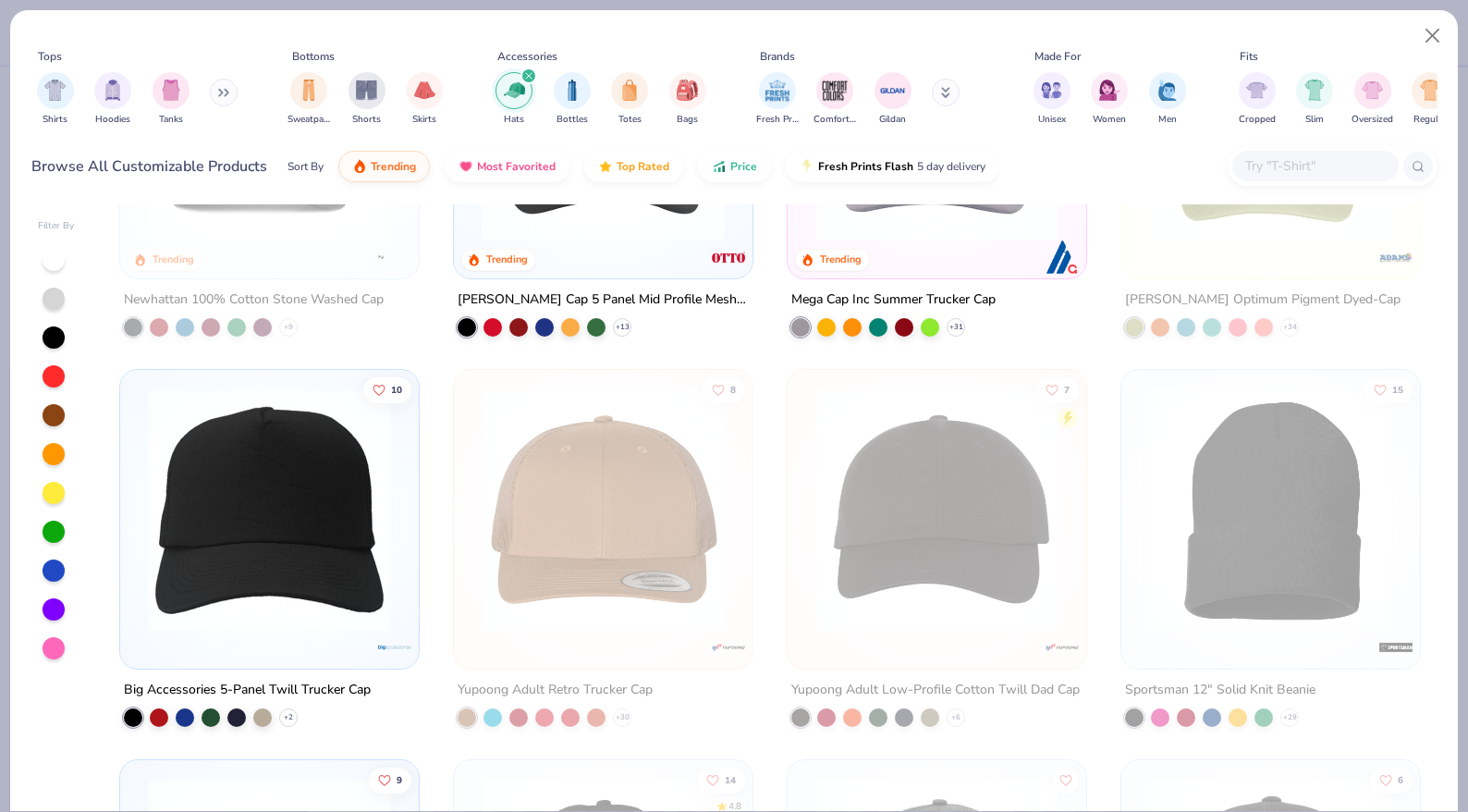
click at [222, 84] on button at bounding box center [223, 91] width 28 height 28
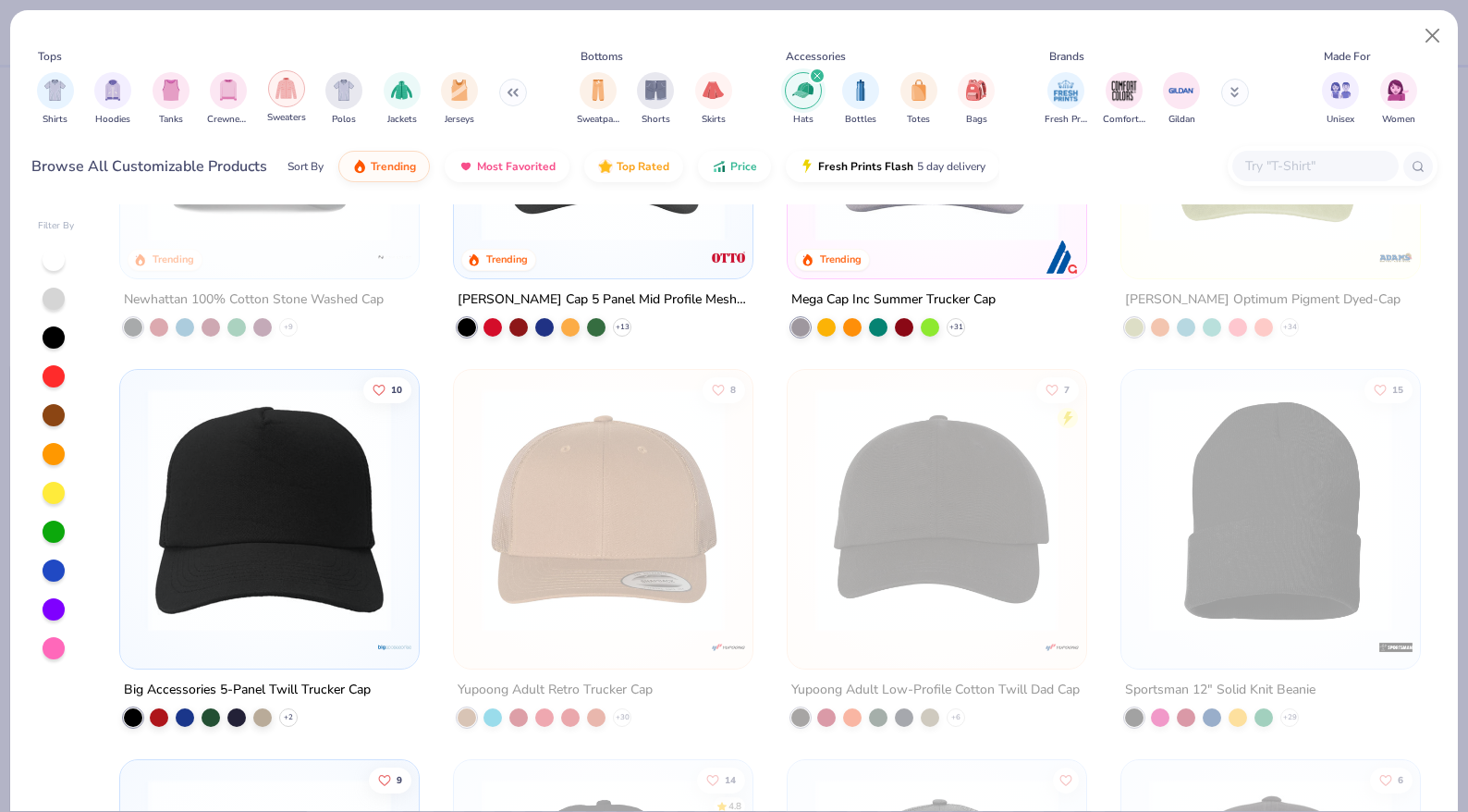
click at [283, 93] on img "filter for Sweaters" at bounding box center [286, 88] width 21 height 21
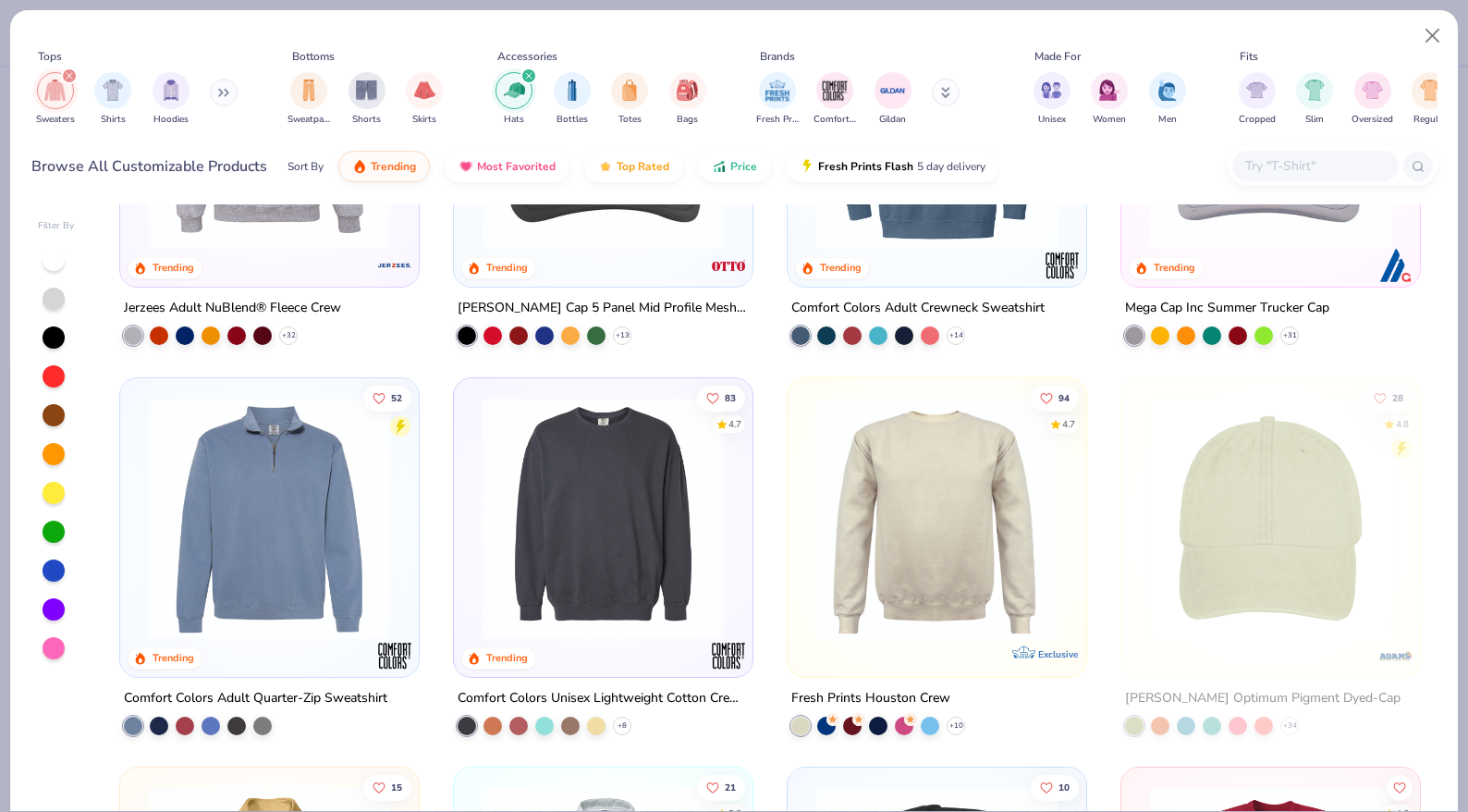
scroll to position [625, 0]
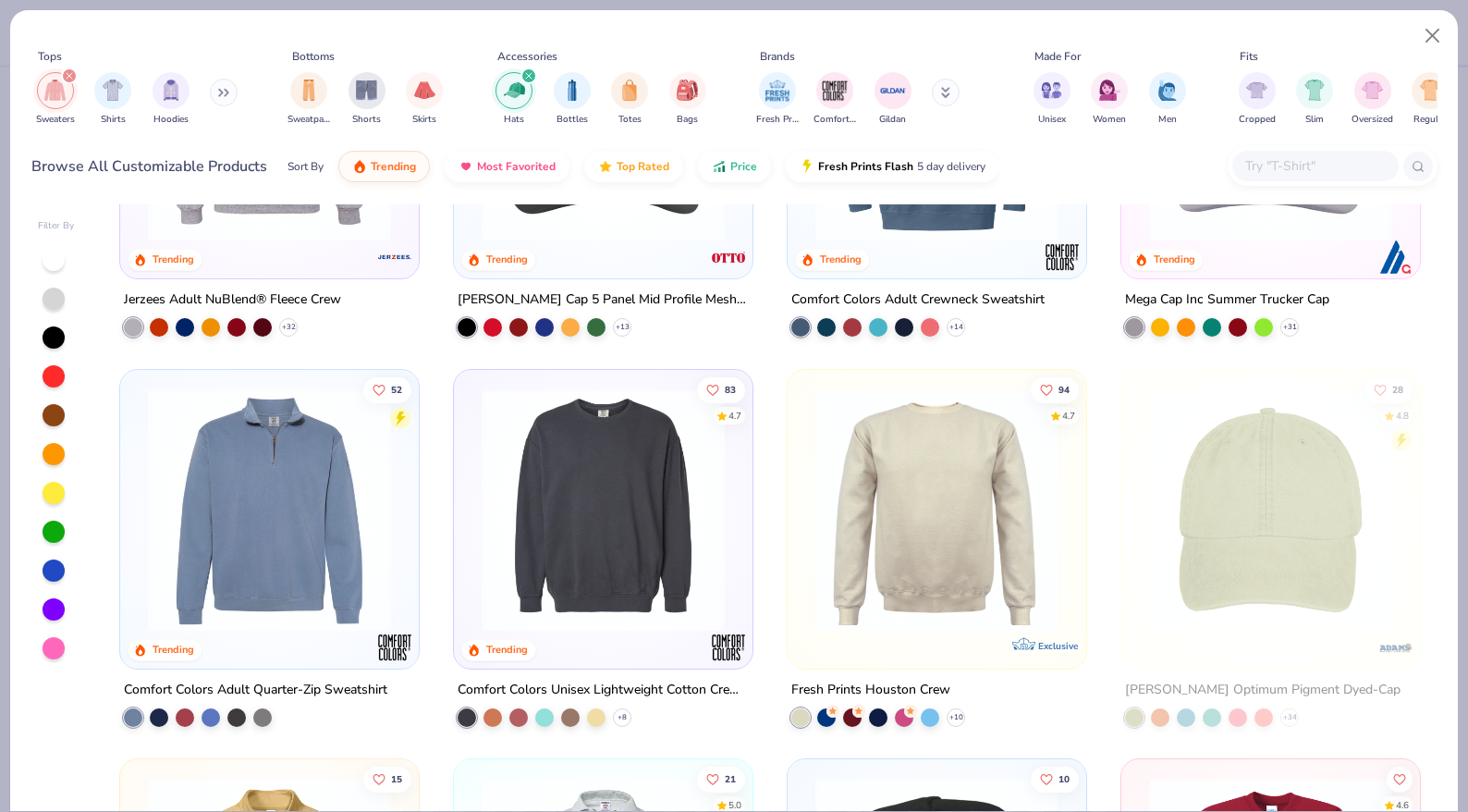
click at [234, 88] on button at bounding box center [223, 91] width 28 height 28
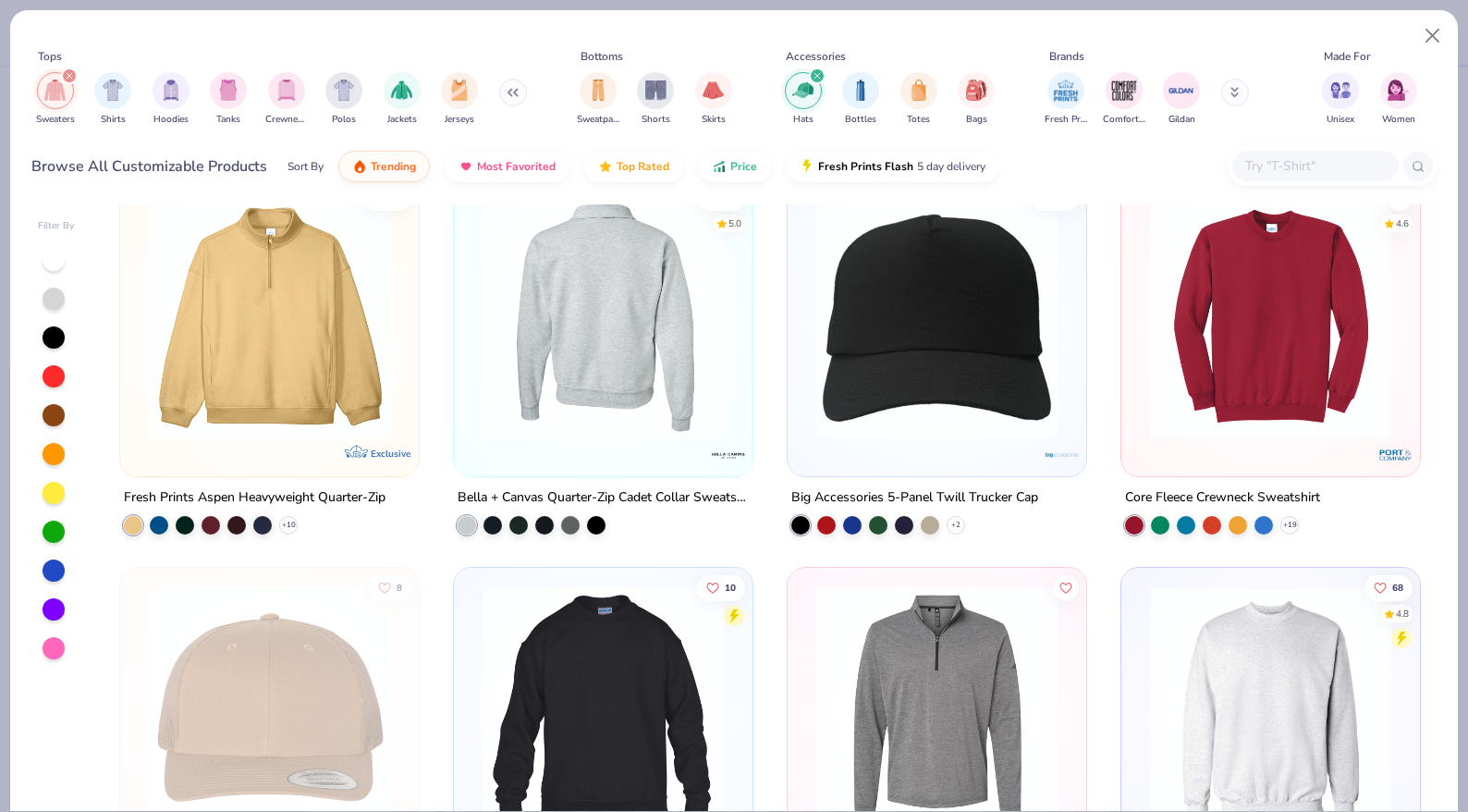
scroll to position [1232, 0]
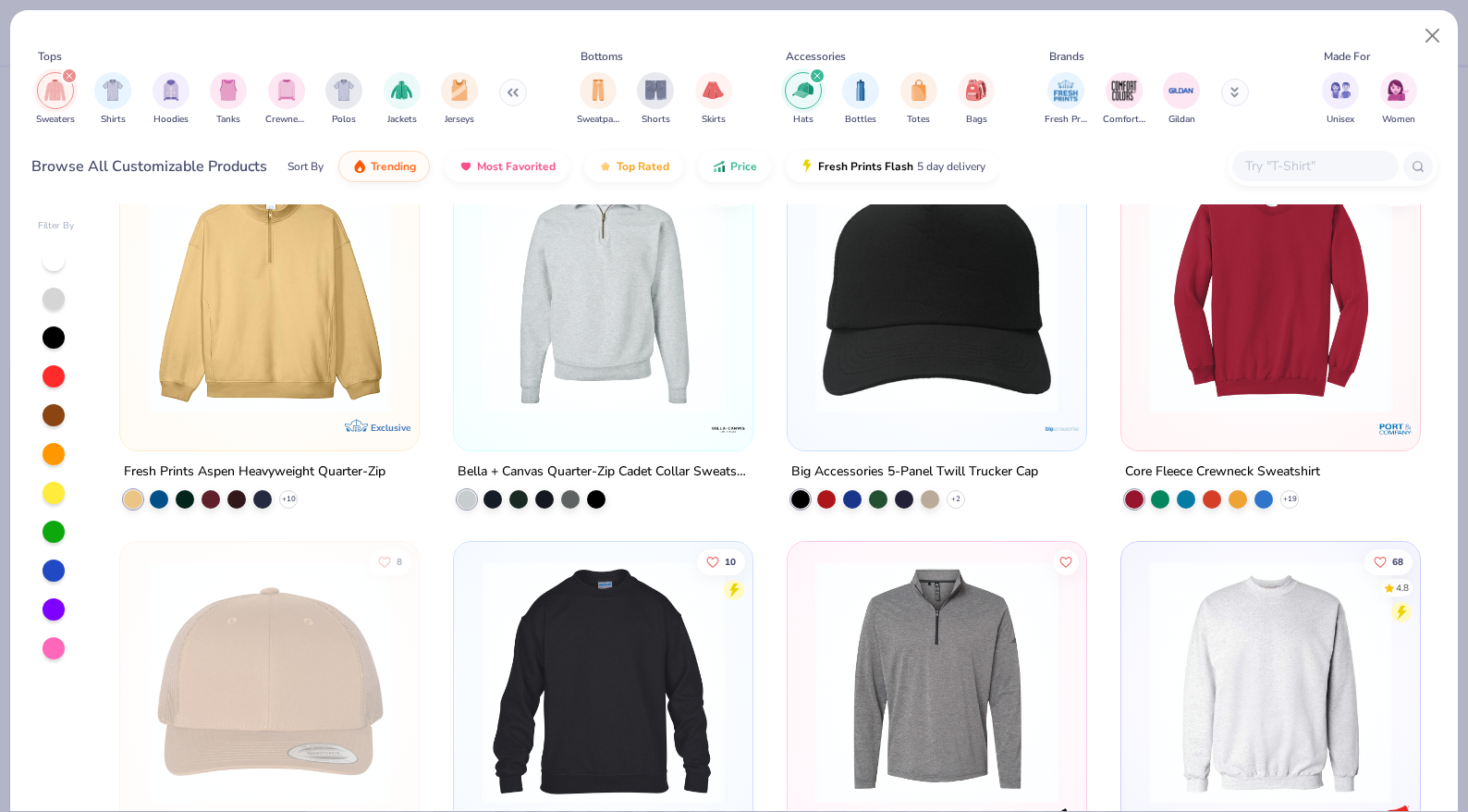
click at [329, 347] on img at bounding box center [270, 291] width 262 height 243
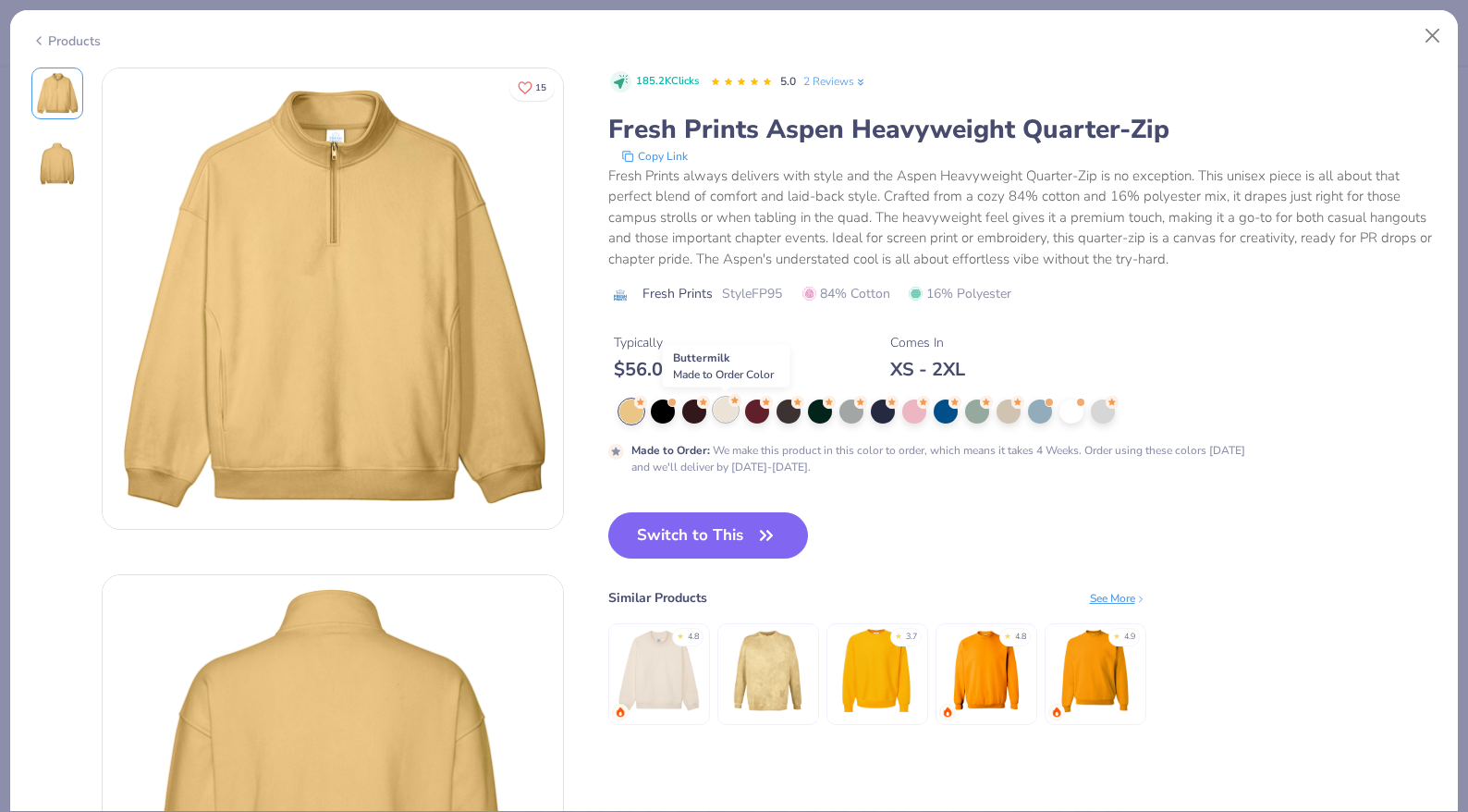
click at [732, 416] on div at bounding box center [725, 409] width 24 height 24
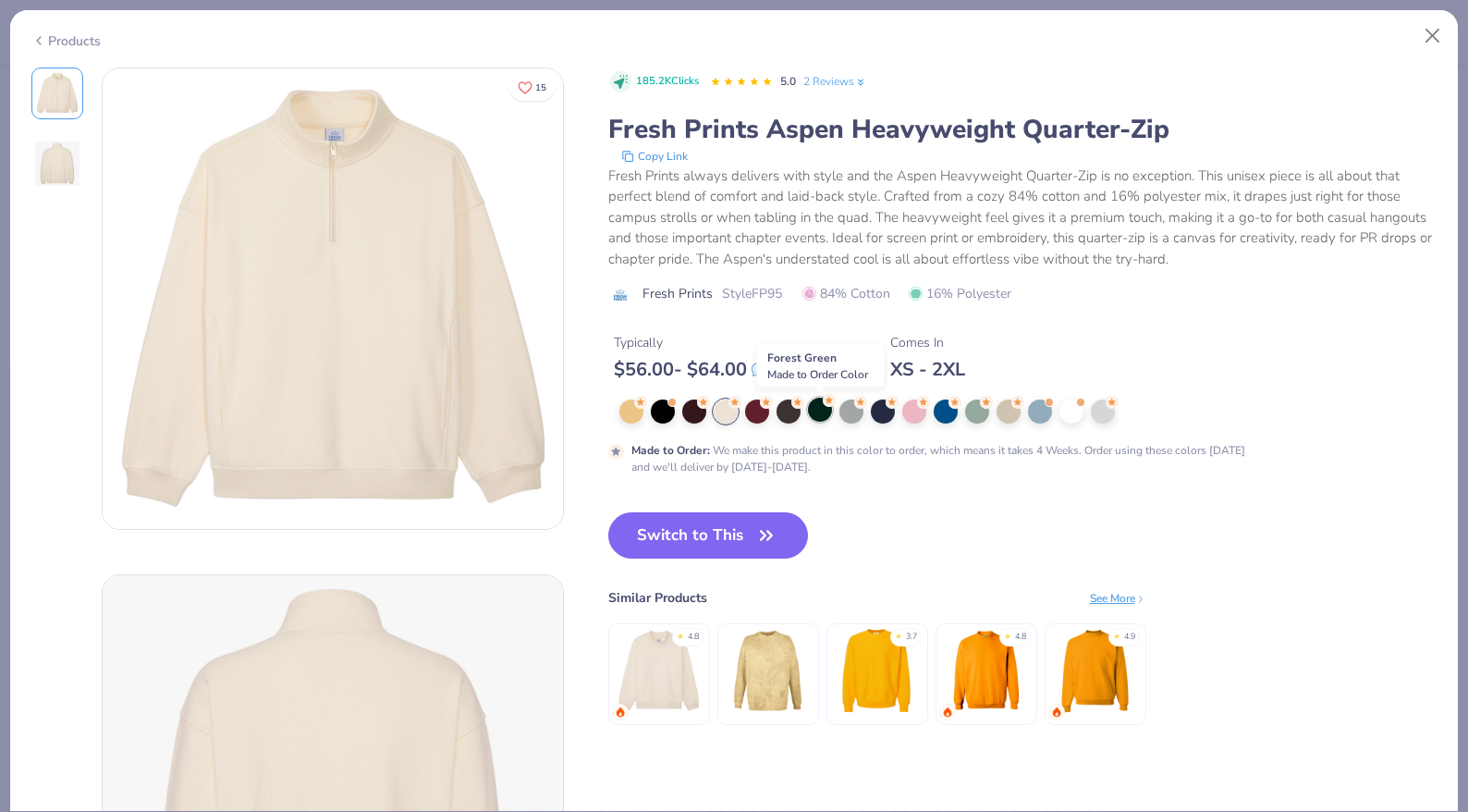
click at [819, 412] on div at bounding box center [820, 409] width 24 height 24
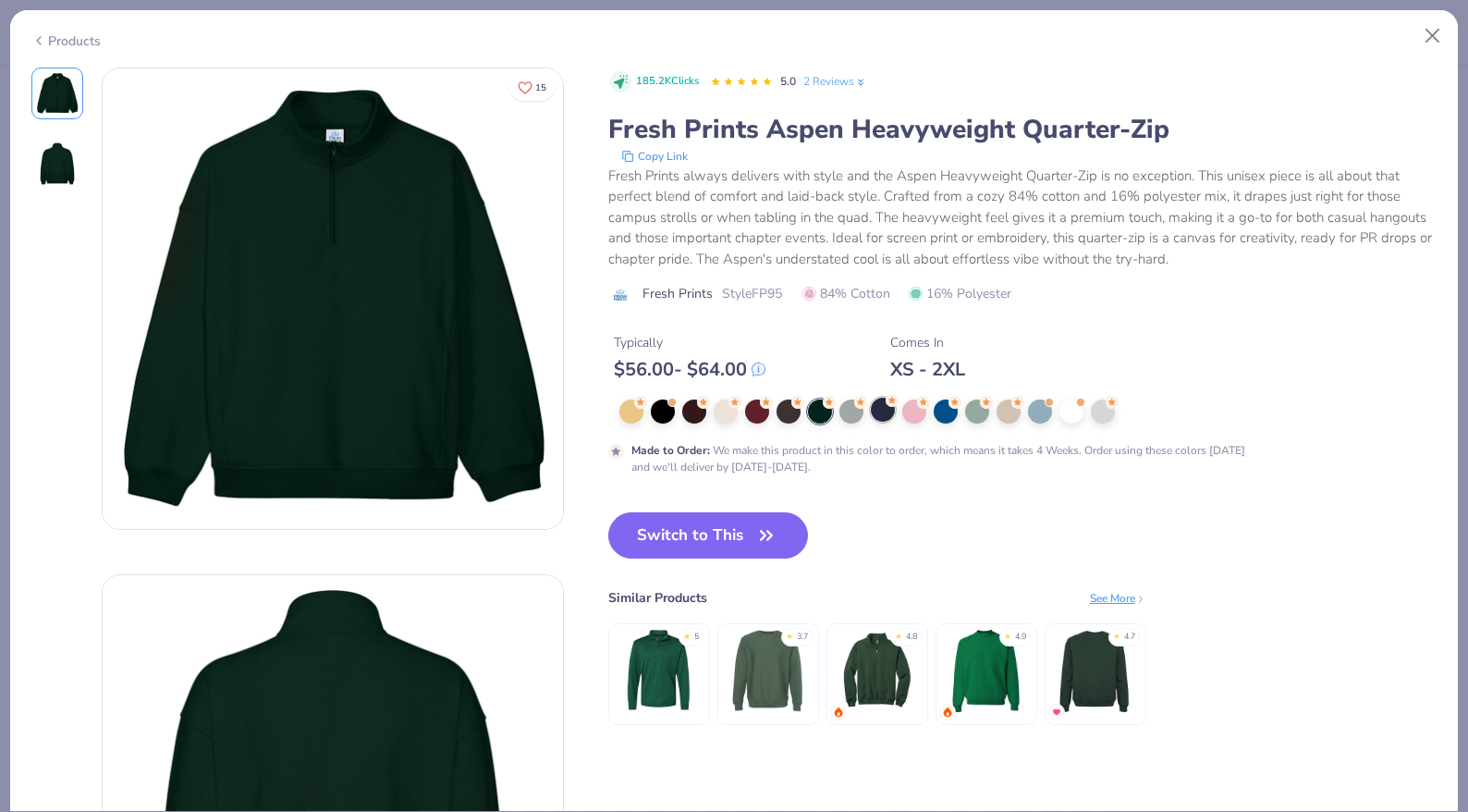
click at [885, 410] on div at bounding box center [883, 409] width 24 height 24
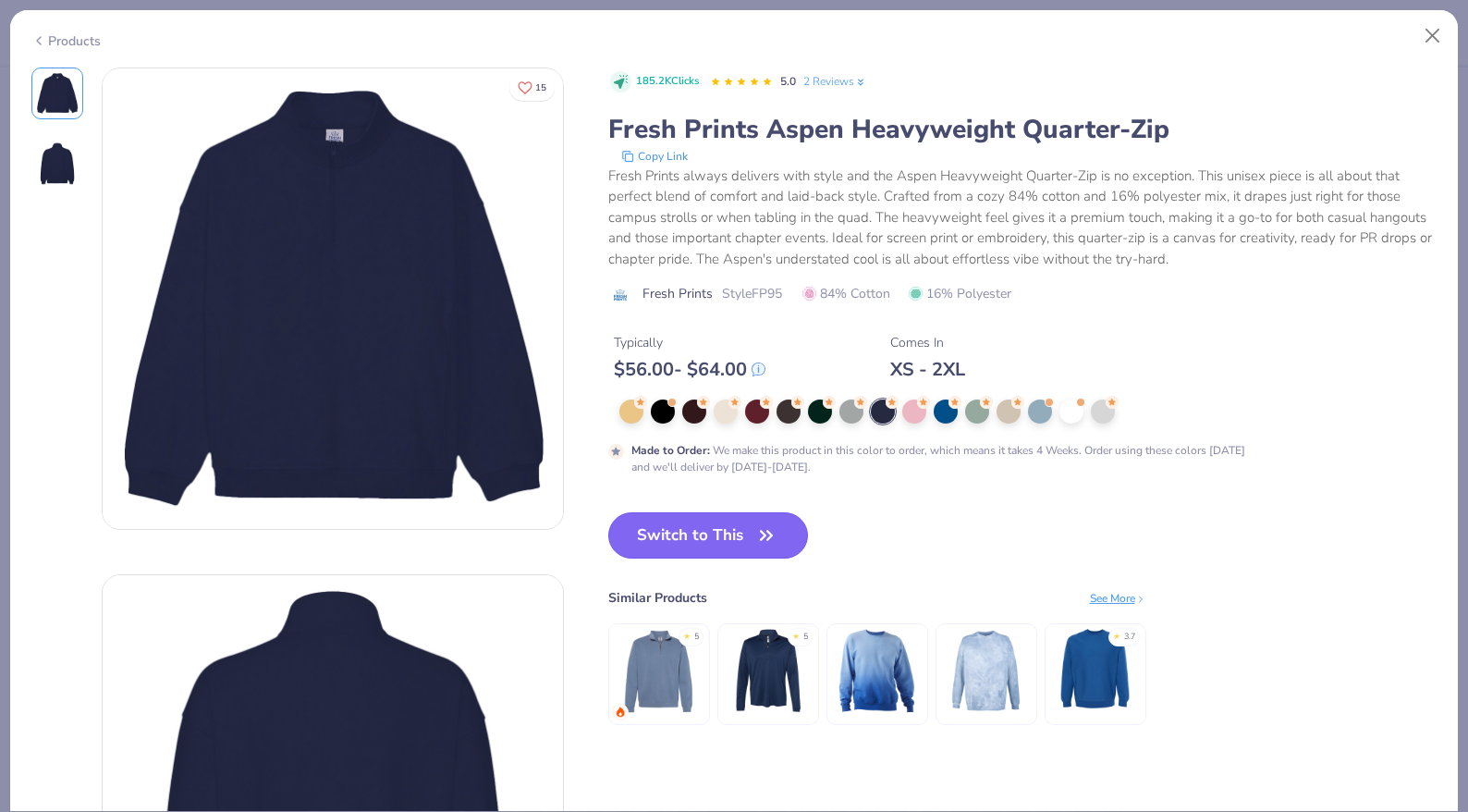
click at [717, 534] on button "Switch to This" at bounding box center [708, 535] width 201 height 47
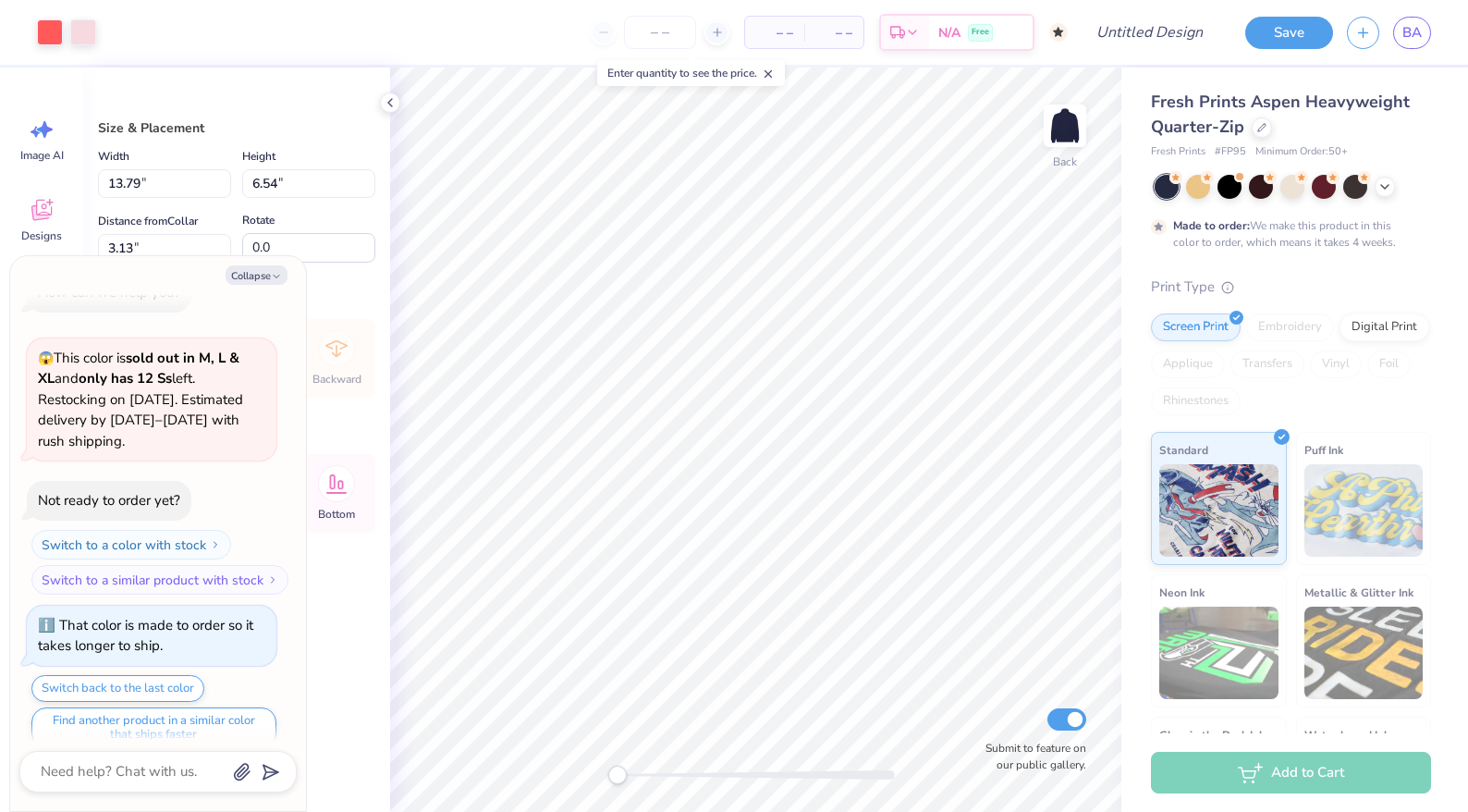
type textarea "x"
type input "8.76"
type input "4.16"
type textarea "x"
type input "0.92"
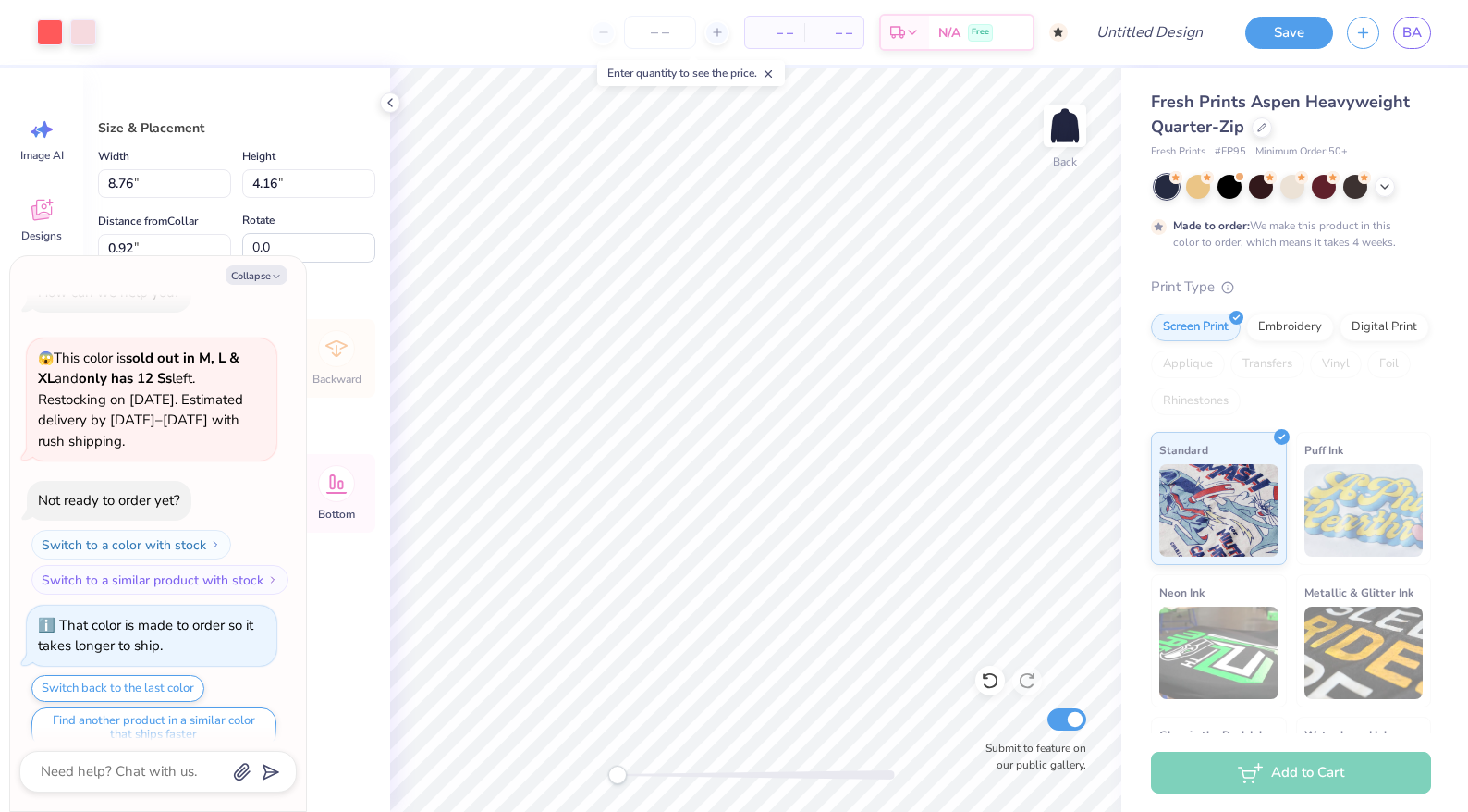
type textarea "x"
type input "3.00"
type textarea "x"
type input "7.28"
type input "3.45"
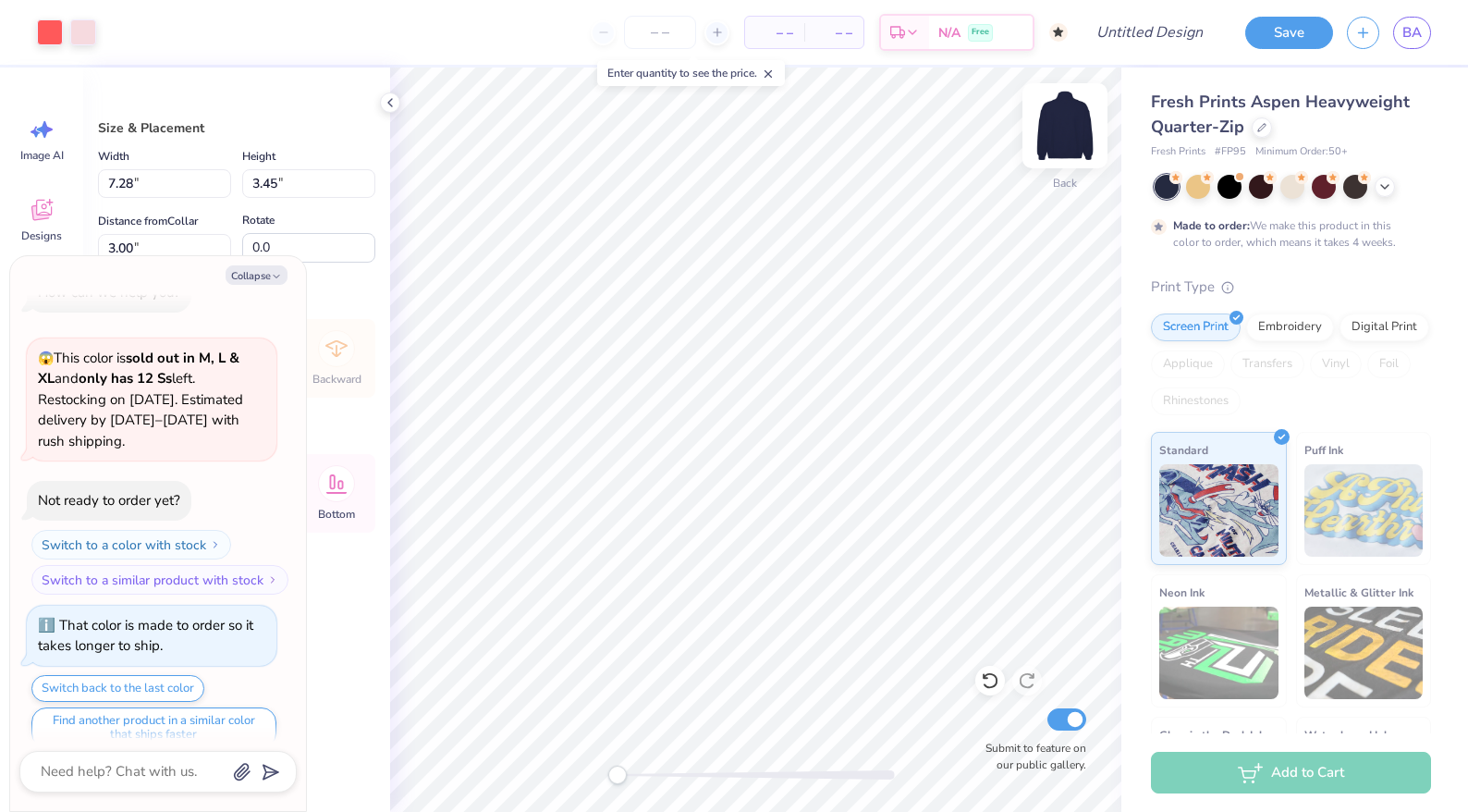
click at [1066, 121] on img at bounding box center [1066, 126] width 74 height 74
type textarea "x"
type input "14.71"
type input "6.98"
type input "3.02"
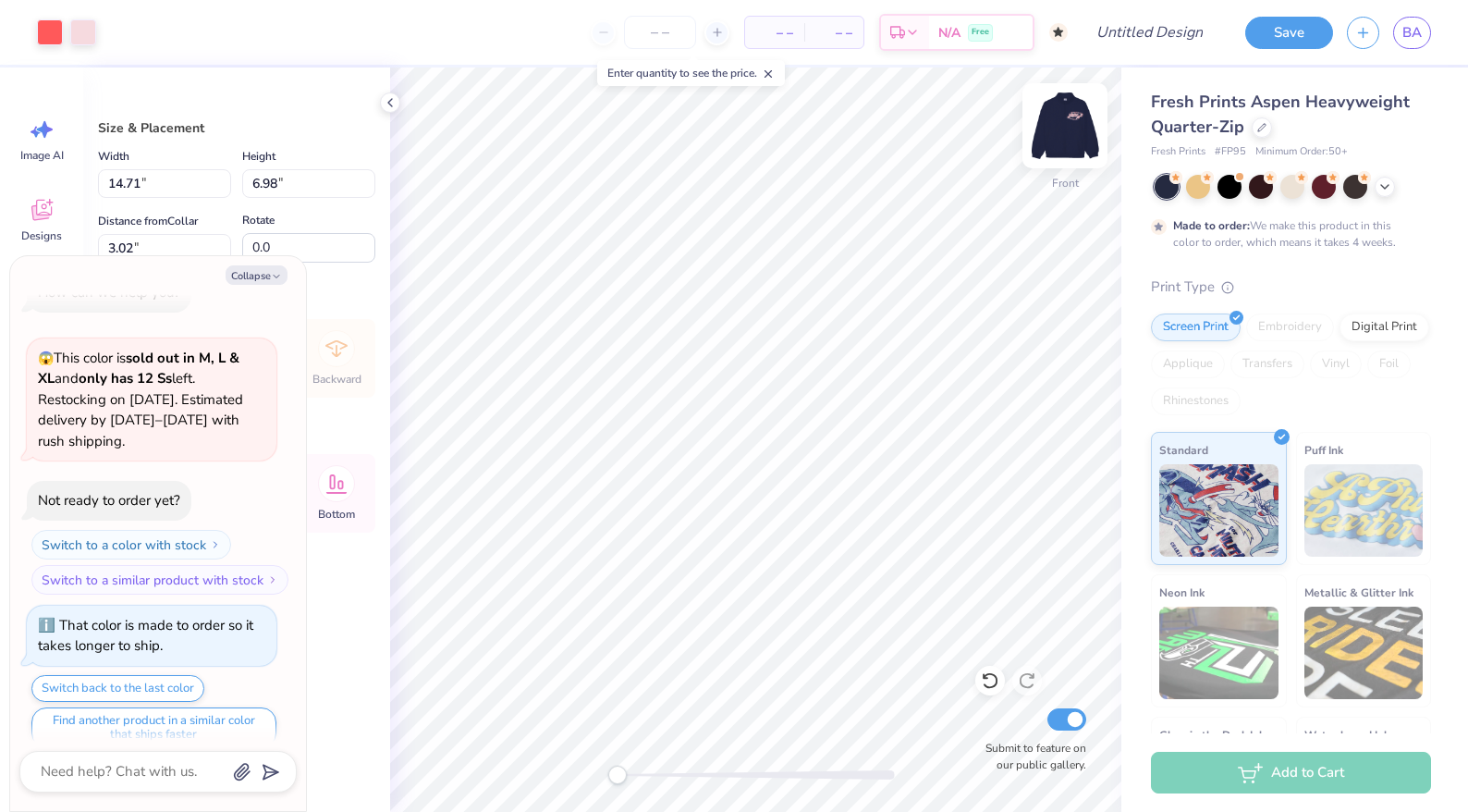
type textarea "x"
type input "4.62"
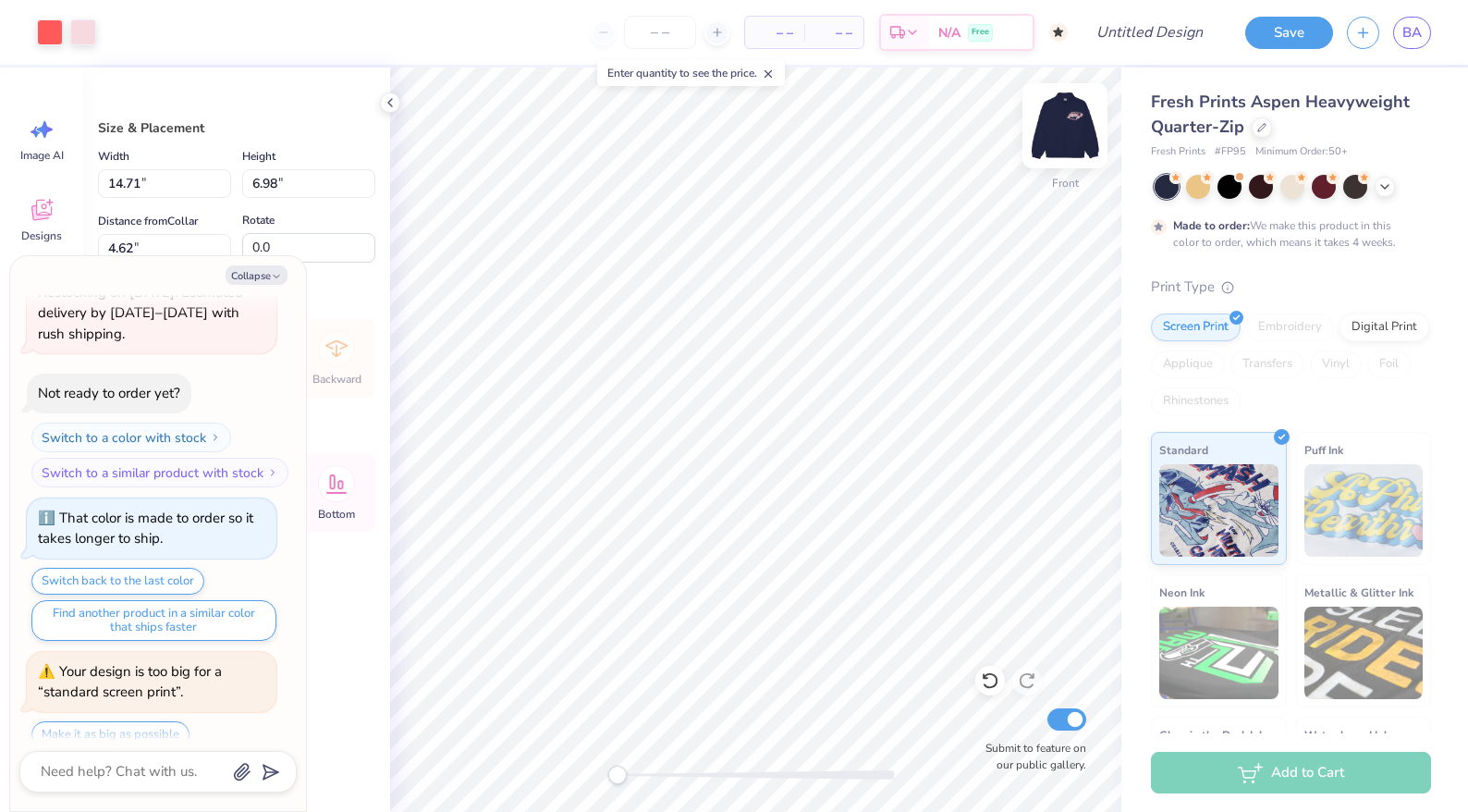
type textarea "x"
type input "4.78"
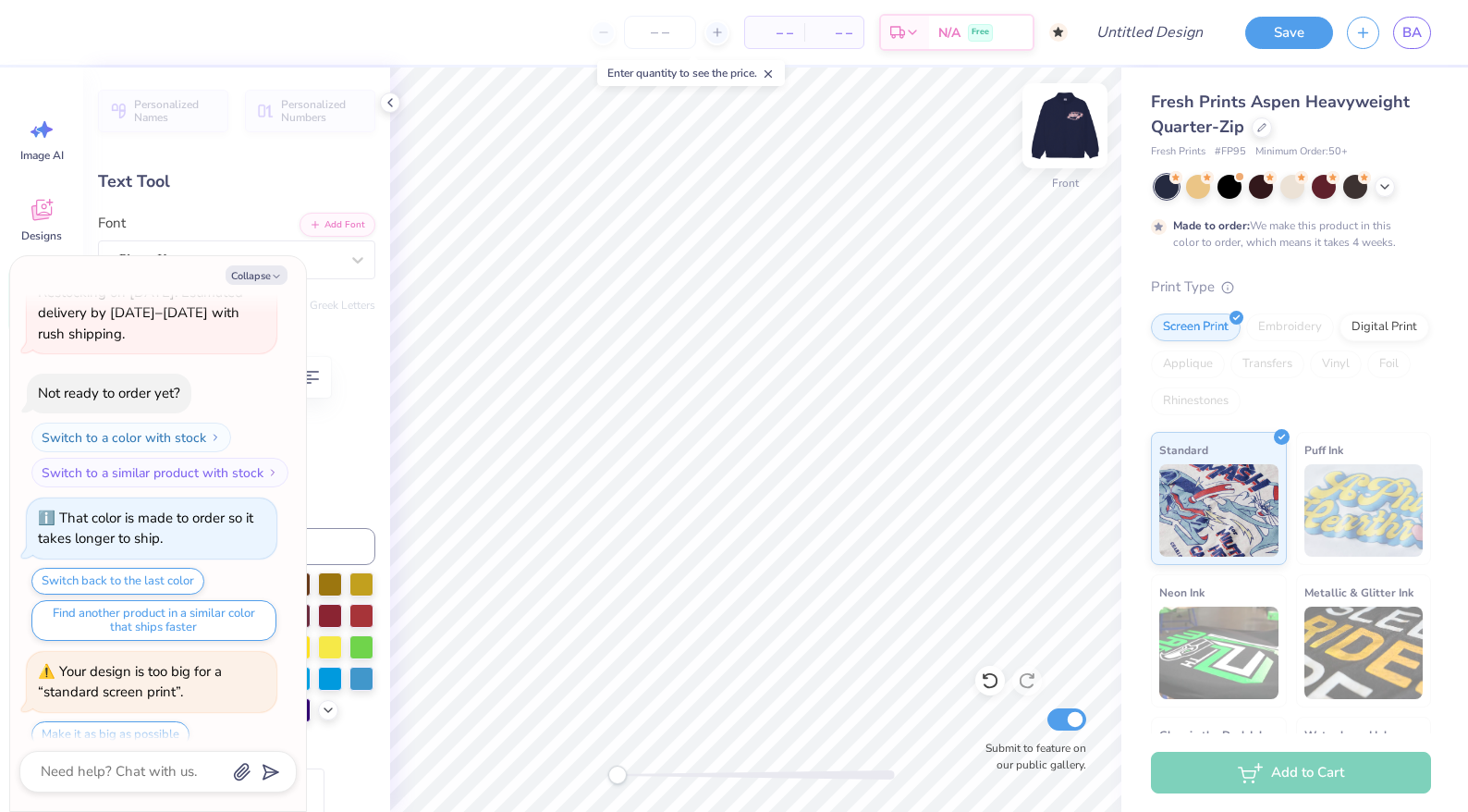
type textarea "x"
type input "11.58"
type input "1.80"
type input "8.00"
type textarea "x"
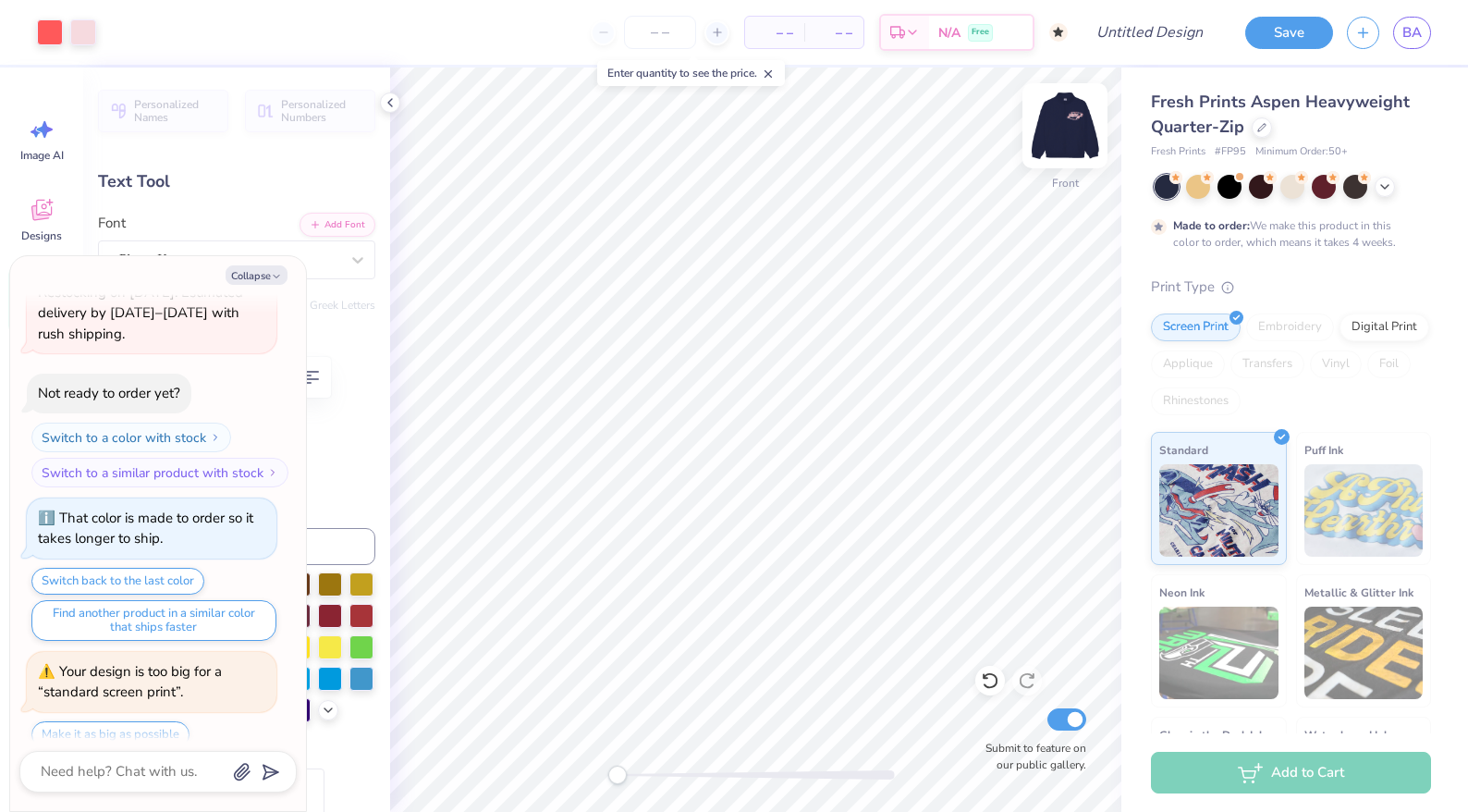
type input "3.44"
type input "2.08"
type input "9.27"
type textarea "x"
type input "11.58"
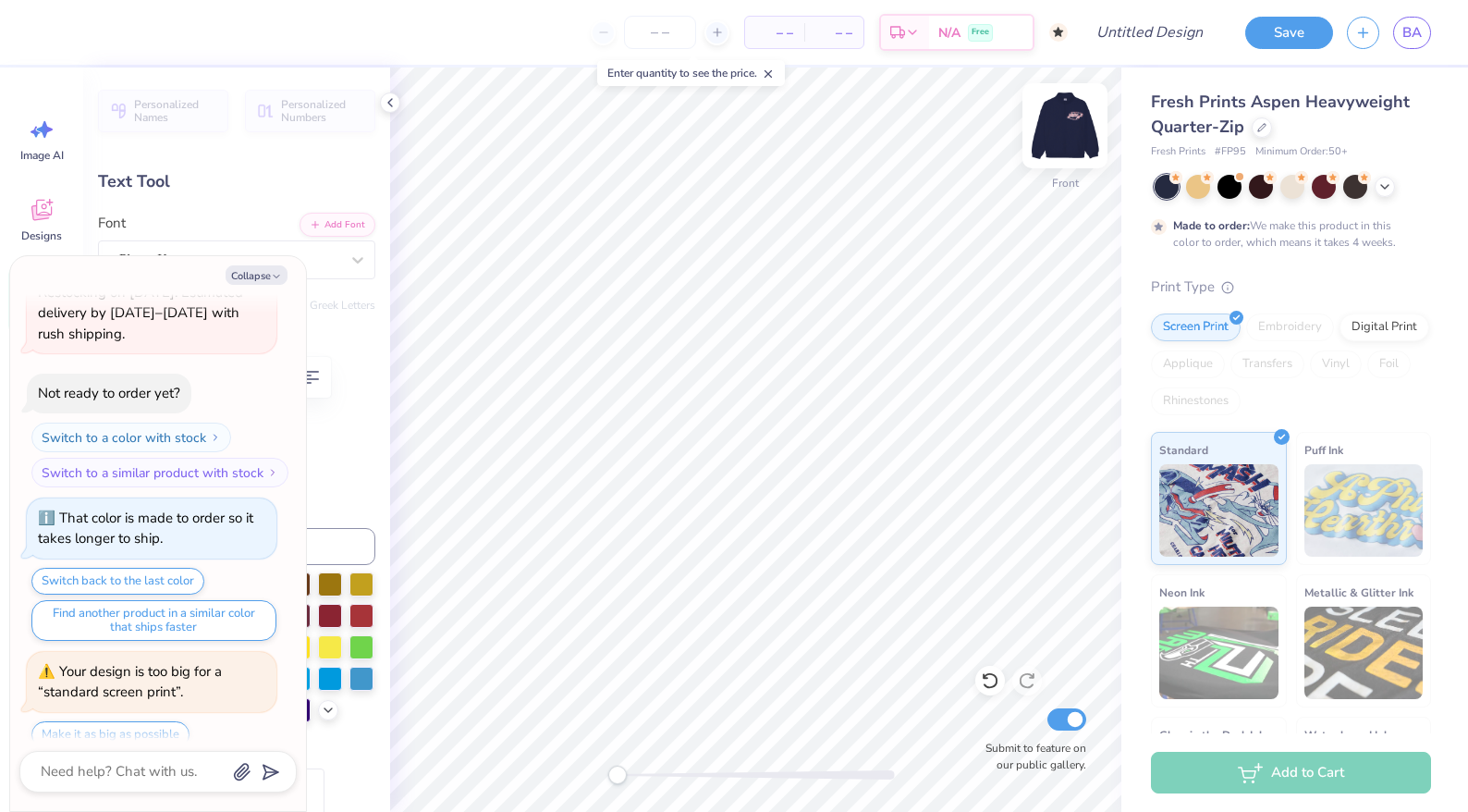
type input "1.80"
type input "7.71"
type textarea "x"
type input "12.03"
type input "1.87"
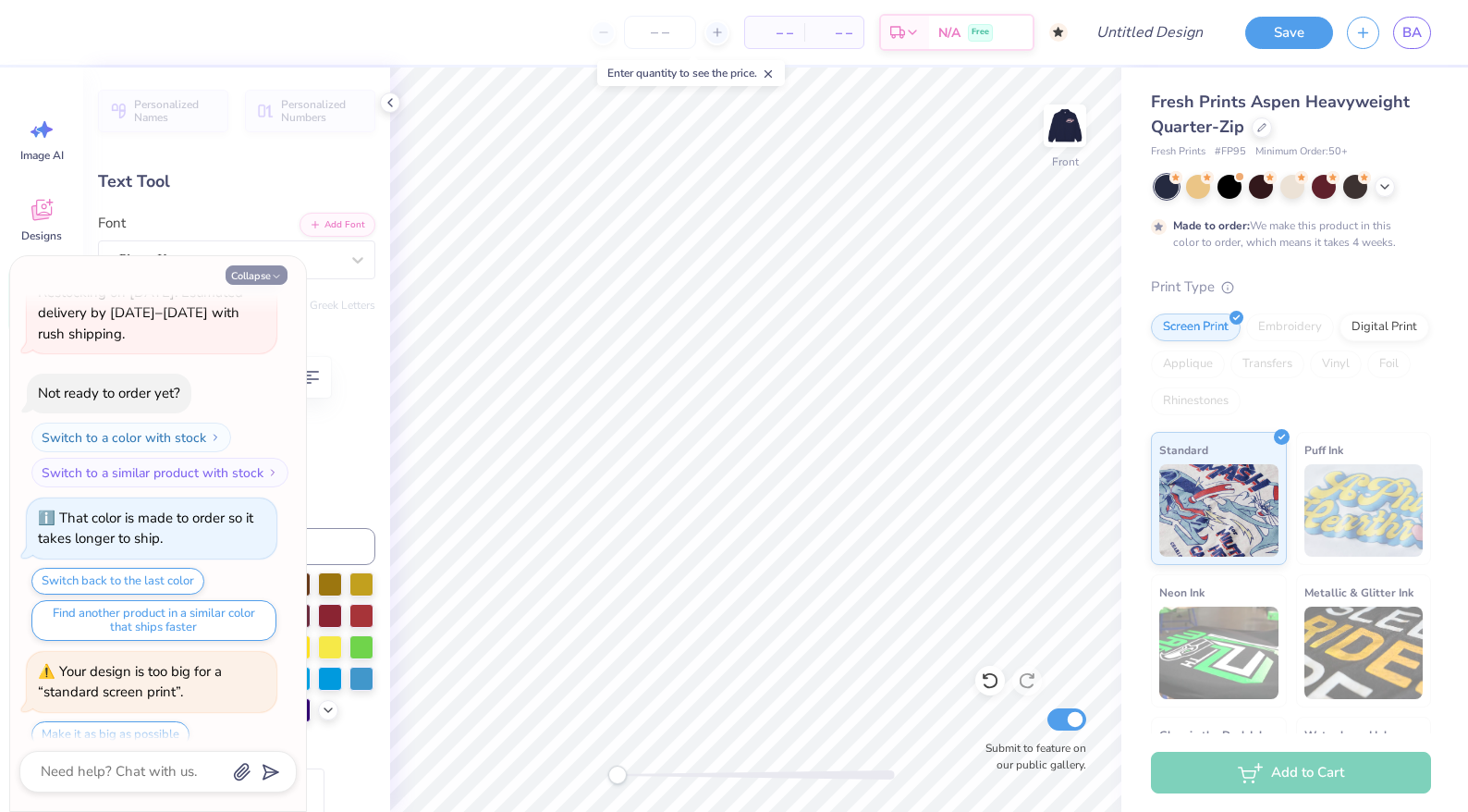
click at [267, 274] on button "Collapse" at bounding box center [256, 274] width 62 height 19
type textarea "x"
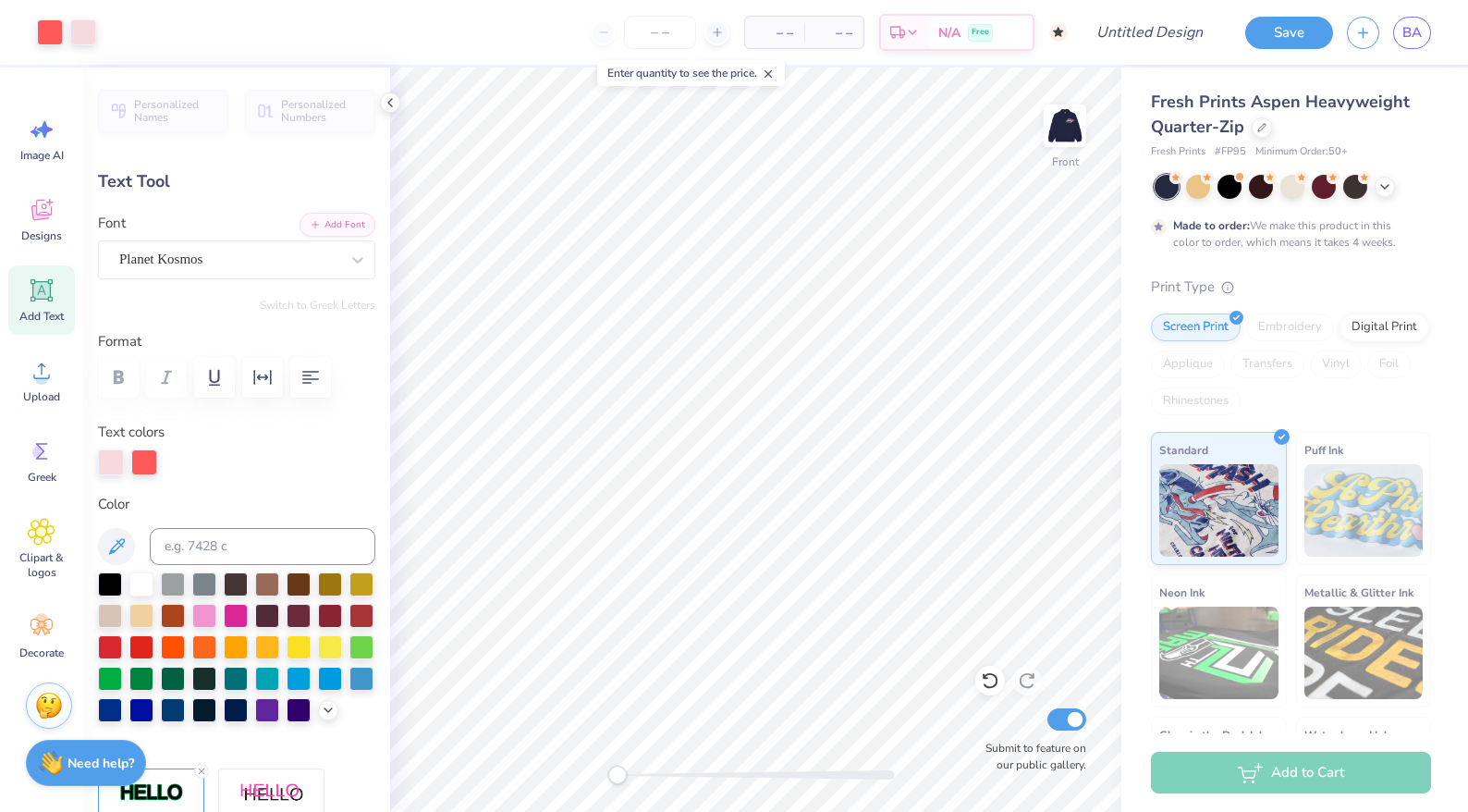
type input "8.00"
type input "11.55"
type input "1.80"
type input "7.64"
type input "3.44"
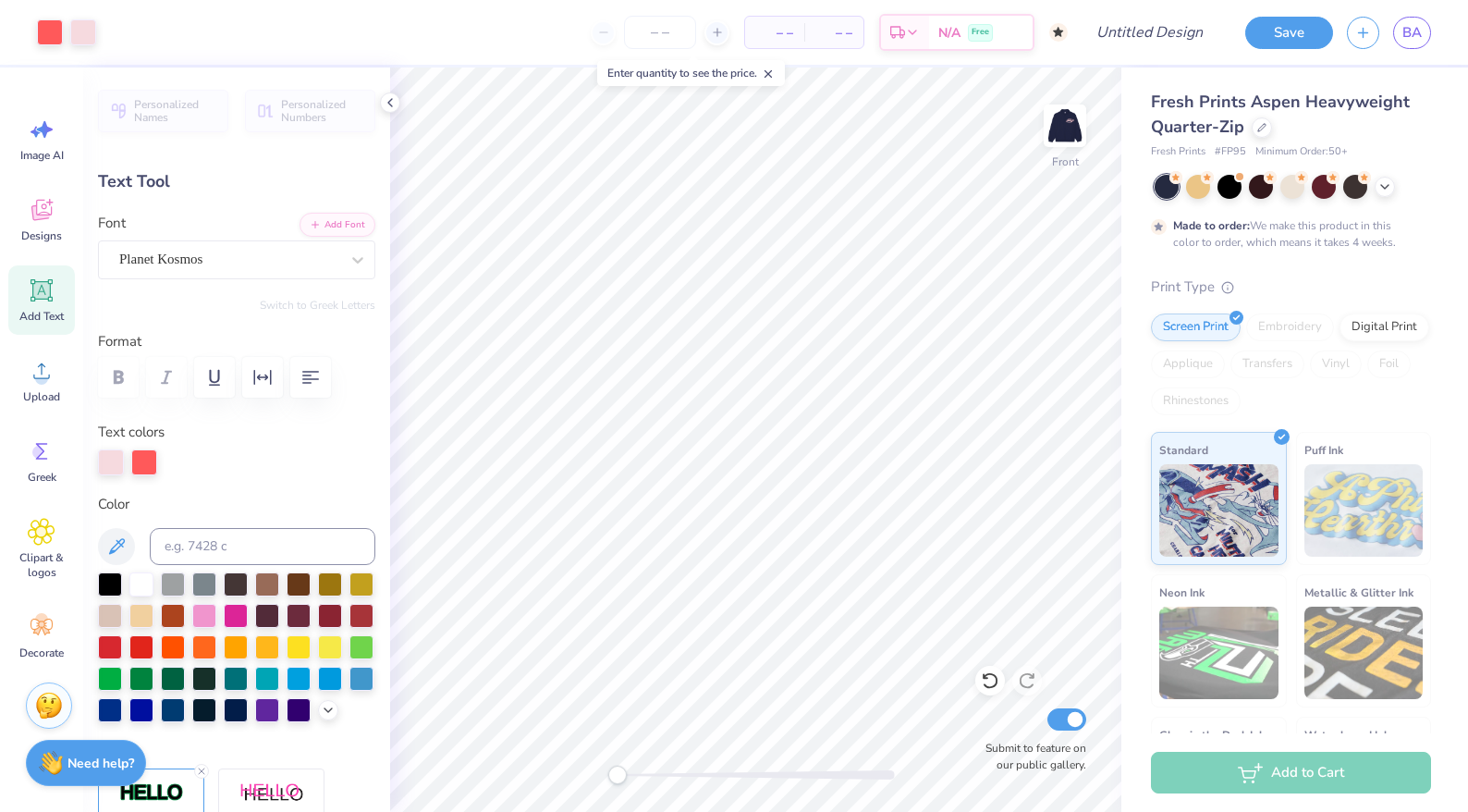
type input "2.08"
type input "9.51"
type input "11.90"
type input "1.85"
type input "7.95"
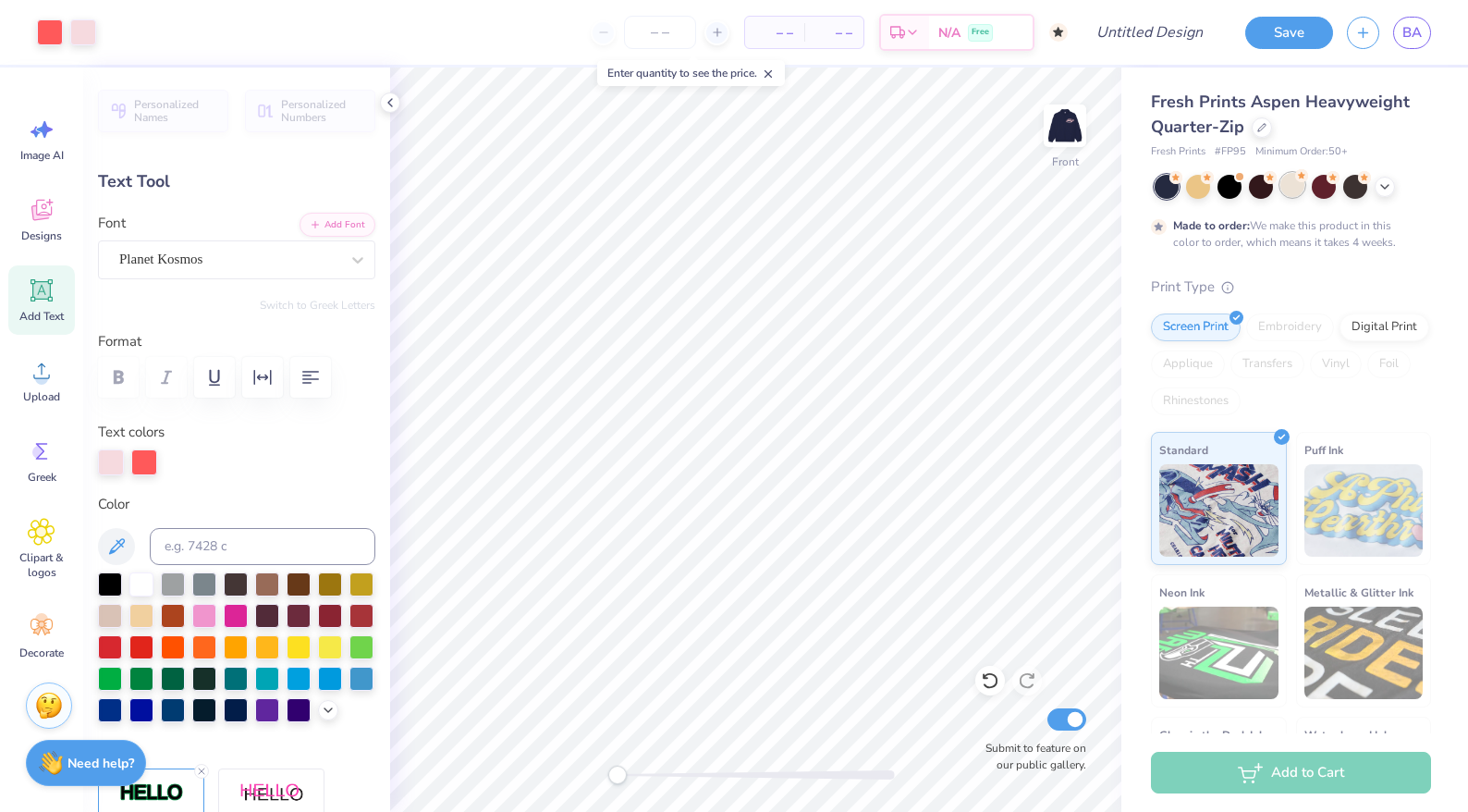
click at [1295, 194] on div at bounding box center [1293, 184] width 24 height 24
click at [1393, 186] on div at bounding box center [1384, 184] width 20 height 20
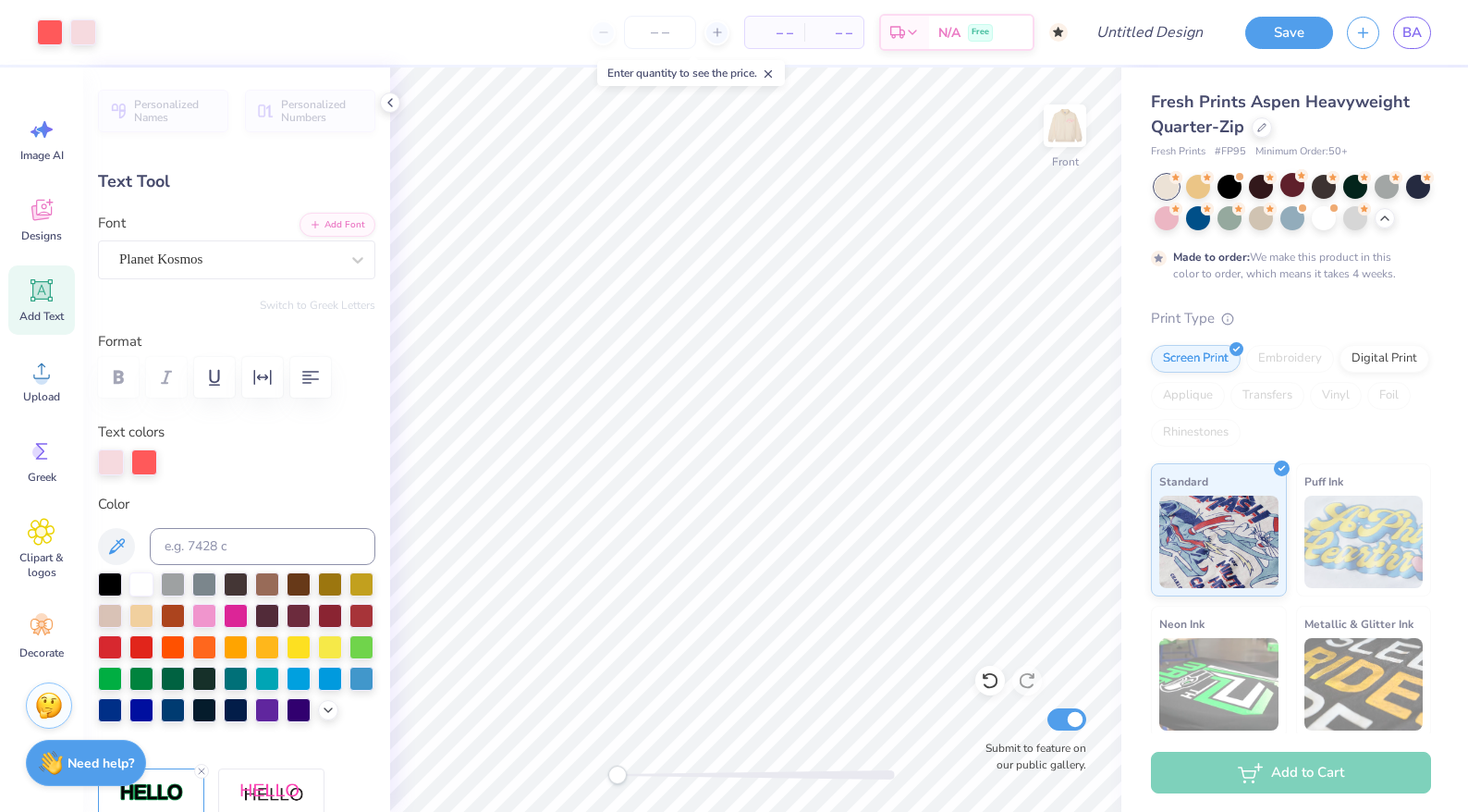
click at [1179, 224] on div at bounding box center [1294, 202] width 276 height 55
click at [1170, 221] on div at bounding box center [1167, 215] width 24 height 24
click at [1199, 223] on div at bounding box center [1198, 215] width 24 height 24
click at [1236, 220] on div at bounding box center [1230, 215] width 24 height 24
click at [1283, 220] on div at bounding box center [1293, 215] width 24 height 24
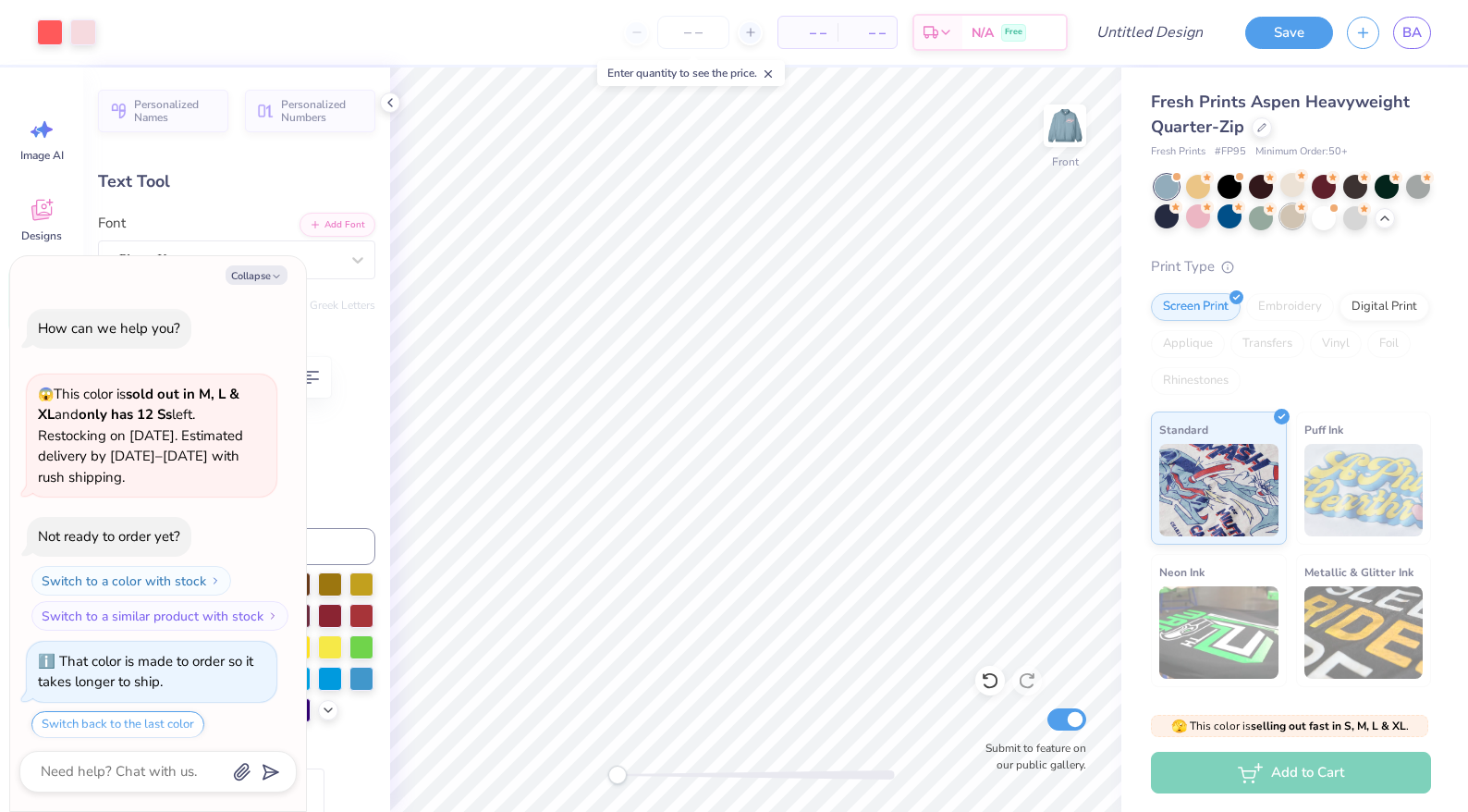
scroll to position [582, 0]
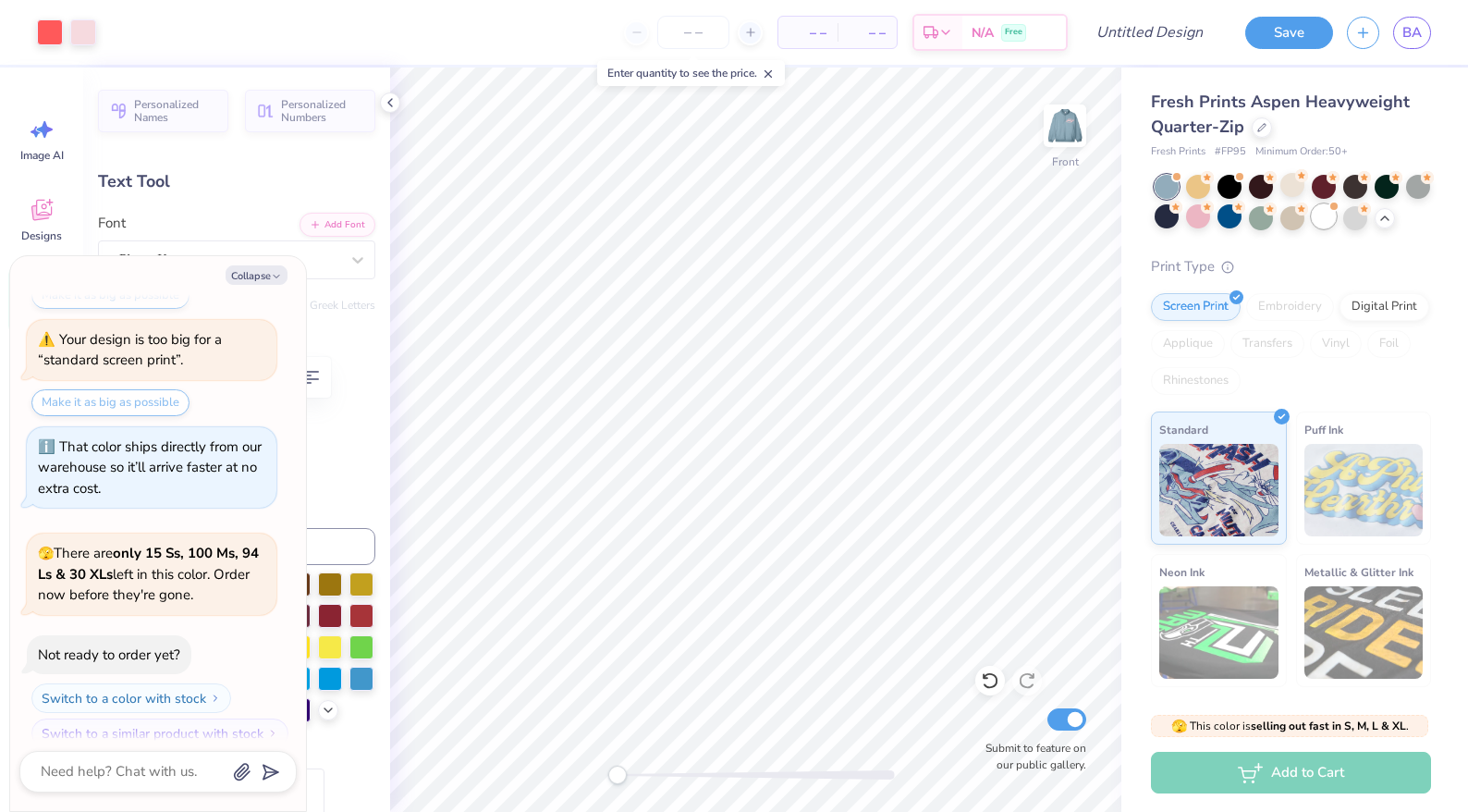
click at [1335, 222] on div at bounding box center [1324, 215] width 24 height 24
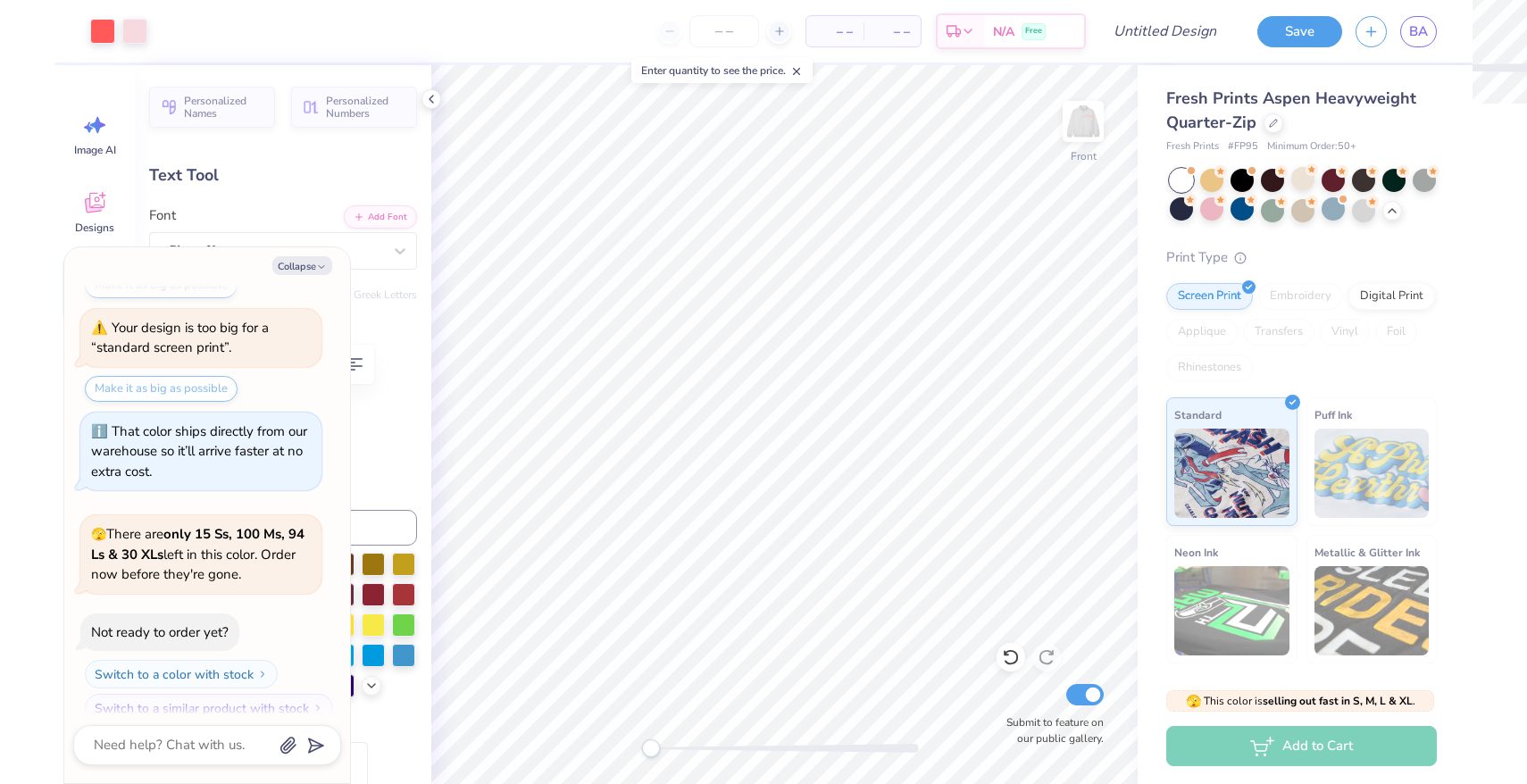
scroll to position [794, 0]
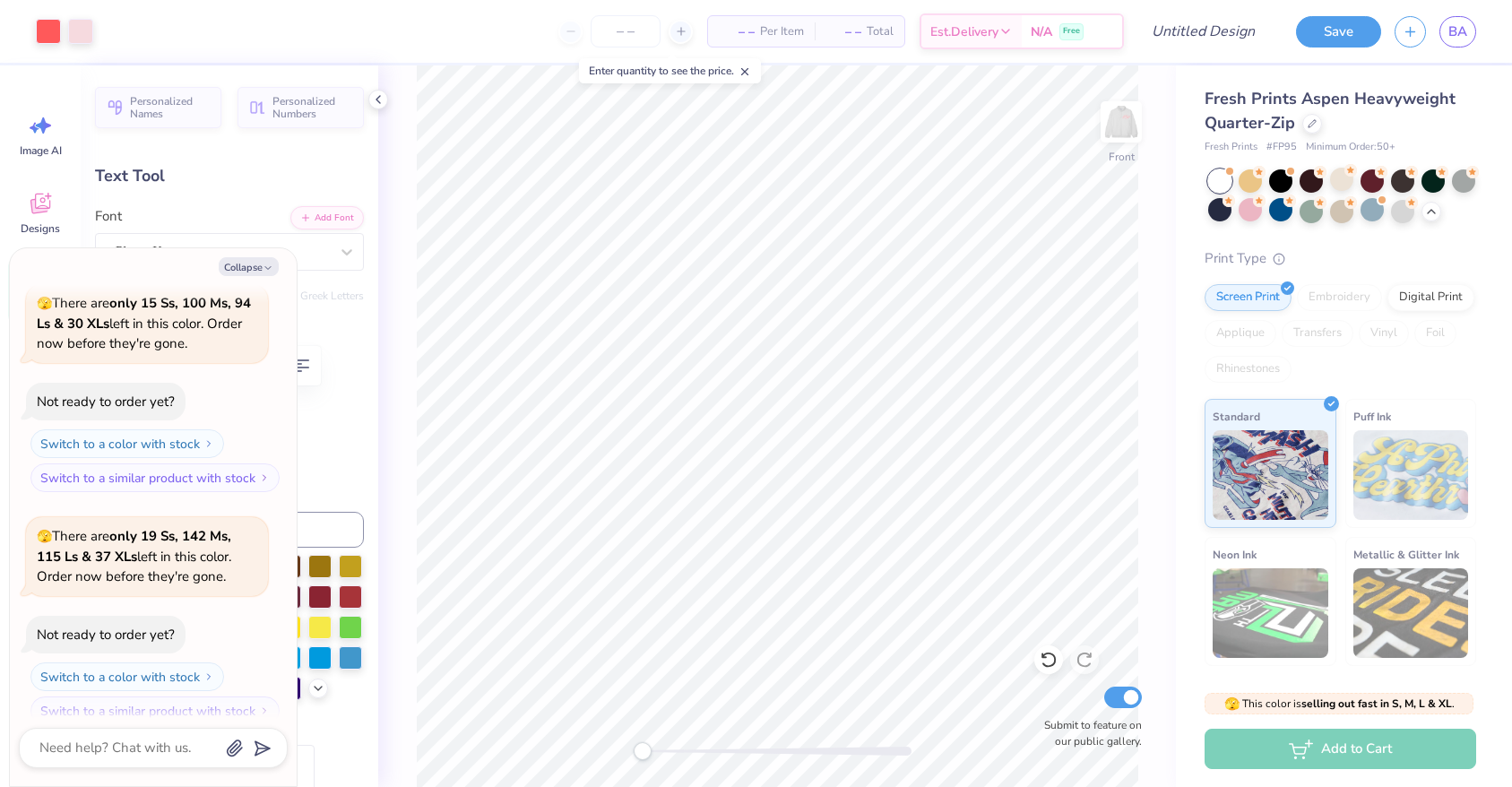
type textarea "x"
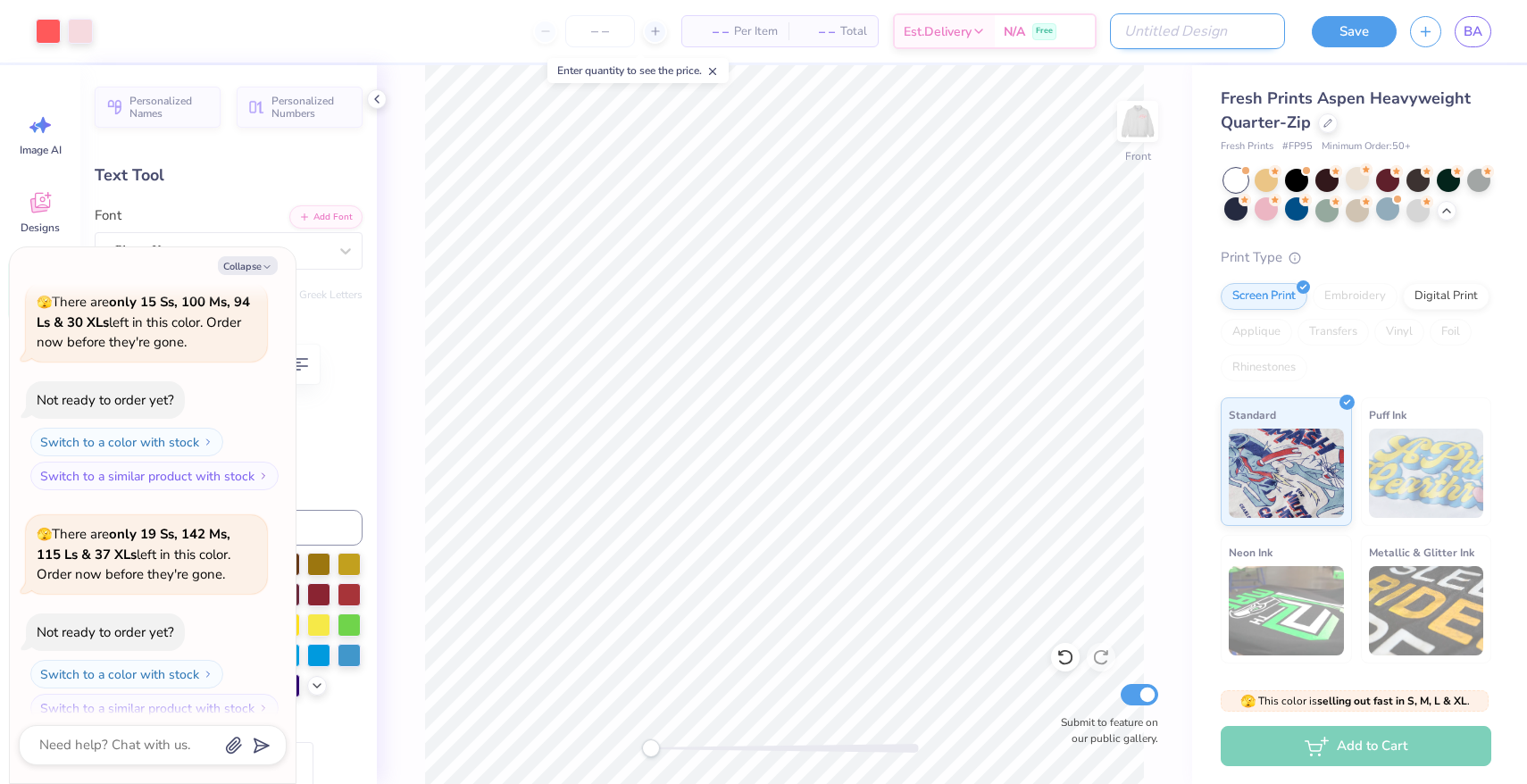
click at [1205, 27] on input "Design Title" at bounding box center [1197, 31] width 175 height 36
type input "s"
type textarea "x"
type input "st"
type textarea "x"
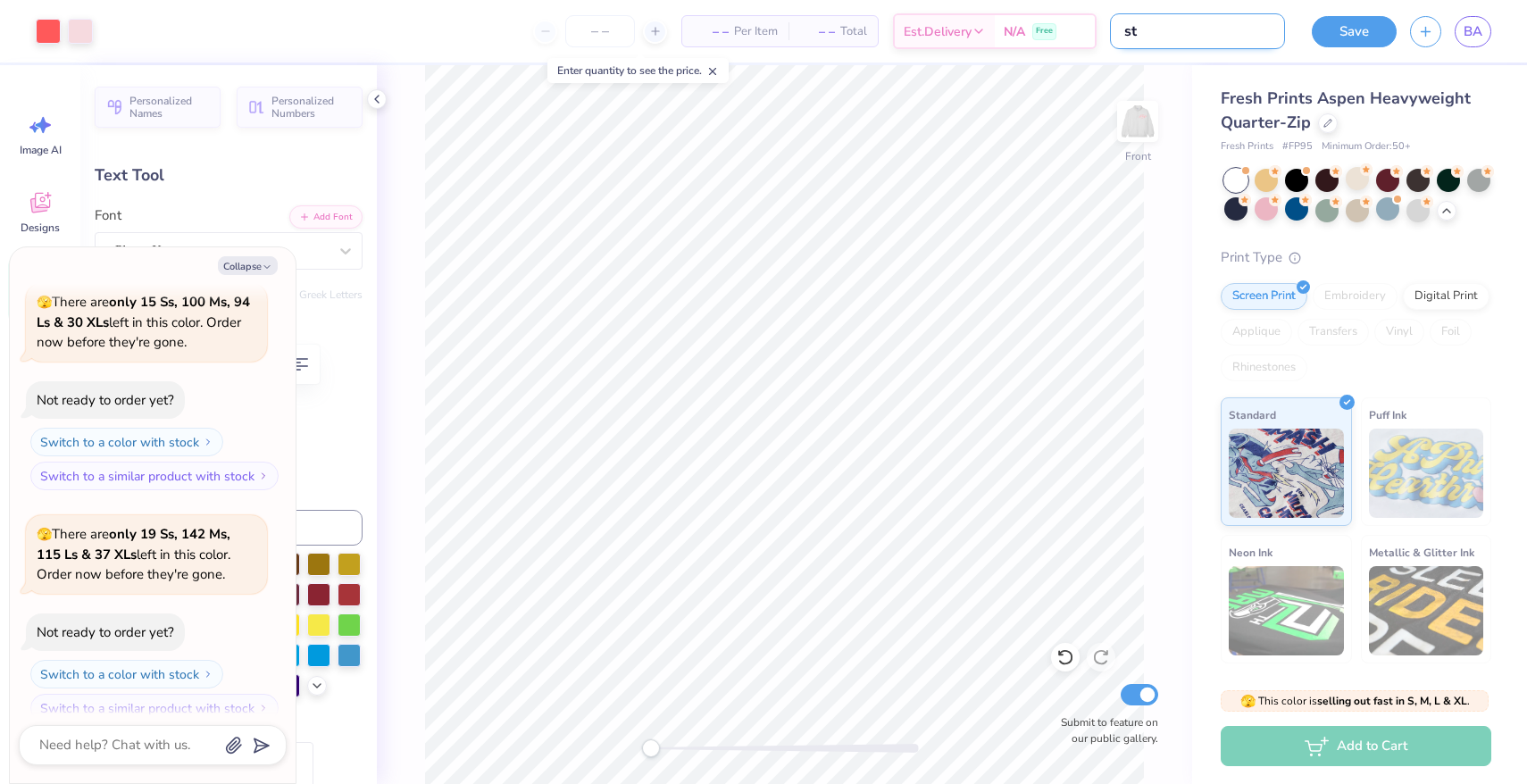
type input "sta"
type textarea "x"
type input "star"
type textarea "x"
type input "stars"
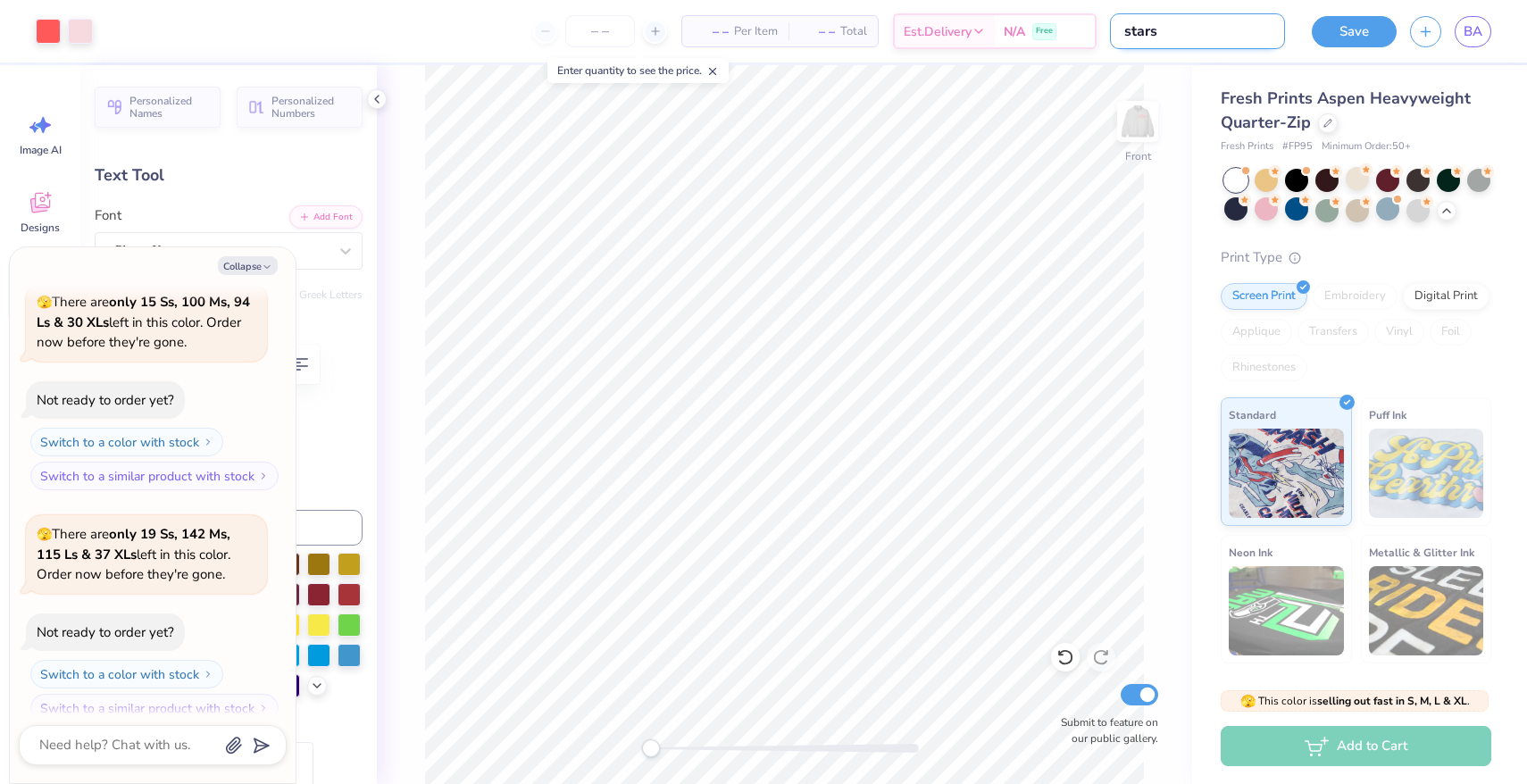
type textarea "x"
type input "stars"
type textarea "x"
type input "stars a"
type textarea "x"
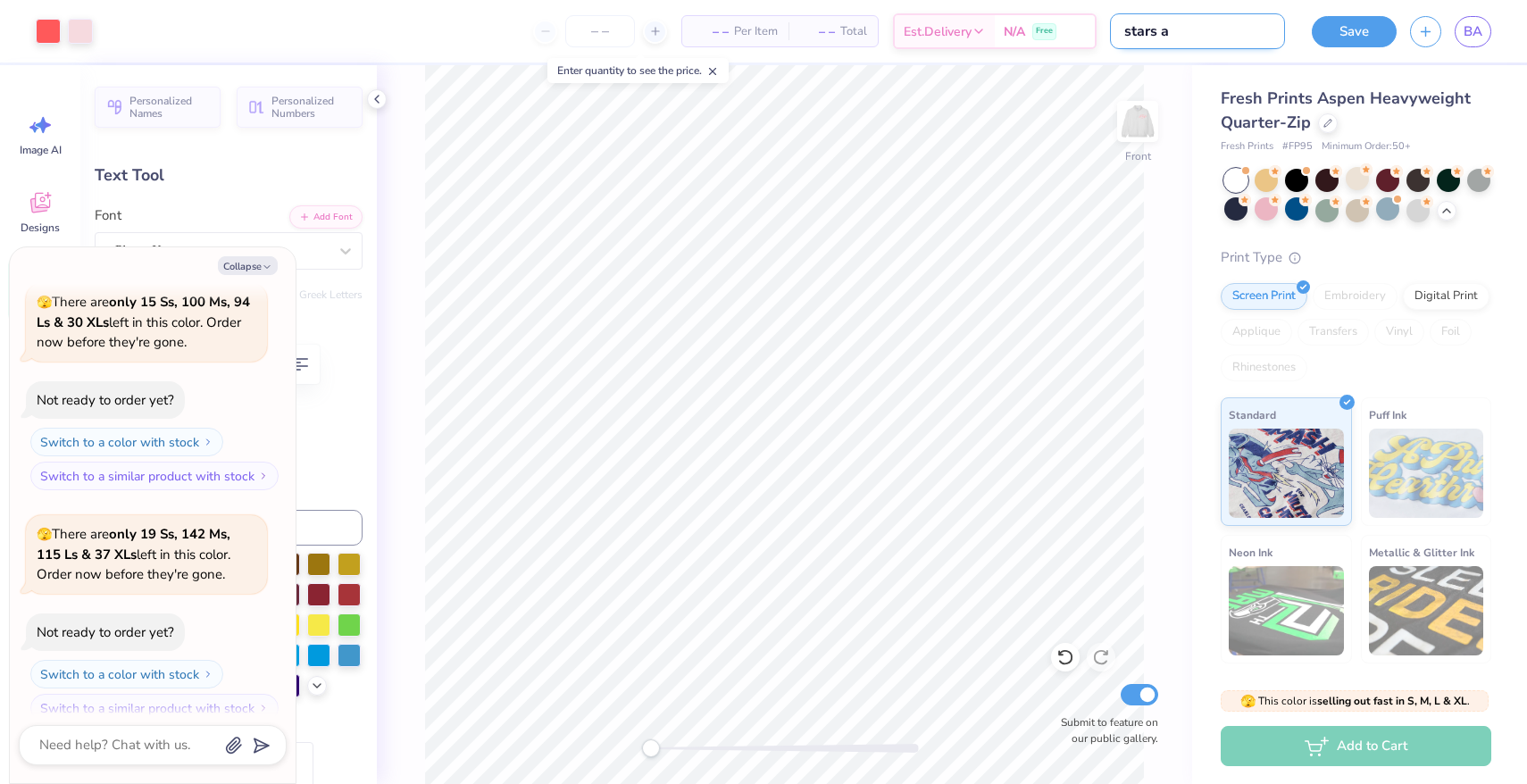
type input "stars ao"
type textarea "x"
type input "stars aoi"
type textarea "x"
type input "stars aoii"
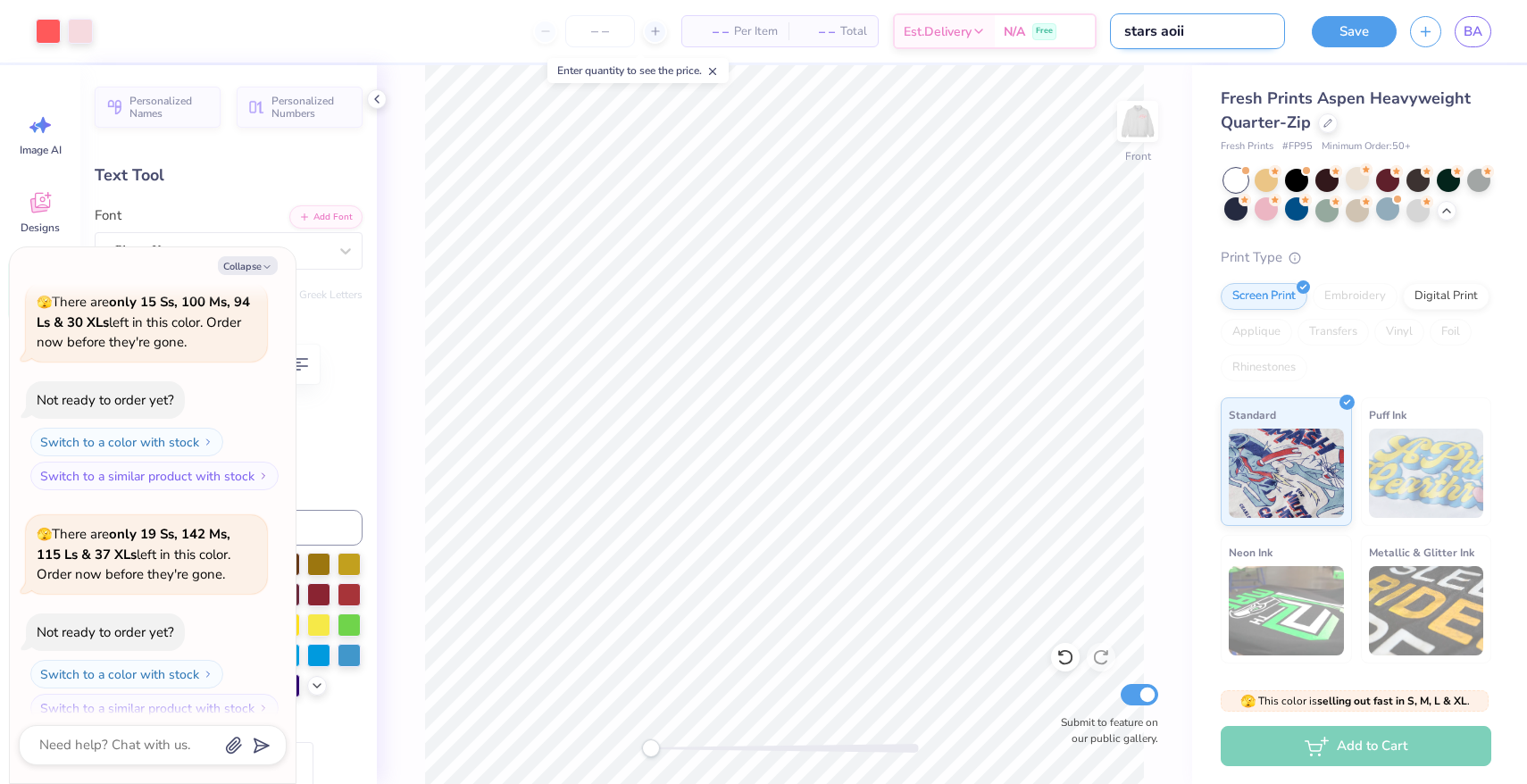
type textarea "x"
type input "stars aoii"
click at [1139, 107] on img at bounding box center [1138, 121] width 72 height 72
click at [381, 96] on icon at bounding box center [377, 99] width 15 height 15
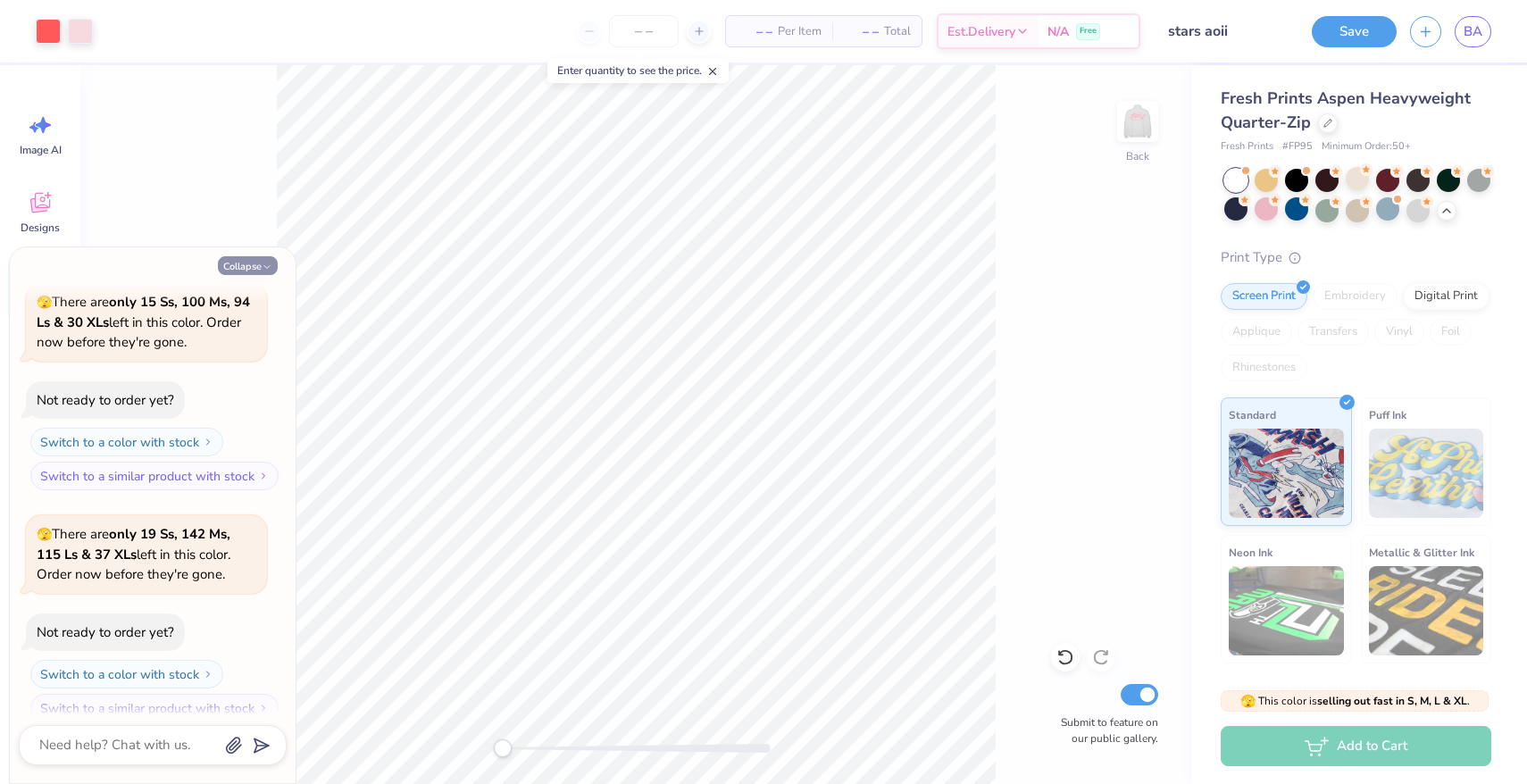
click at [254, 267] on button "Collapse" at bounding box center [248, 265] width 60 height 18
type textarea "x"
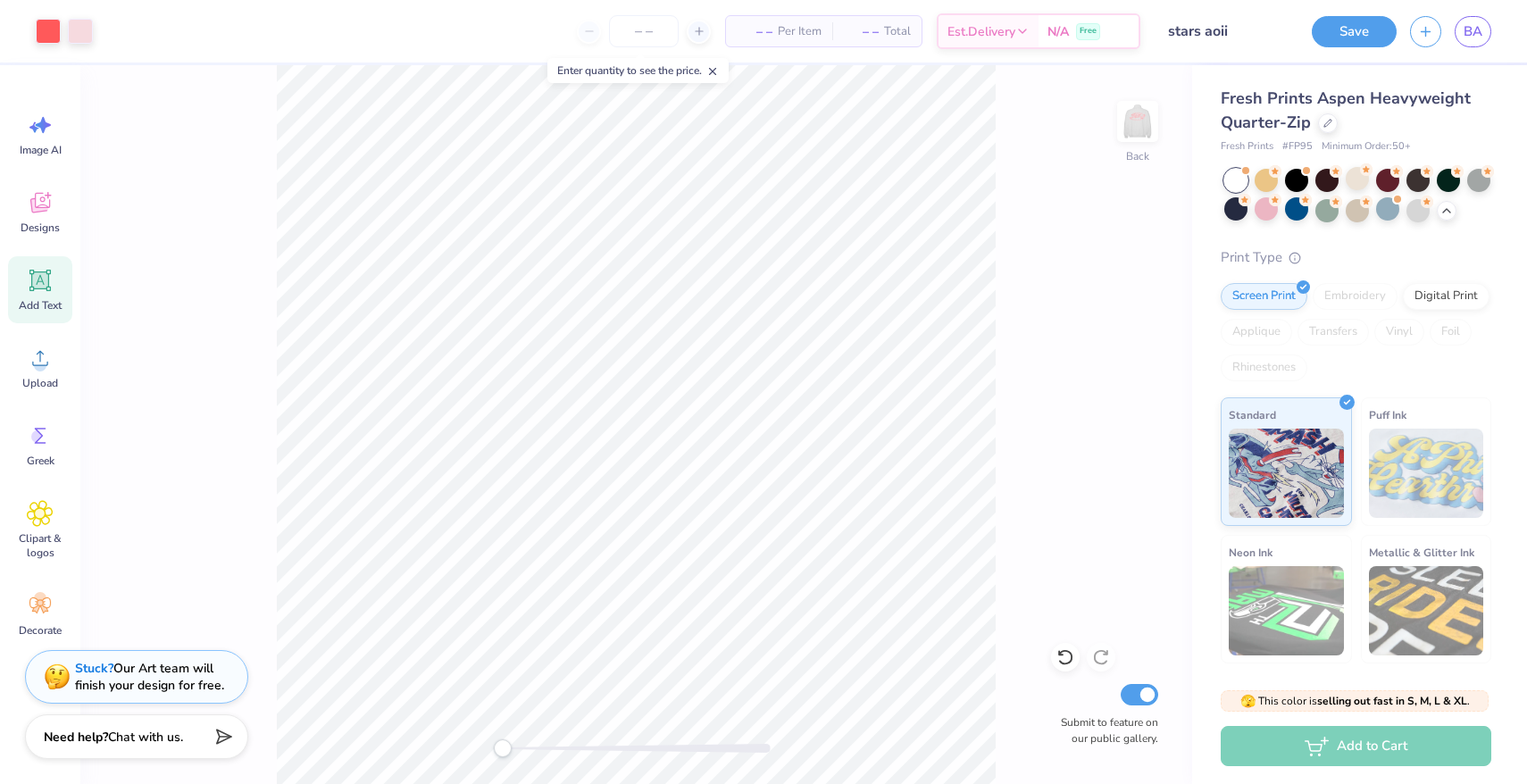
click at [711, 68] on icon at bounding box center [712, 72] width 13 height 13
